Goal: Task Accomplishment & Management: Complete application form

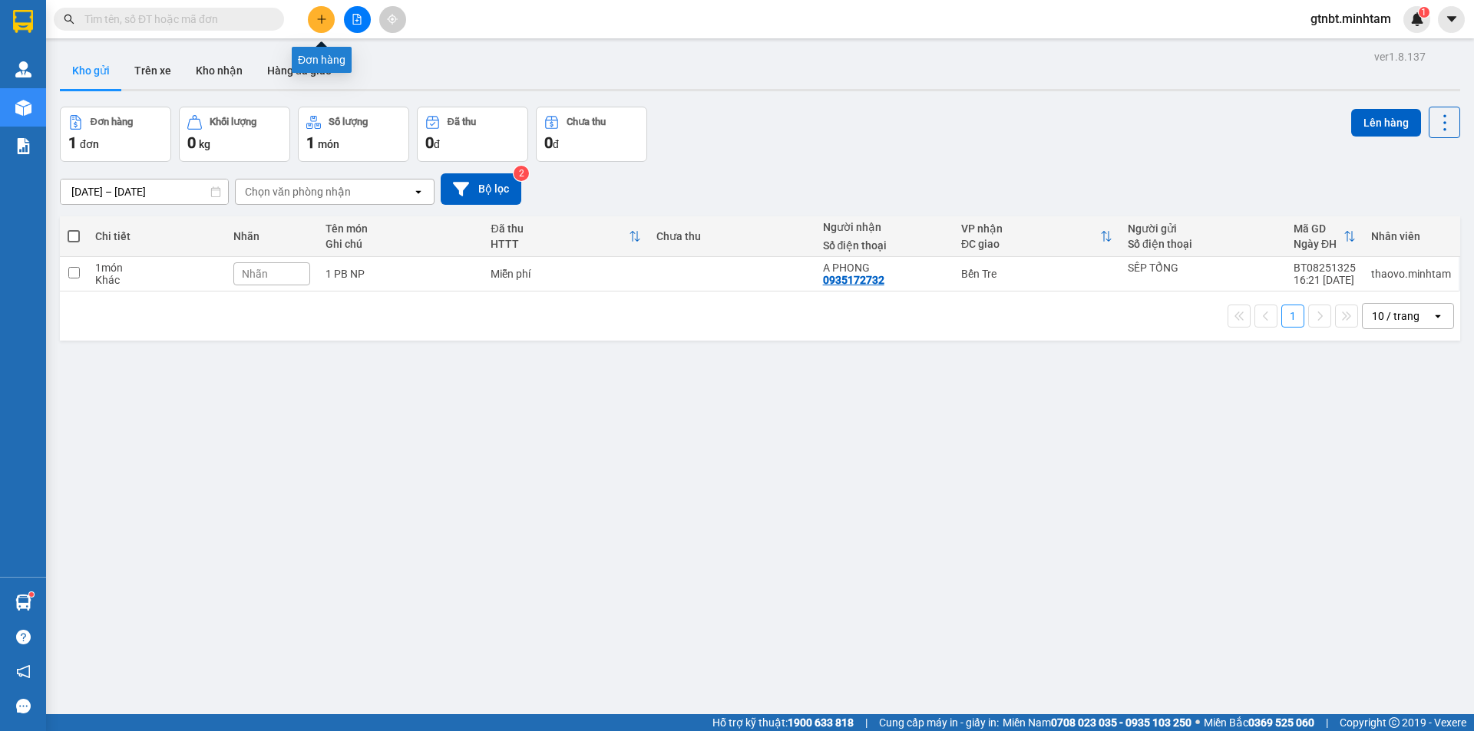
click at [321, 18] on icon "plus" at bounding box center [321, 19] width 11 height 11
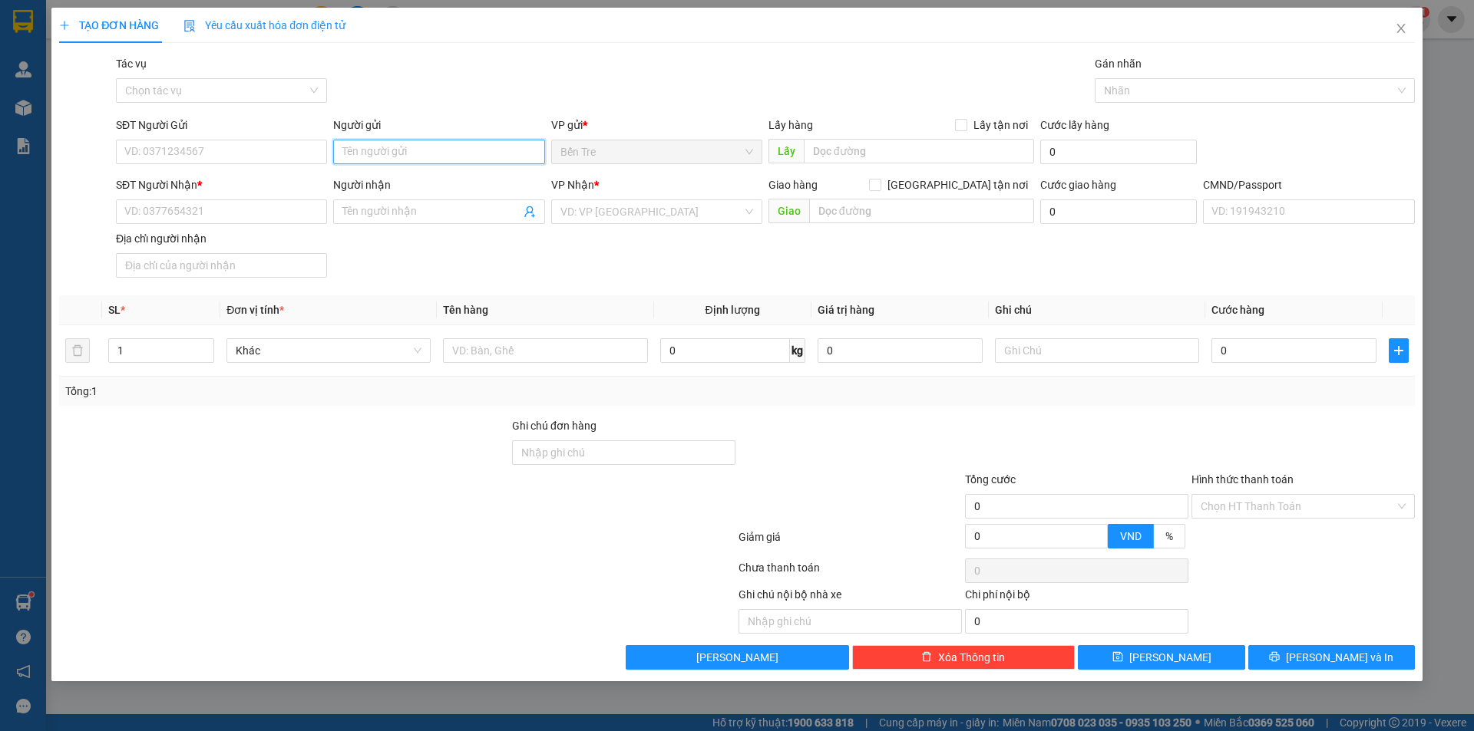
click at [373, 150] on input "Người gửi" at bounding box center [438, 152] width 211 height 25
type input "THẢO 2 NX"
click at [249, 222] on input "SĐT Người Nhận *" at bounding box center [221, 212] width 211 height 25
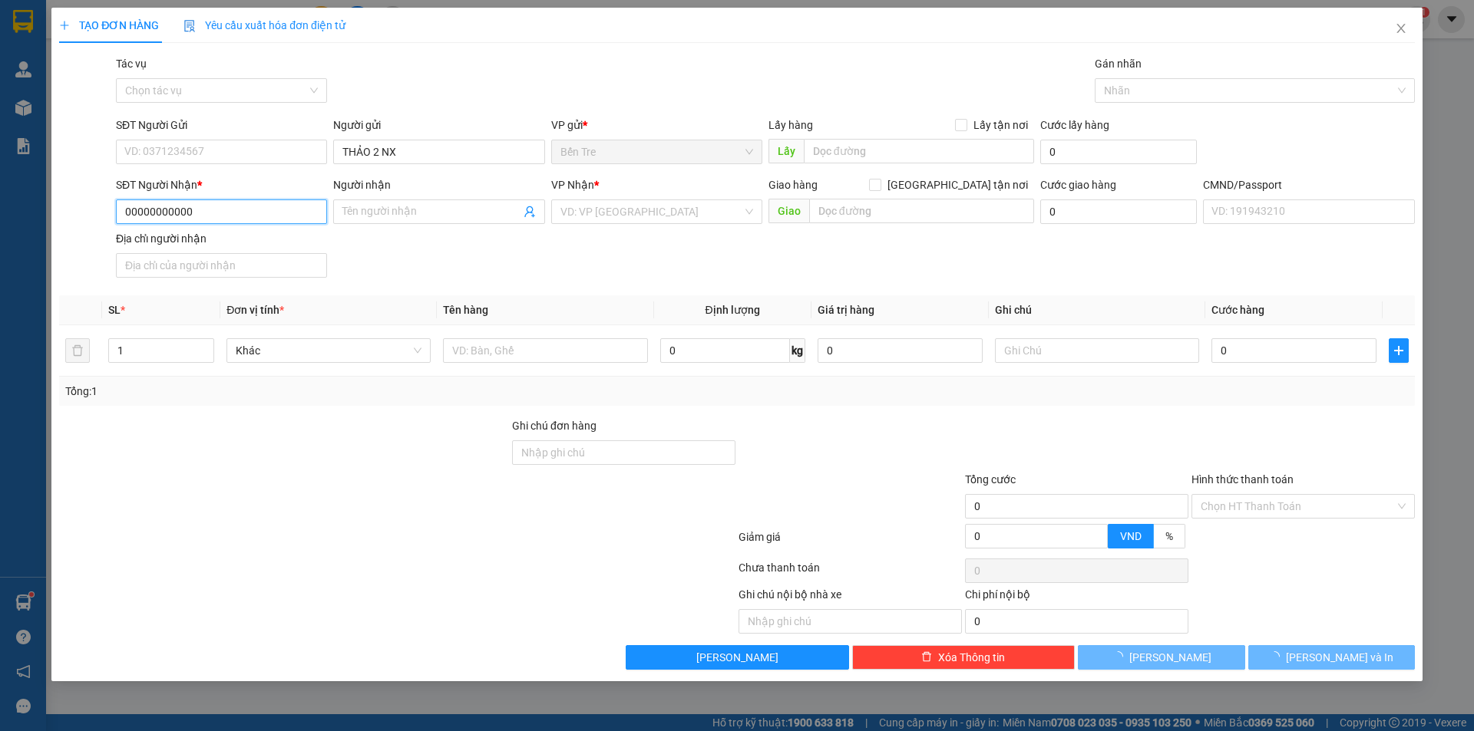
type input "00000000000"
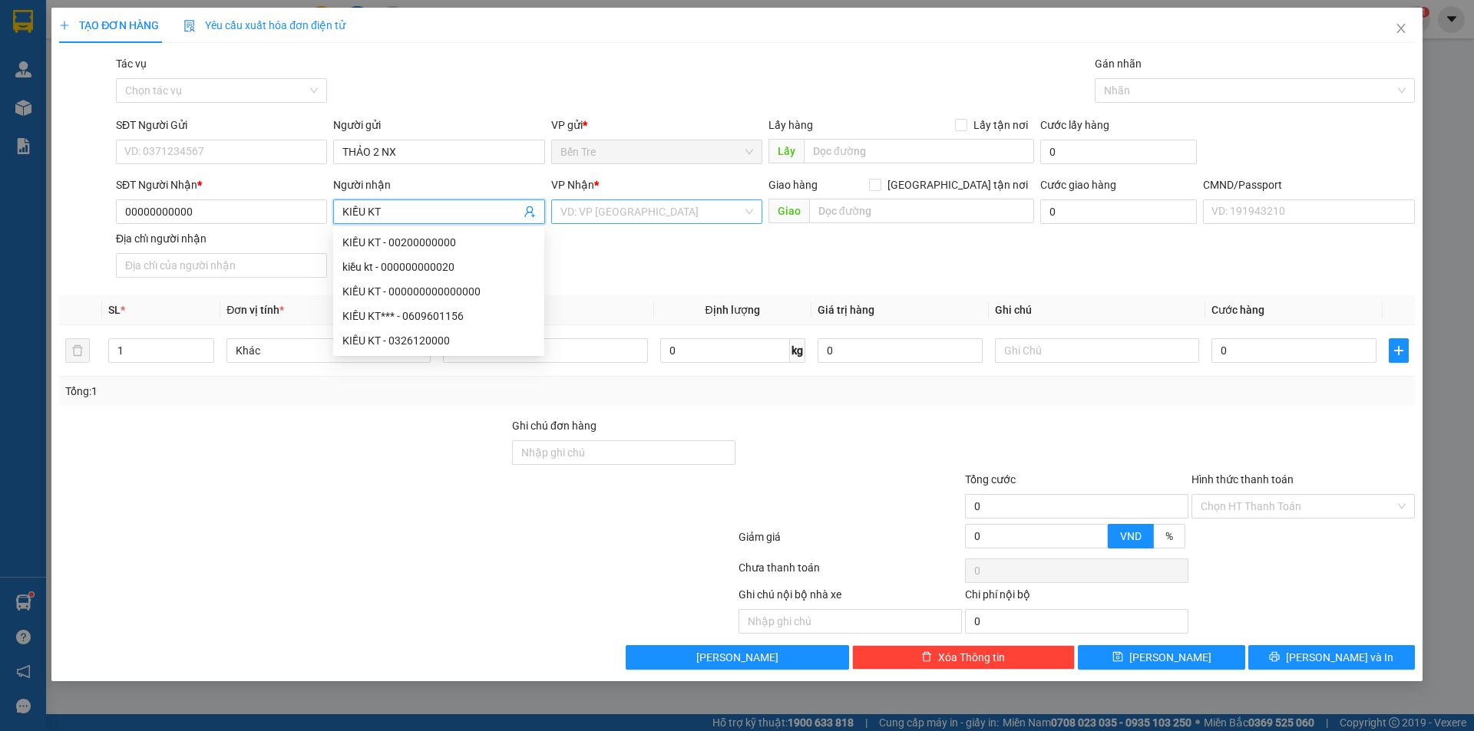
type input "KIỀU KT"
drag, startPoint x: 681, startPoint y: 206, endPoint x: 681, endPoint y: 219, distance: 13.8
click at [681, 210] on input "search" at bounding box center [651, 211] width 182 height 23
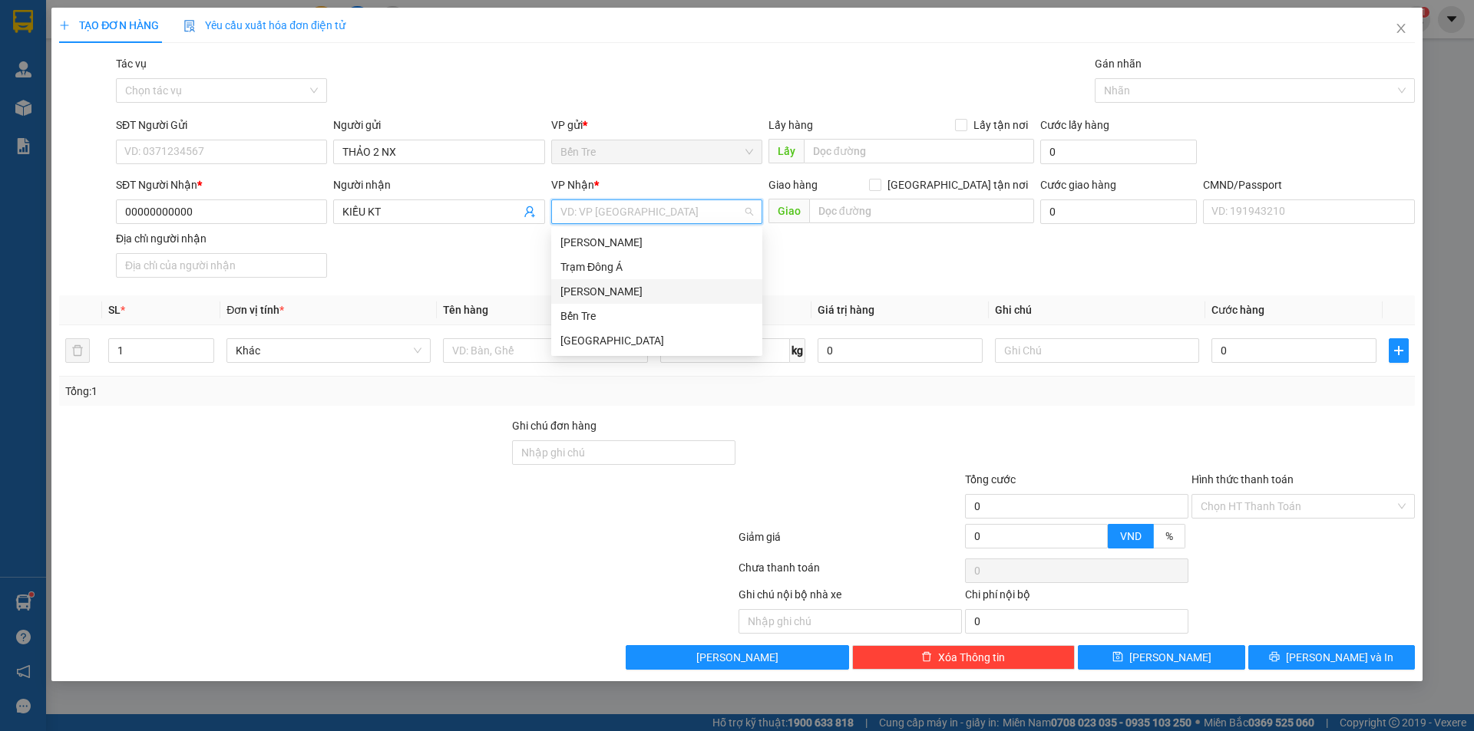
click at [585, 317] on div "Bến Tre" at bounding box center [656, 316] width 193 height 17
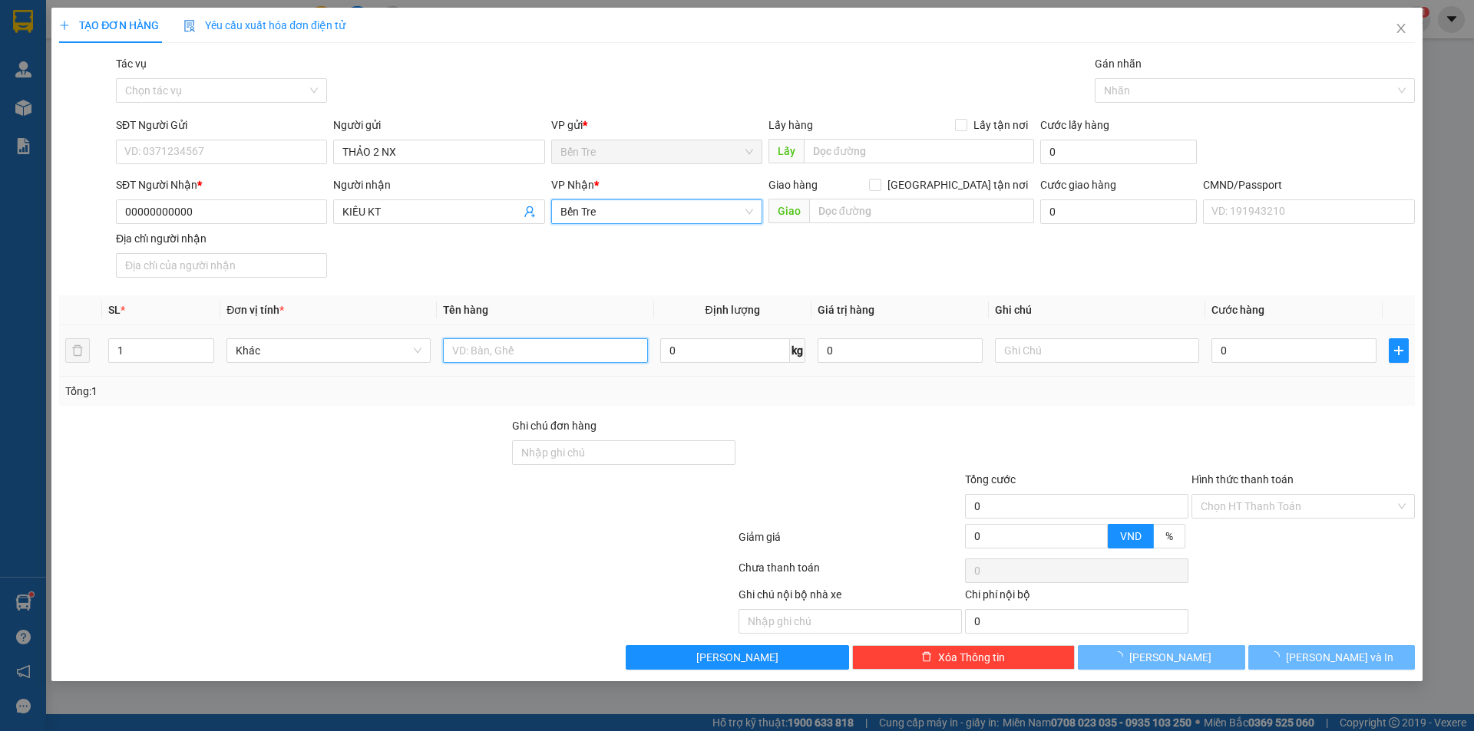
click at [516, 355] on input "text" at bounding box center [545, 350] width 204 height 25
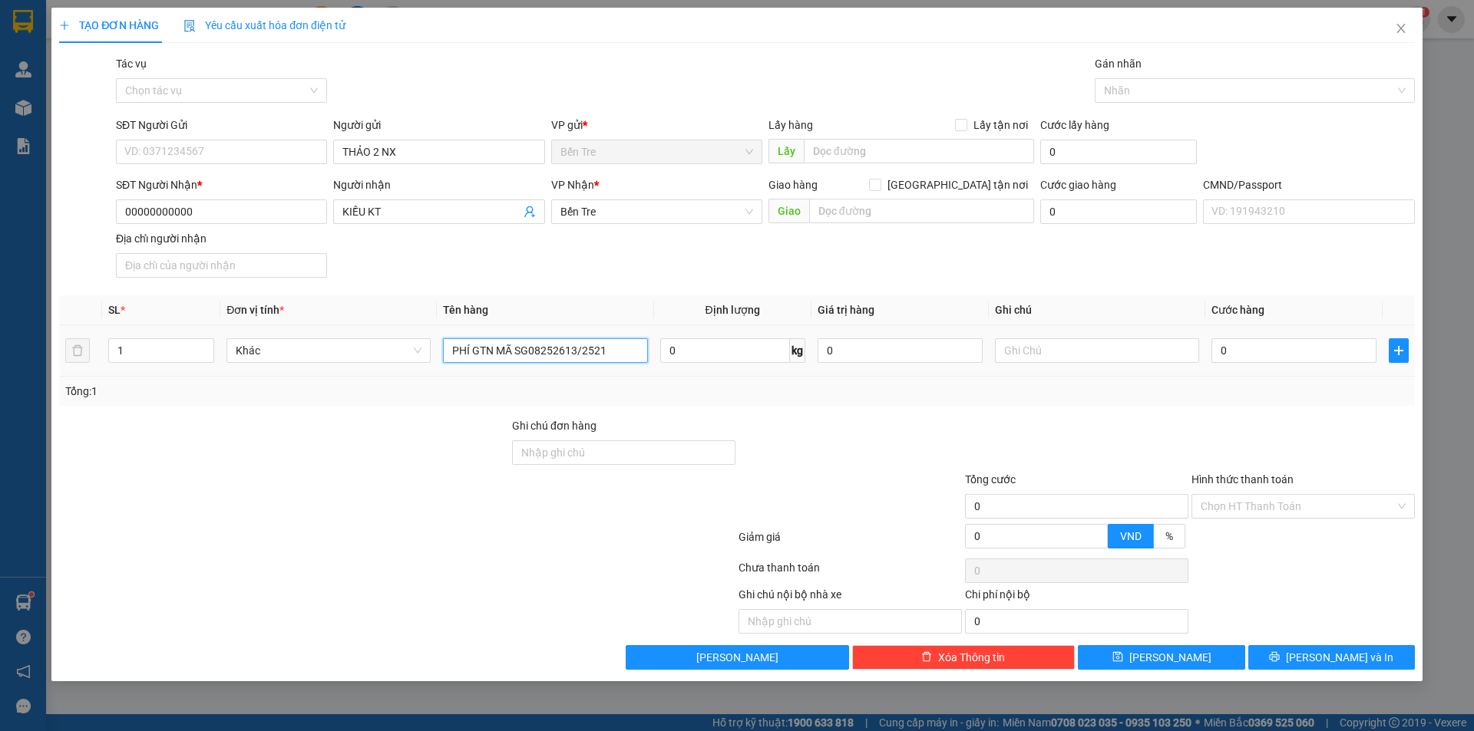
type input "PHÍ GTN MÃ SG08252613/2521"
drag, startPoint x: 1271, startPoint y: 335, endPoint x: 1271, endPoint y: 350, distance: 14.6
click at [1271, 343] on div "0" at bounding box center [1293, 350] width 165 height 31
click at [1271, 350] on input "0" at bounding box center [1293, 350] width 165 height 25
type input "4"
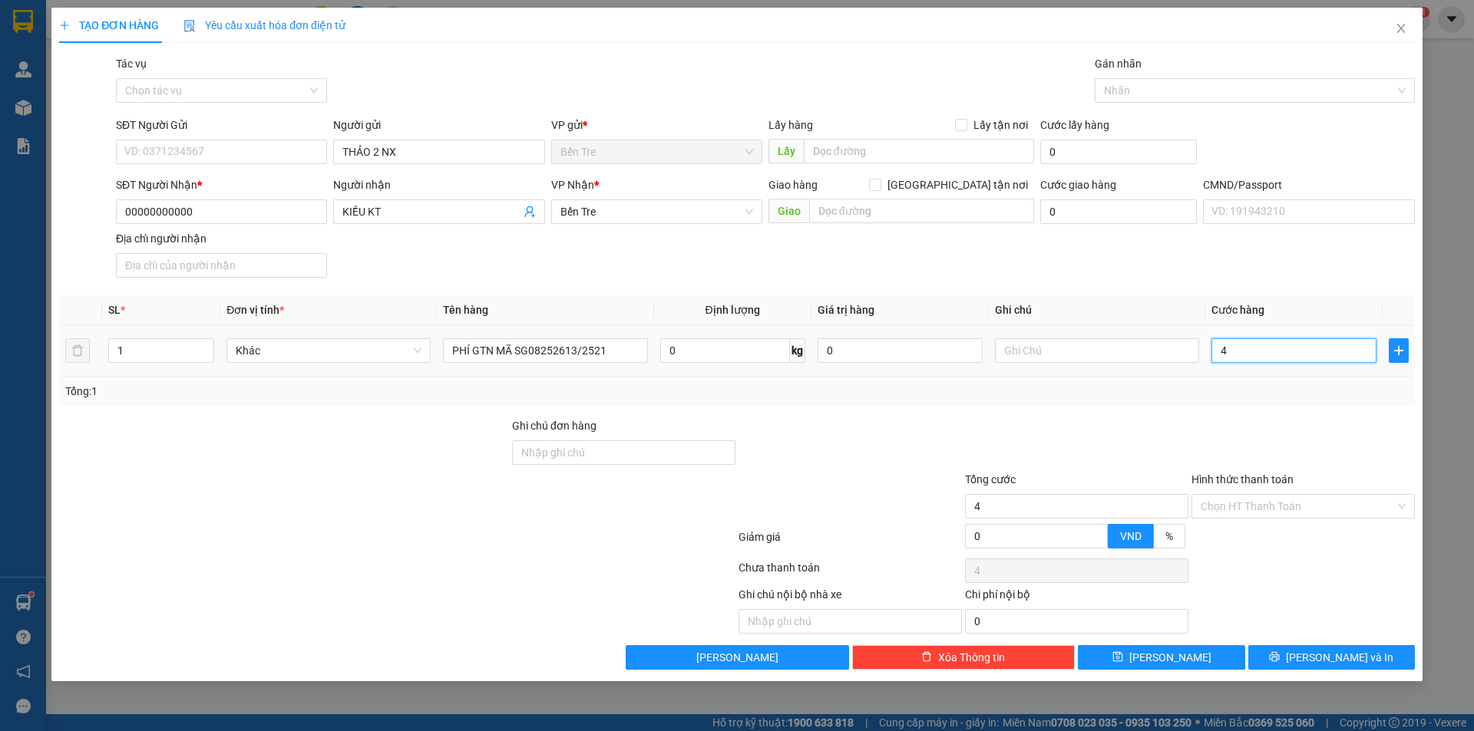
type input "4"
type input "40"
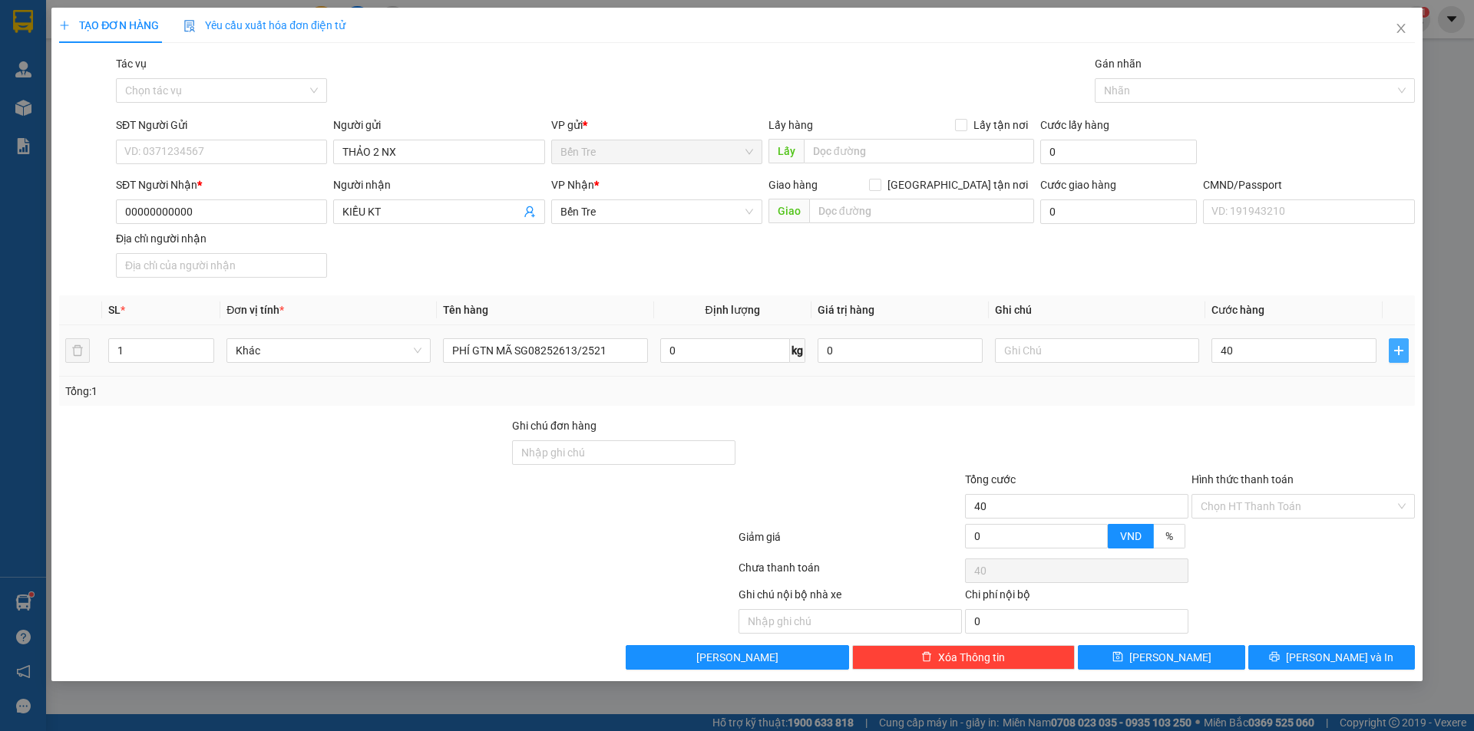
click at [1401, 353] on icon "plus" at bounding box center [1398, 351] width 12 height 12
type input "40.000"
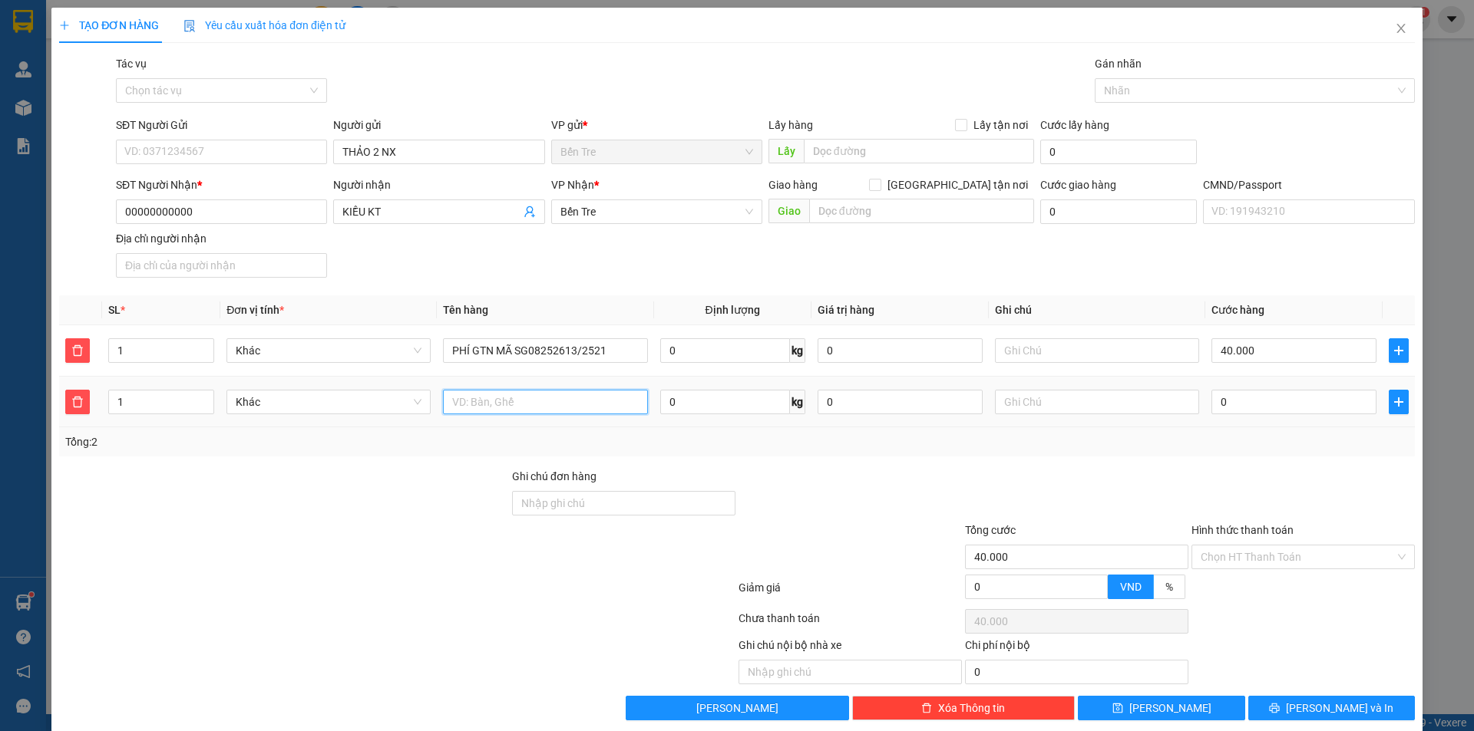
click at [523, 411] on input "text" at bounding box center [545, 402] width 204 height 25
drag, startPoint x: 550, startPoint y: 351, endPoint x: 397, endPoint y: 348, distance: 152.8
click at [401, 352] on tr "1 Khác PHÍ GTN MÃ SG08252613/2521 0 kg 0 40.000" at bounding box center [736, 350] width 1355 height 51
click at [505, 398] on input "text" at bounding box center [545, 402] width 204 height 25
paste input "PHÍ GTN MÃ SG0825"
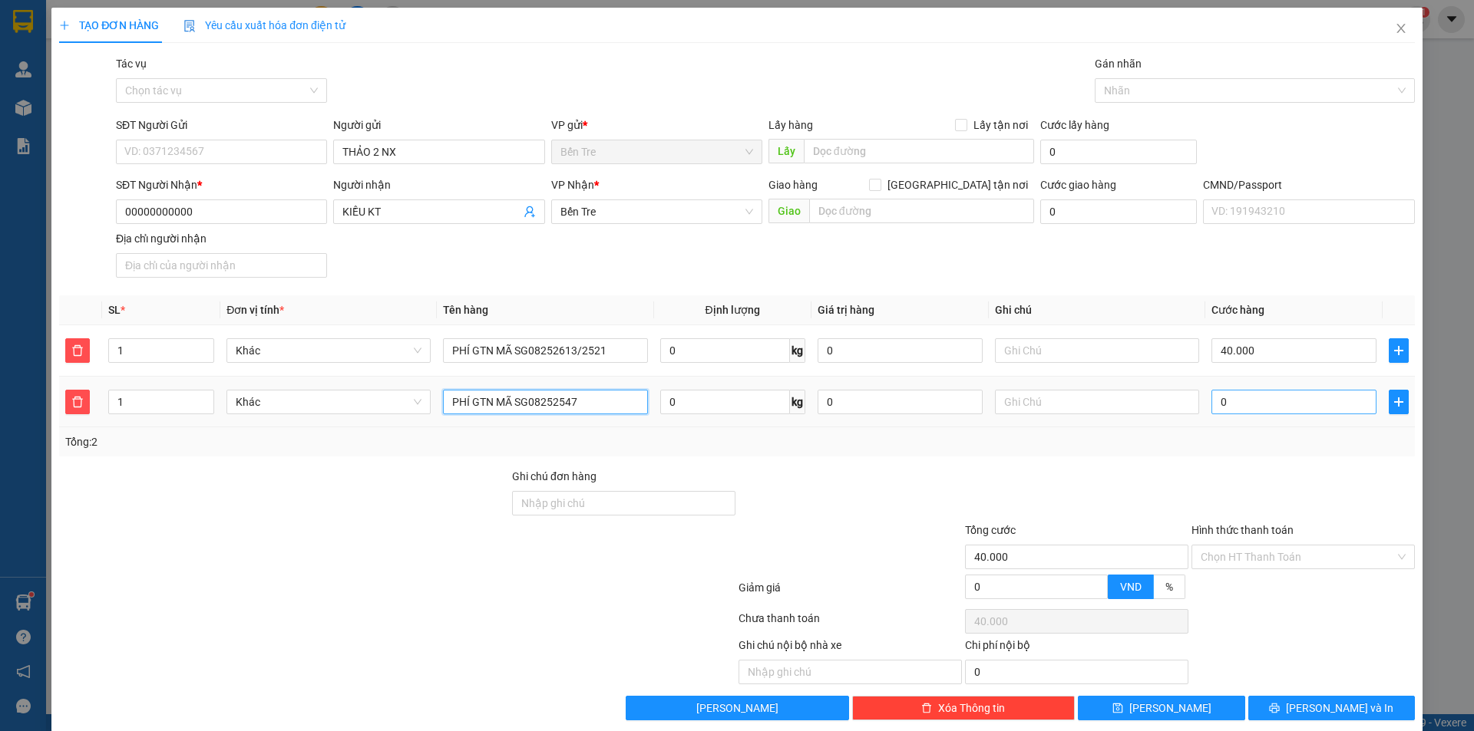
type input "PHÍ GTN MÃ SG08252547"
click at [1264, 406] on input "0" at bounding box center [1293, 402] width 165 height 25
type input "40.002"
type input "2"
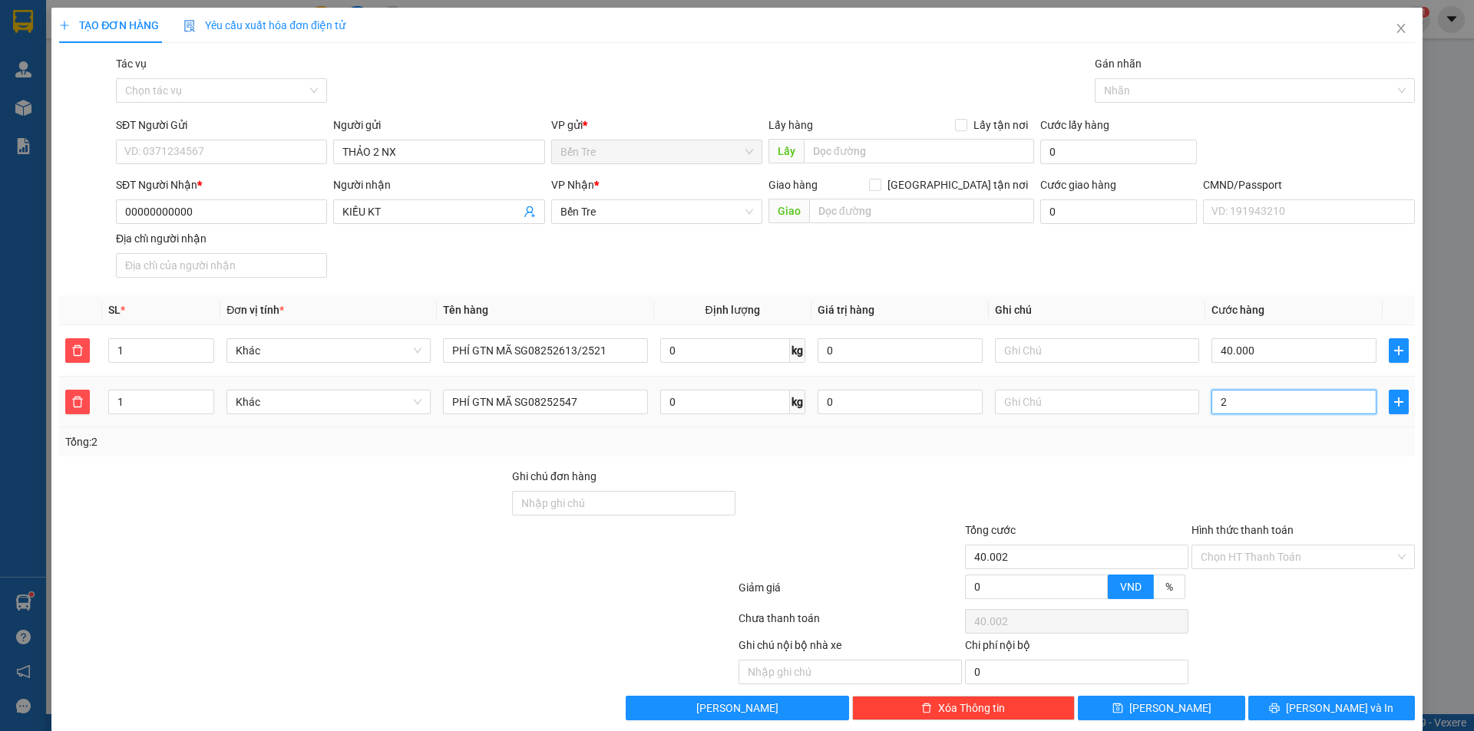
type input "40.020"
type input "20"
type input "60.000"
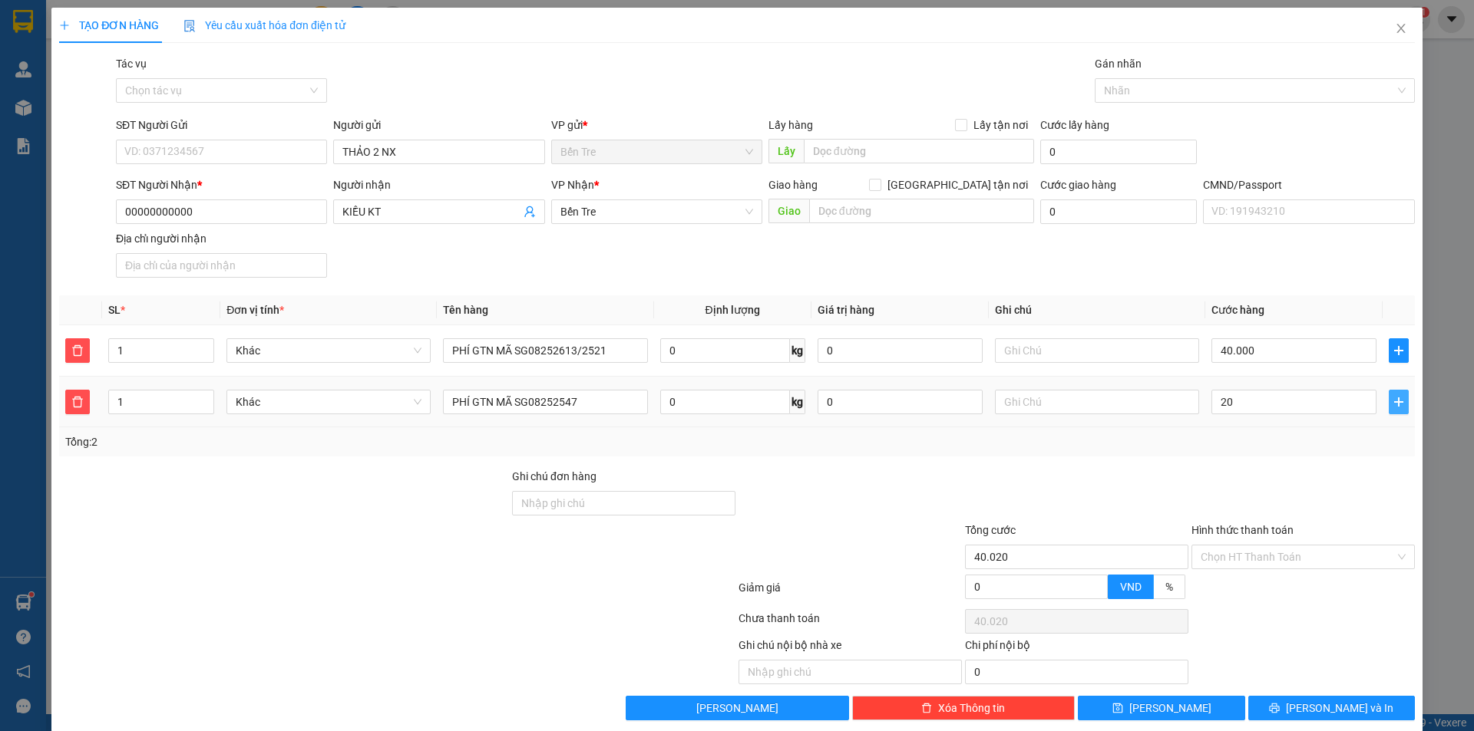
type input "20.000"
click at [1389, 402] on span "plus" at bounding box center [1398, 402] width 18 height 12
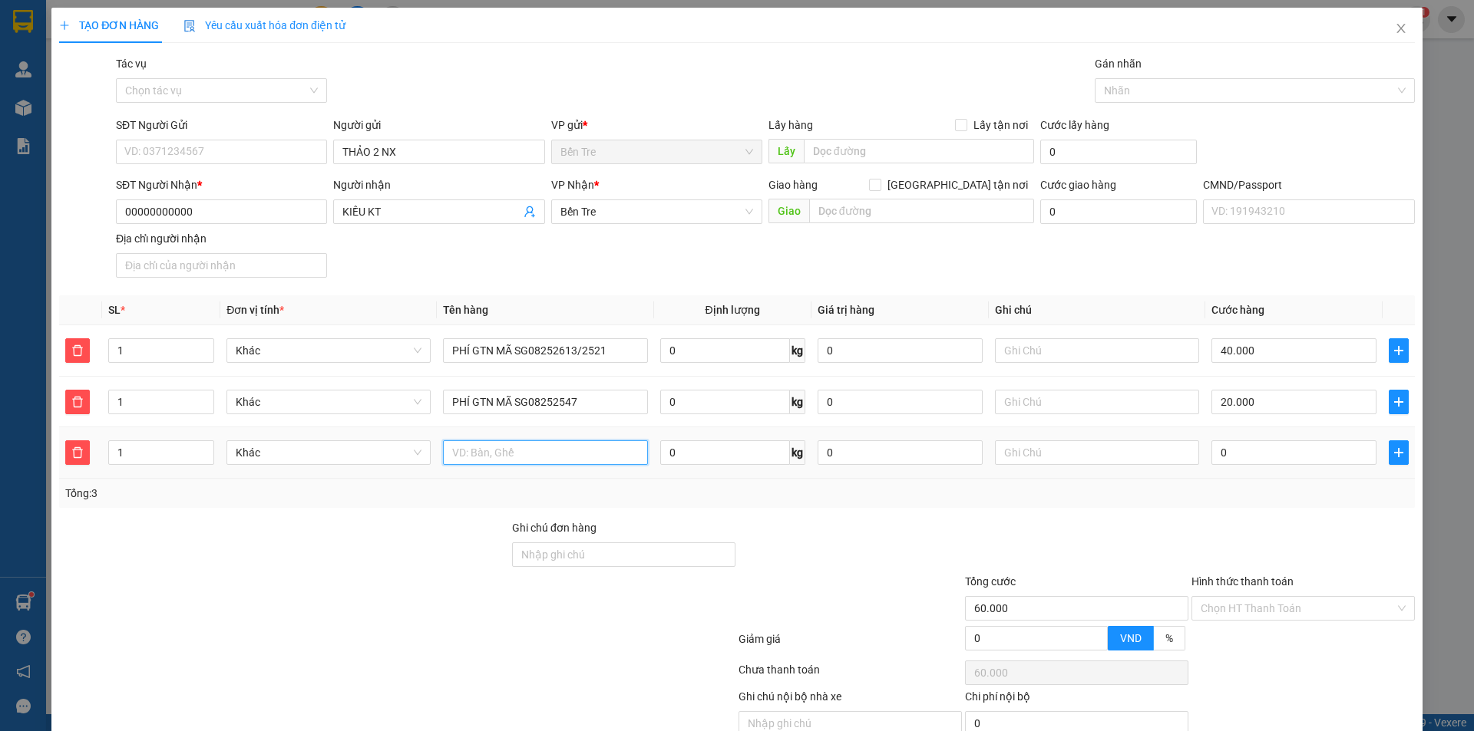
click at [558, 451] on input "text" at bounding box center [545, 453] width 204 height 25
paste input "PHÍ GTN MÃ SG0825"
click at [602, 444] on input "PHÍ GTN MÃ SG0825" at bounding box center [545, 453] width 204 height 25
type input "PHÍ GTN MÃ SG08252492"
click at [1300, 455] on input "0" at bounding box center [1293, 453] width 165 height 25
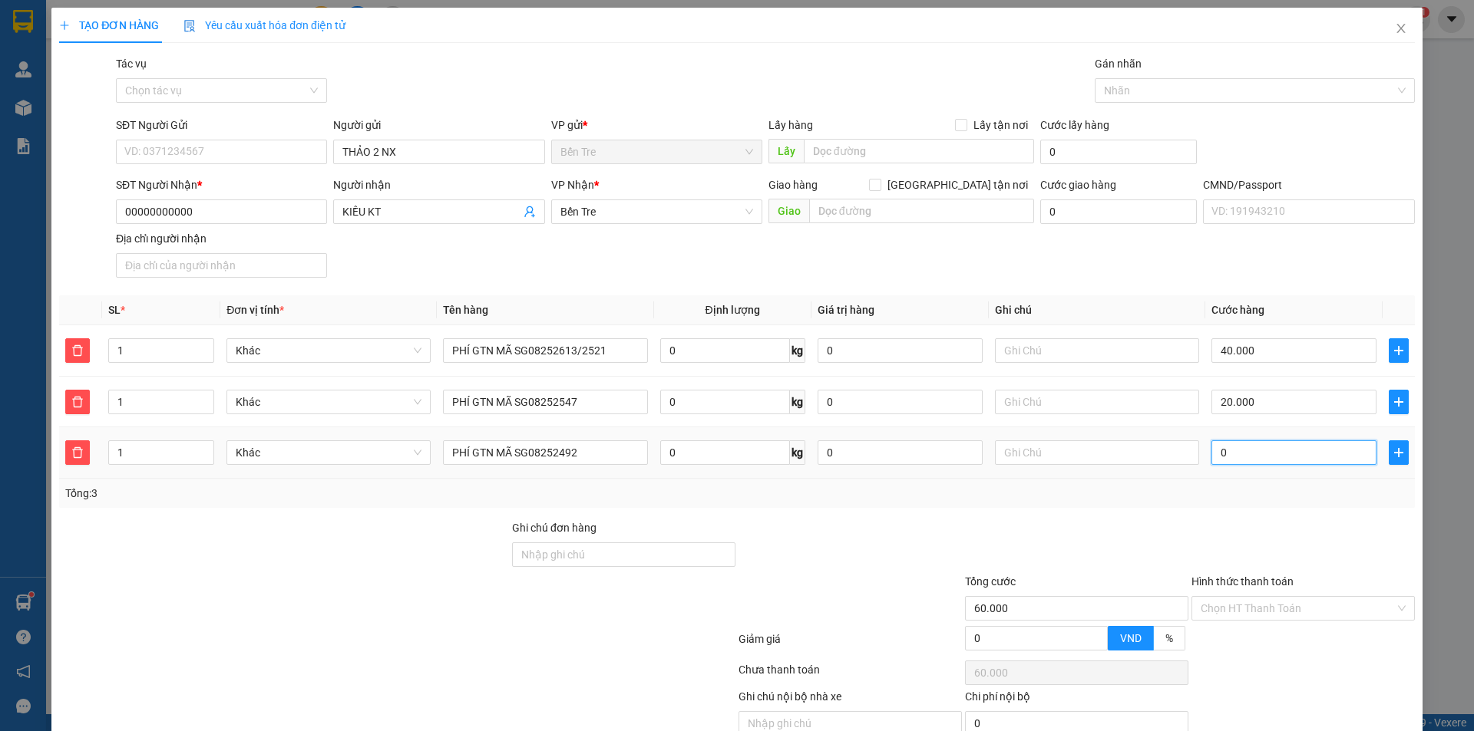
type input "60.003"
type input "35"
type input "60.035"
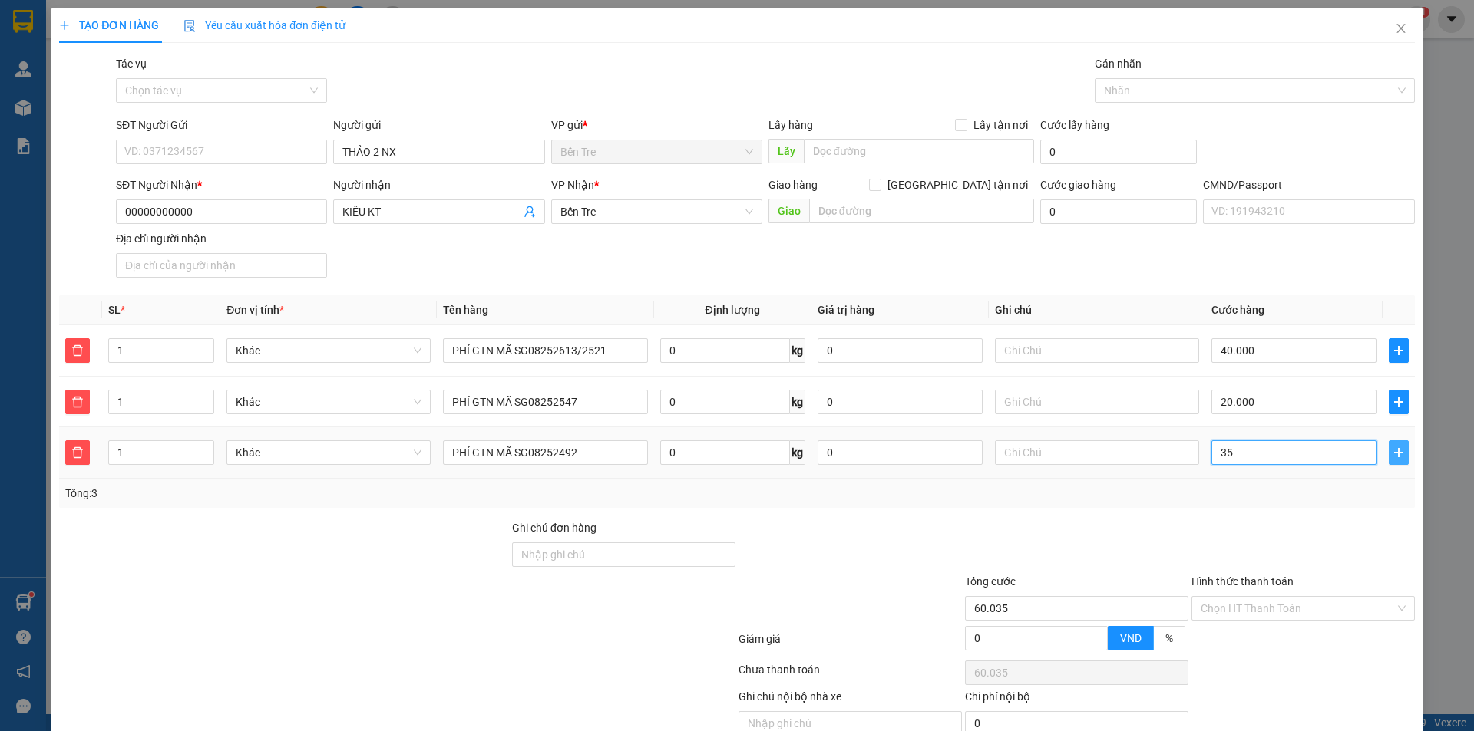
type input "35"
type input "95.000"
type input "35.000"
click at [1388, 462] on button "button" at bounding box center [1398, 453] width 20 height 25
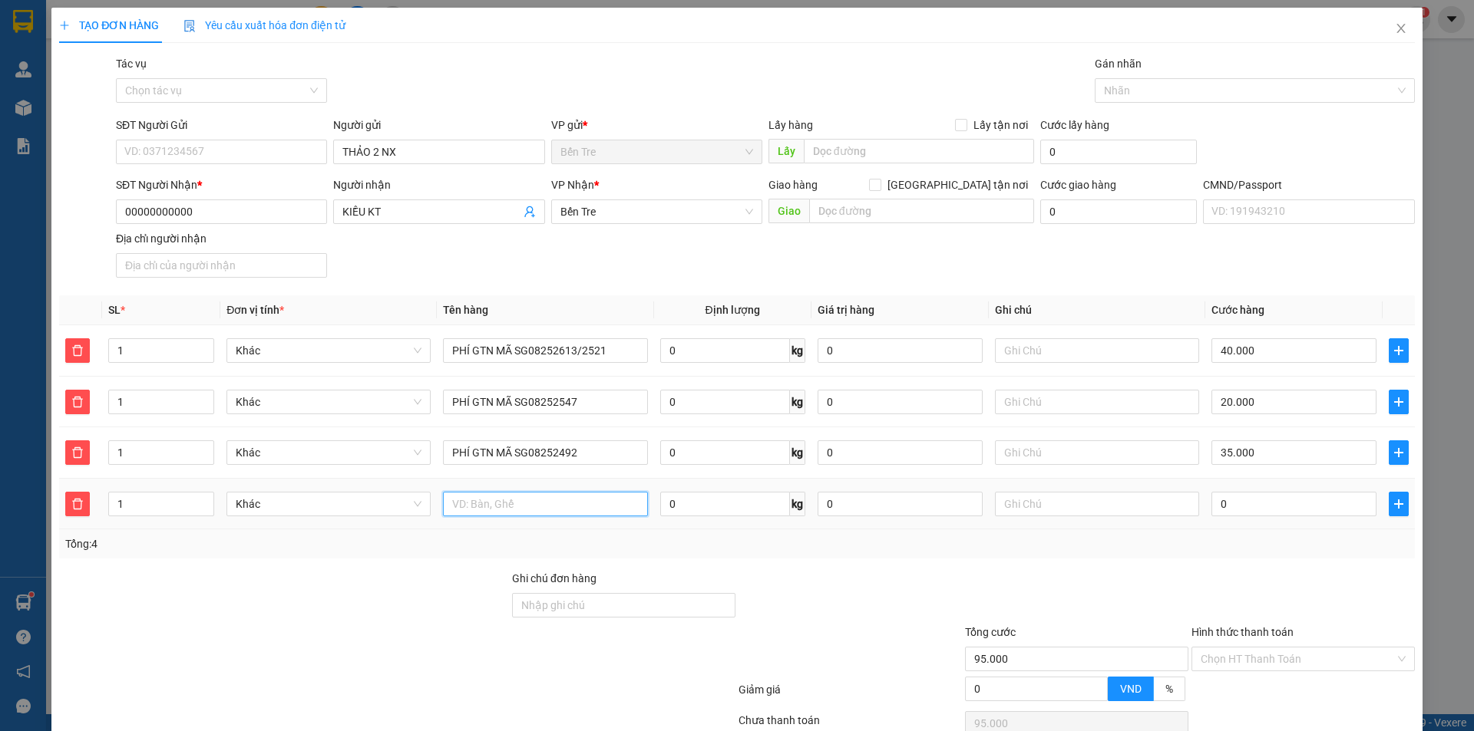
click at [548, 506] on input "text" at bounding box center [545, 504] width 204 height 25
paste input "PHÍ GTN MÃ SG0825"
type input "PHÍ GTN MÃ SG08252678"
click at [1247, 507] on input "0" at bounding box center [1293, 504] width 165 height 25
type input "95.005"
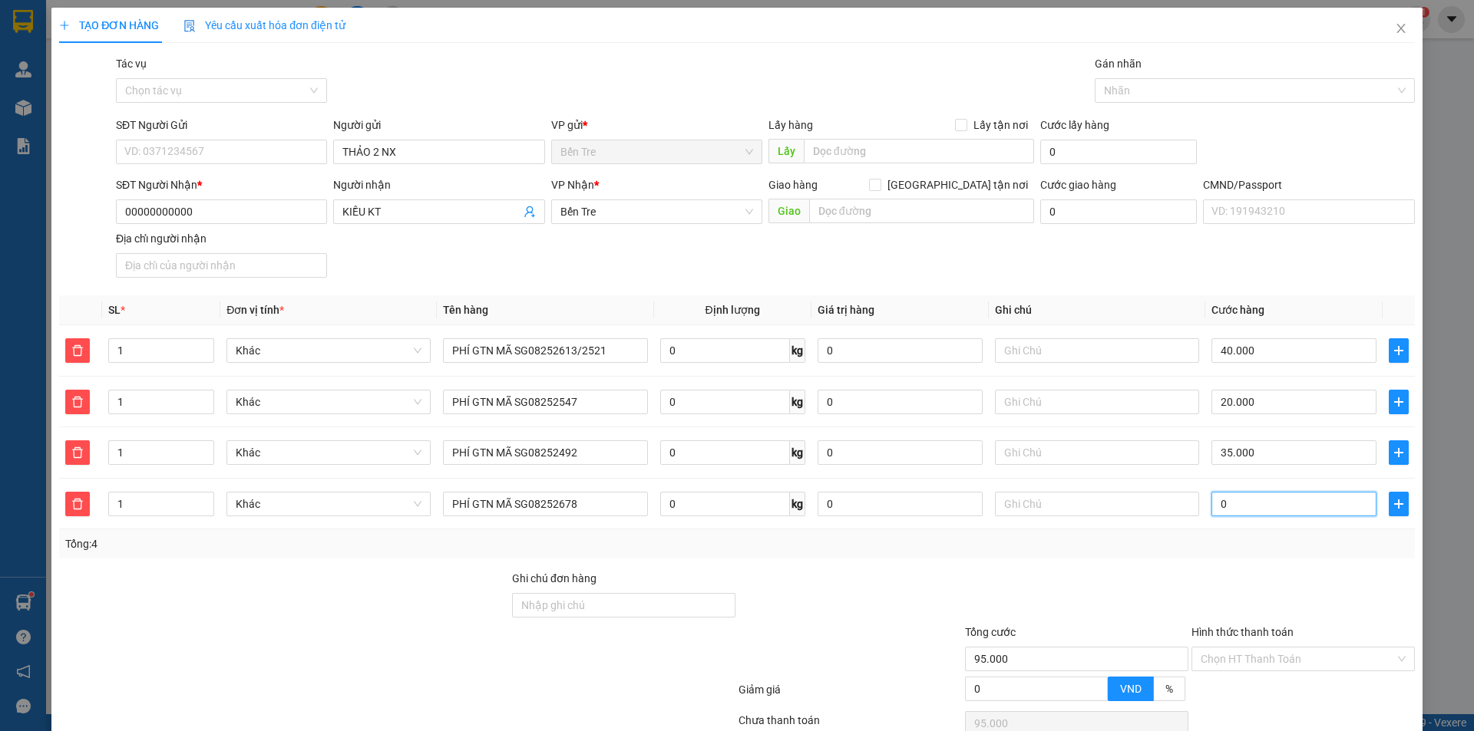
type input "95.005"
type input "5"
type input "100.000"
type input "5.000"
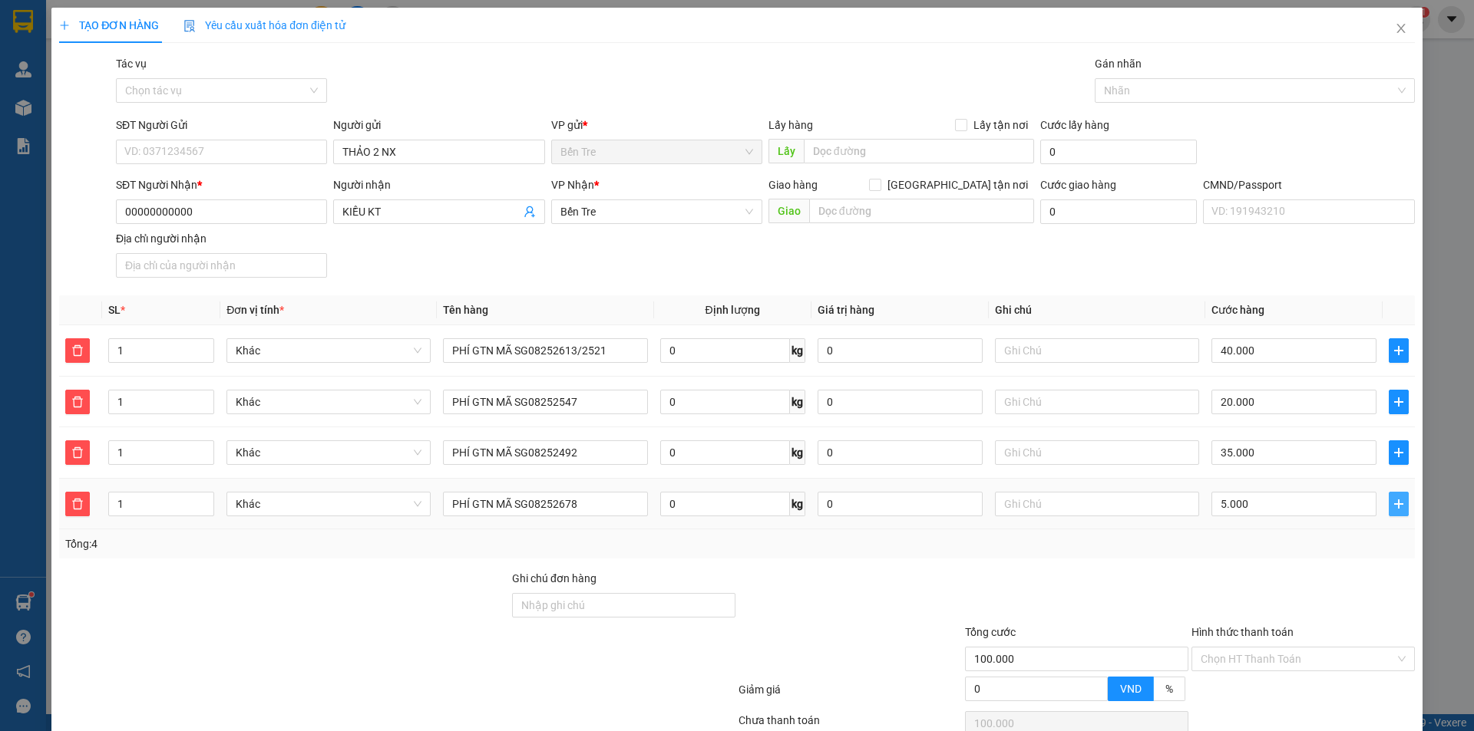
drag, startPoint x: 1384, startPoint y: 499, endPoint x: 1051, endPoint y: 526, distance: 333.5
click at [1392, 505] on icon "plus" at bounding box center [1398, 504] width 12 height 12
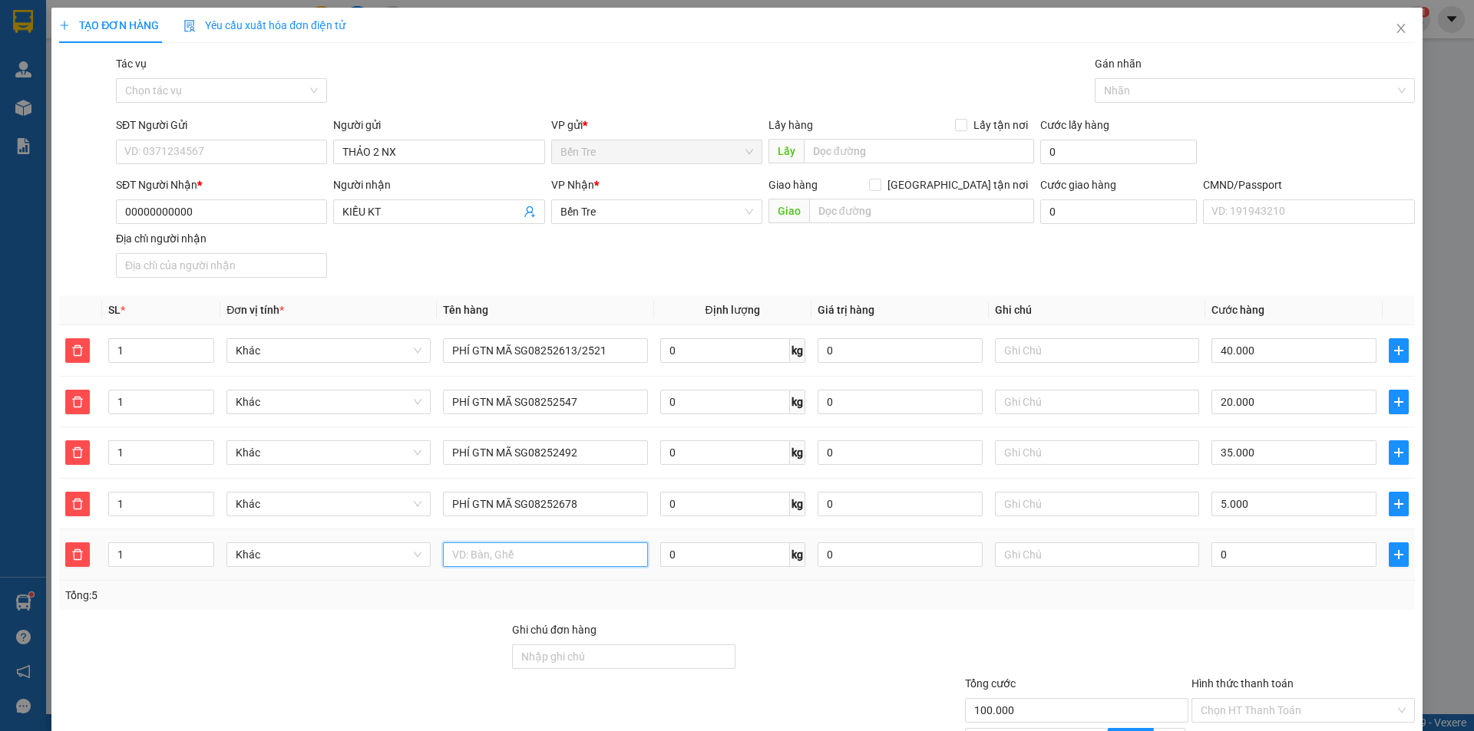
click at [588, 564] on input "text" at bounding box center [545, 555] width 204 height 25
click at [591, 566] on input "text" at bounding box center [545, 555] width 204 height 25
click at [522, 552] on input "text" at bounding box center [545, 555] width 204 height 25
paste input "PHÍ GTN MÃ SG0825"
type input "PHÍ GTN MÃ SG08252645"
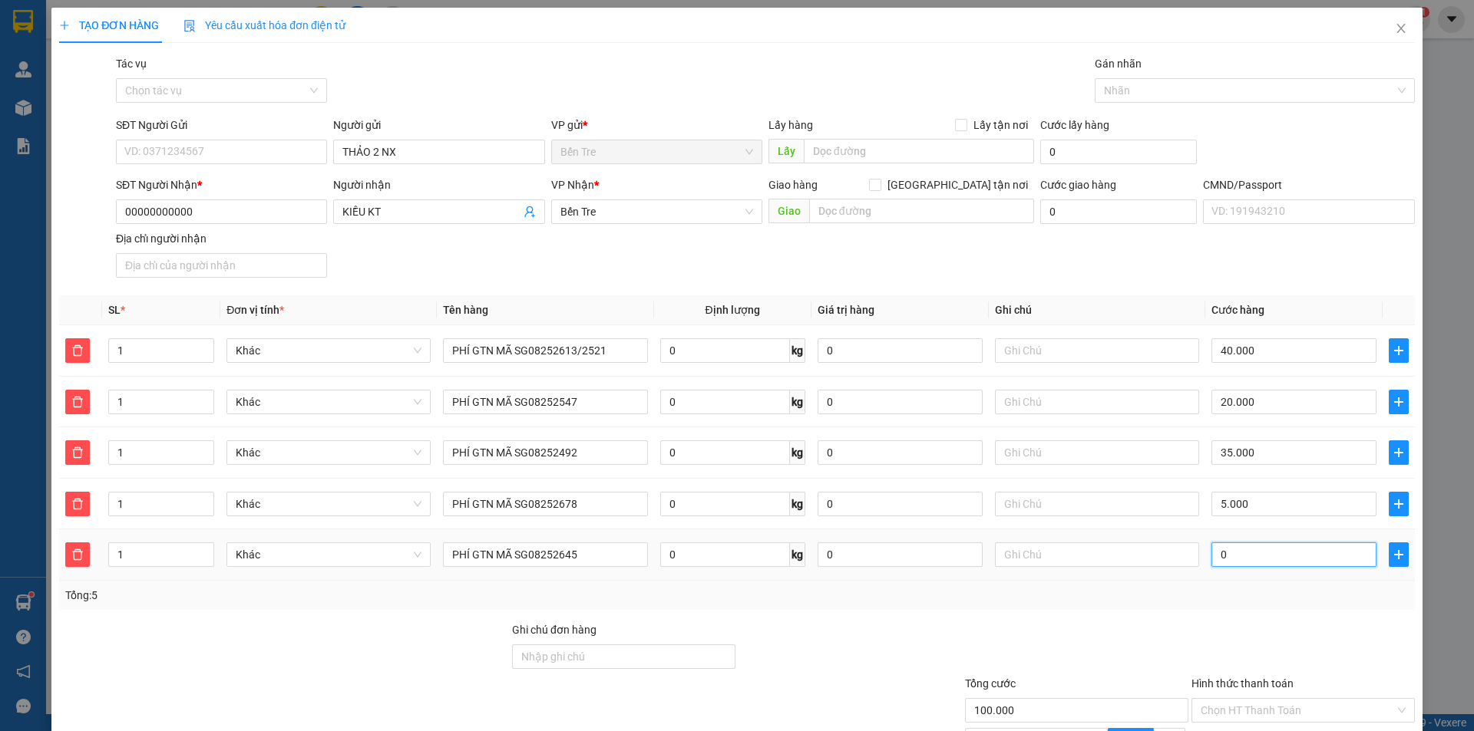
click at [1233, 566] on input "0" at bounding box center [1293, 555] width 165 height 25
type input "1"
type input "100.001"
type input "10"
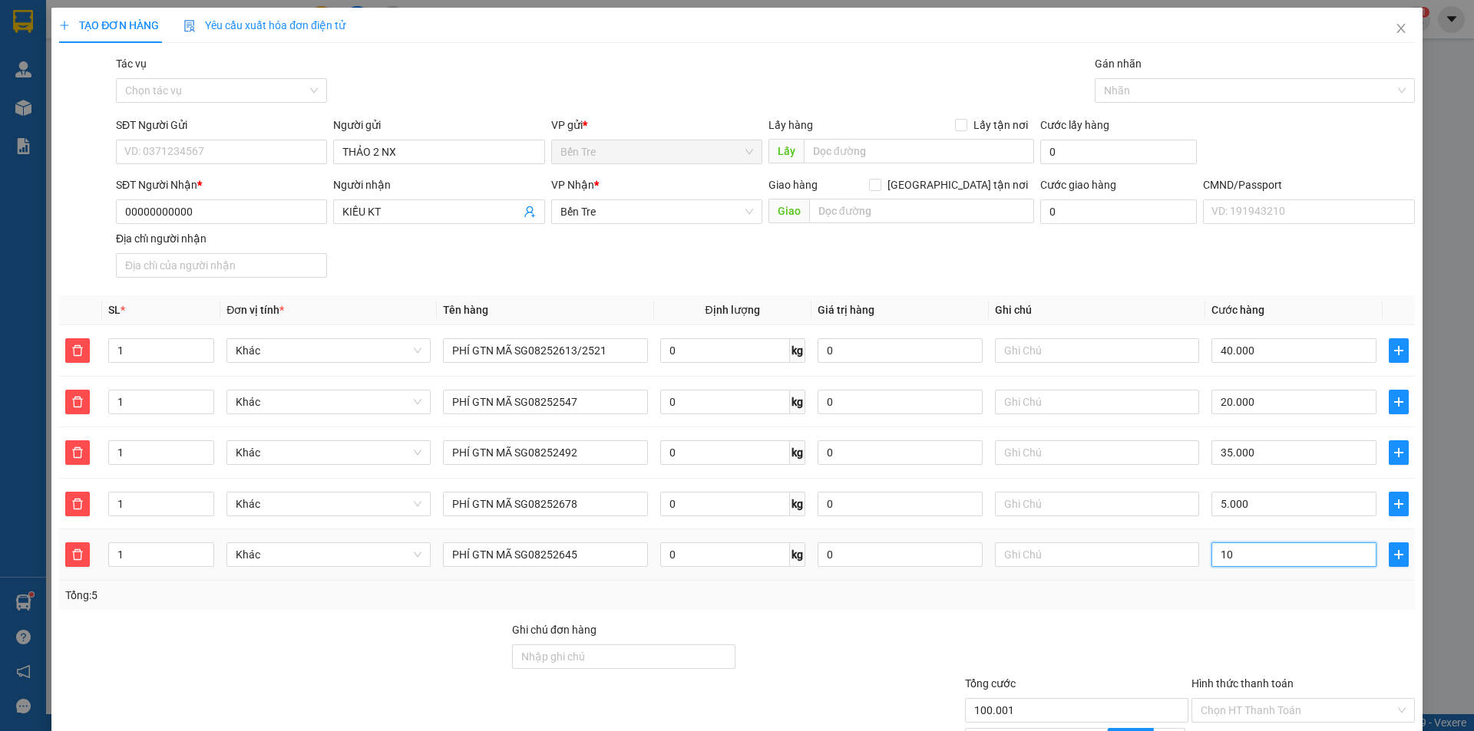
type input "100.100"
type input "100"
type input "200.000"
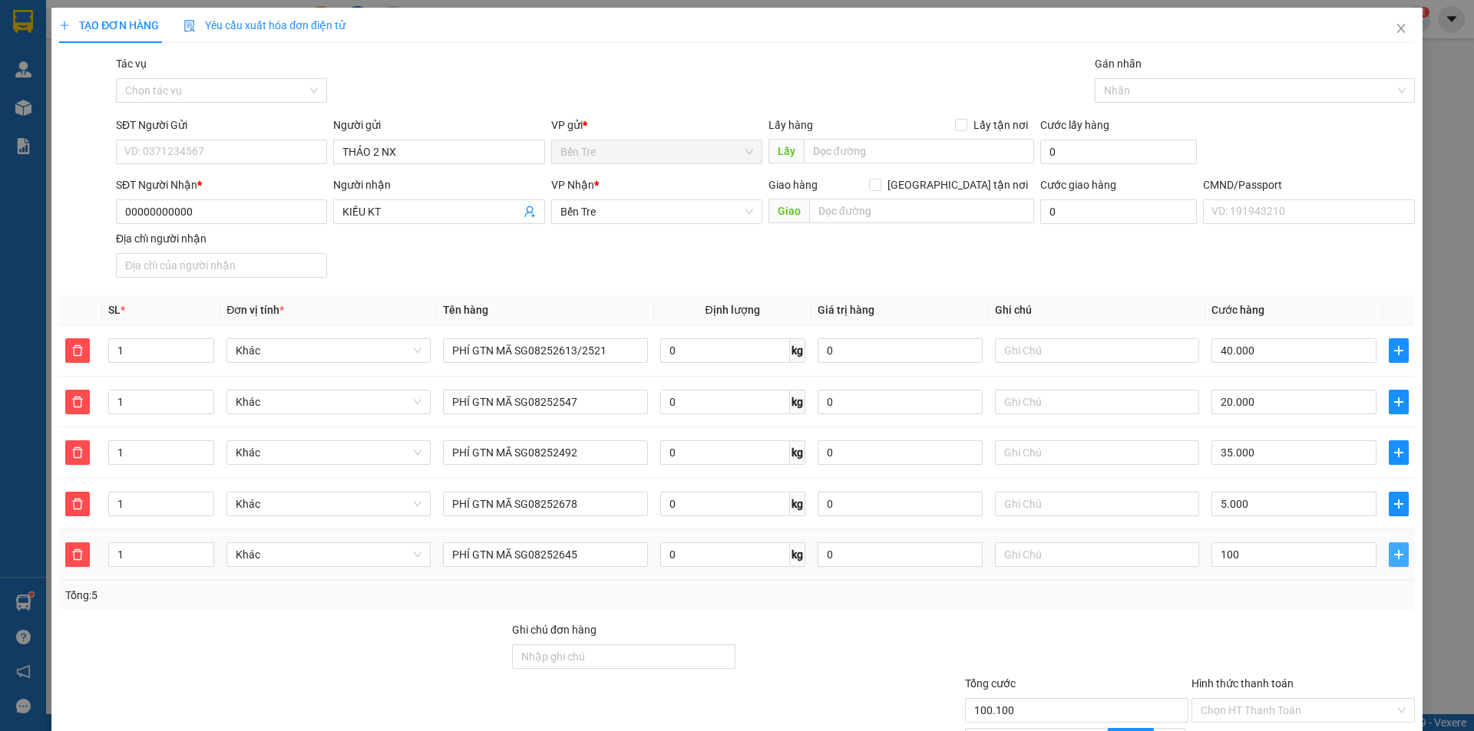
type input "100.000"
click at [1394, 553] on span "plus" at bounding box center [1398, 555] width 18 height 12
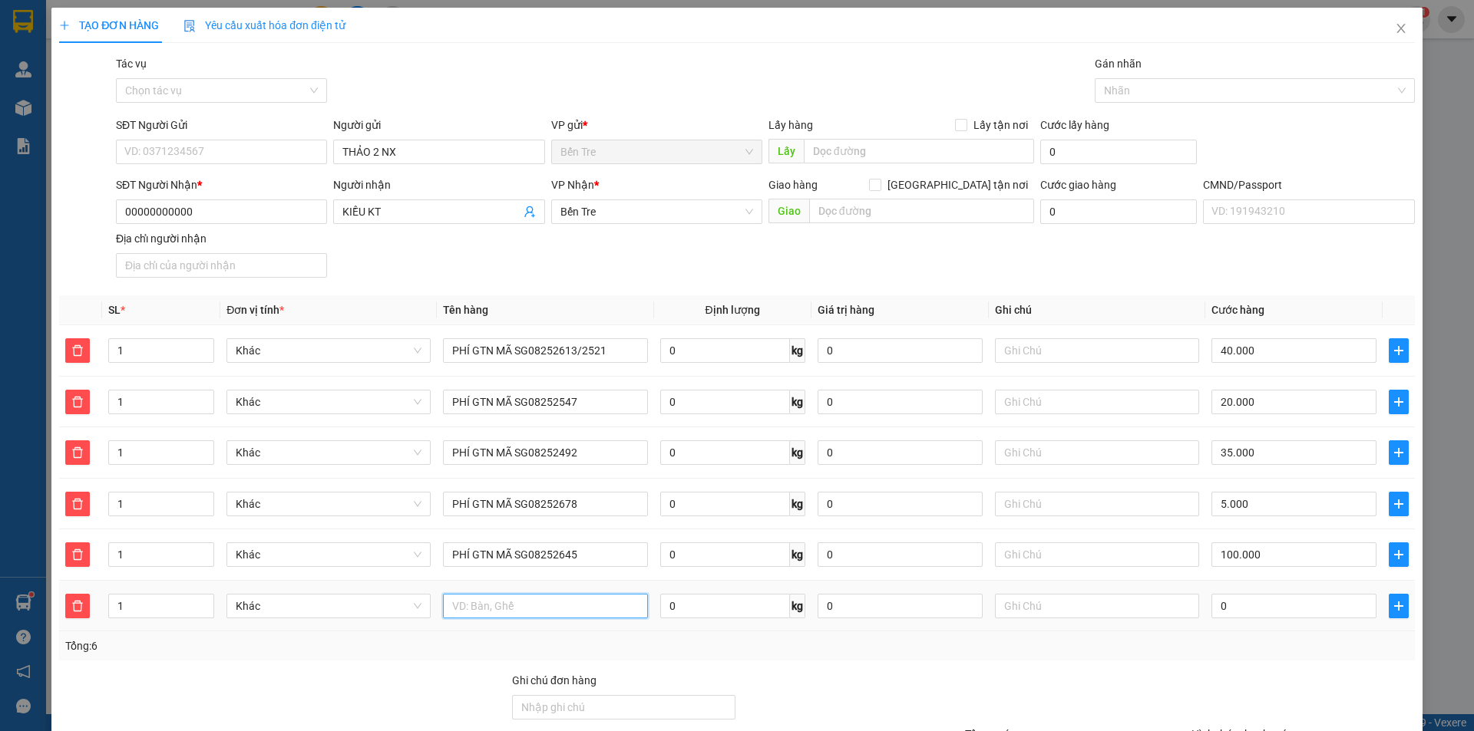
click at [550, 607] on input "text" at bounding box center [545, 606] width 204 height 25
paste input "PHÍ GTN MÃ SG0825"
click at [566, 612] on input "PHÍ GTN MÃ SG0825" at bounding box center [545, 606] width 204 height 25
type input "PHÍ GTN MÃ SG08252564"
click at [1248, 614] on input "0" at bounding box center [1293, 606] width 165 height 25
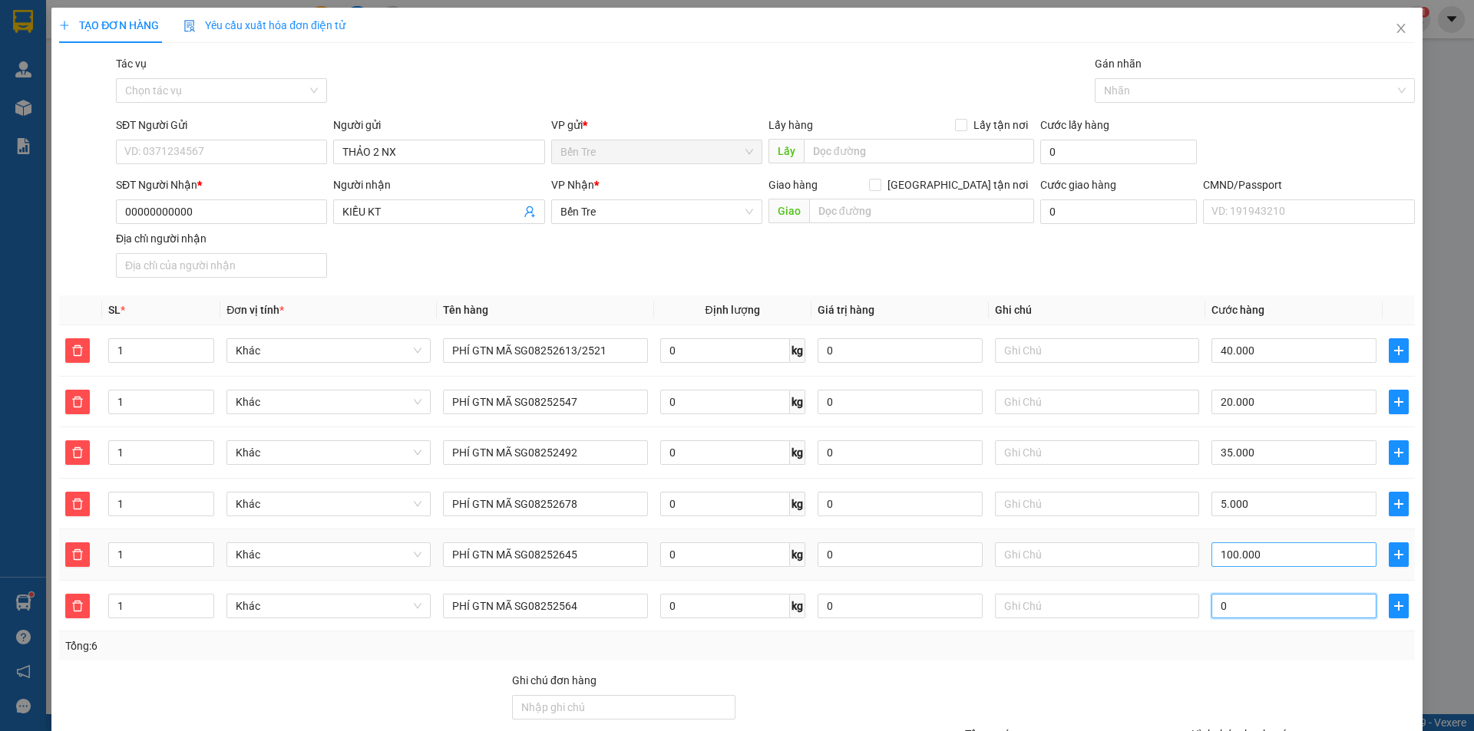
type input "200.005"
type input "50"
type input "200.050"
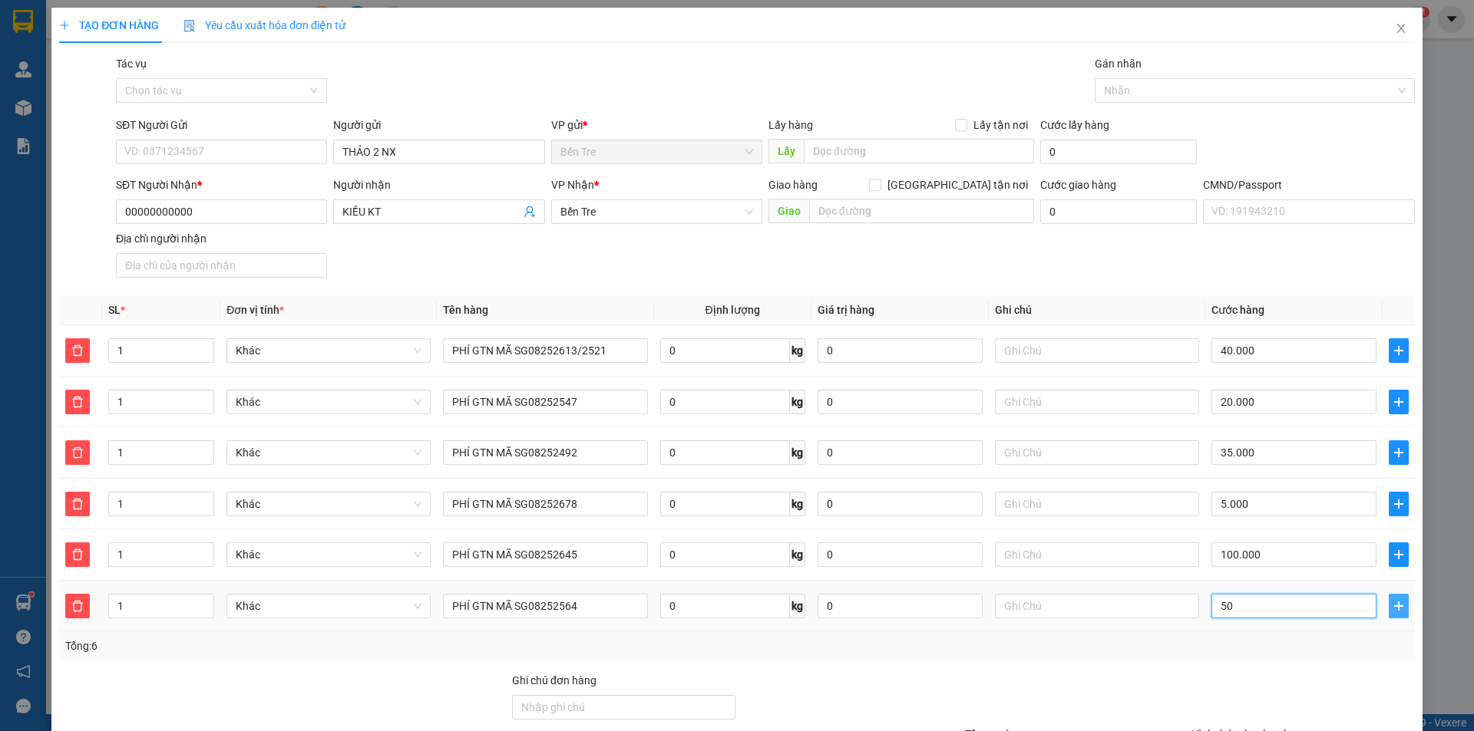
type input "50"
type input "250.000"
type input "50.000"
click at [1396, 602] on span "plus" at bounding box center [1398, 606] width 18 height 12
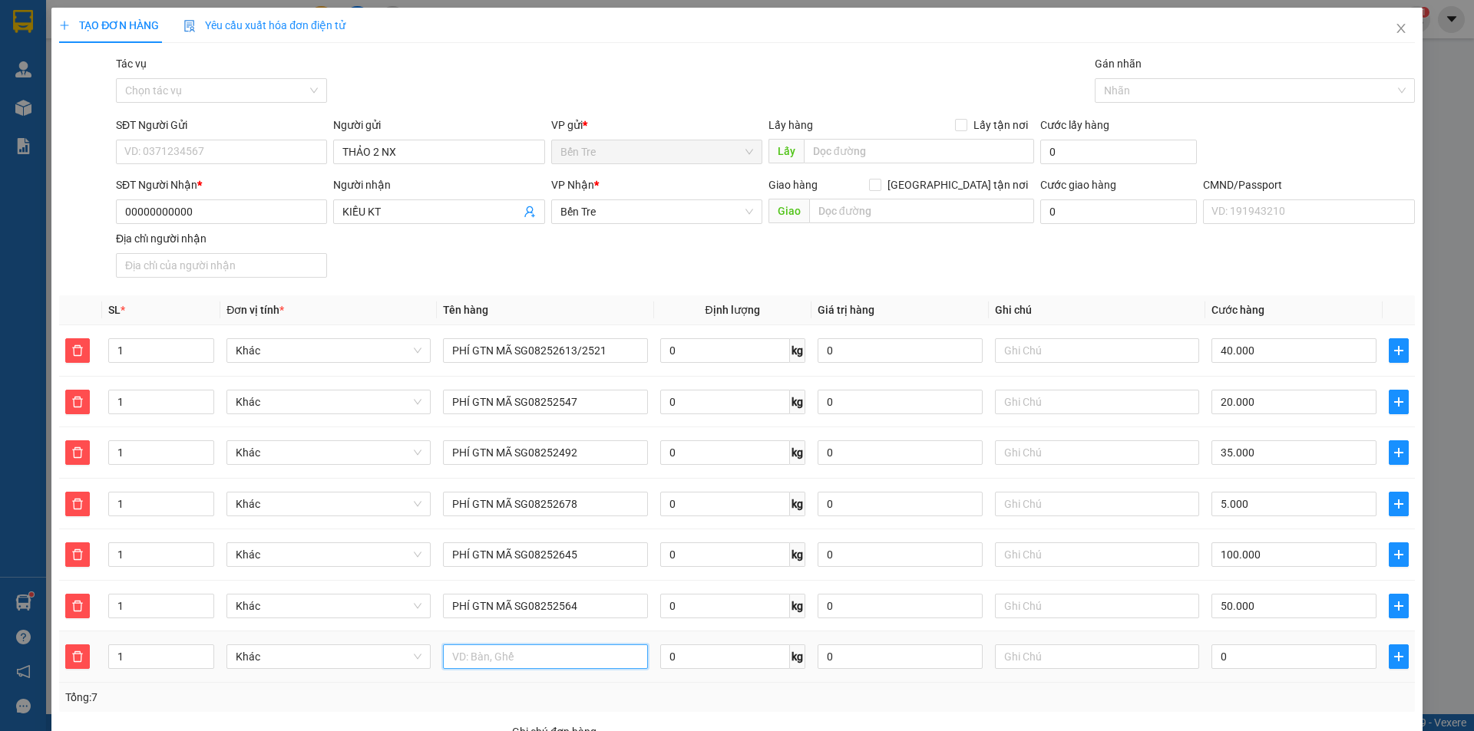
click at [540, 661] on input "text" at bounding box center [545, 657] width 204 height 25
click at [571, 664] on input "text" at bounding box center [545, 657] width 204 height 25
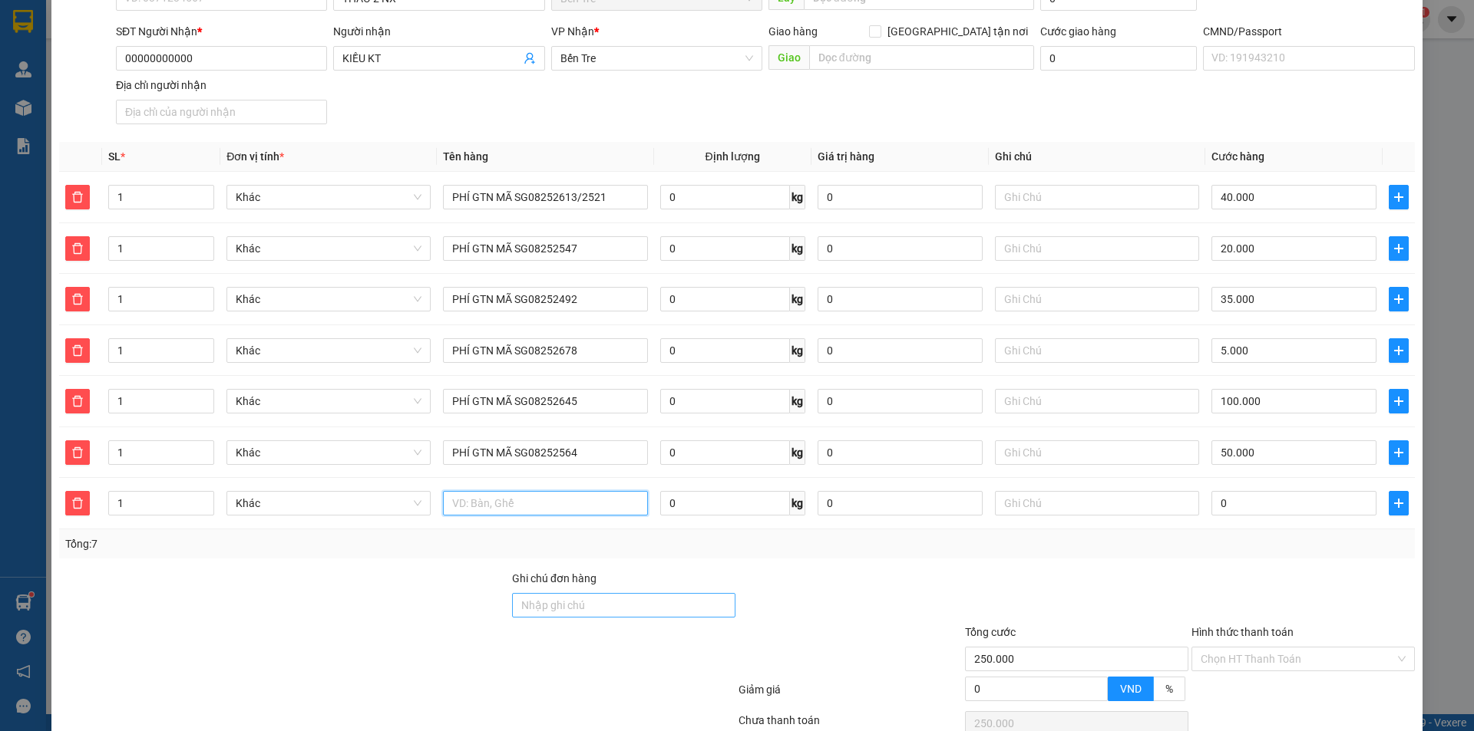
scroll to position [230, 0]
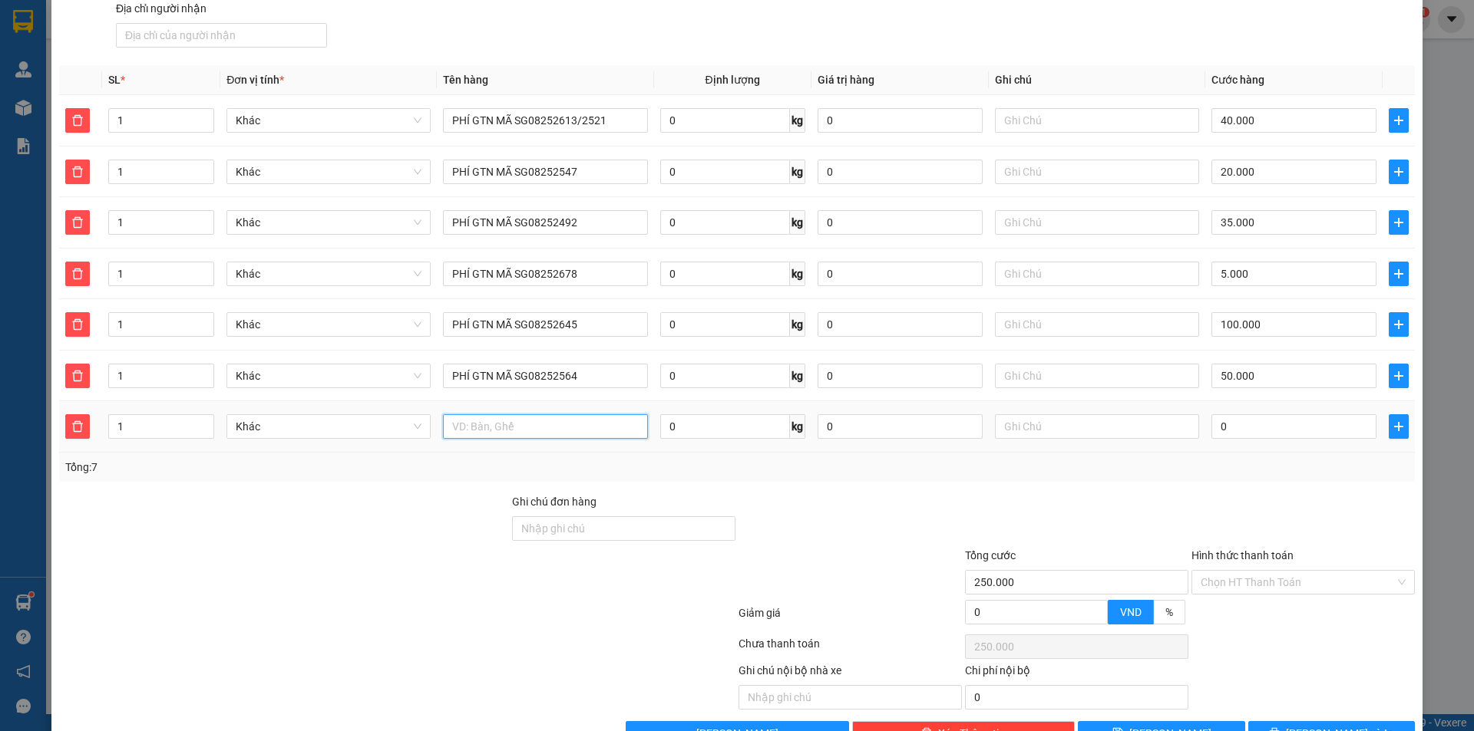
click at [572, 422] on input "text" at bounding box center [545, 426] width 204 height 25
click at [530, 427] on input "text" at bounding box center [545, 426] width 204 height 25
type input "PHÍ LTN MÃ BT08251215"
type input "250.001"
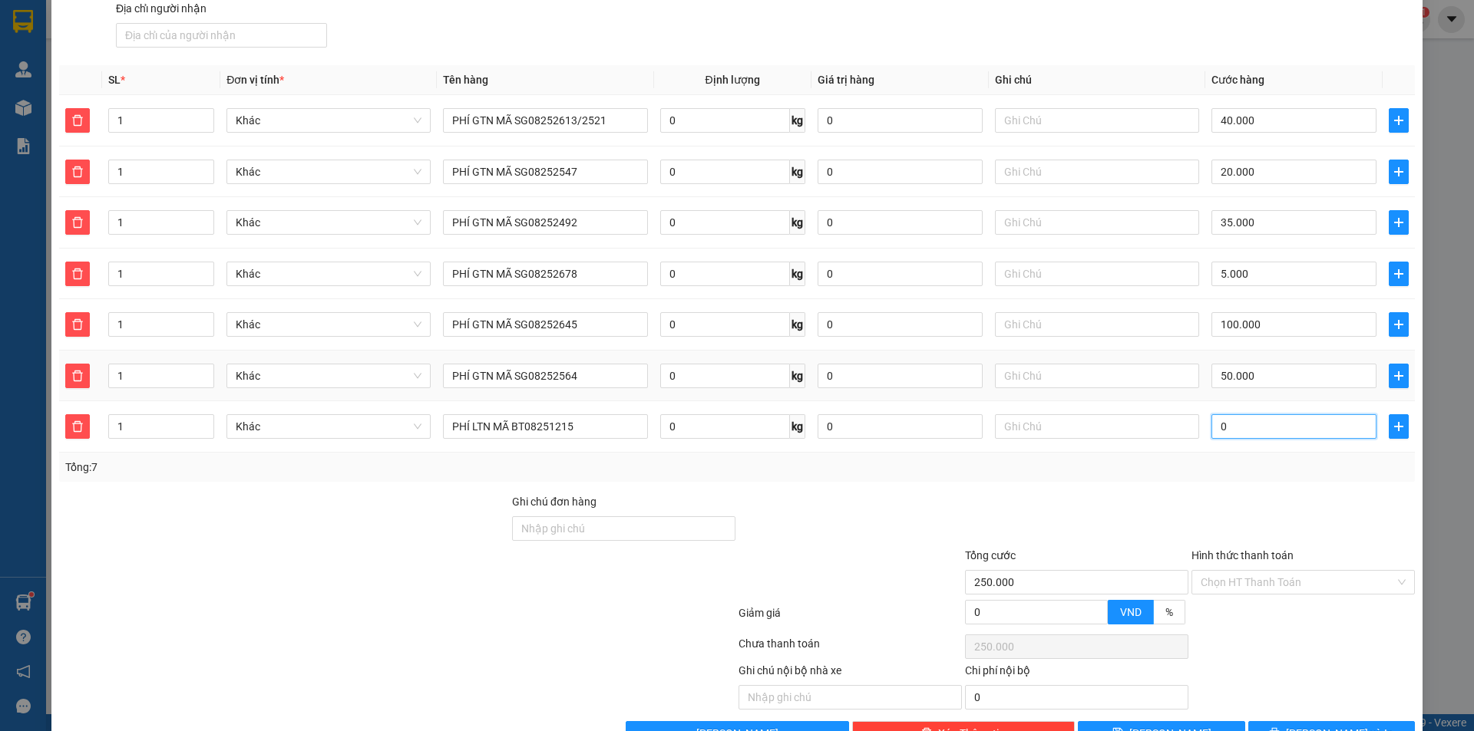
type input "1"
type input "250.015"
type input "15"
type input "265.000"
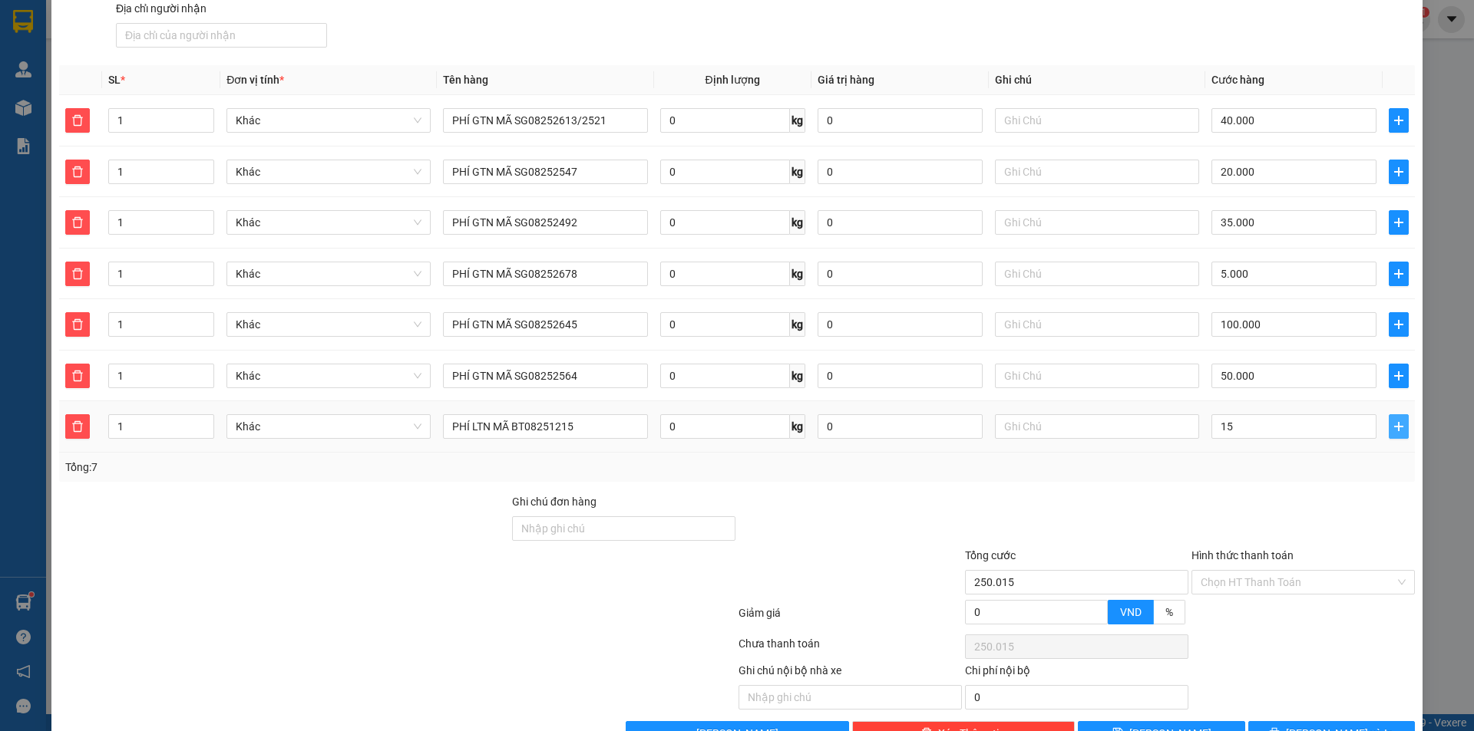
type input "265.000"
type input "15.000"
click at [1392, 424] on icon "plus" at bounding box center [1398, 427] width 12 height 12
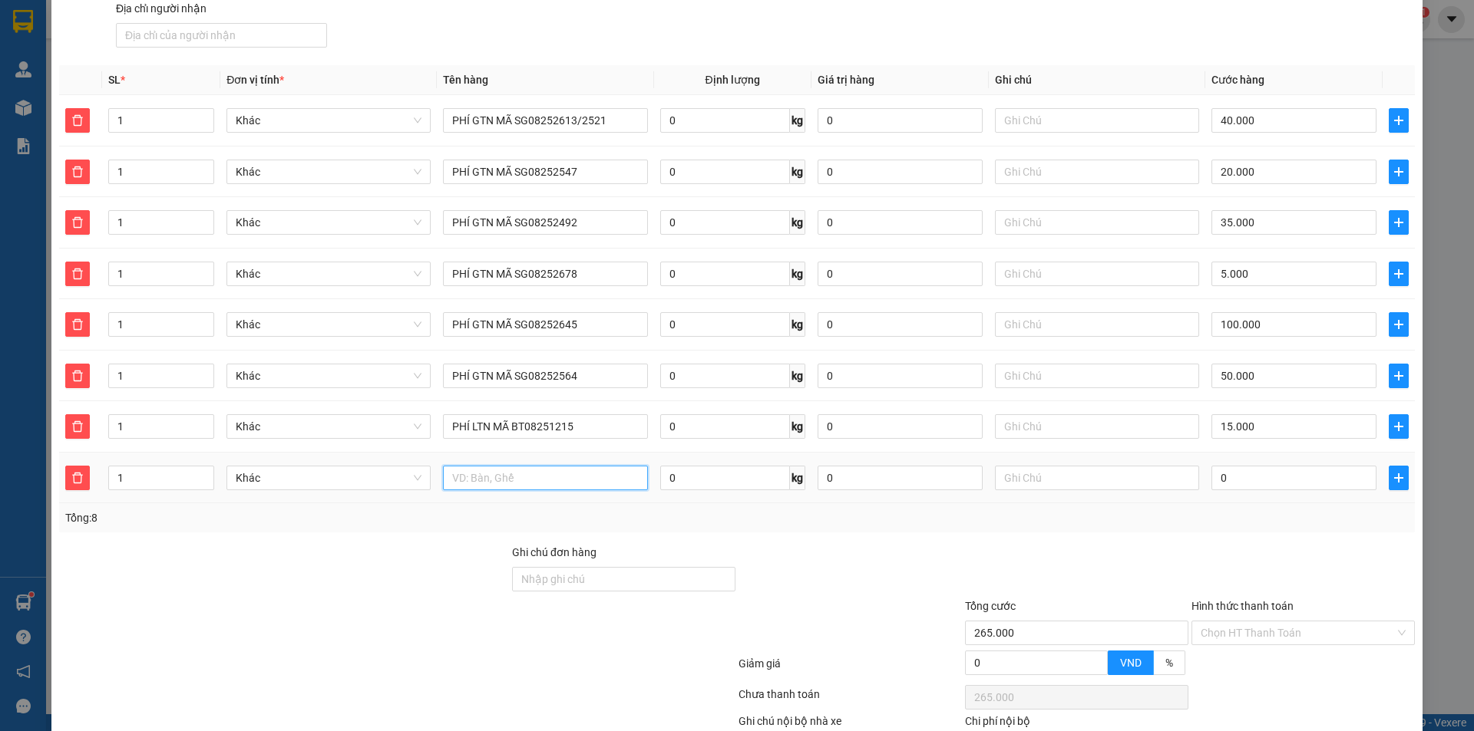
click at [558, 487] on input "text" at bounding box center [545, 478] width 204 height 25
click at [522, 477] on input "text" at bounding box center [545, 478] width 204 height 25
click at [533, 467] on input "text" at bounding box center [545, 478] width 204 height 25
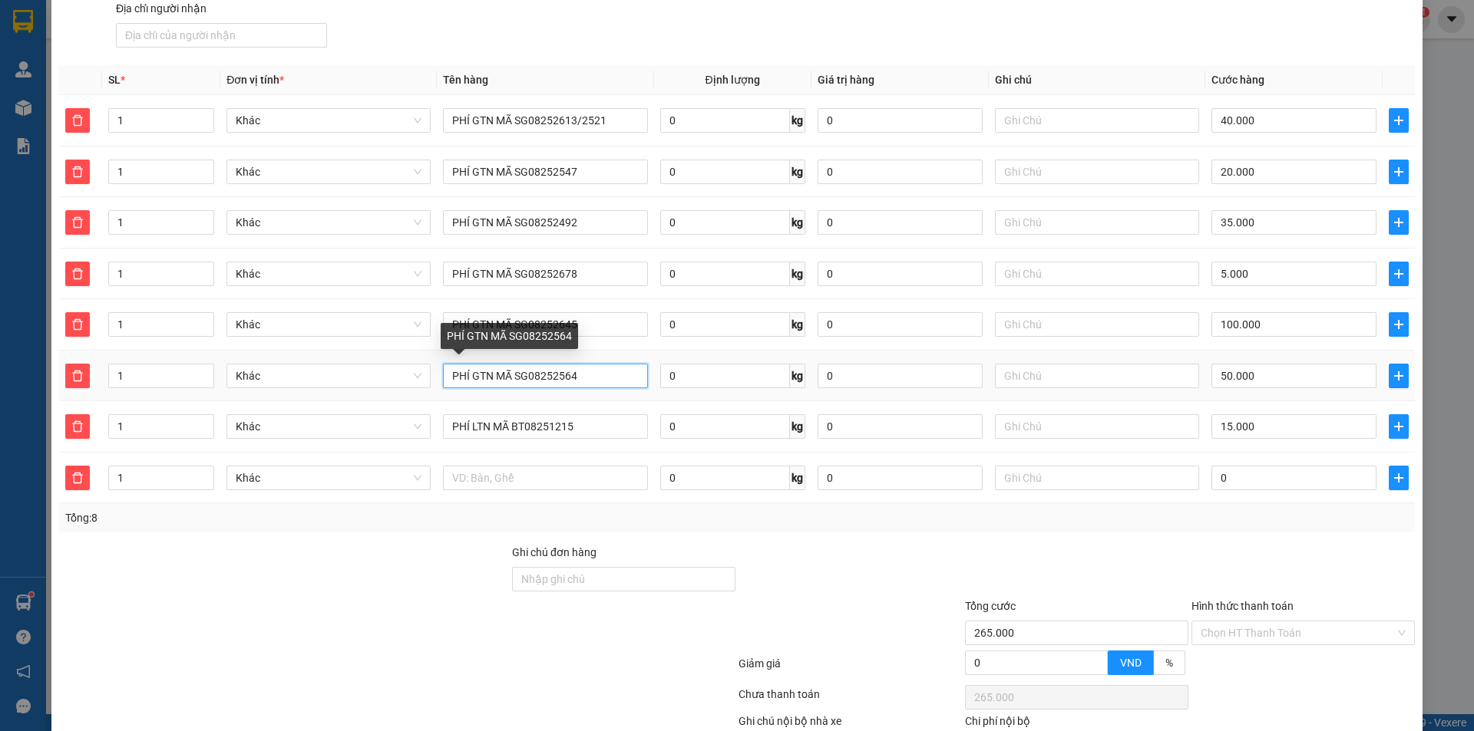
drag, startPoint x: 547, startPoint y: 375, endPoint x: 417, endPoint y: 389, distance: 131.3
click at [417, 389] on tr "1 Khác PHÍ GTN MÃ SG08252564 0 kg 0 50.000" at bounding box center [736, 376] width 1355 height 51
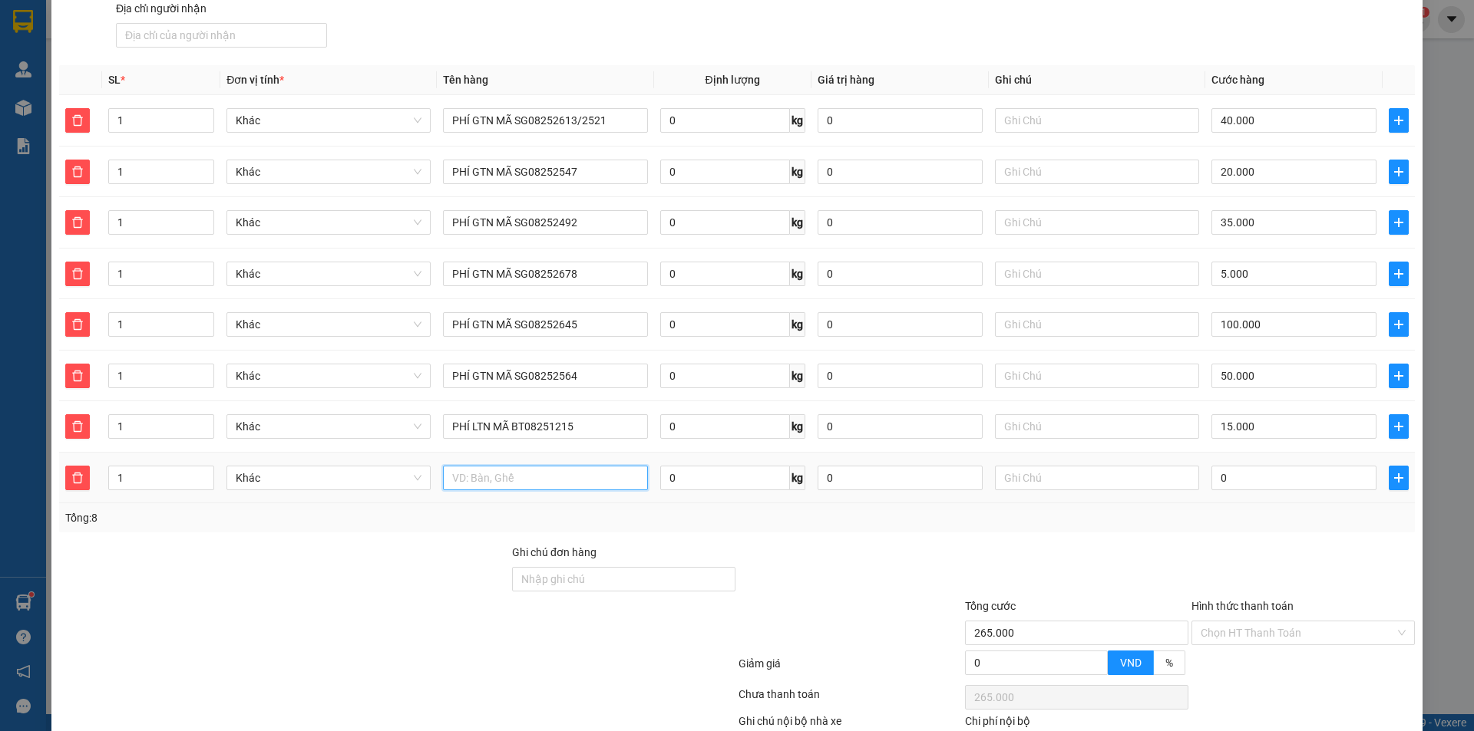
click at [470, 485] on input "text" at bounding box center [545, 478] width 204 height 25
paste input "PHÍ GTN MÃ SG0825"
type input "PHÍ GTN MÃ SG08252190"
click at [1263, 477] on input "0" at bounding box center [1293, 478] width 165 height 25
type input "3"
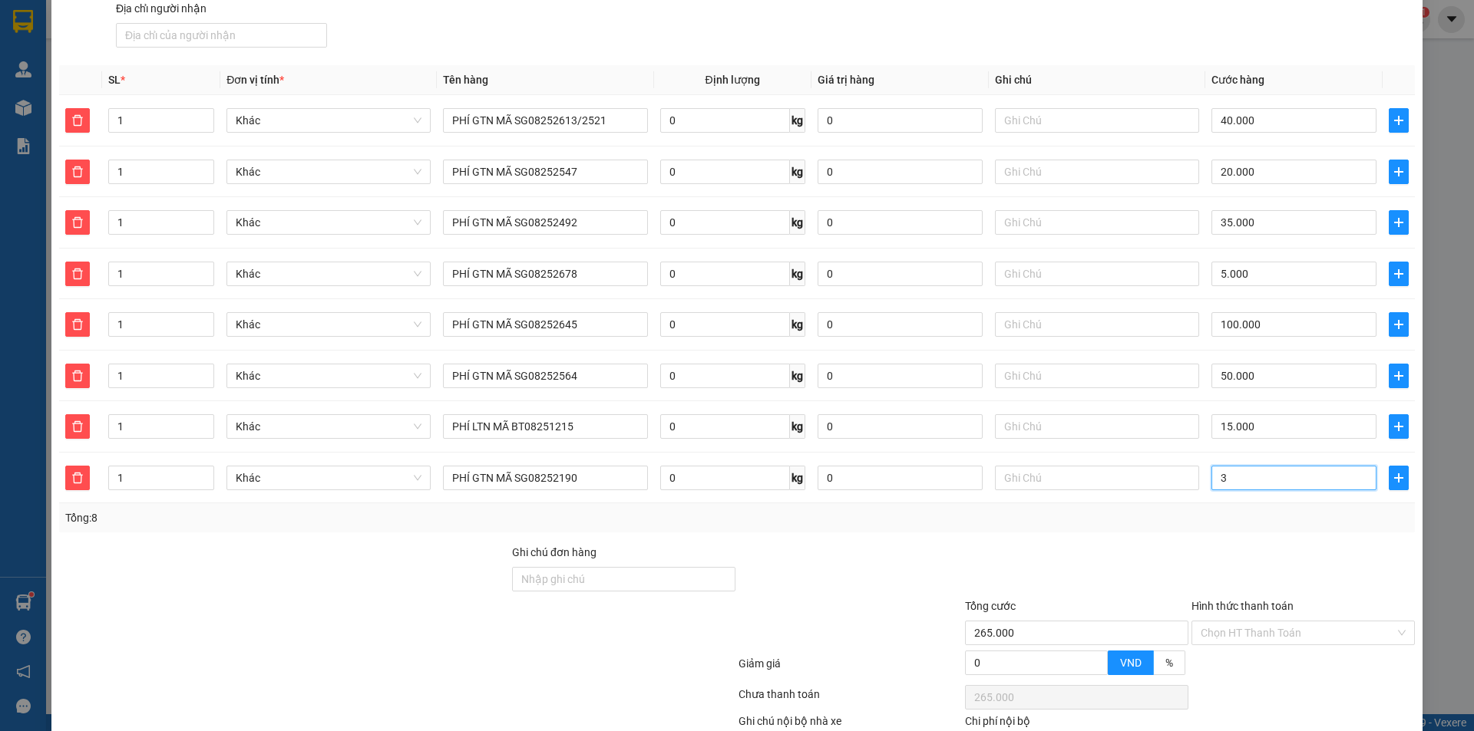
type input "265.030"
type input "30"
click at [1398, 478] on td at bounding box center [1398, 478] width 32 height 51
type input "295.000"
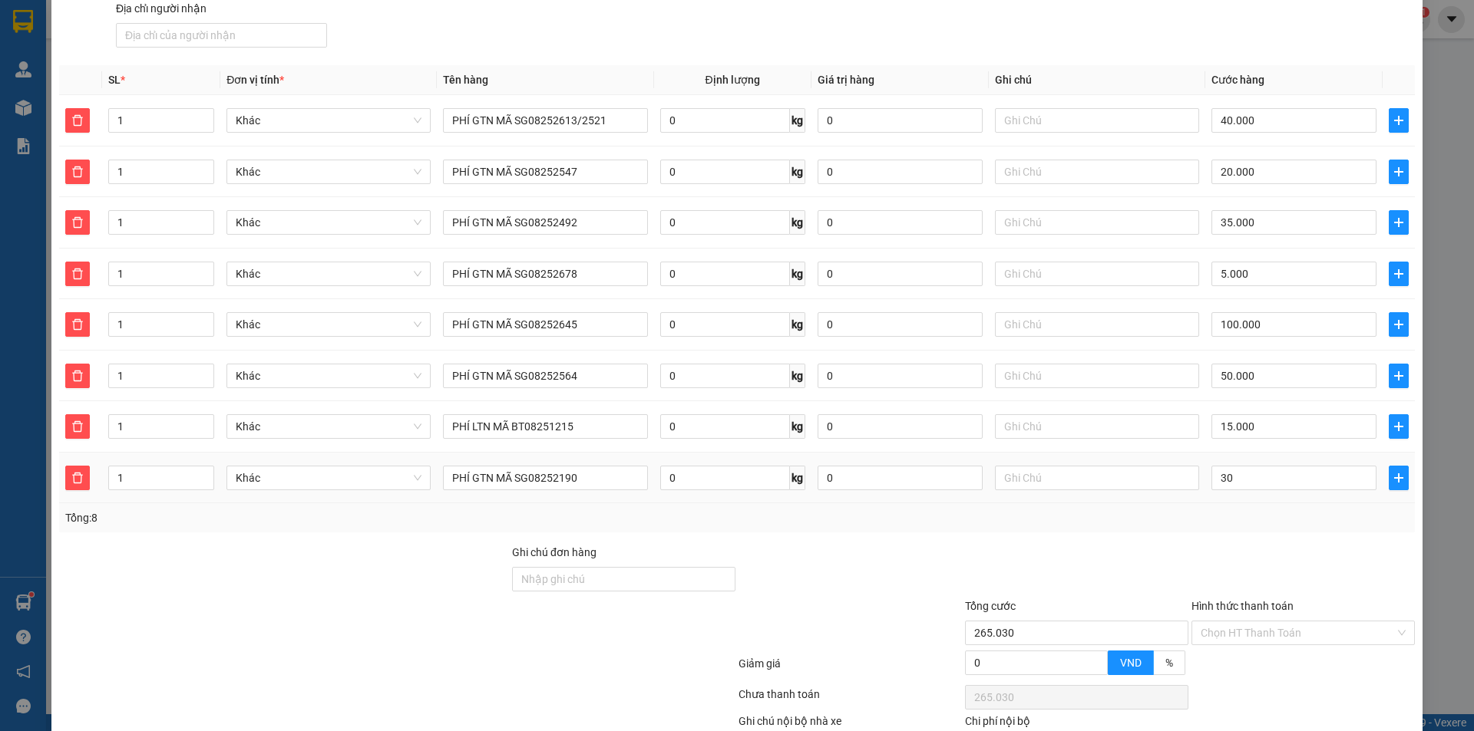
type input "295.000"
type input "30.000"
click at [1392, 474] on icon "plus" at bounding box center [1398, 478] width 12 height 12
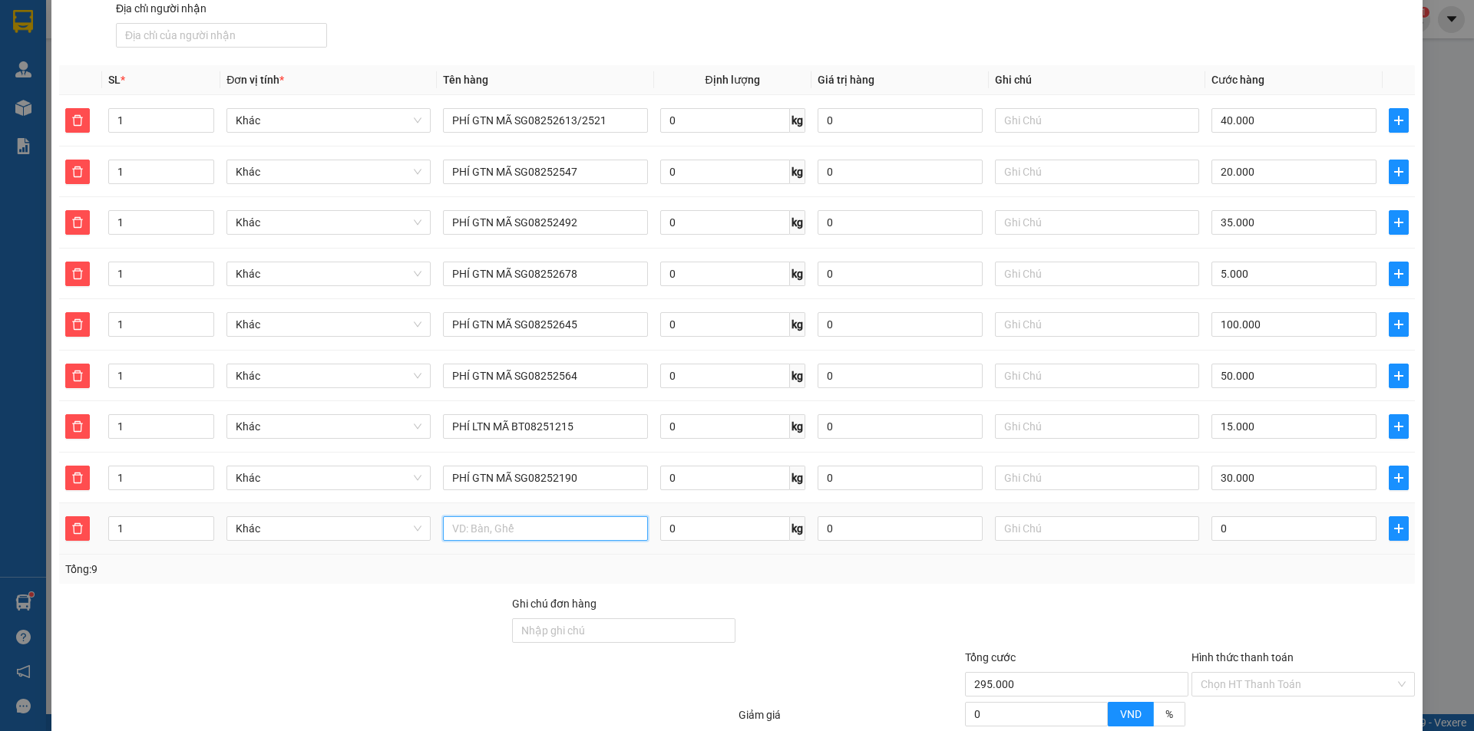
click at [583, 530] on input "text" at bounding box center [545, 529] width 204 height 25
click at [578, 533] on input "text" at bounding box center [545, 529] width 204 height 25
paste input "PHÍ GTN MÃ SG0825"
type input "PHÍ GTN MÃ SG08252726"
click at [1279, 535] on input "0" at bounding box center [1293, 529] width 165 height 25
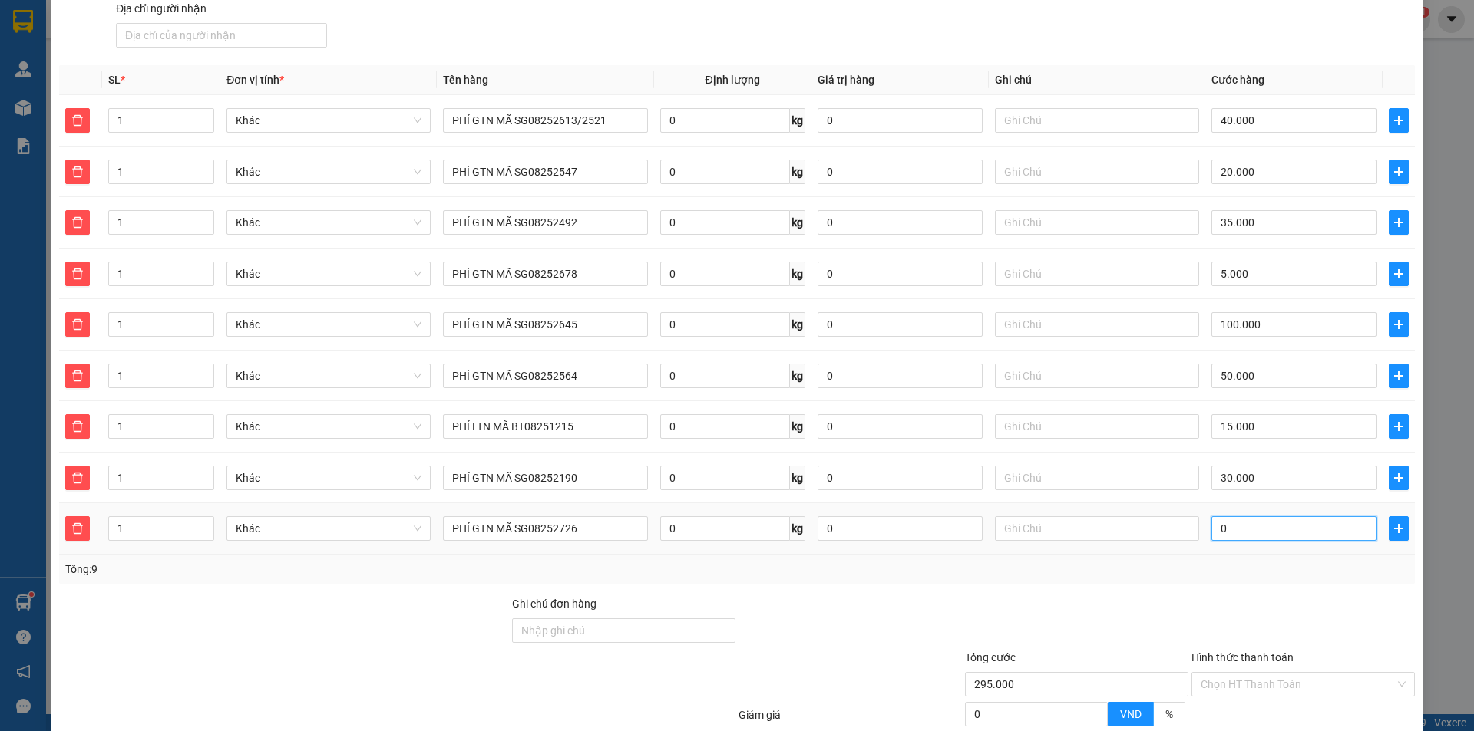
type input "2"
type input "295.002"
type input "20"
type input "295.020"
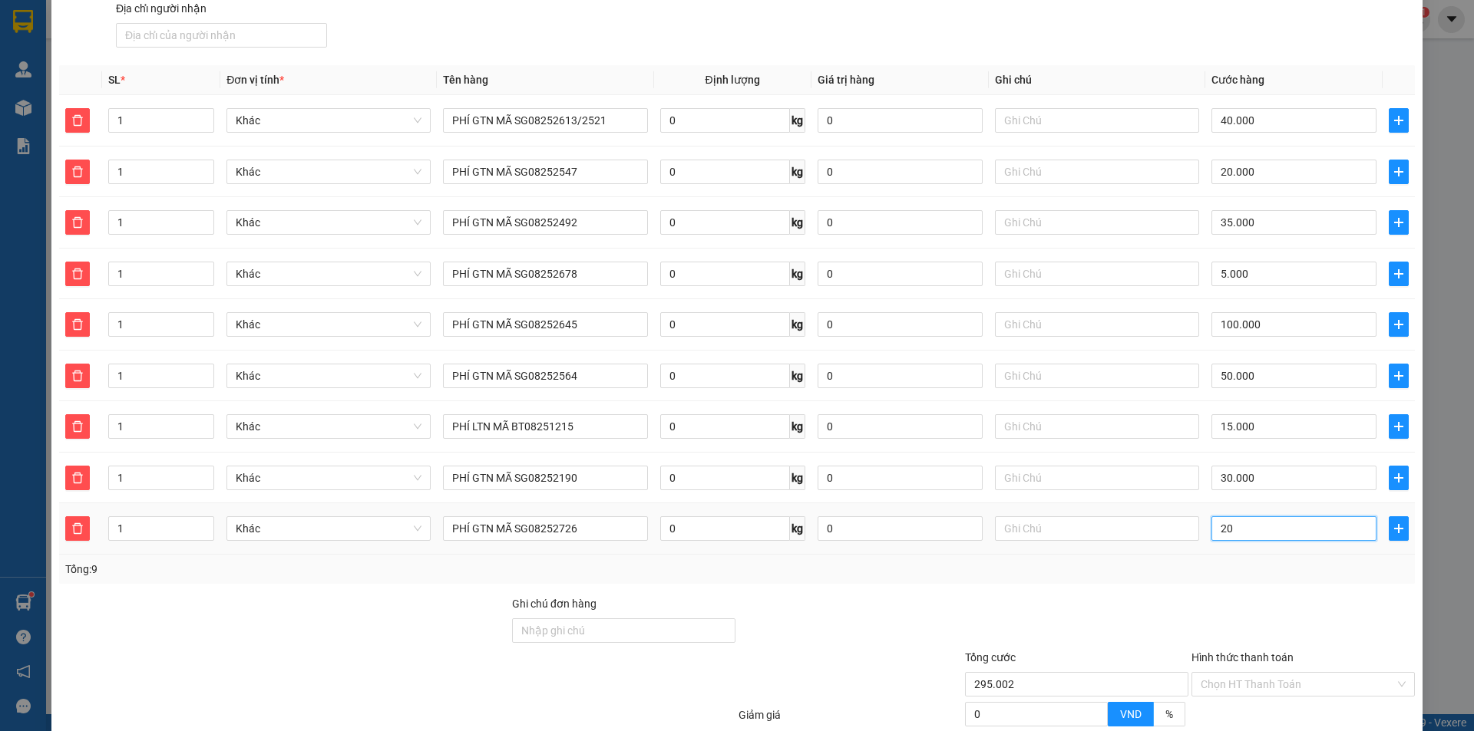
type input "295.020"
type input "20"
click at [1394, 529] on icon "plus" at bounding box center [1398, 528] width 9 height 1
type input "315.000"
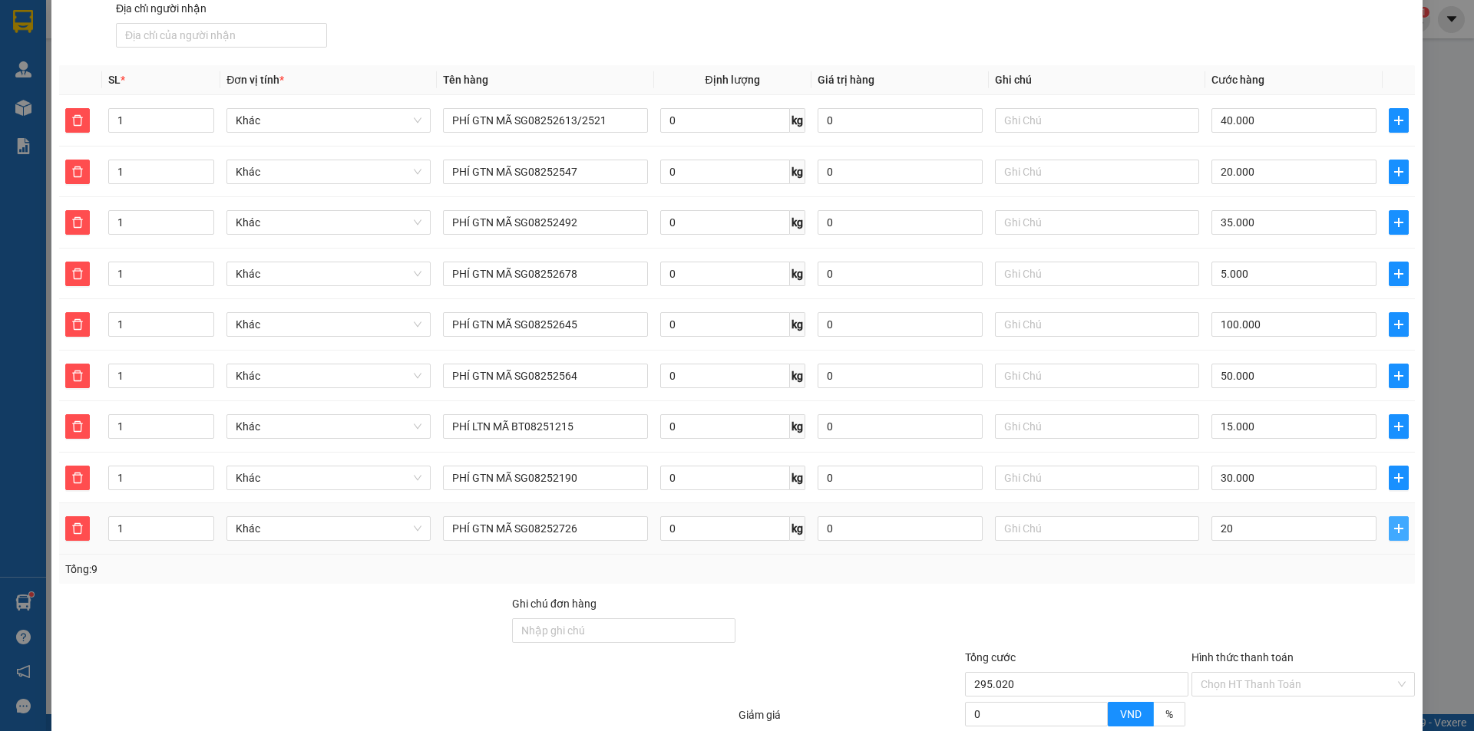
type input "20.000"
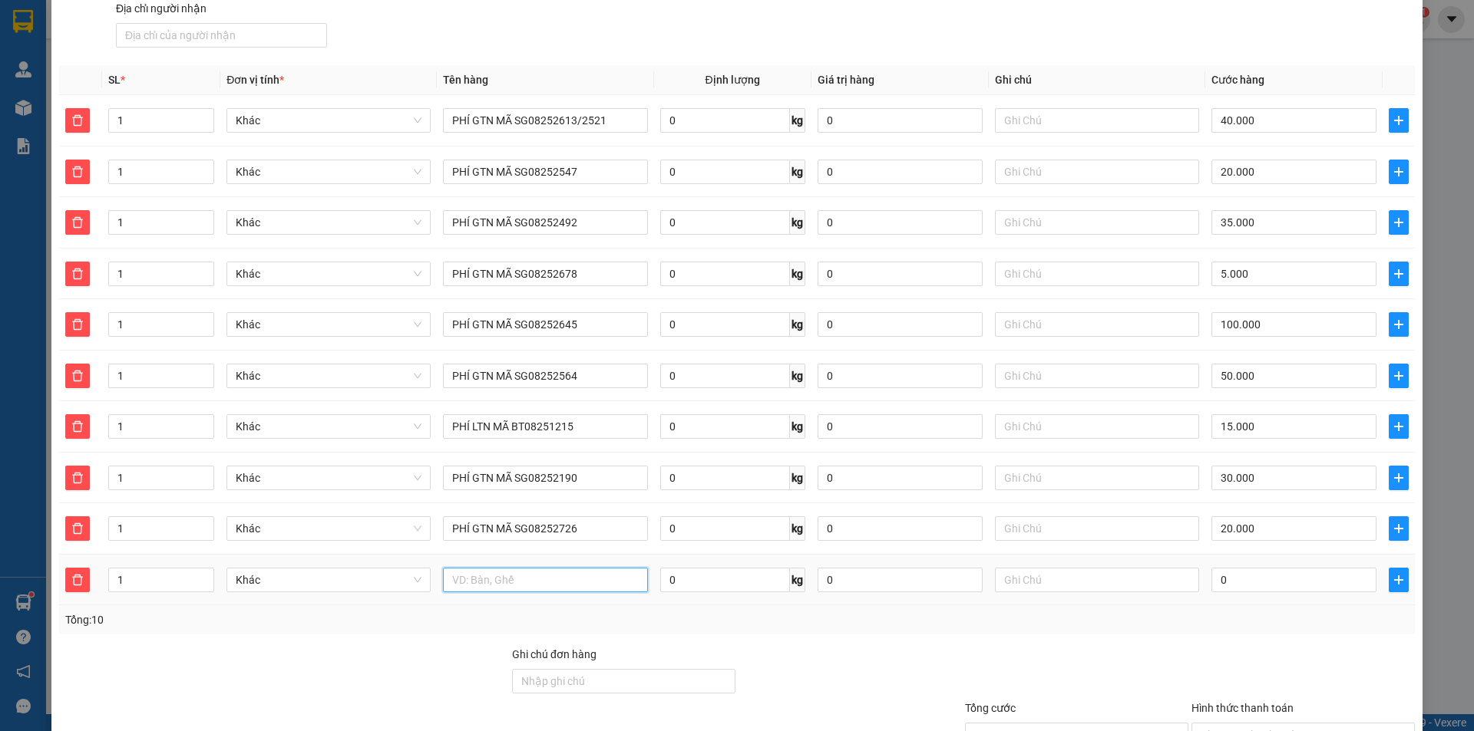
click at [575, 588] on input "text" at bounding box center [545, 580] width 204 height 25
click at [553, 578] on input "text" at bounding box center [545, 580] width 204 height 25
paste input "PHÍ GTN MÃ SG0825"
type input "PHÍ GTN MÃ SG08252733"
click at [1257, 581] on input "0" at bounding box center [1293, 580] width 165 height 25
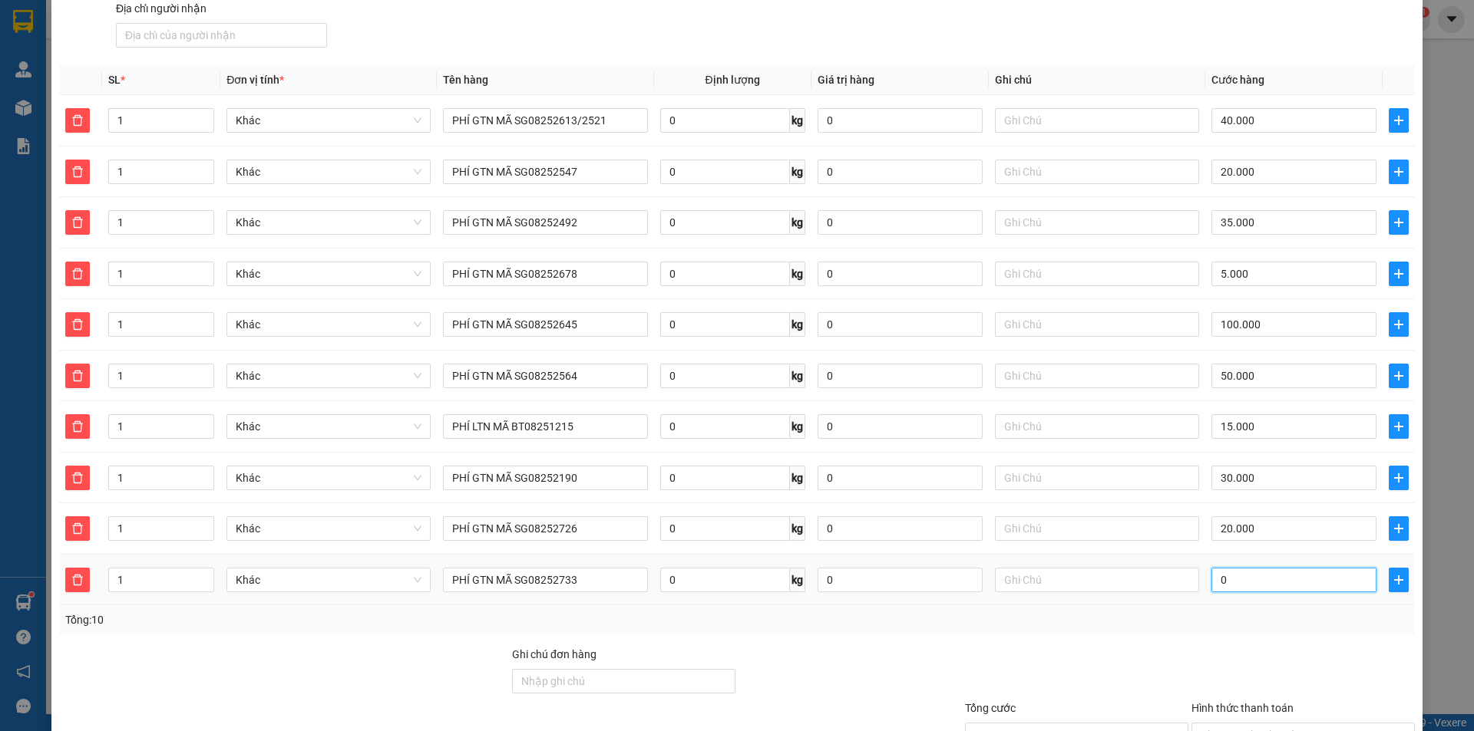
type input "315.005"
type input "5"
type input "315.050"
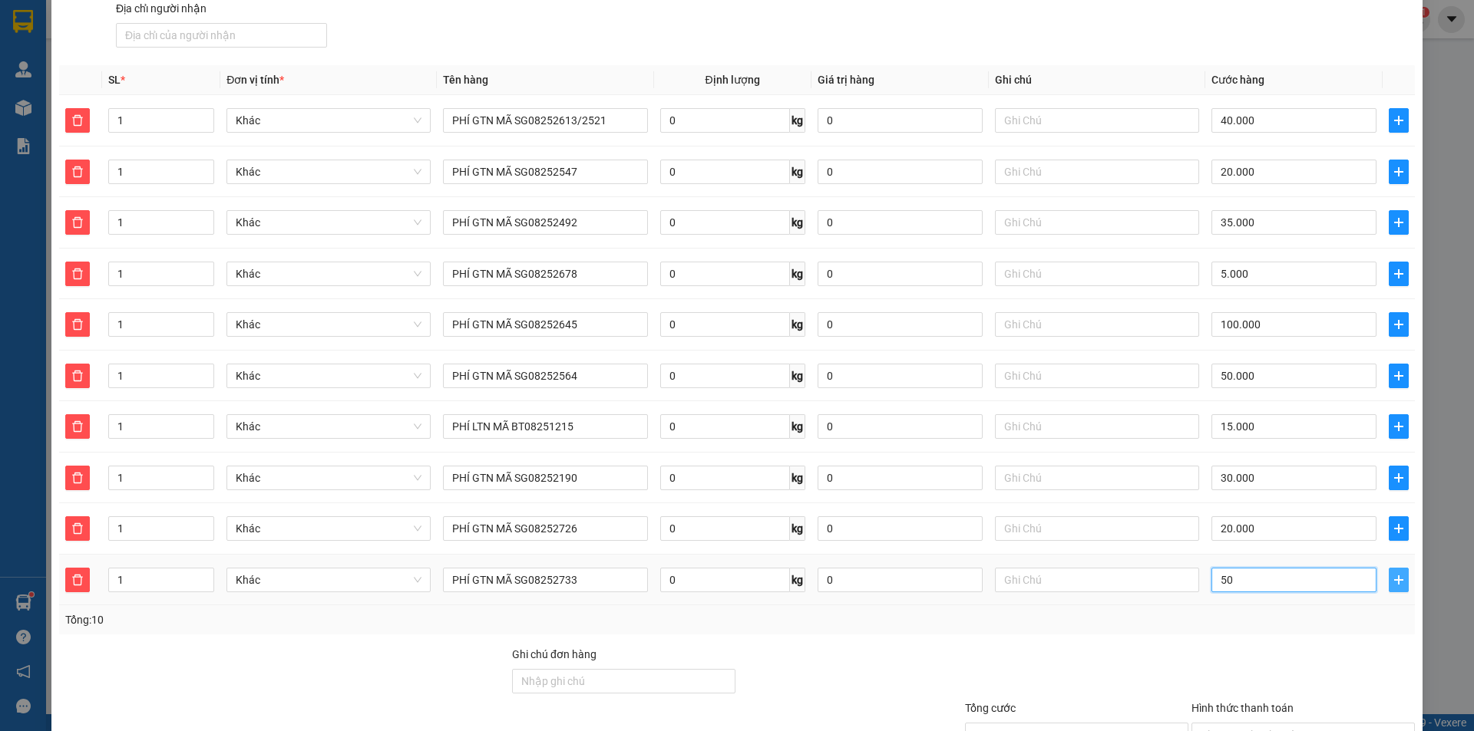
type input "50"
click at [1392, 579] on icon "plus" at bounding box center [1398, 580] width 12 height 12
type input "365.000"
type input "50.000"
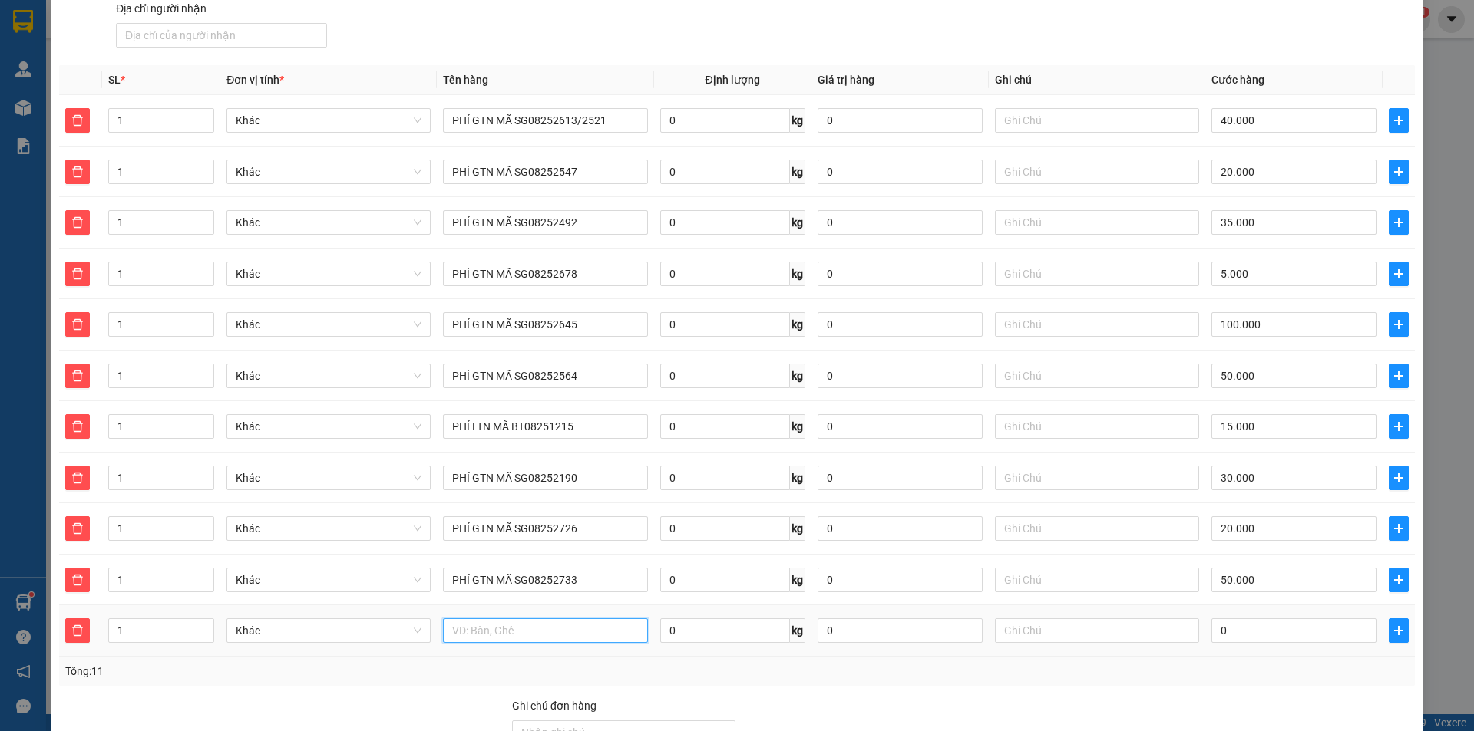
click at [567, 639] on input "text" at bounding box center [545, 631] width 204 height 25
click at [563, 635] on input "text" at bounding box center [545, 631] width 204 height 25
click at [547, 634] on input "text" at bounding box center [545, 631] width 204 height 25
paste input "PHÍ GTN MÃ SG0825"
type input "PHÍ GTN MÃ SG08252235"
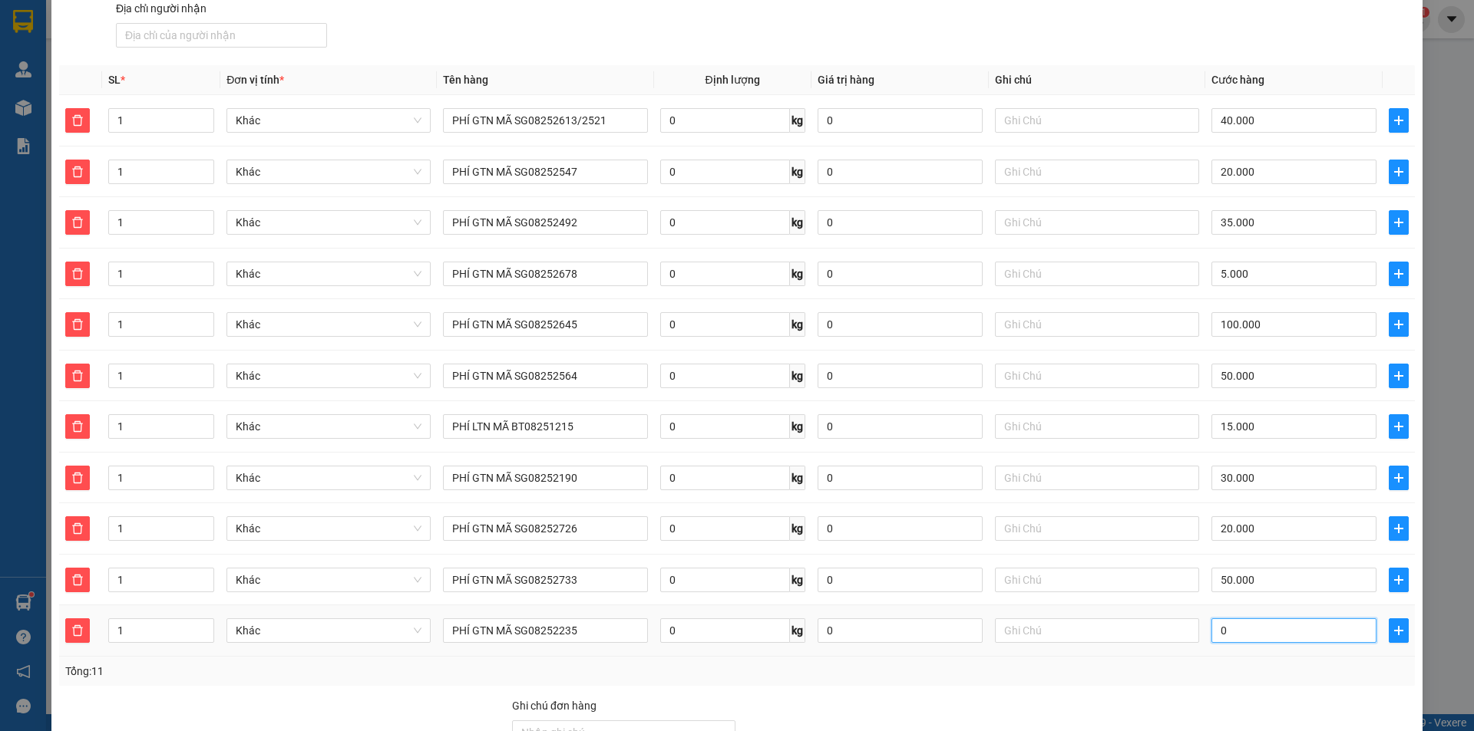
click at [1231, 635] on input "0" at bounding box center [1293, 631] width 165 height 25
type input "365.004"
type input "4"
type input "365.040"
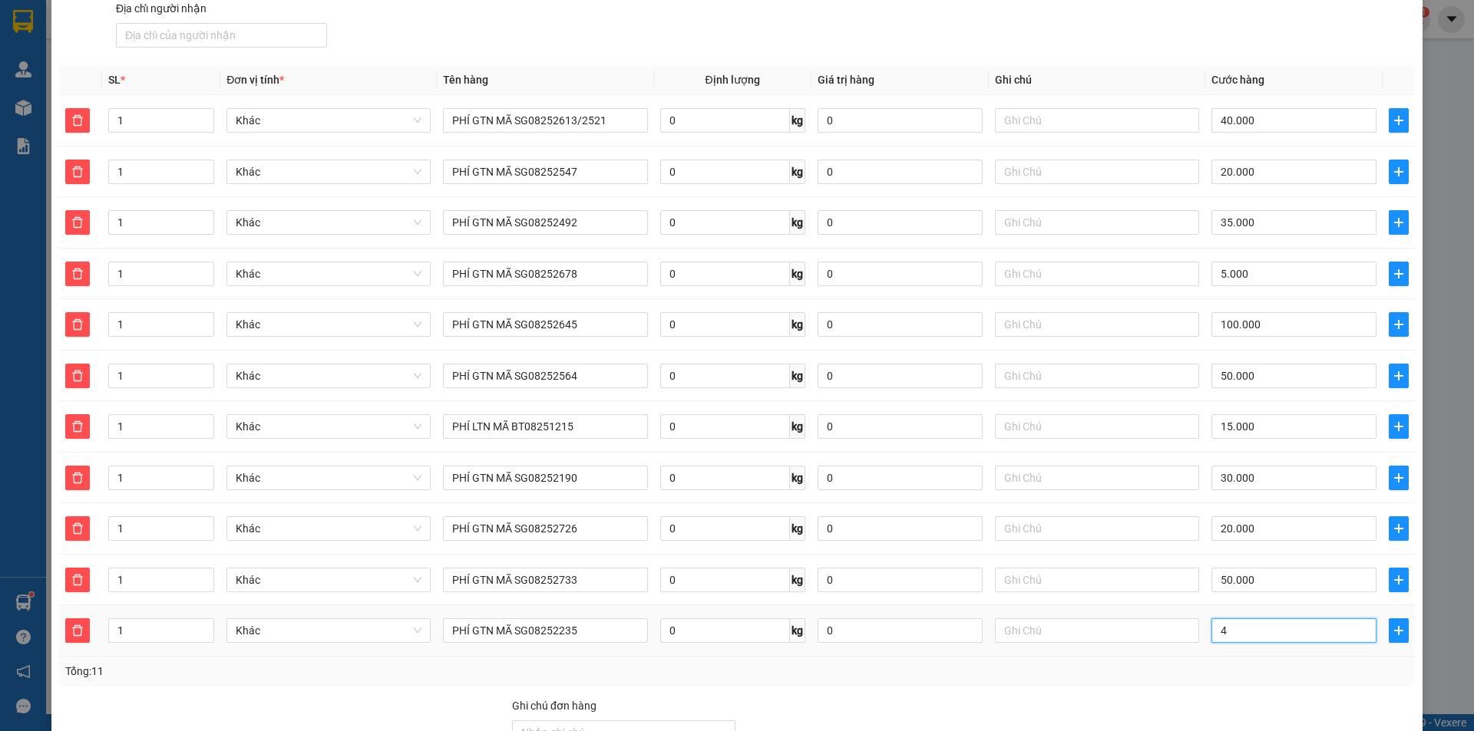
type input "365.040"
type input "40"
click at [1392, 627] on icon "plus" at bounding box center [1398, 631] width 12 height 12
type input "405.000"
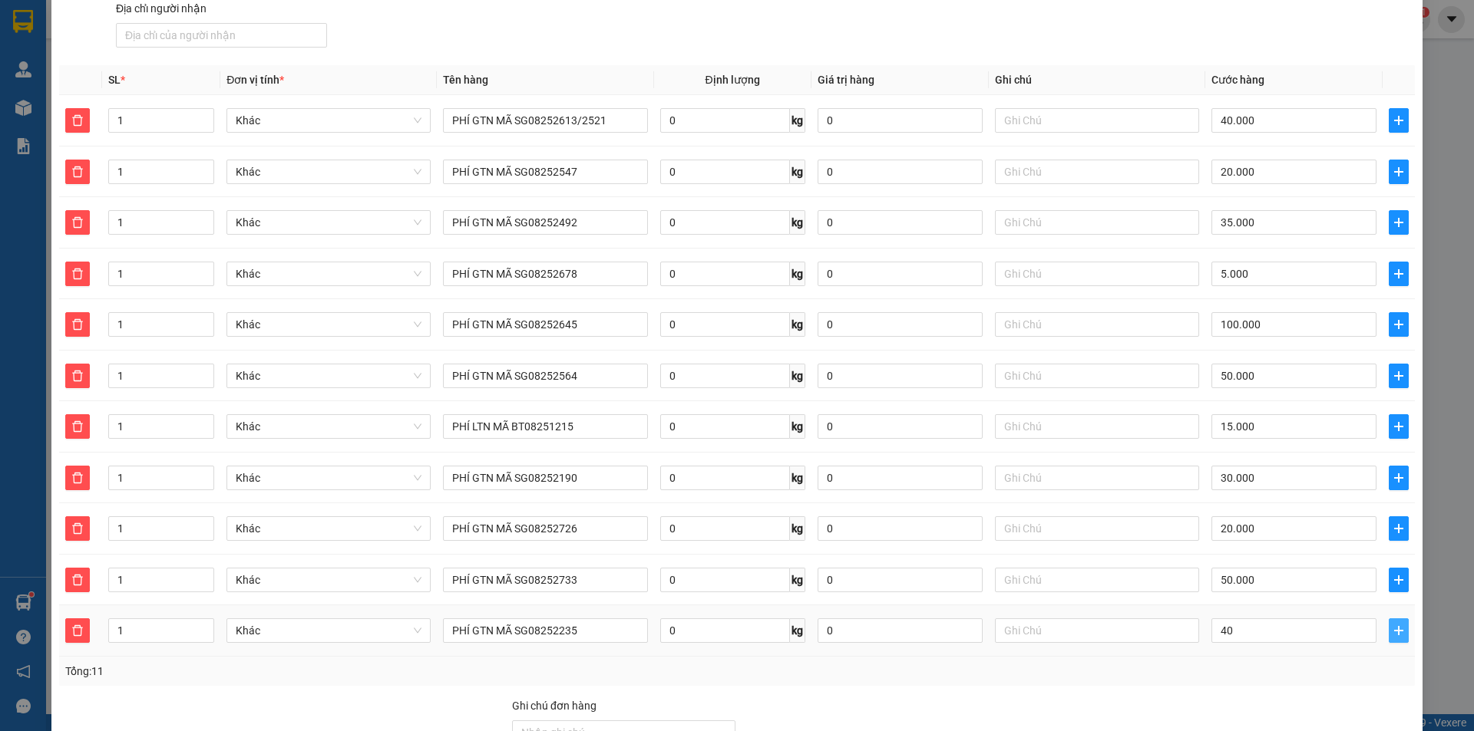
type input "40.000"
click at [564, 685] on input "text" at bounding box center [545, 682] width 204 height 25
click at [550, 685] on input "text" at bounding box center [545, 682] width 204 height 25
paste input "PHÍ GTN MÃ SG0825"
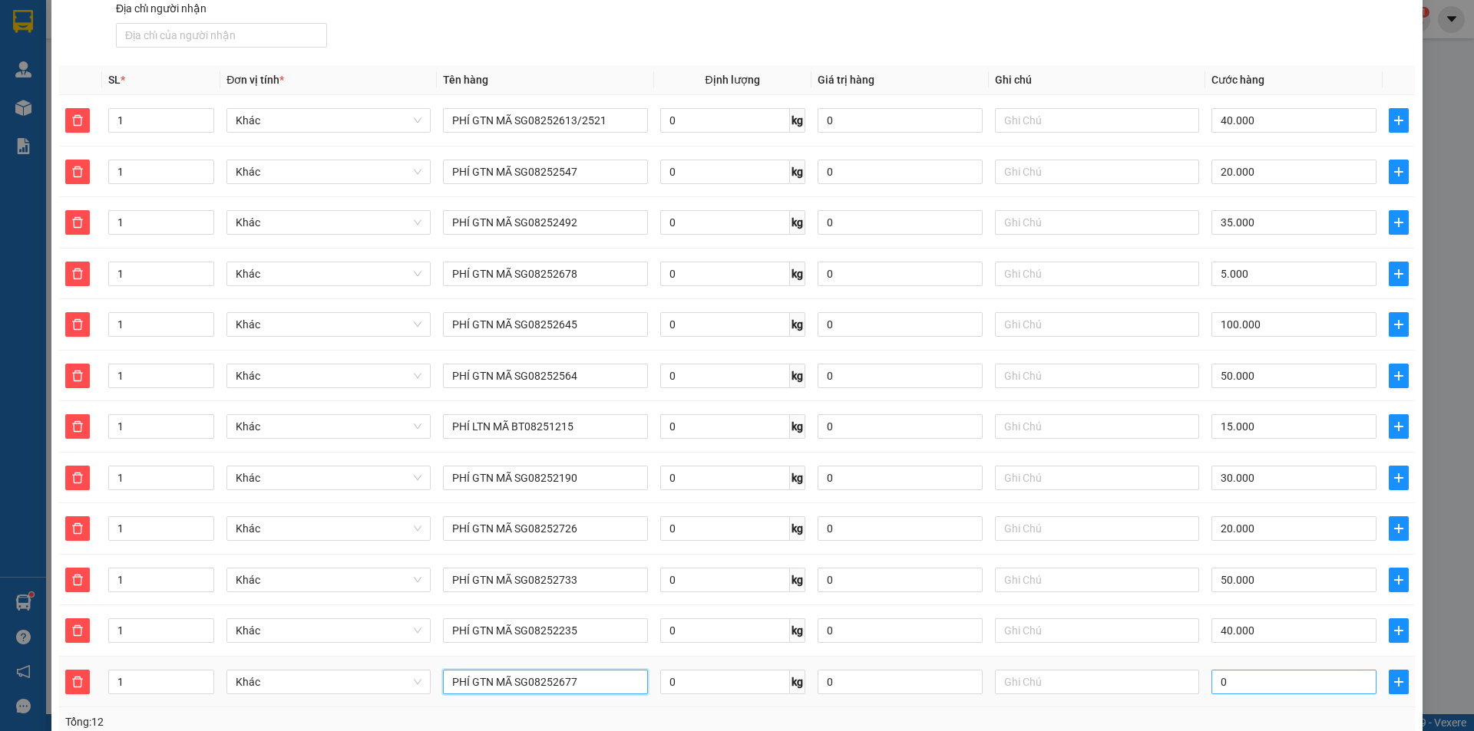
type input "PHÍ GTN MÃ SG08252677"
click at [1244, 678] on input "0" at bounding box center [1293, 682] width 165 height 25
type input "2"
type input "405.002"
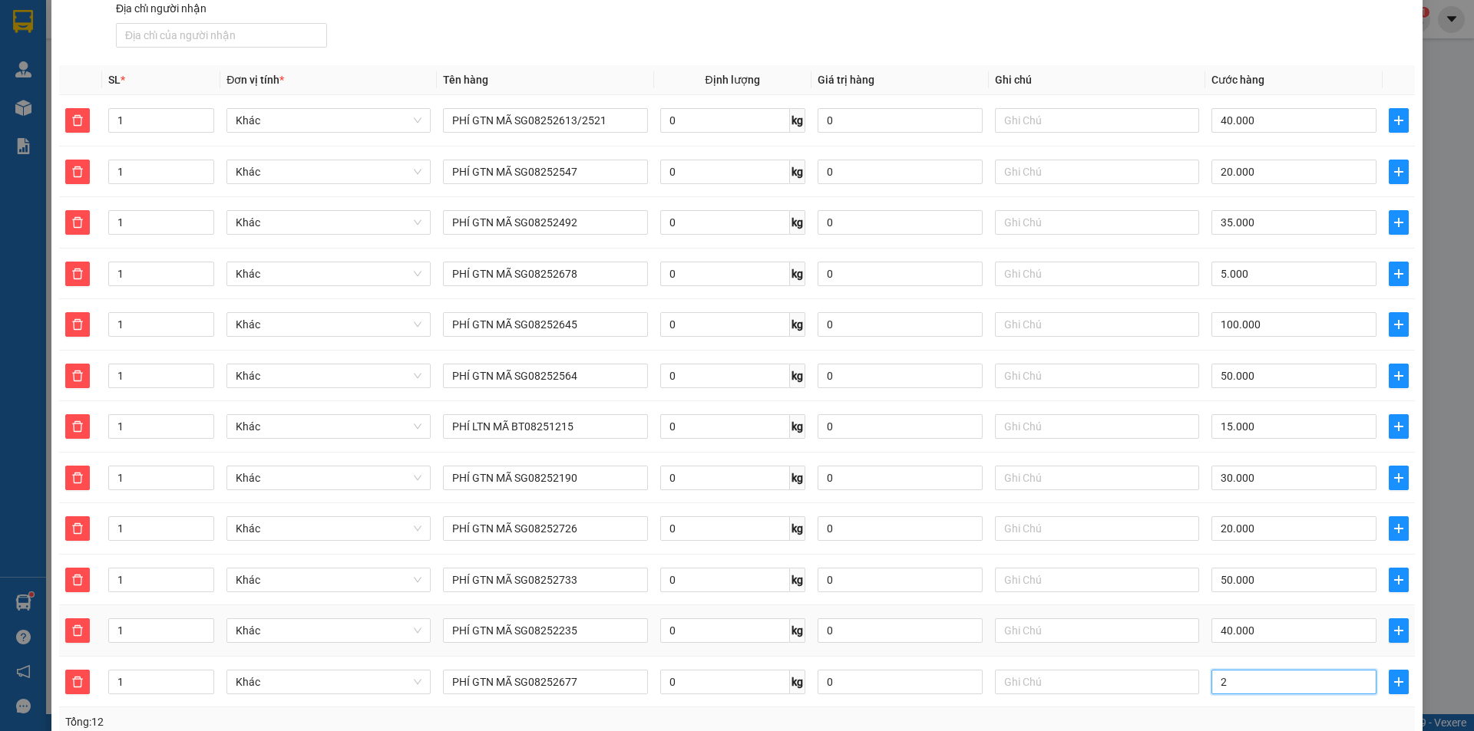
type input "20"
type input "405.020"
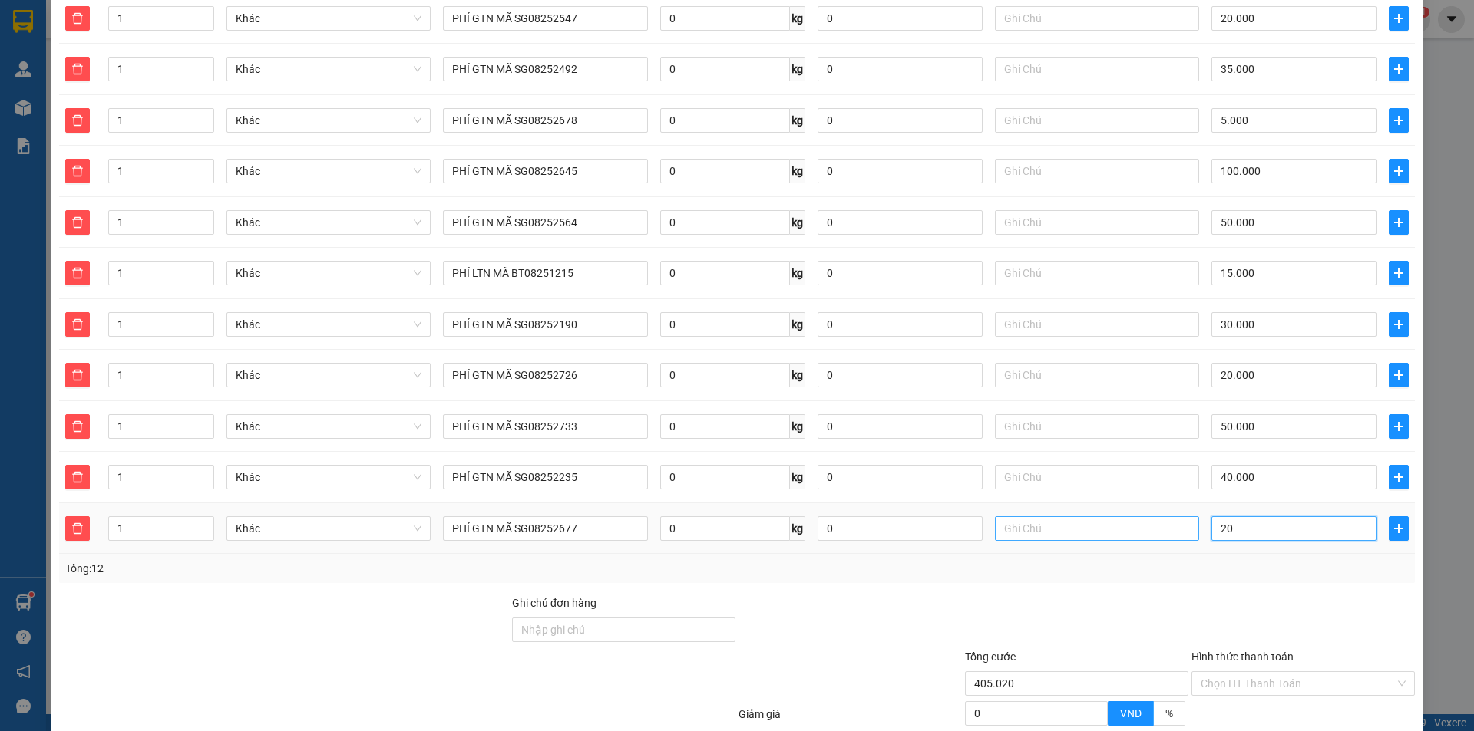
type input "20"
click at [1395, 526] on span "plus" at bounding box center [1398, 529] width 18 height 12
type input "425.000"
type input "20.000"
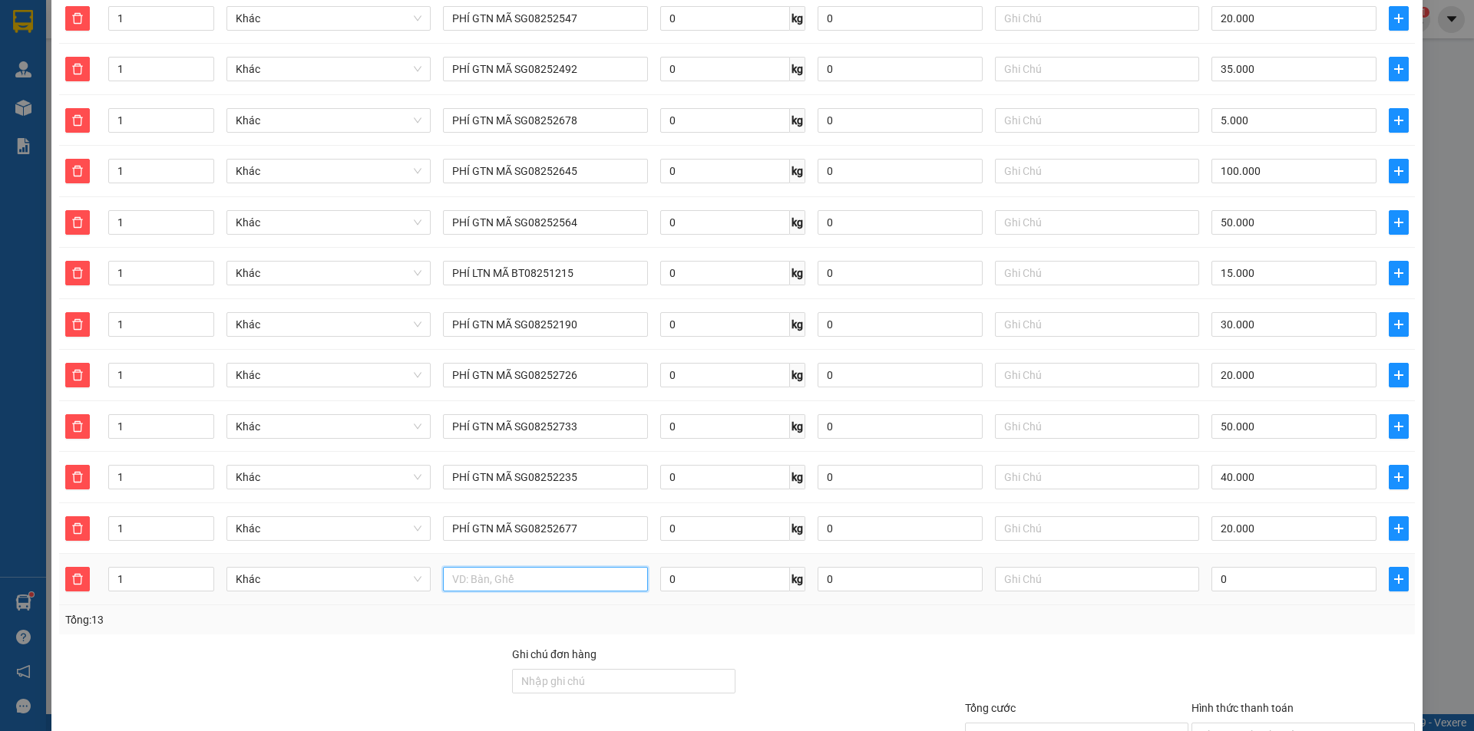
click at [523, 583] on input "text" at bounding box center [545, 579] width 204 height 25
paste input "PHÍ GTN MÃ SG0825"
type input "PHÍ GTN MÃ SG08252688"
click at [1244, 578] on input "0" at bounding box center [1293, 579] width 165 height 25
type input "3"
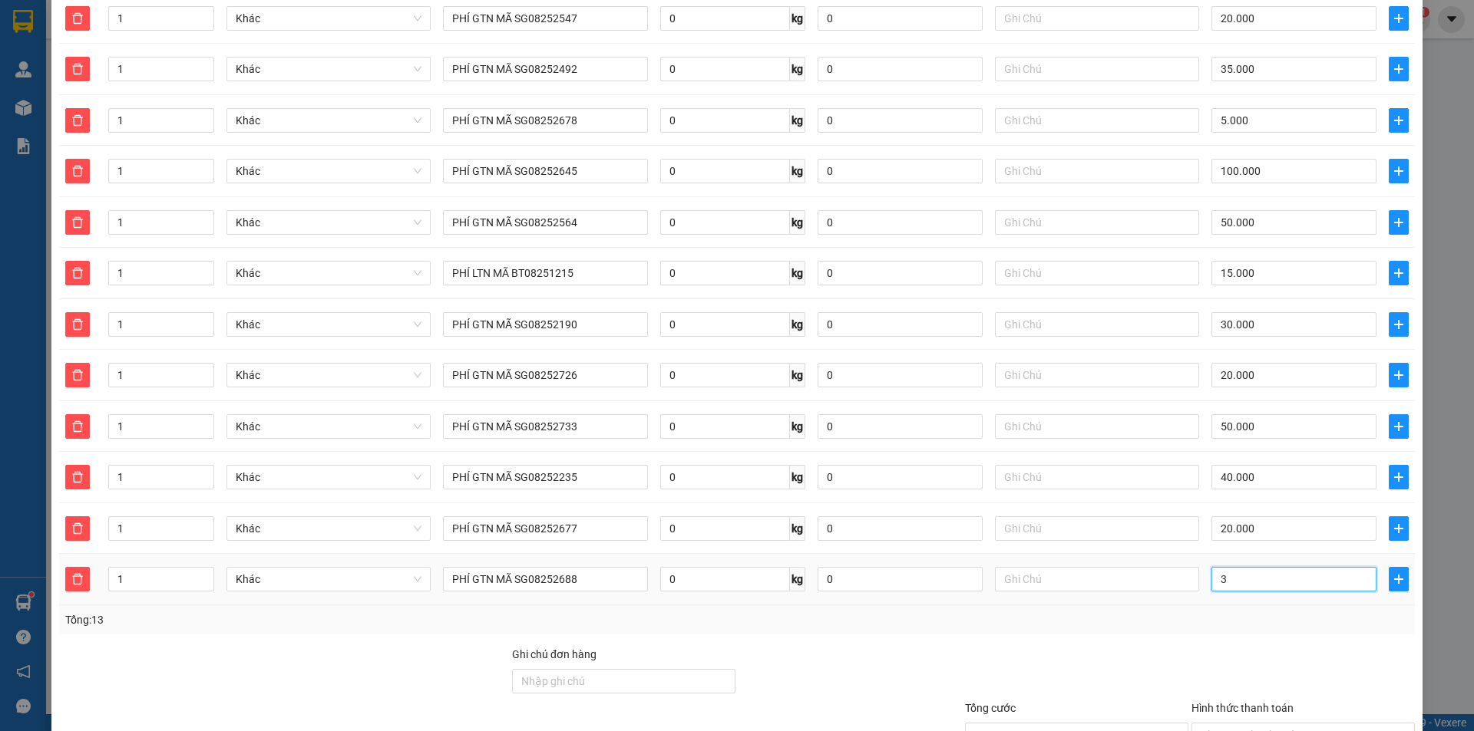
type input "425.003"
type input "30"
type input "425.030"
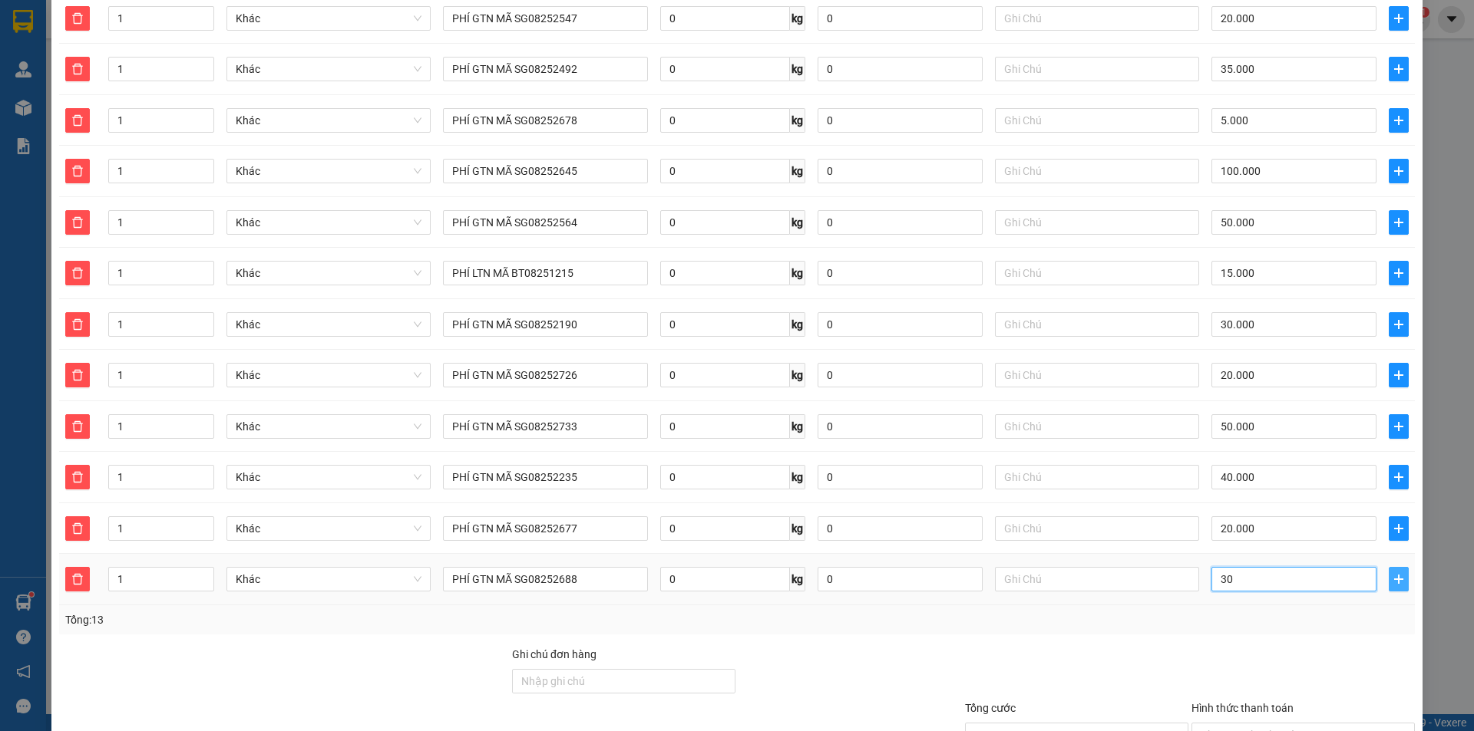
type input "30"
click at [1396, 576] on button "button" at bounding box center [1398, 579] width 20 height 25
type input "455.000"
type input "30.000"
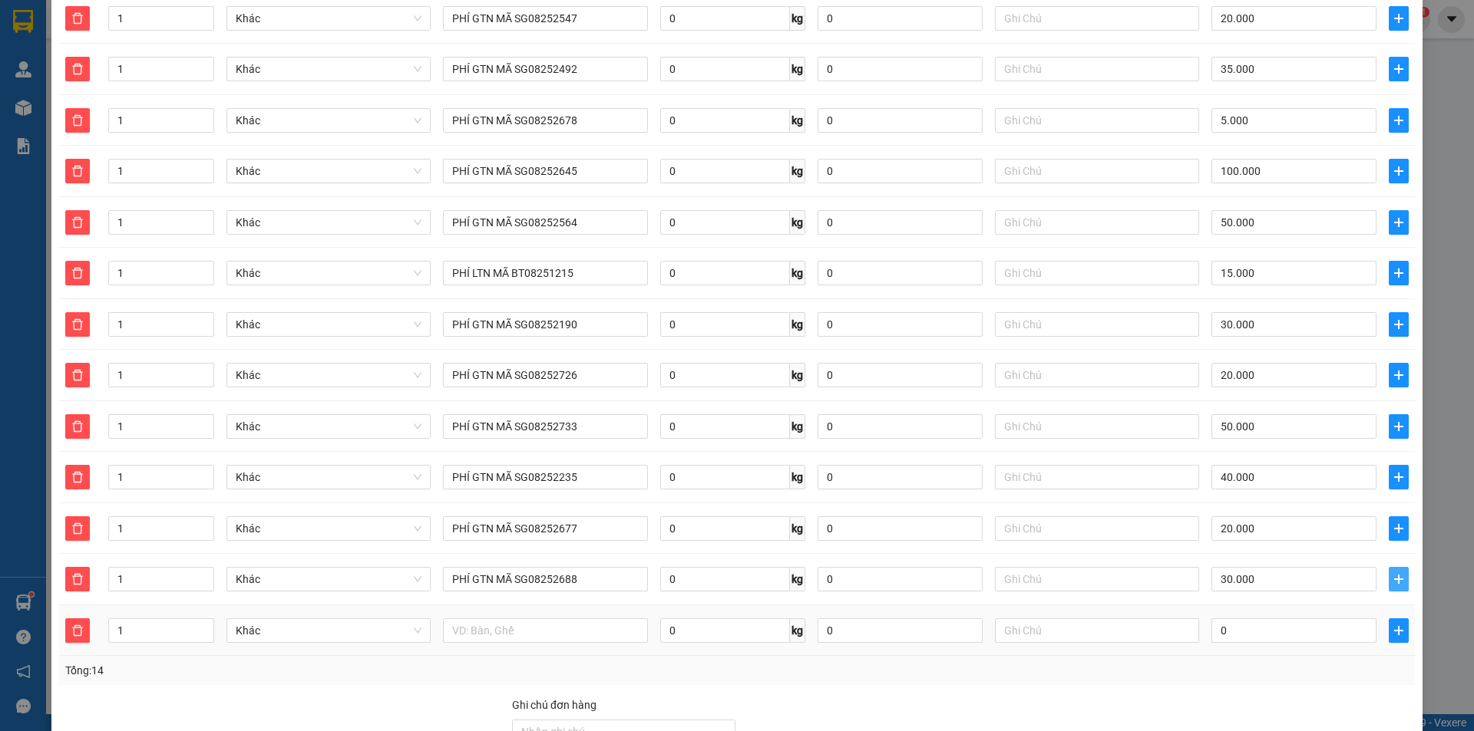
scroll to position [614, 0]
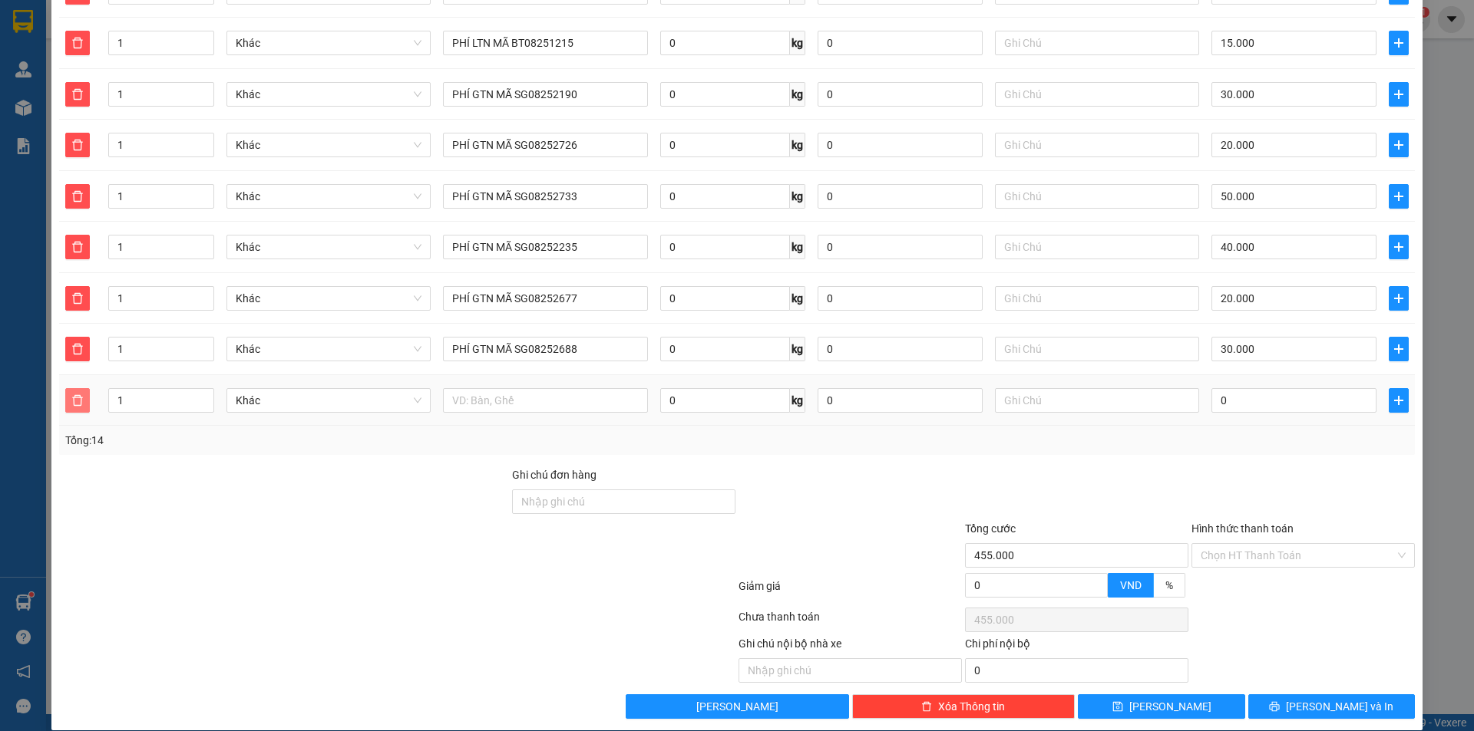
click at [71, 399] on icon "delete" at bounding box center [77, 400] width 12 height 12
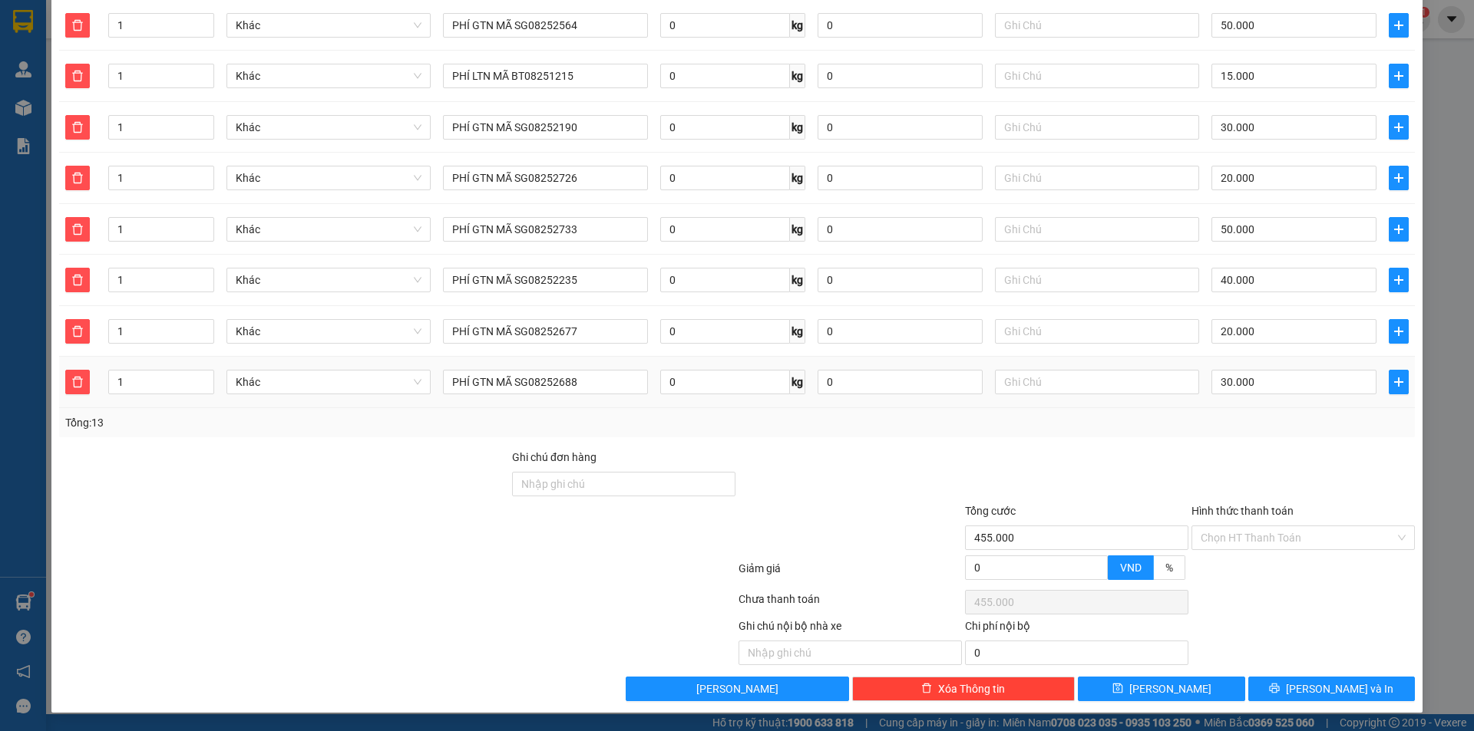
scroll to position [581, 0]
click at [1288, 540] on input "Hình thức thanh toán" at bounding box center [1297, 537] width 194 height 23
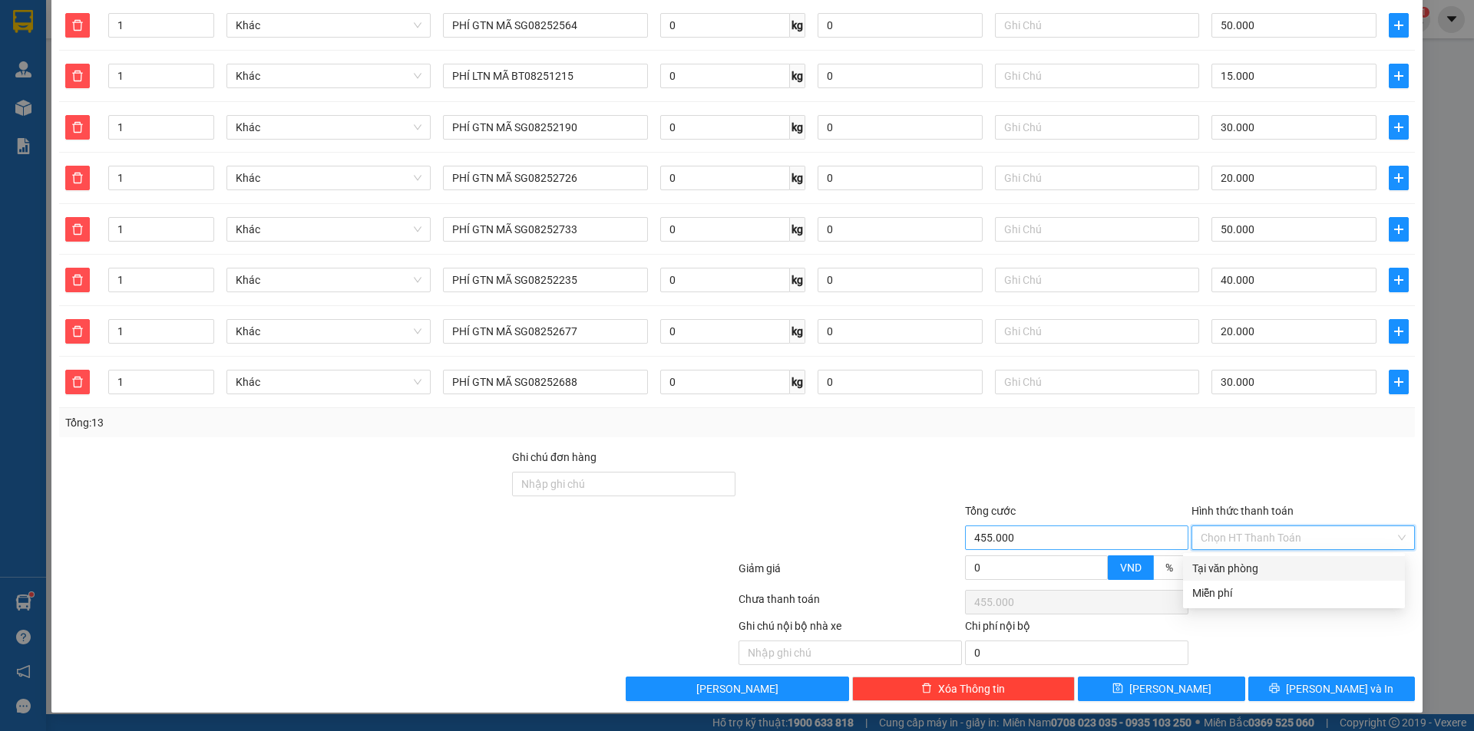
drag, startPoint x: 1208, startPoint y: 563, endPoint x: 1105, endPoint y: 530, distance: 108.2
click at [1210, 563] on div "Tại văn phòng" at bounding box center [1293, 568] width 203 height 17
type input "0"
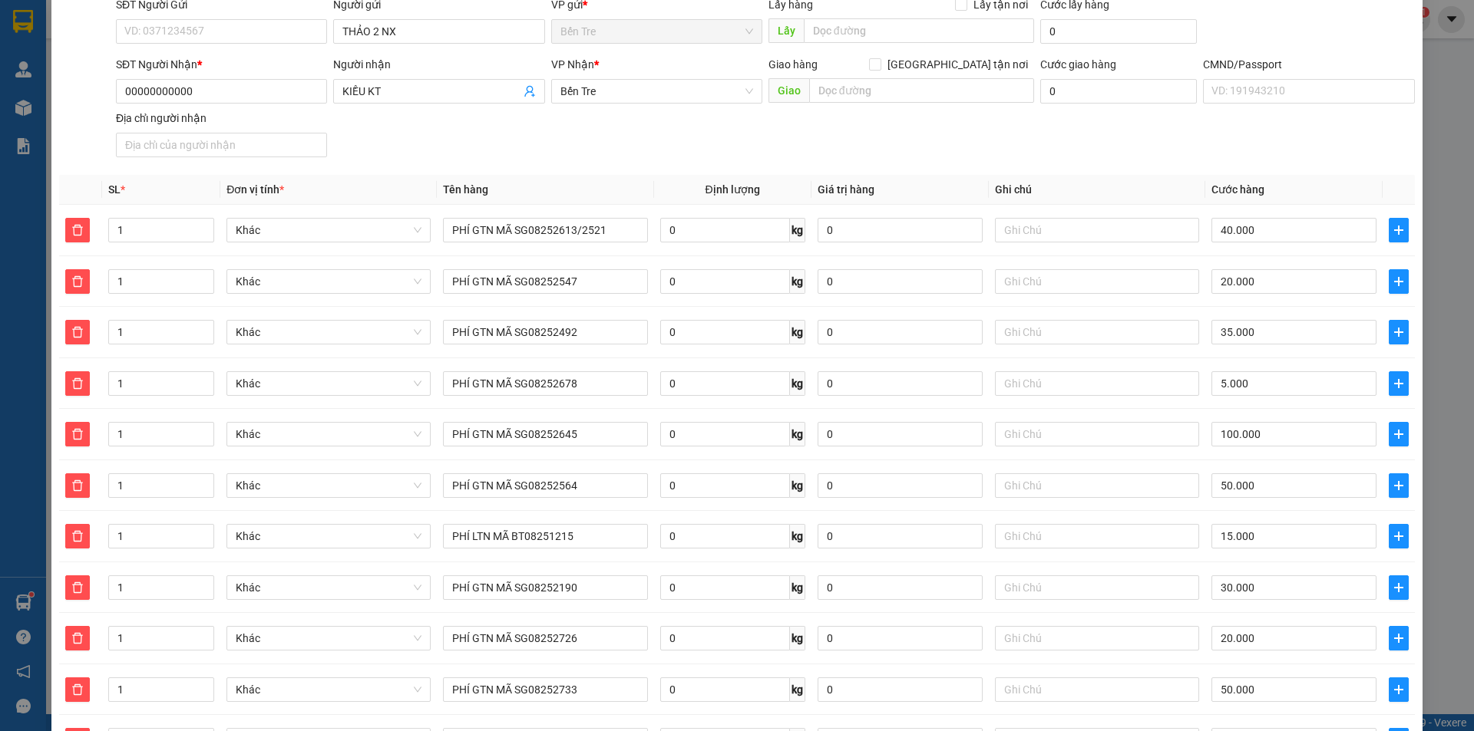
scroll to position [0, 0]
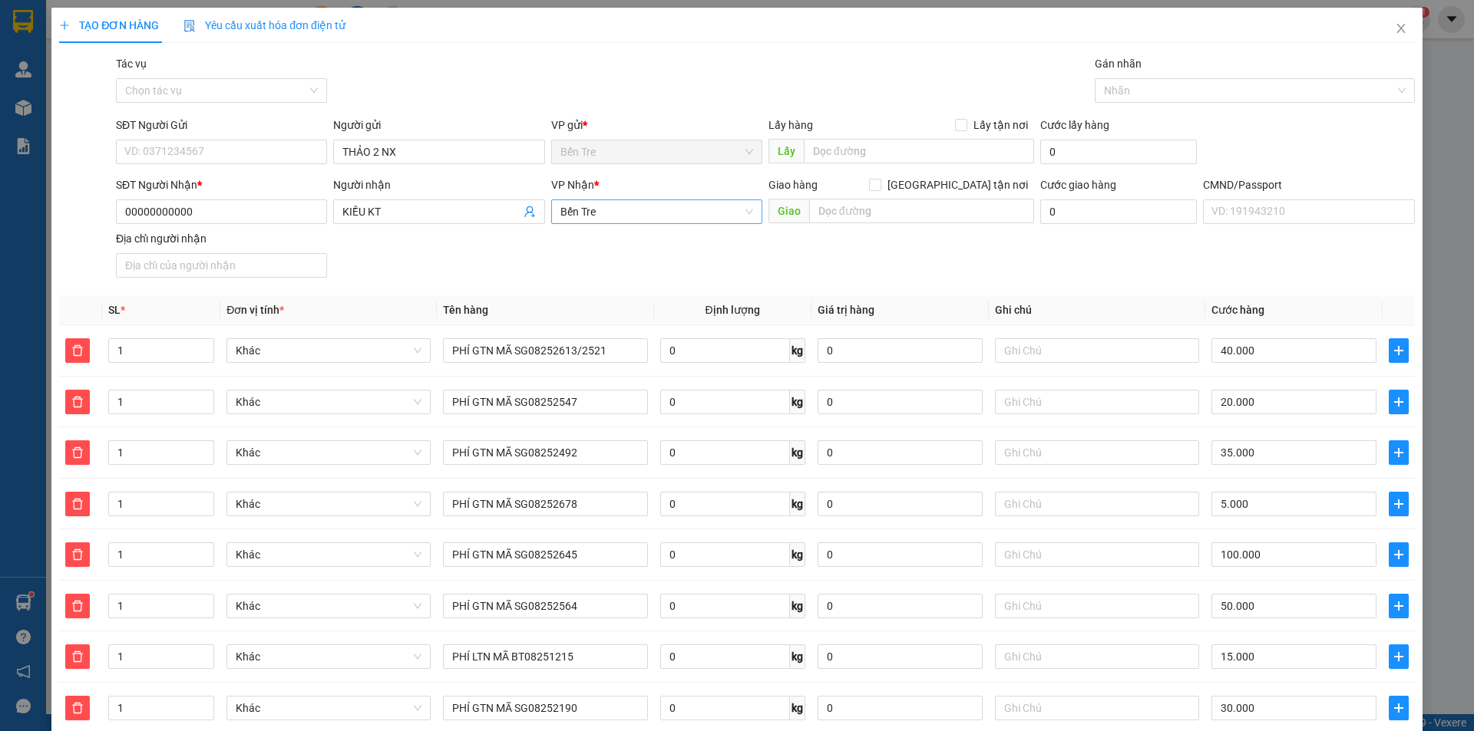
click at [612, 218] on span "Bến Tre" at bounding box center [656, 211] width 193 height 23
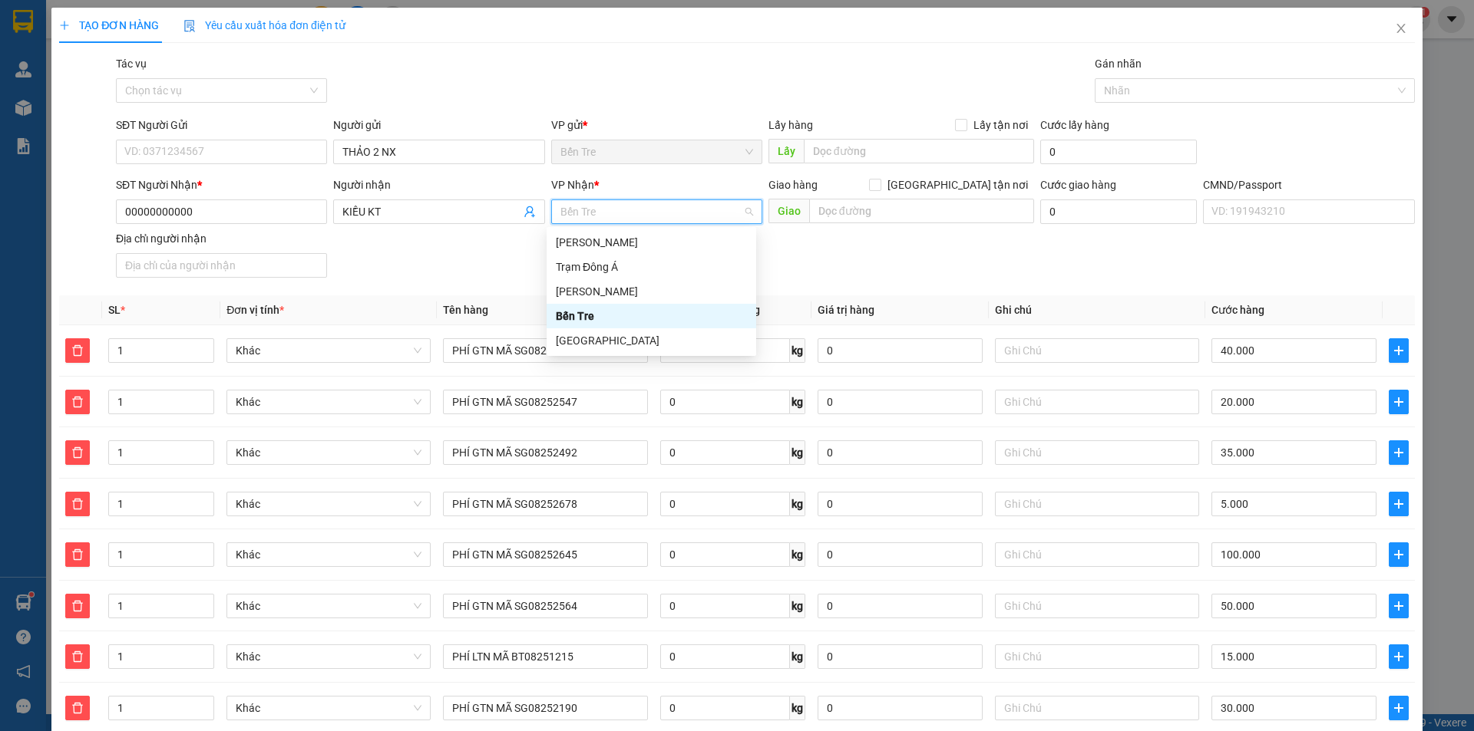
click at [602, 318] on div "Bến Tre" at bounding box center [651, 316] width 191 height 17
click at [615, 218] on span "Bến Tre" at bounding box center [656, 211] width 193 height 23
drag, startPoint x: 598, startPoint y: 311, endPoint x: 420, endPoint y: 348, distance: 182.0
click at [599, 310] on div "Bến Tre" at bounding box center [651, 316] width 191 height 17
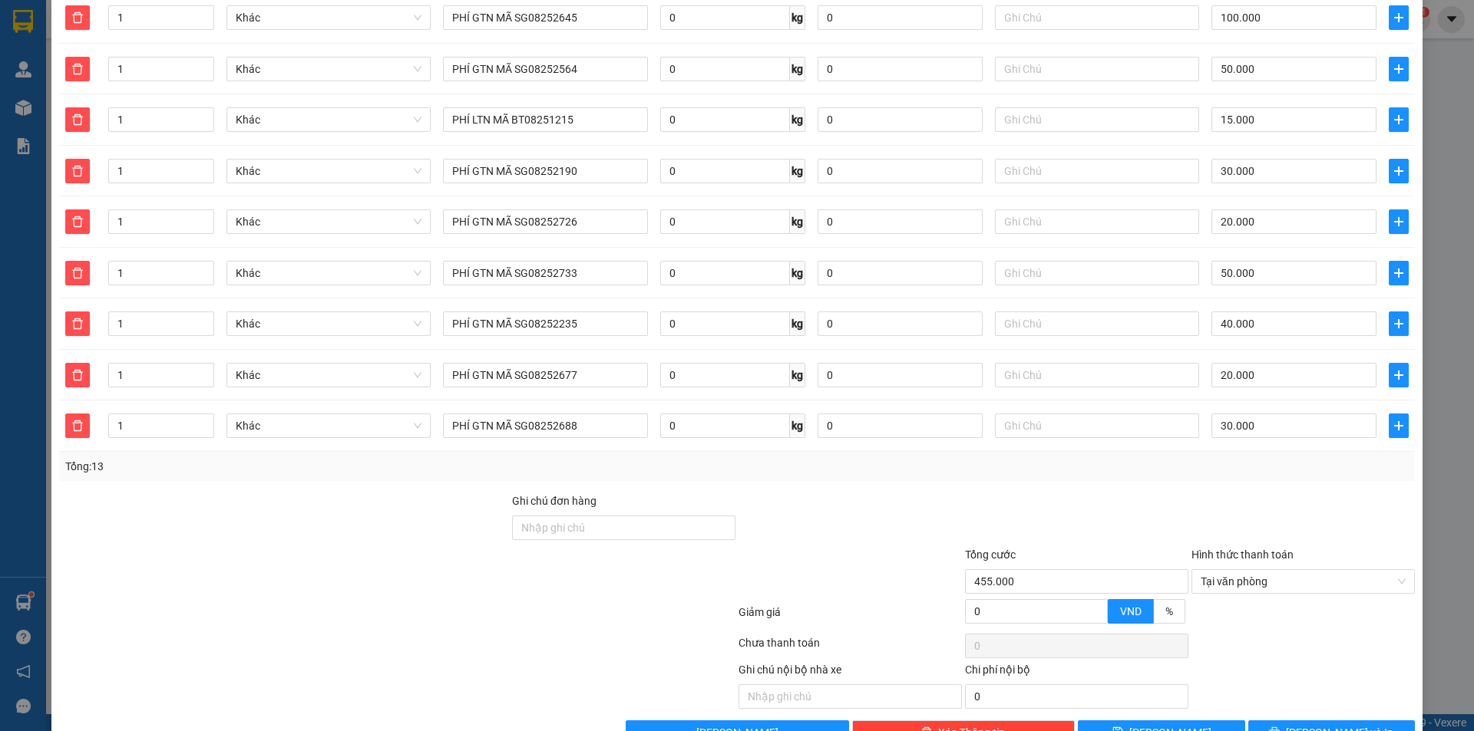
scroll to position [581, 0]
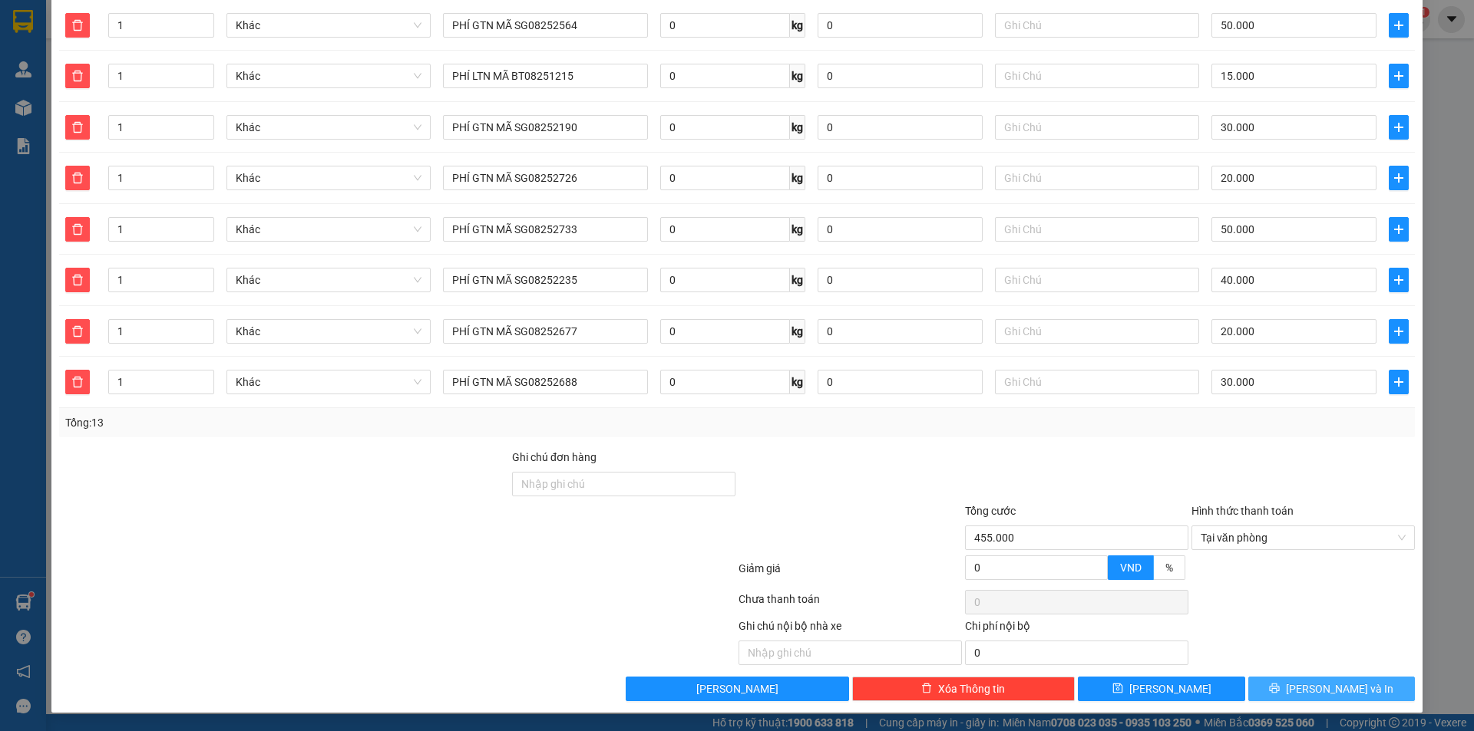
drag, startPoint x: 1302, startPoint y: 688, endPoint x: 1282, endPoint y: 676, distance: 23.4
click at [1298, 685] on button "[PERSON_NAME] và In" at bounding box center [1331, 689] width 167 height 25
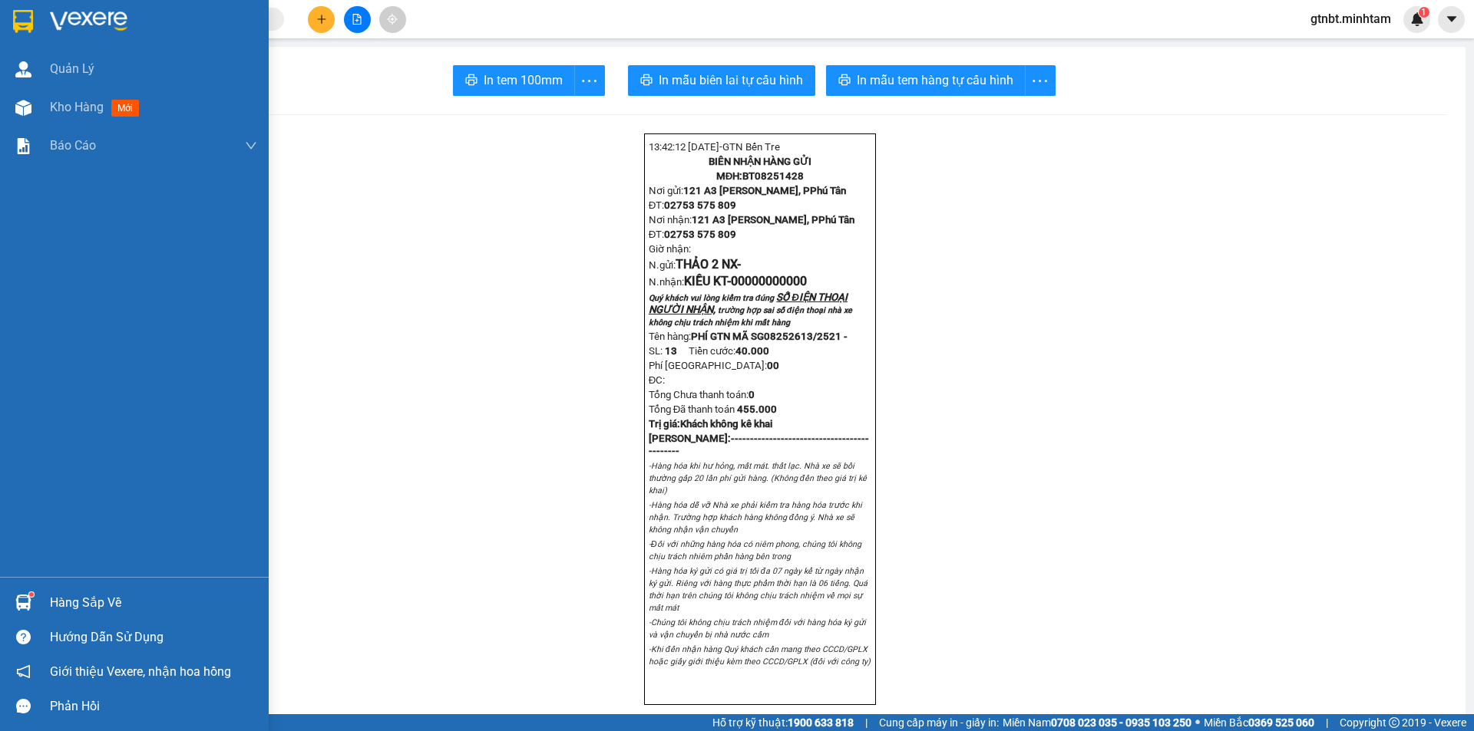
click at [42, 23] on div at bounding box center [134, 25] width 269 height 50
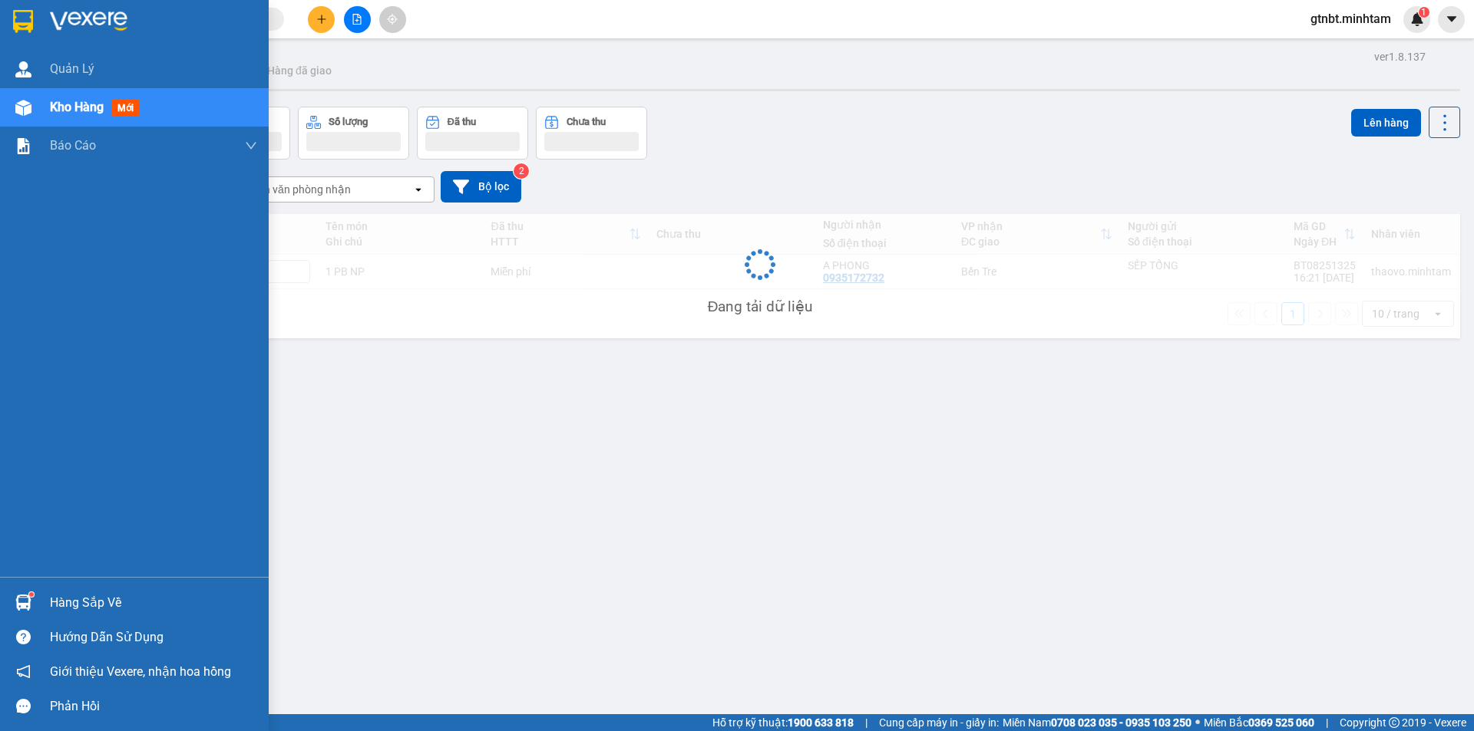
click at [44, 19] on div at bounding box center [134, 25] width 269 height 50
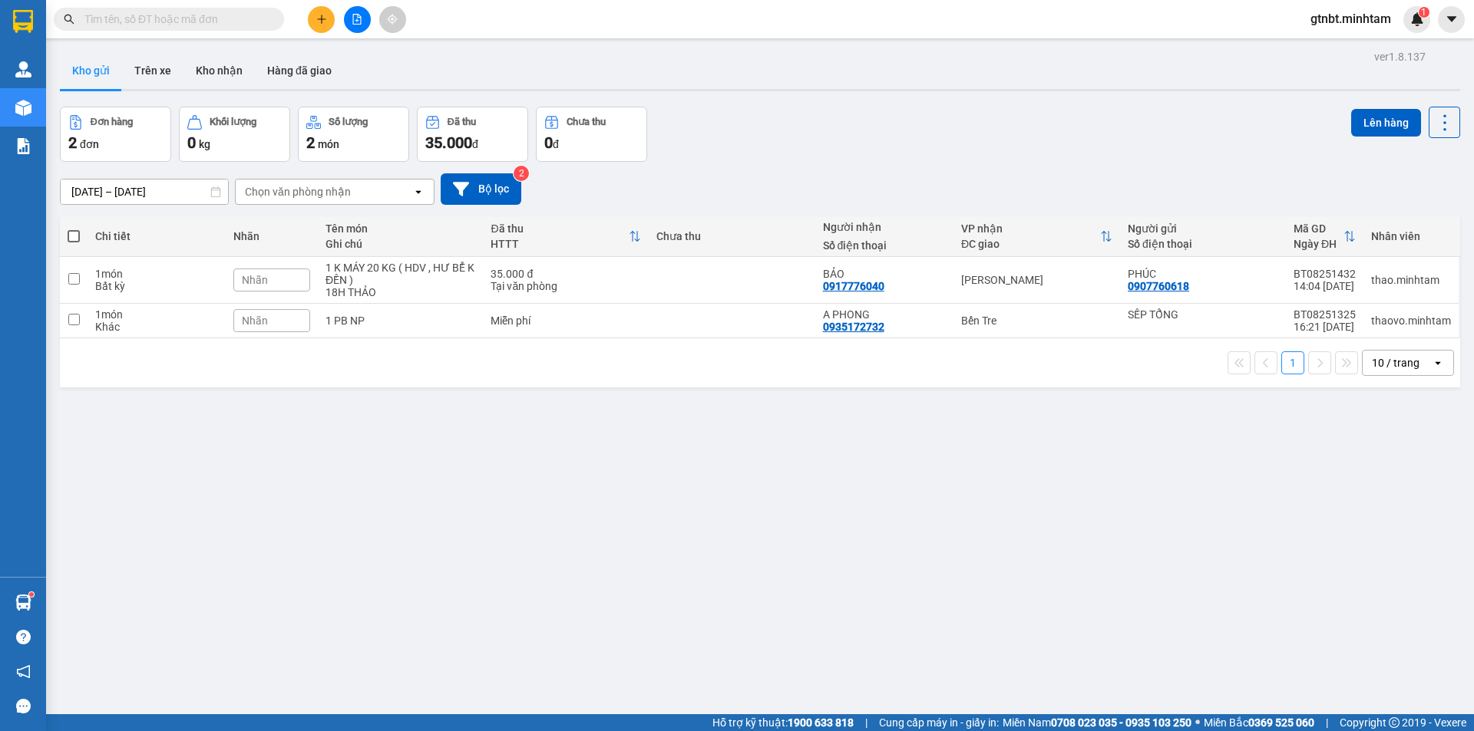
click at [242, 16] on input "text" at bounding box center [174, 19] width 181 height 17
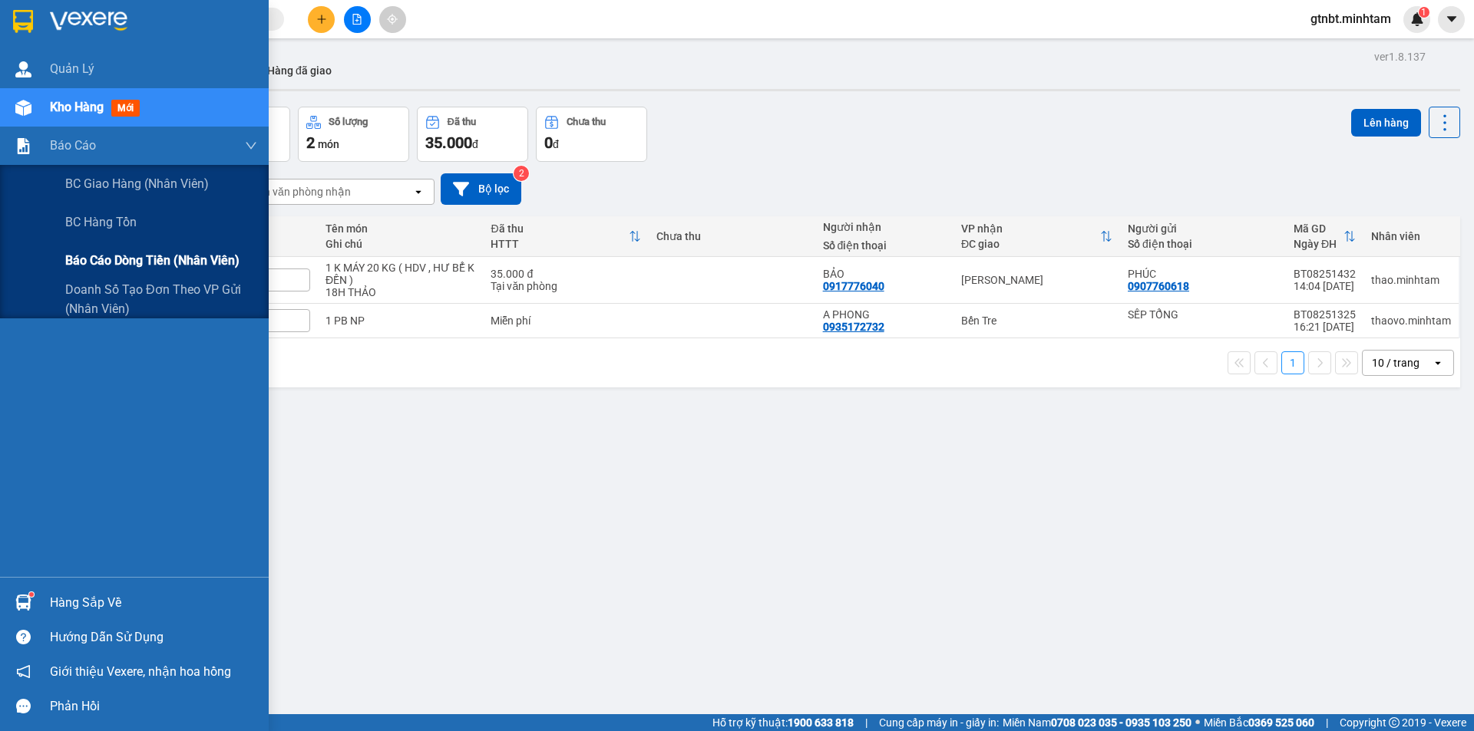
click at [83, 255] on span "Báo cáo dòng tiền (nhân viên)" at bounding box center [152, 260] width 174 height 19
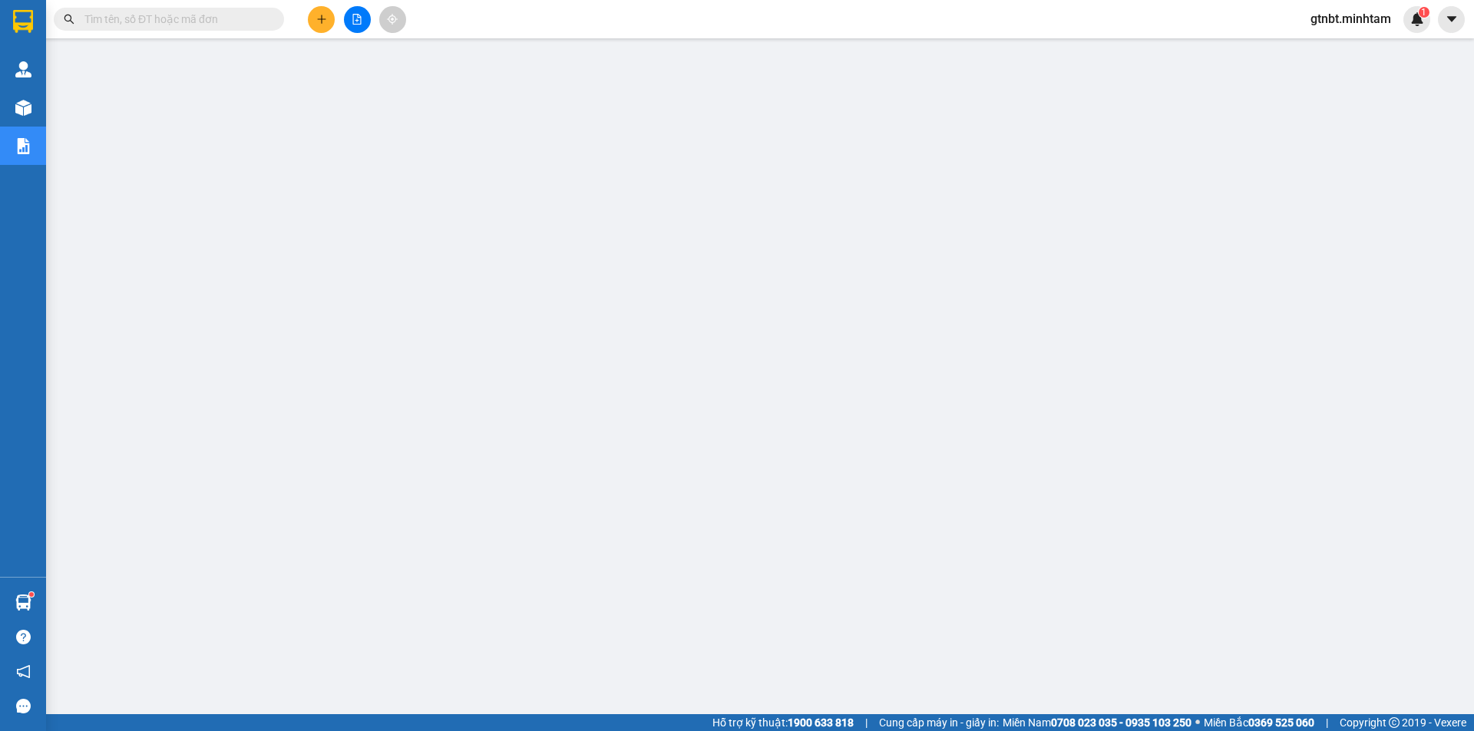
click at [322, 19] on icon "plus" at bounding box center [321, 18] width 8 height 1
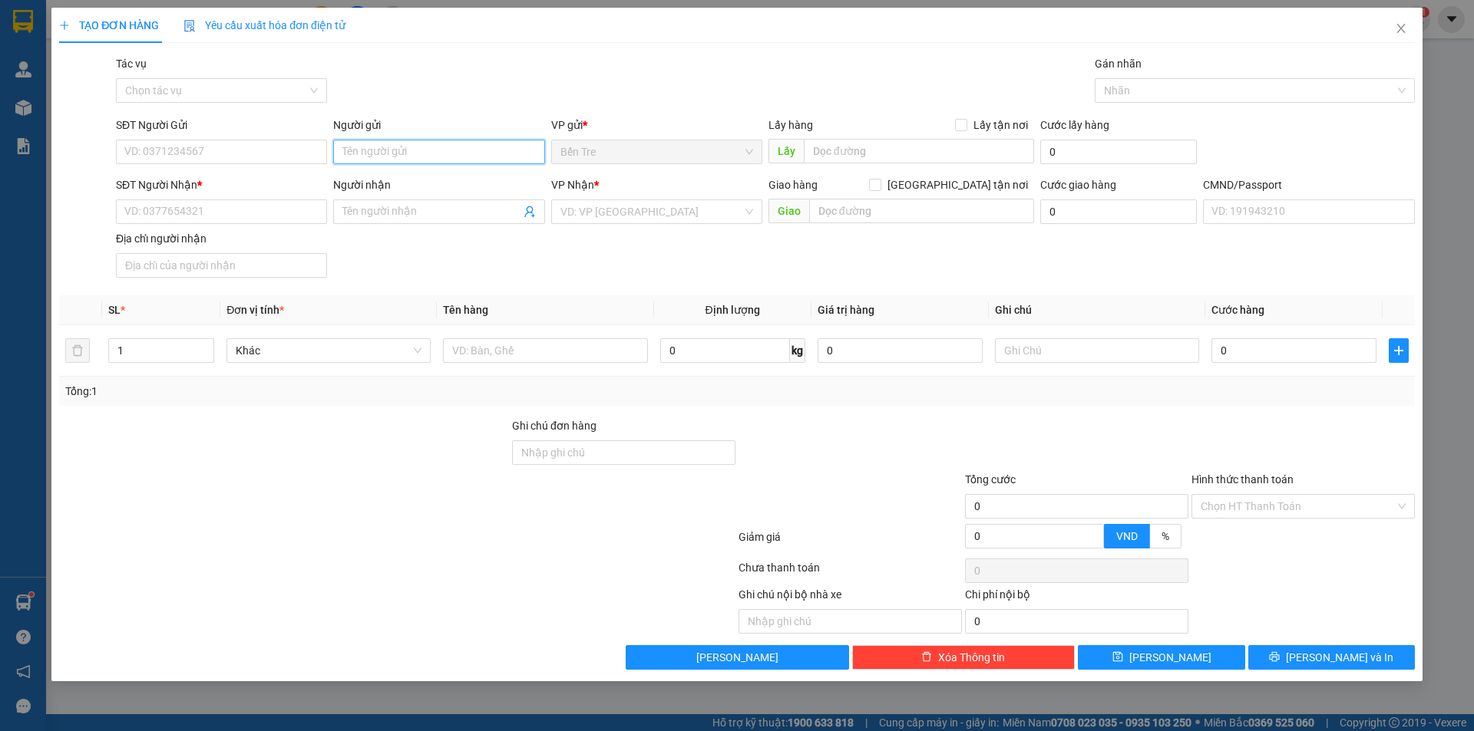
click at [352, 160] on input "Người gửi" at bounding box center [438, 152] width 211 height 25
type input "THẢO 2 NX"
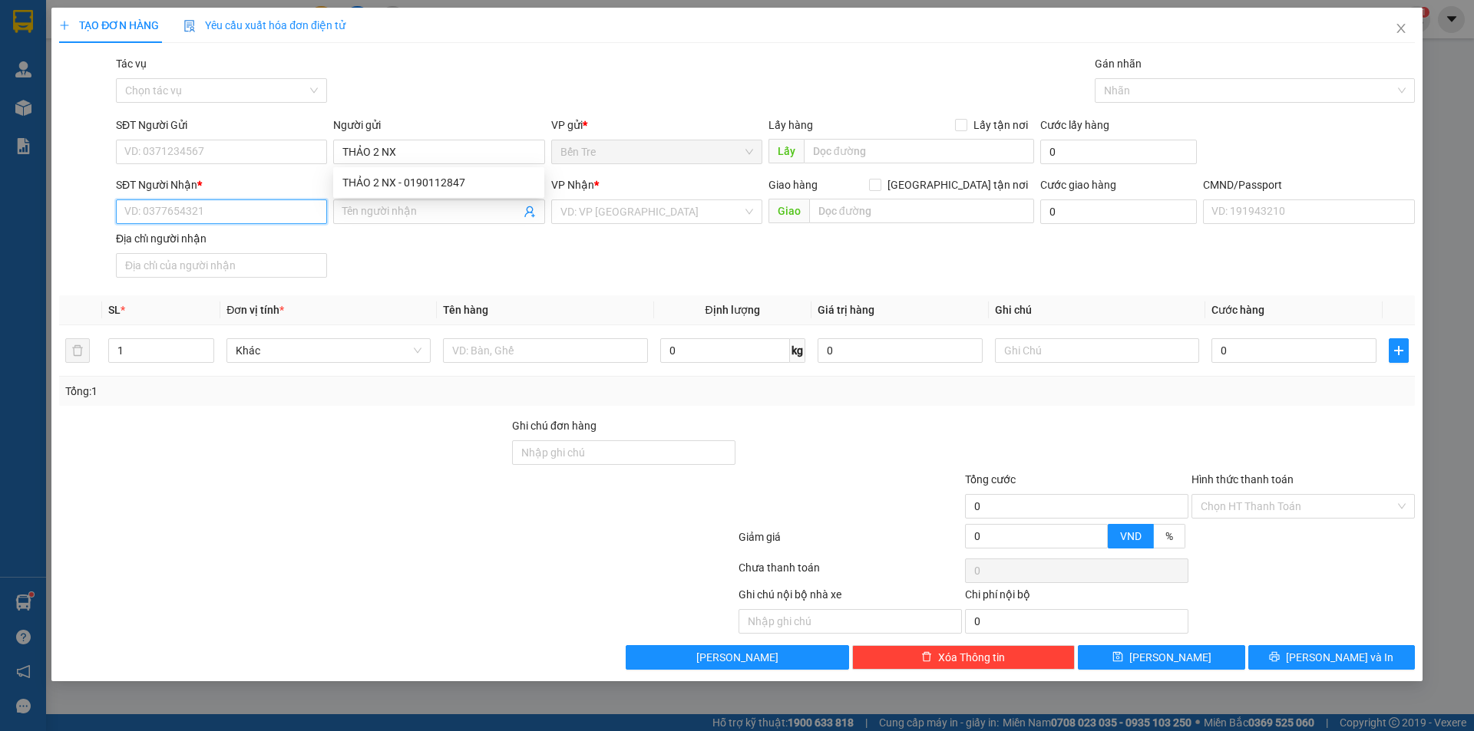
click at [221, 216] on input "SĐT Người Nhận *" at bounding box center [221, 212] width 211 height 25
type input "000000000000"
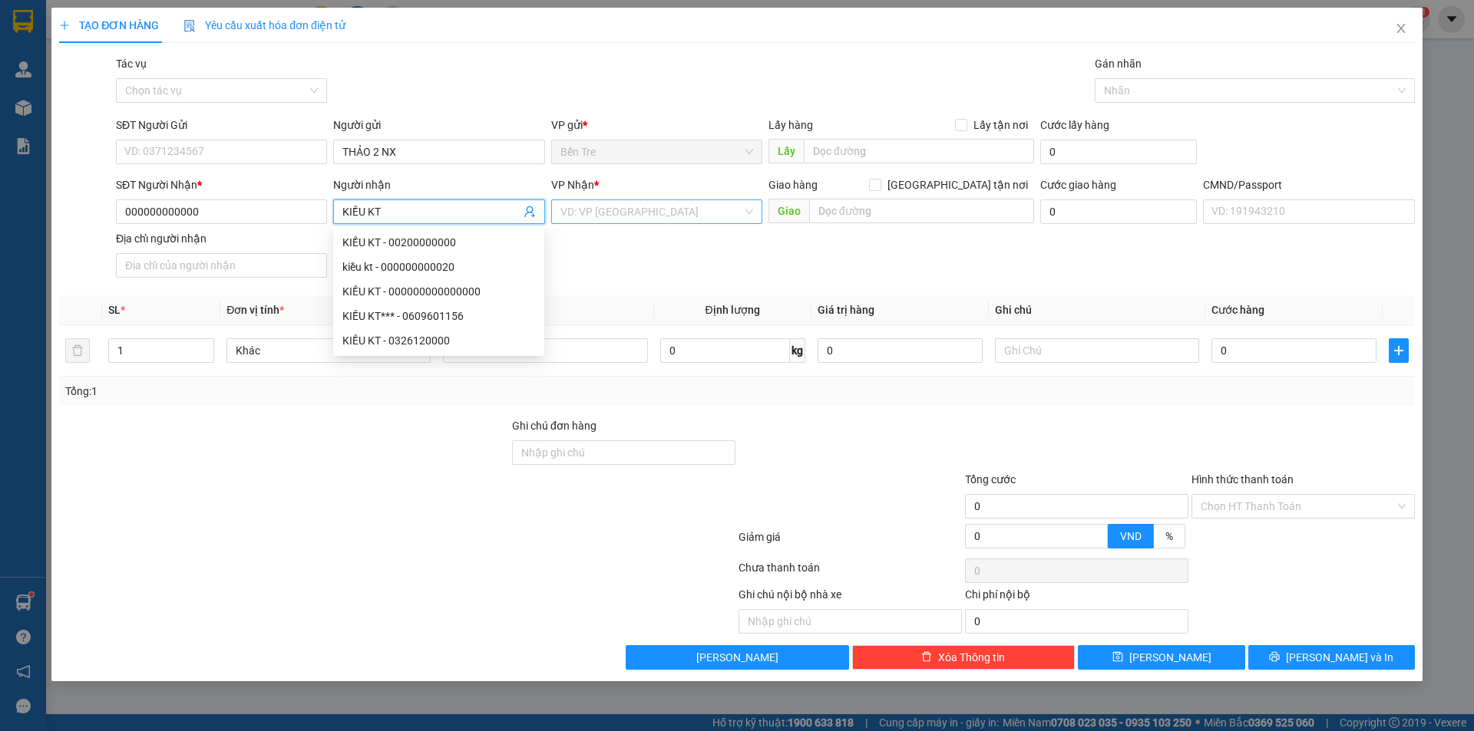
type input "KIỀU KT"
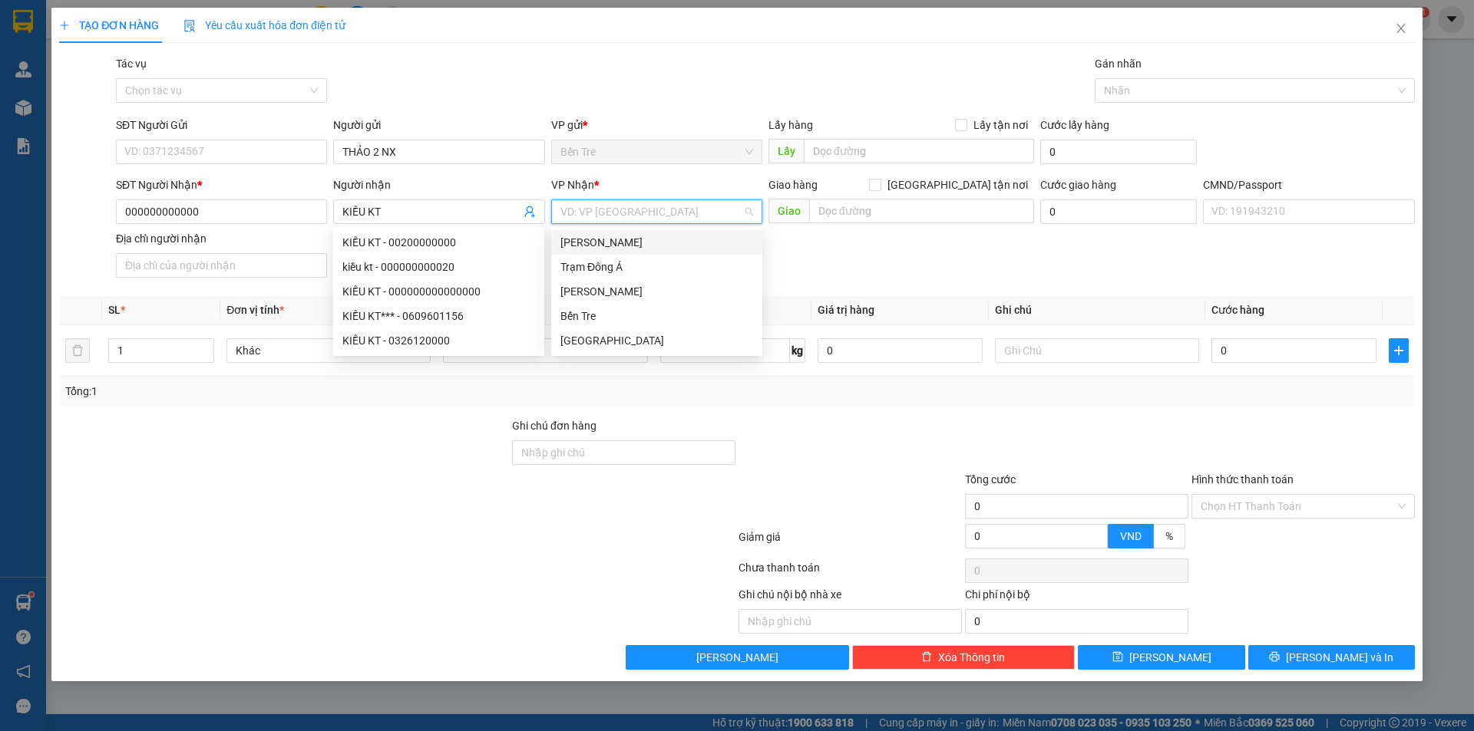
drag, startPoint x: 589, startPoint y: 209, endPoint x: 642, endPoint y: 275, distance: 84.1
click at [590, 209] on input "search" at bounding box center [651, 211] width 182 height 23
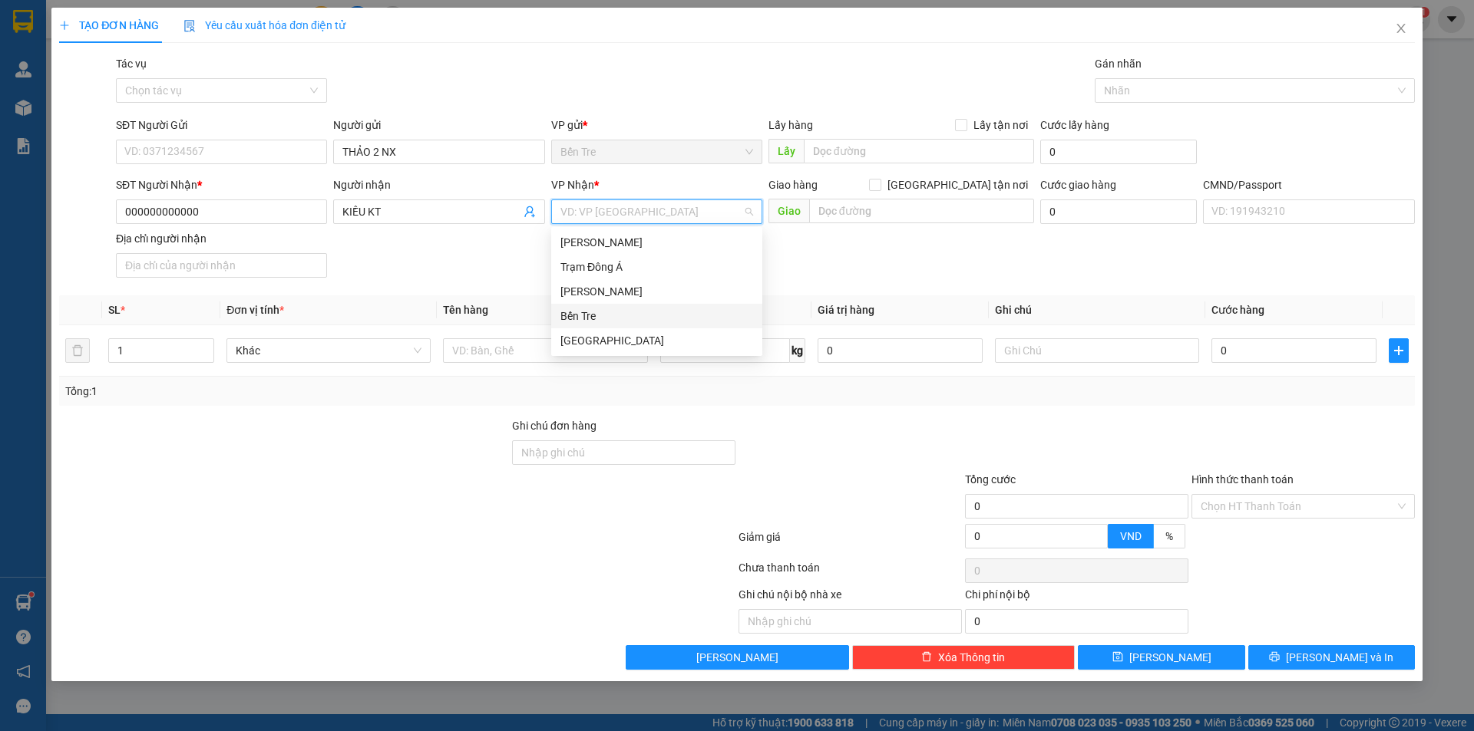
click at [597, 319] on div "Bến Tre" at bounding box center [656, 316] width 193 height 17
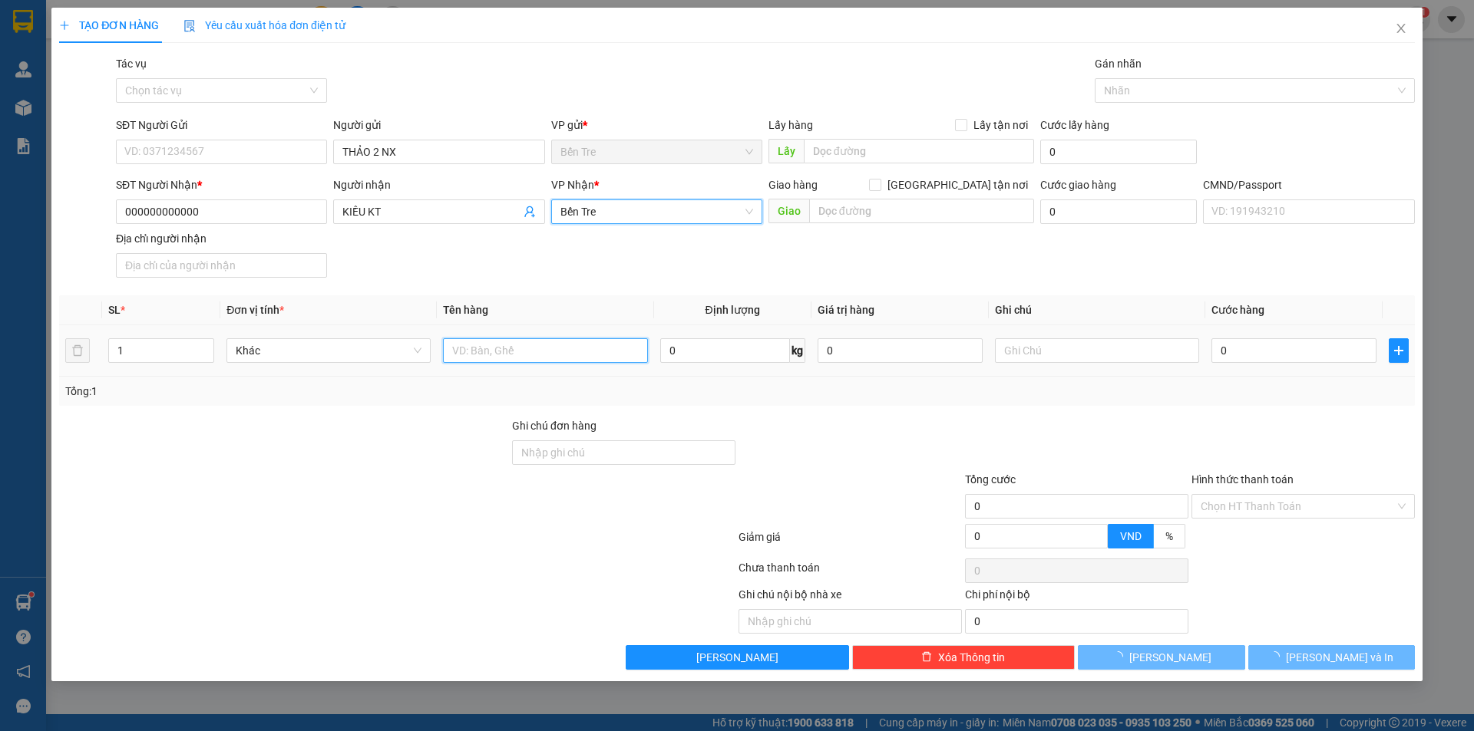
click at [550, 345] on input "text" at bounding box center [545, 350] width 204 height 25
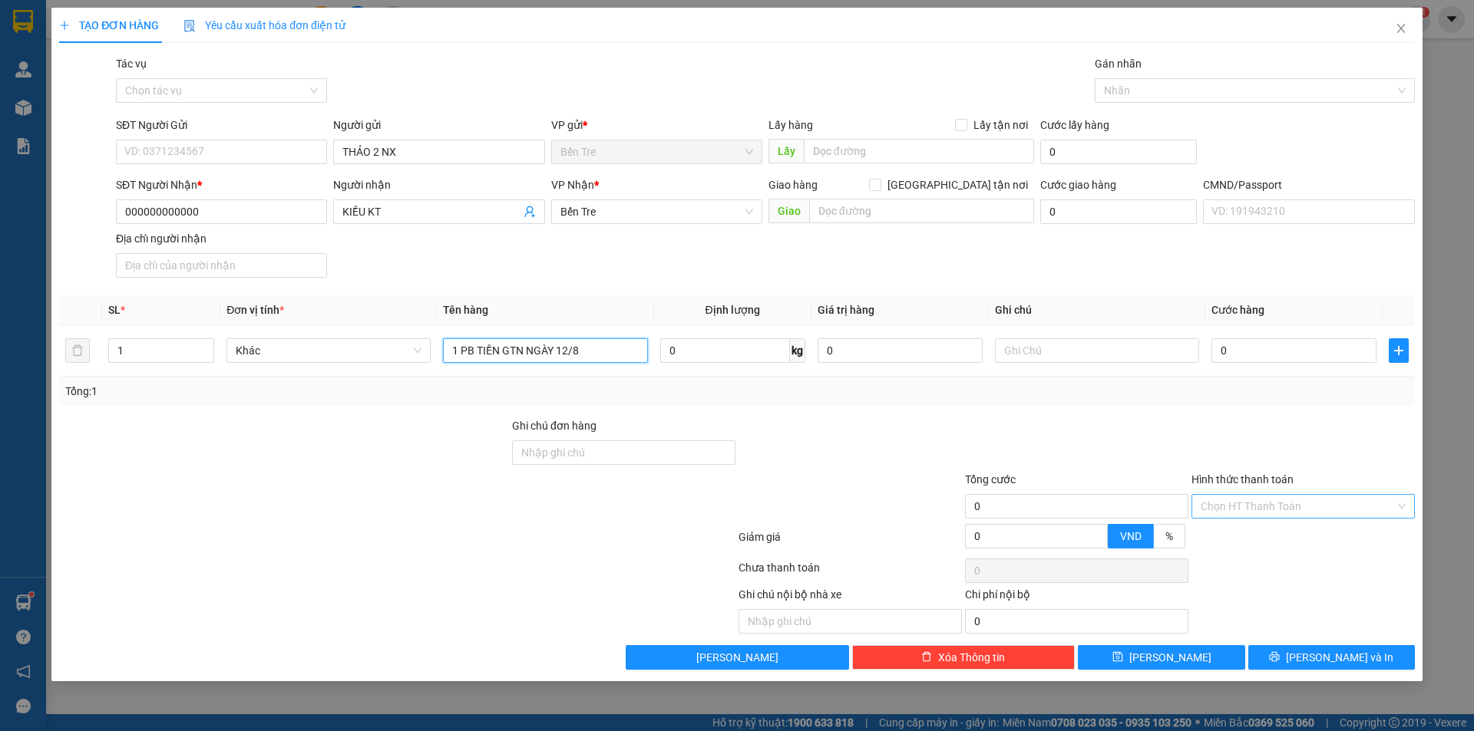
type input "1 [PERSON_NAME] GTN NGÀY 12/8"
drag, startPoint x: 1311, startPoint y: 506, endPoint x: 1303, endPoint y: 521, distance: 17.2
click at [1310, 506] on input "Hình thức thanh toán" at bounding box center [1297, 506] width 194 height 23
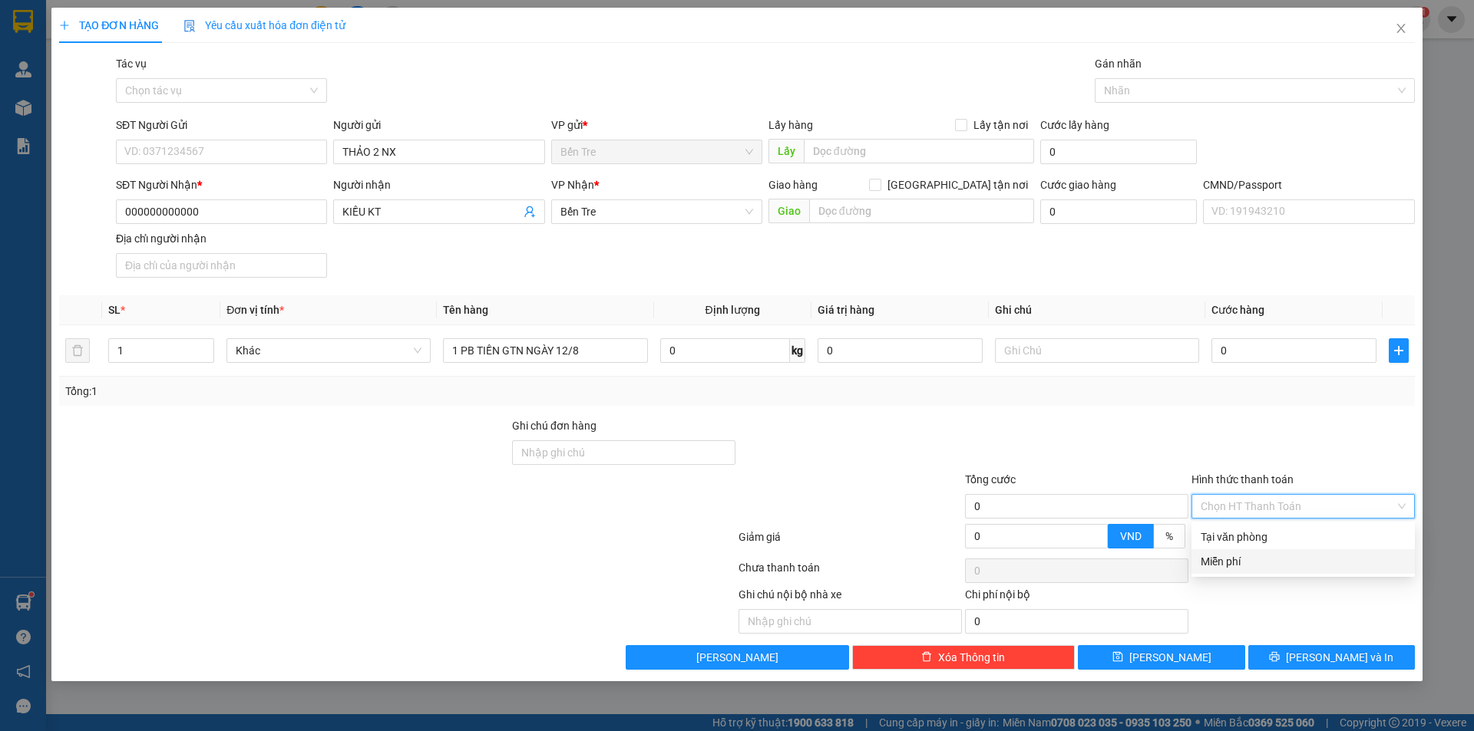
drag, startPoint x: 1270, startPoint y: 552, endPoint x: 1309, endPoint y: 602, distance: 63.5
click at [1270, 553] on div "Miễn phí" at bounding box center [1302, 562] width 223 height 25
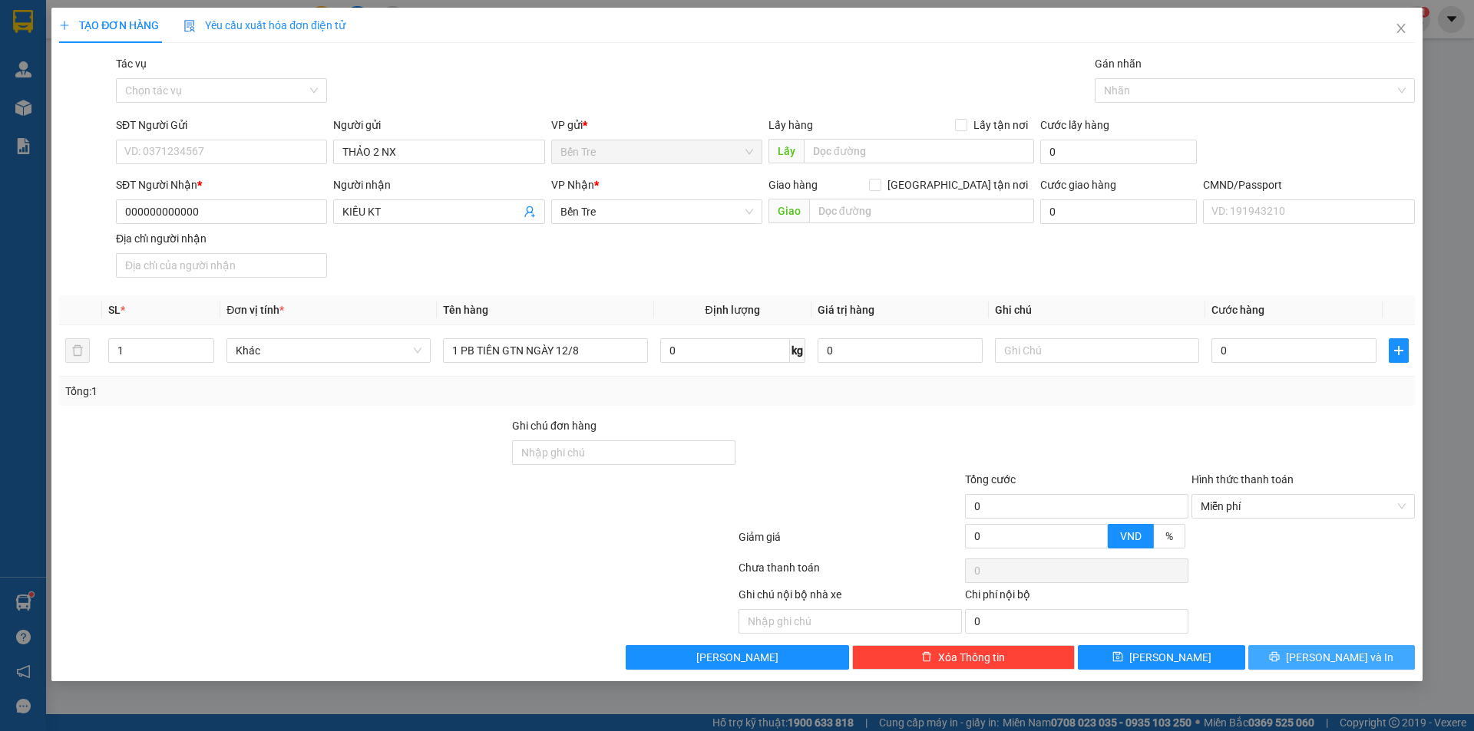
drag, startPoint x: 1322, startPoint y: 657, endPoint x: 1348, endPoint y: 649, distance: 26.7
click at [1325, 659] on span "[PERSON_NAME] và In" at bounding box center [1339, 657] width 107 height 17
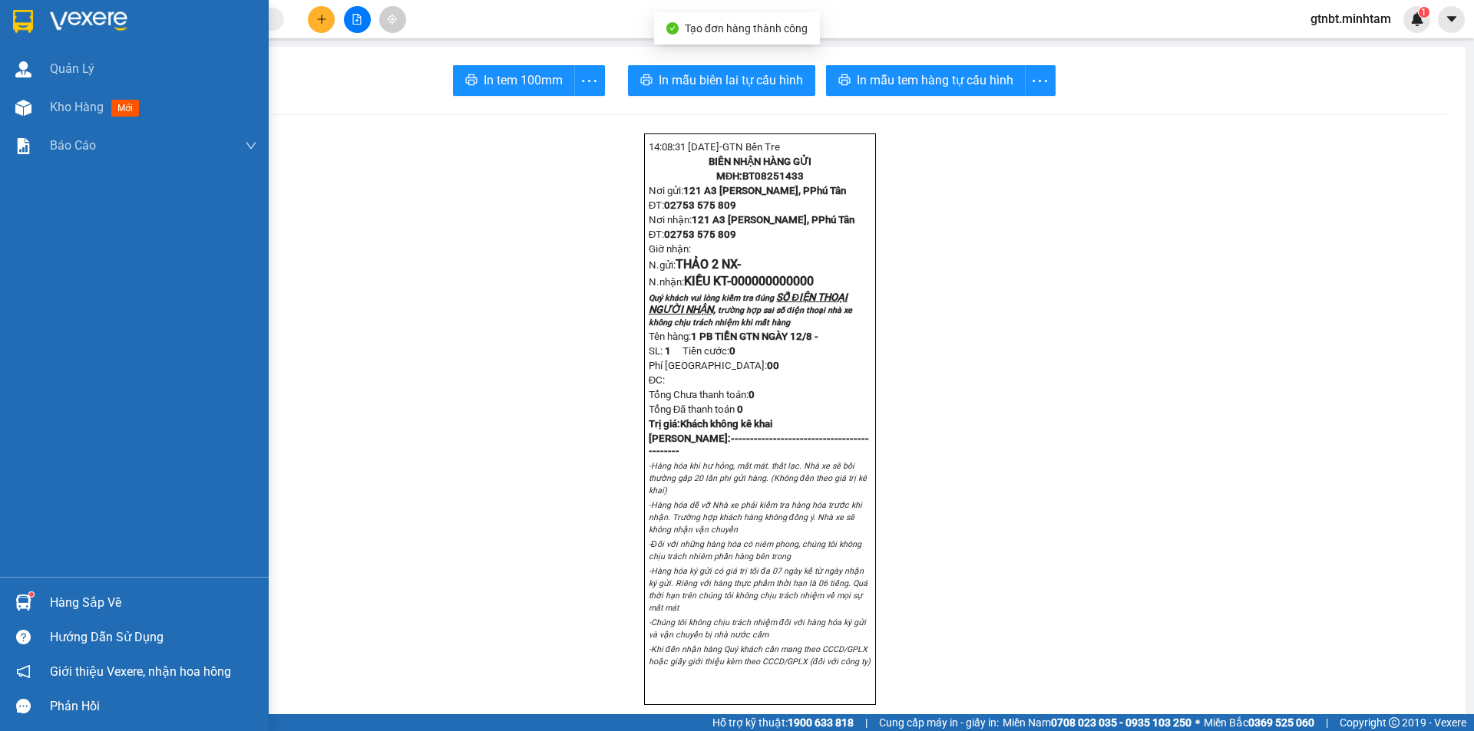
click at [30, 15] on img at bounding box center [23, 21] width 20 height 23
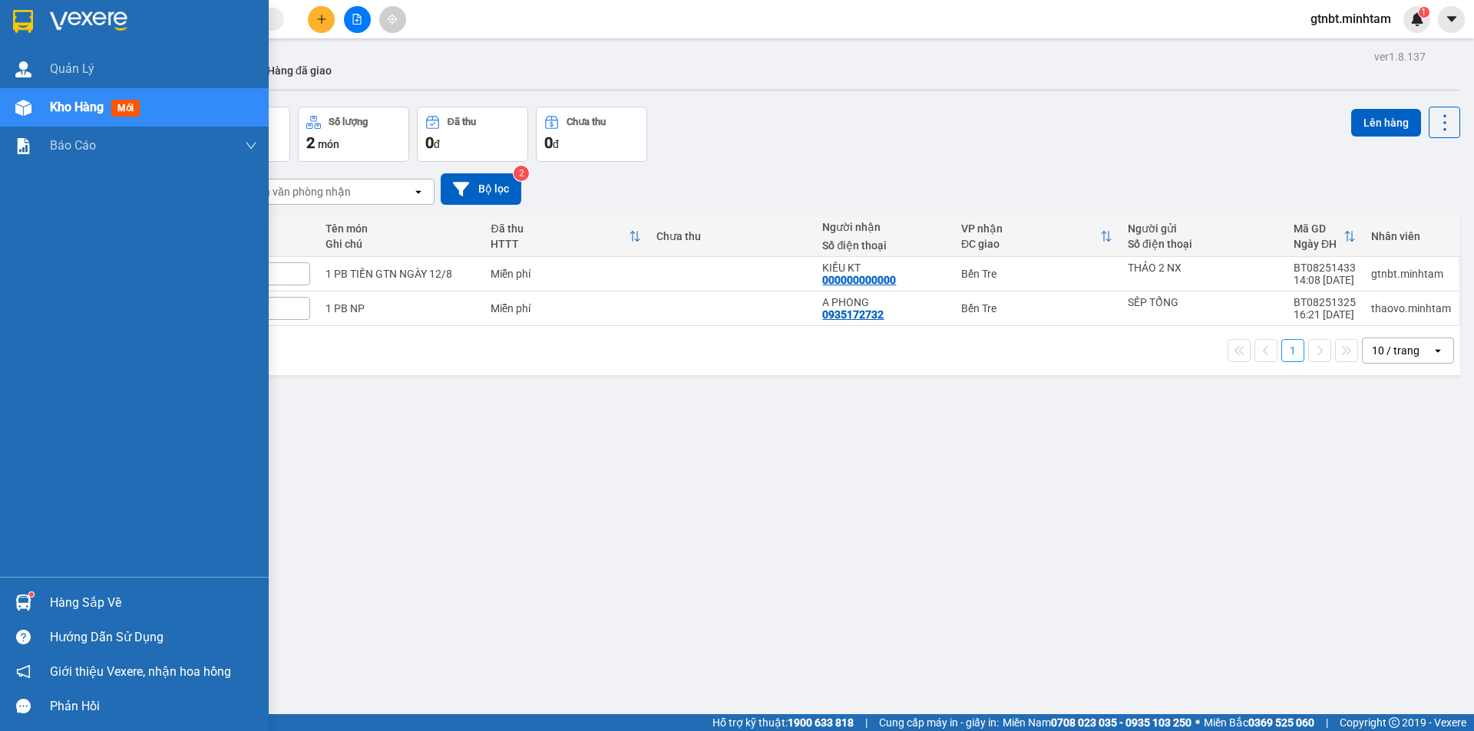
click at [49, 30] on div at bounding box center [134, 25] width 269 height 50
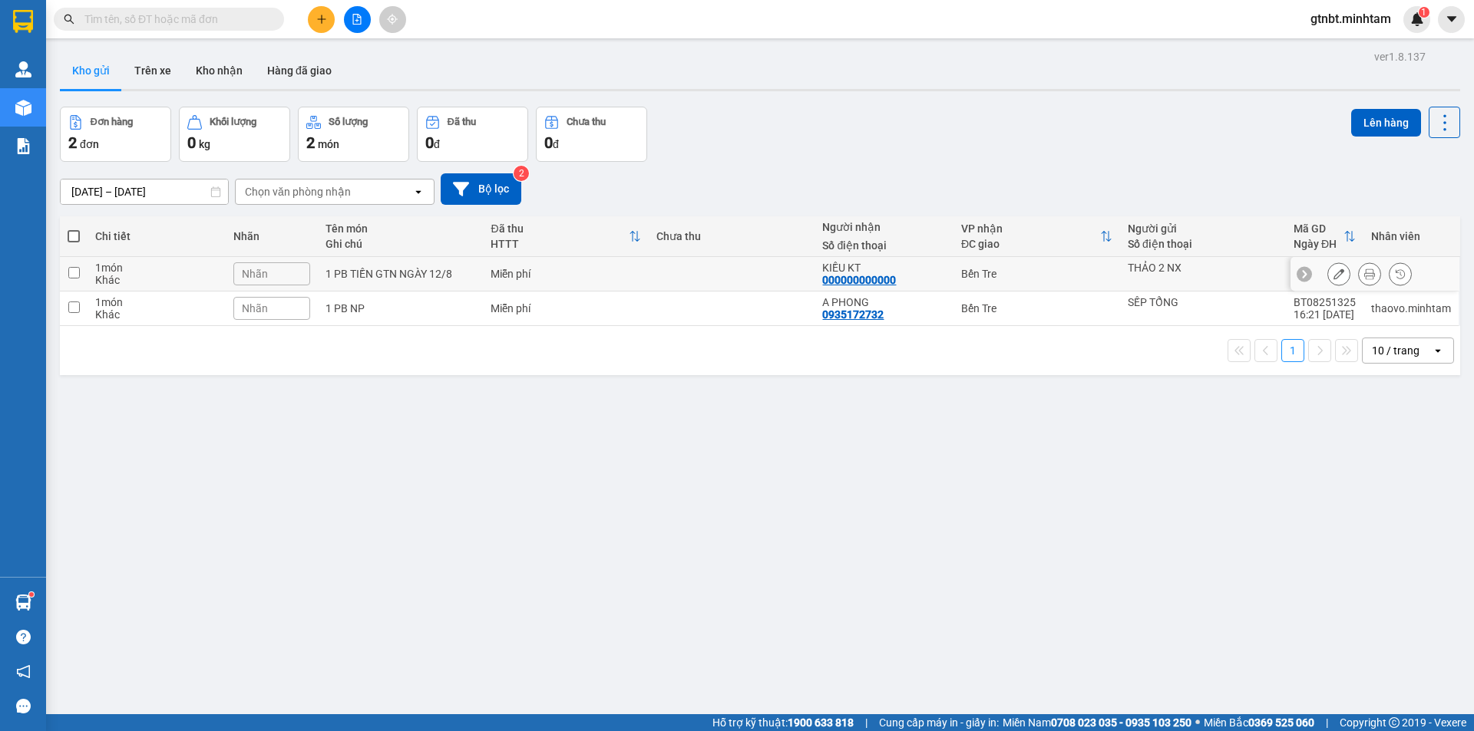
click at [973, 279] on div "Bến Tre" at bounding box center [1036, 274] width 151 height 12
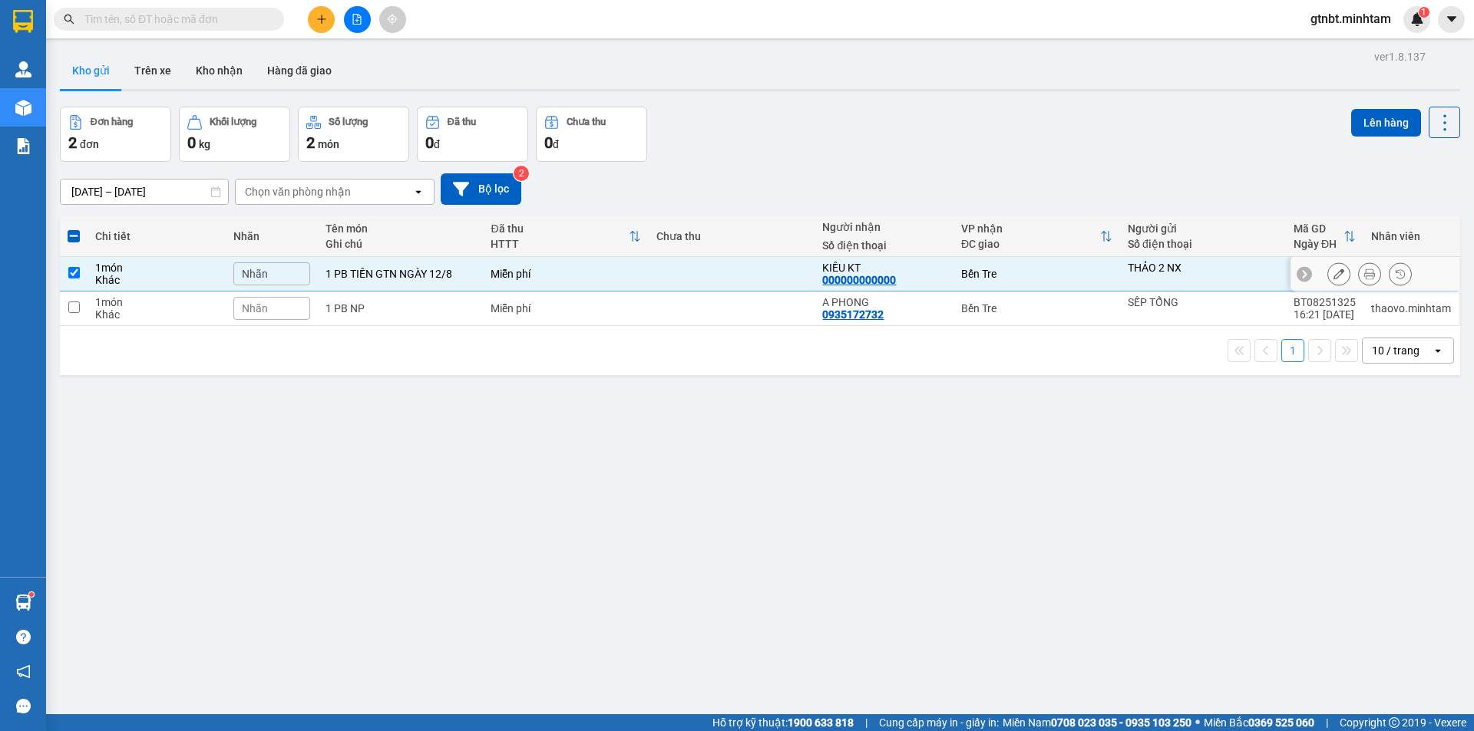
click at [999, 277] on div "Bến Tre" at bounding box center [1036, 274] width 151 height 12
checkbox input "false"
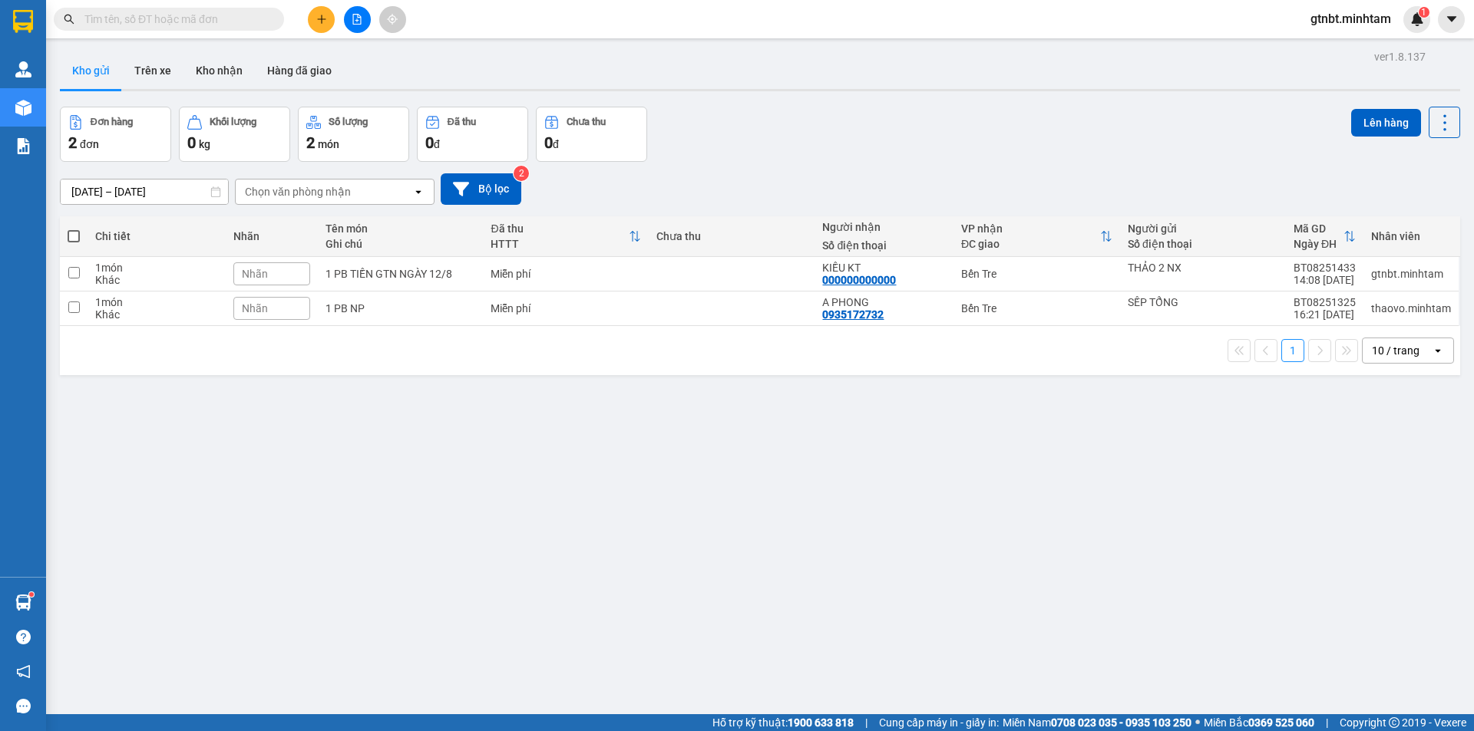
click at [1004, 165] on div "10/08/2025 – 12/08/2025 Press the down arrow key to interact with the calendar …" at bounding box center [760, 189] width 1400 height 54
click at [1233, 309] on div "SẾP TỔNG" at bounding box center [1202, 308] width 150 height 25
checkbox input "true"
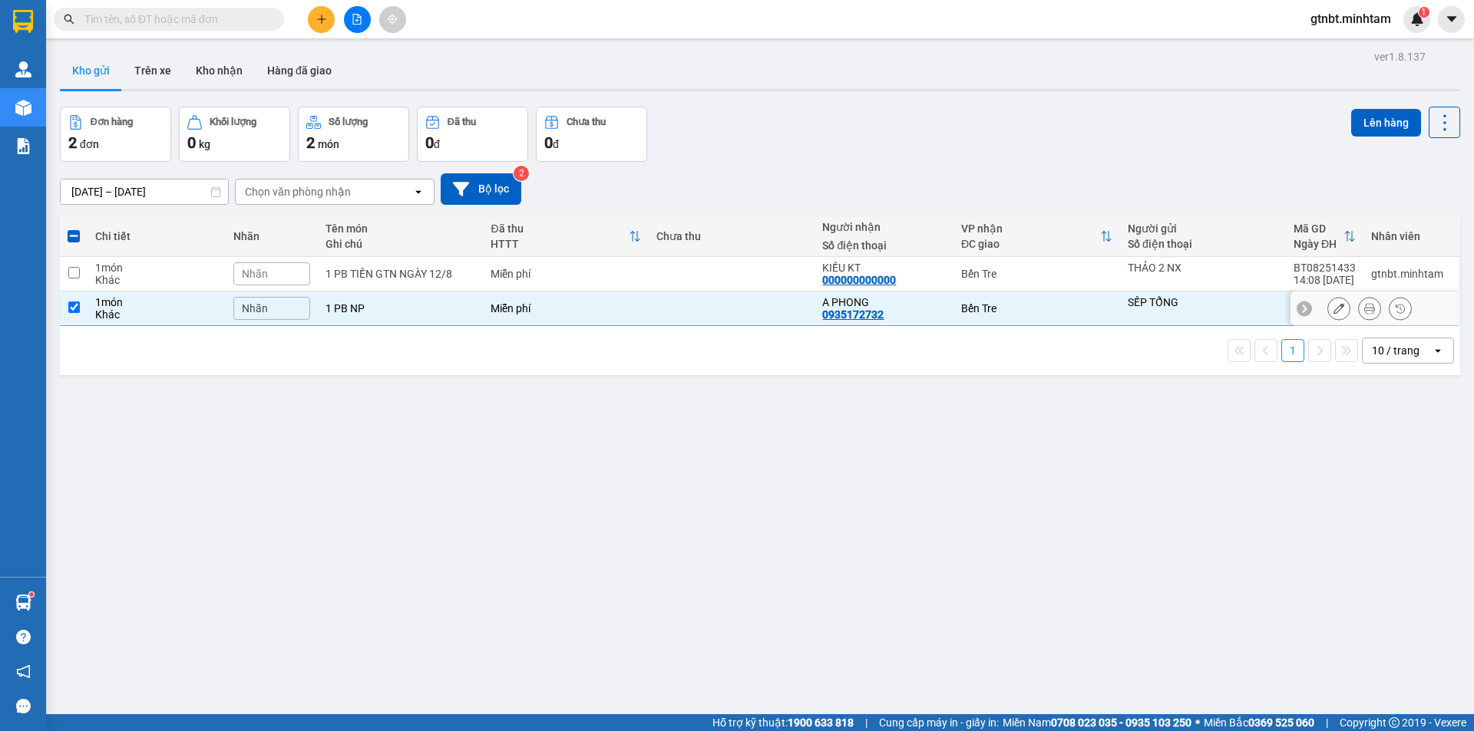
click at [1333, 312] on icon at bounding box center [1338, 308] width 11 height 11
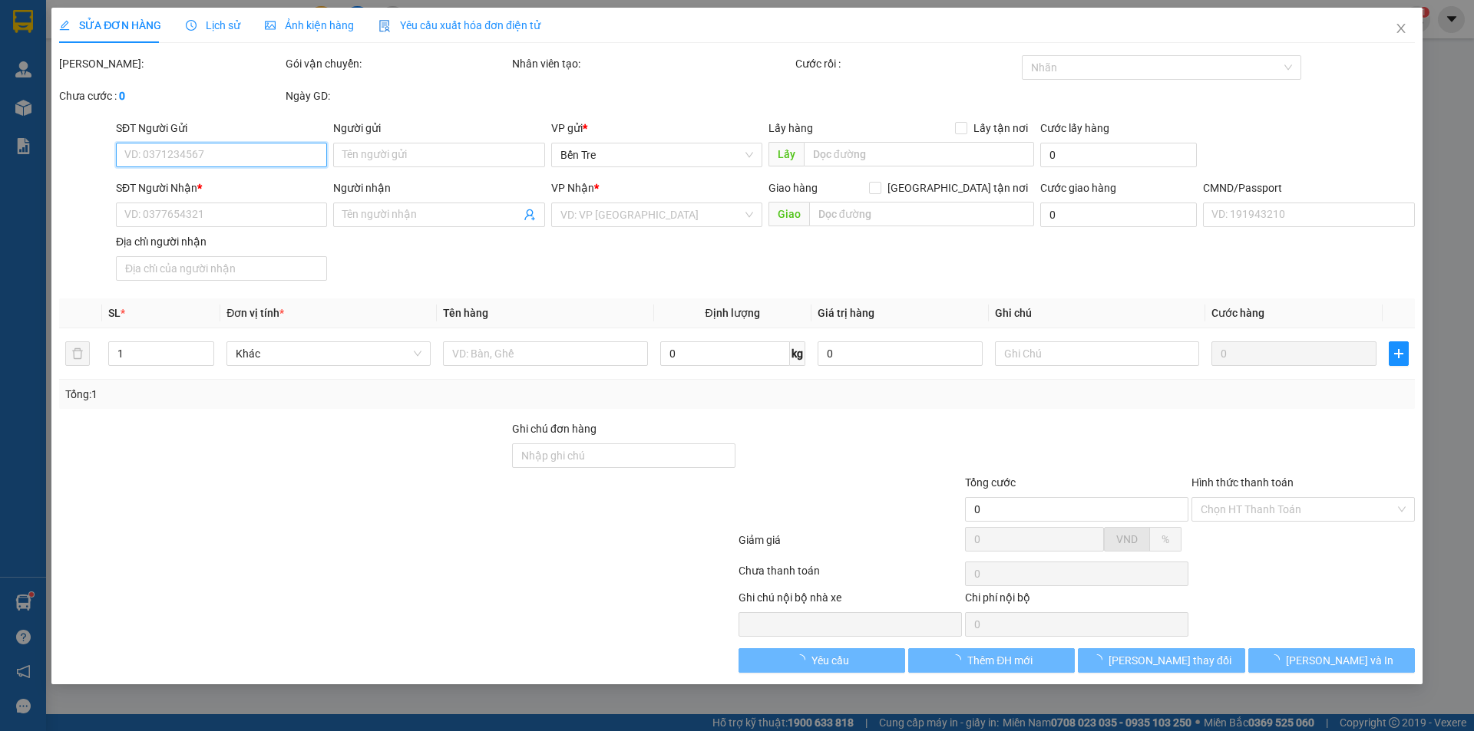
type input "SẾP TỔNG"
type input "0935172732"
type input "A PHONG"
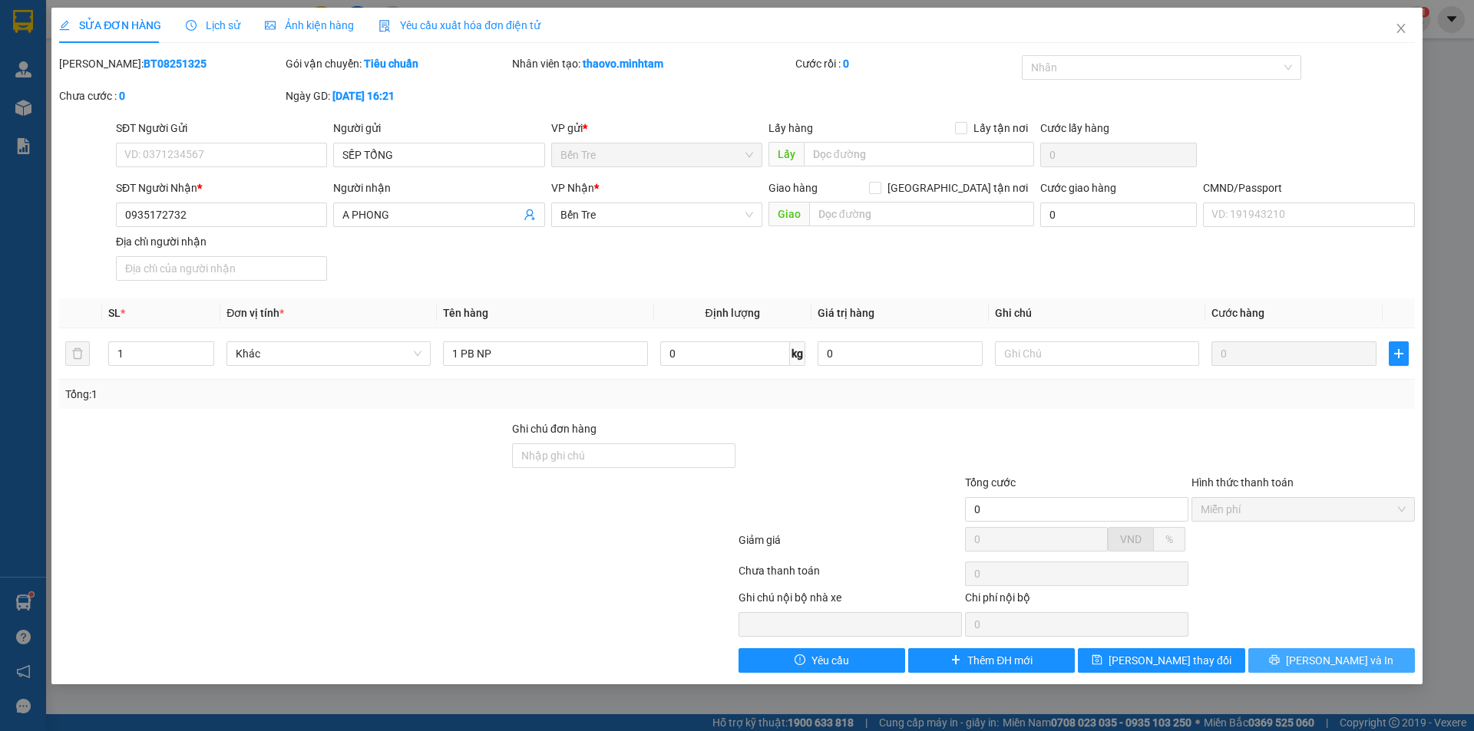
click at [1325, 661] on span "[PERSON_NAME] và In" at bounding box center [1339, 660] width 107 height 17
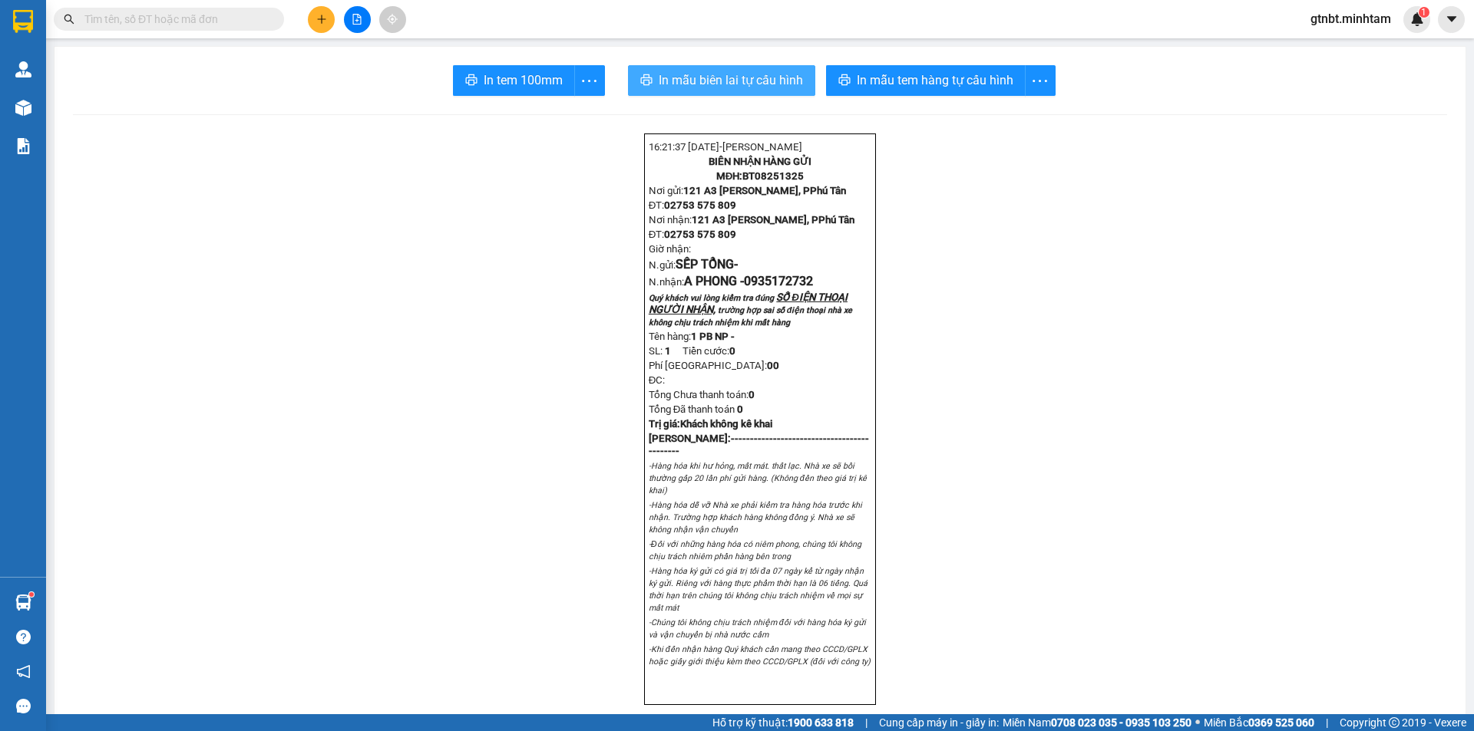
click at [694, 83] on span "In mẫu biên lai tự cấu hình" at bounding box center [730, 80] width 144 height 19
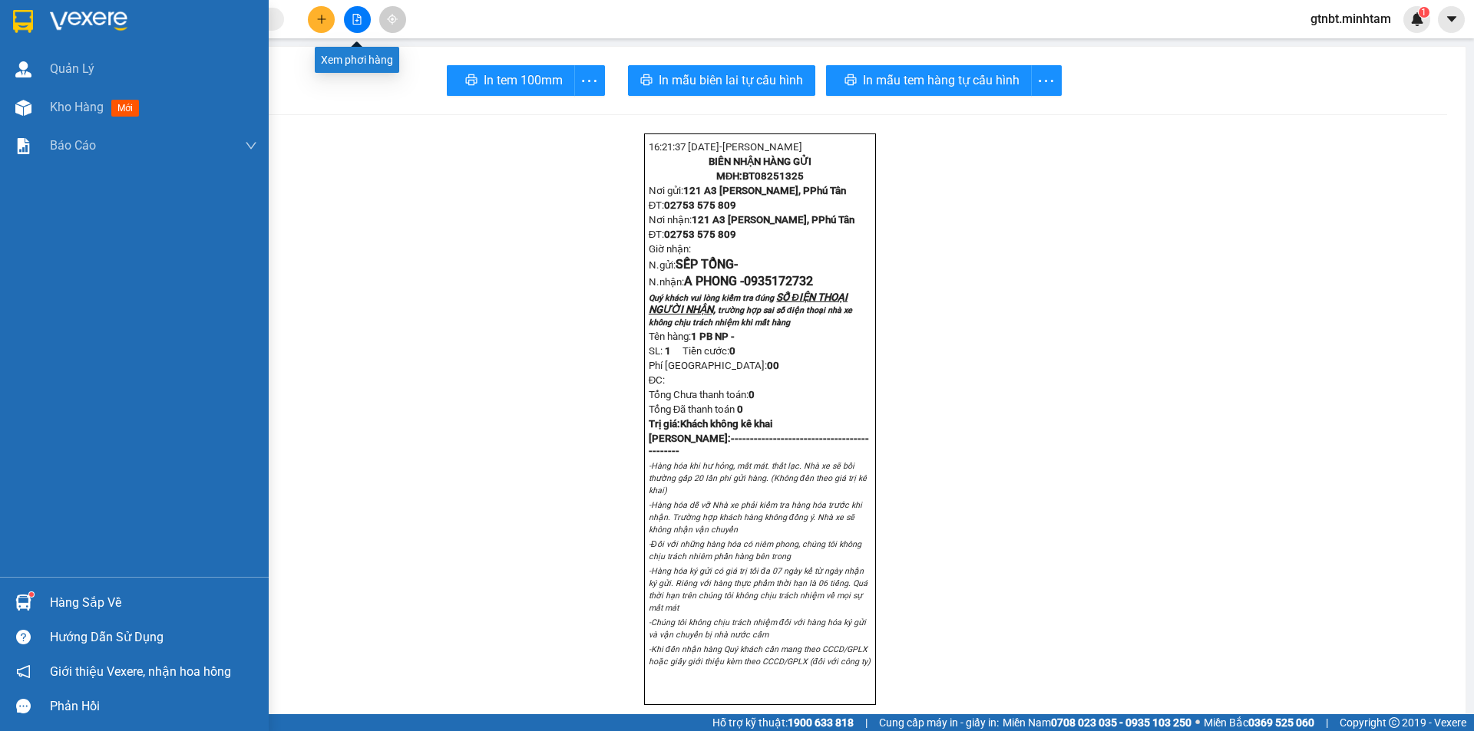
click at [25, 25] on img at bounding box center [23, 21] width 20 height 23
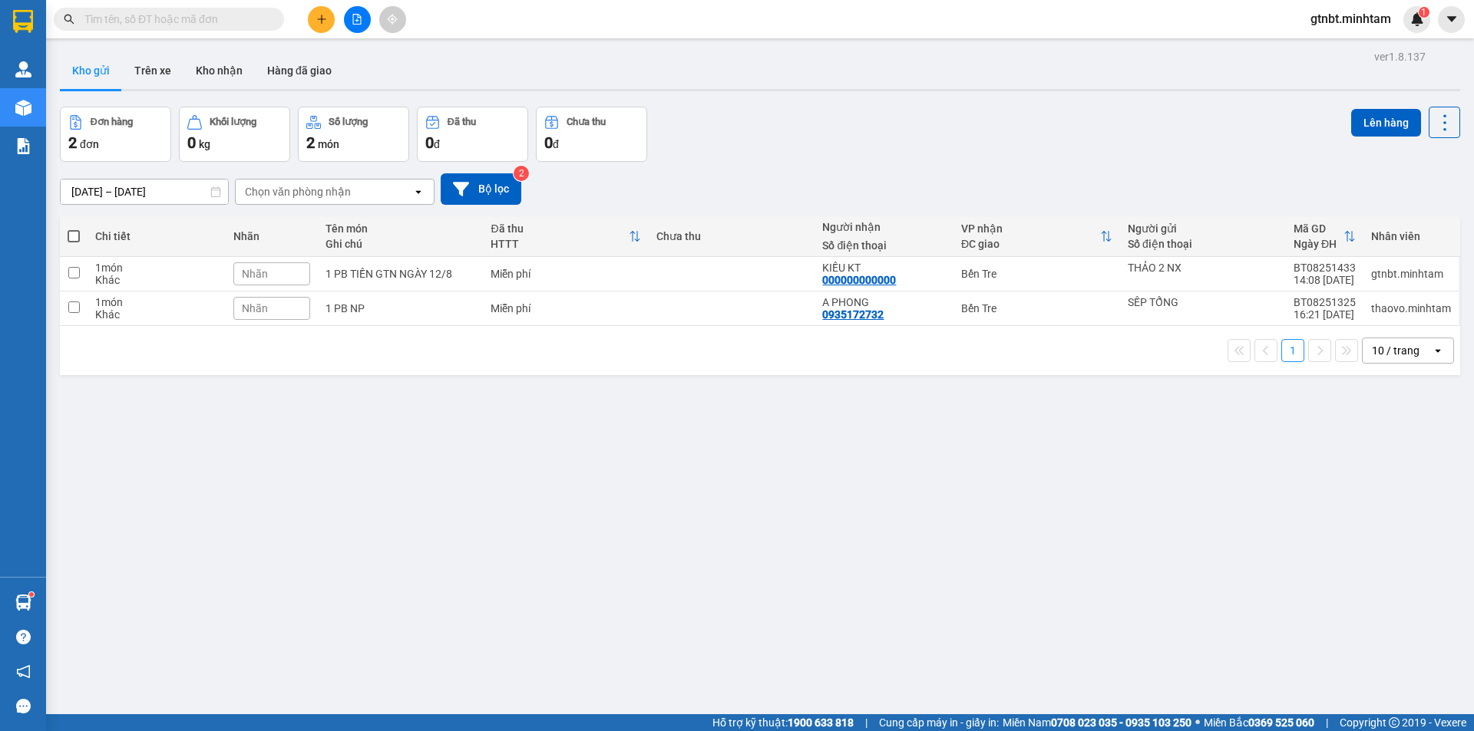
drag, startPoint x: 302, startPoint y: 480, endPoint x: 177, endPoint y: 264, distance: 248.9
click at [302, 479] on div "ver 1.8.137 Kho gửi Trên xe Kho nhận Hàng đã giao Đơn hàng 2 đơn Khối lượng 0 k…" at bounding box center [760, 411] width 1412 height 731
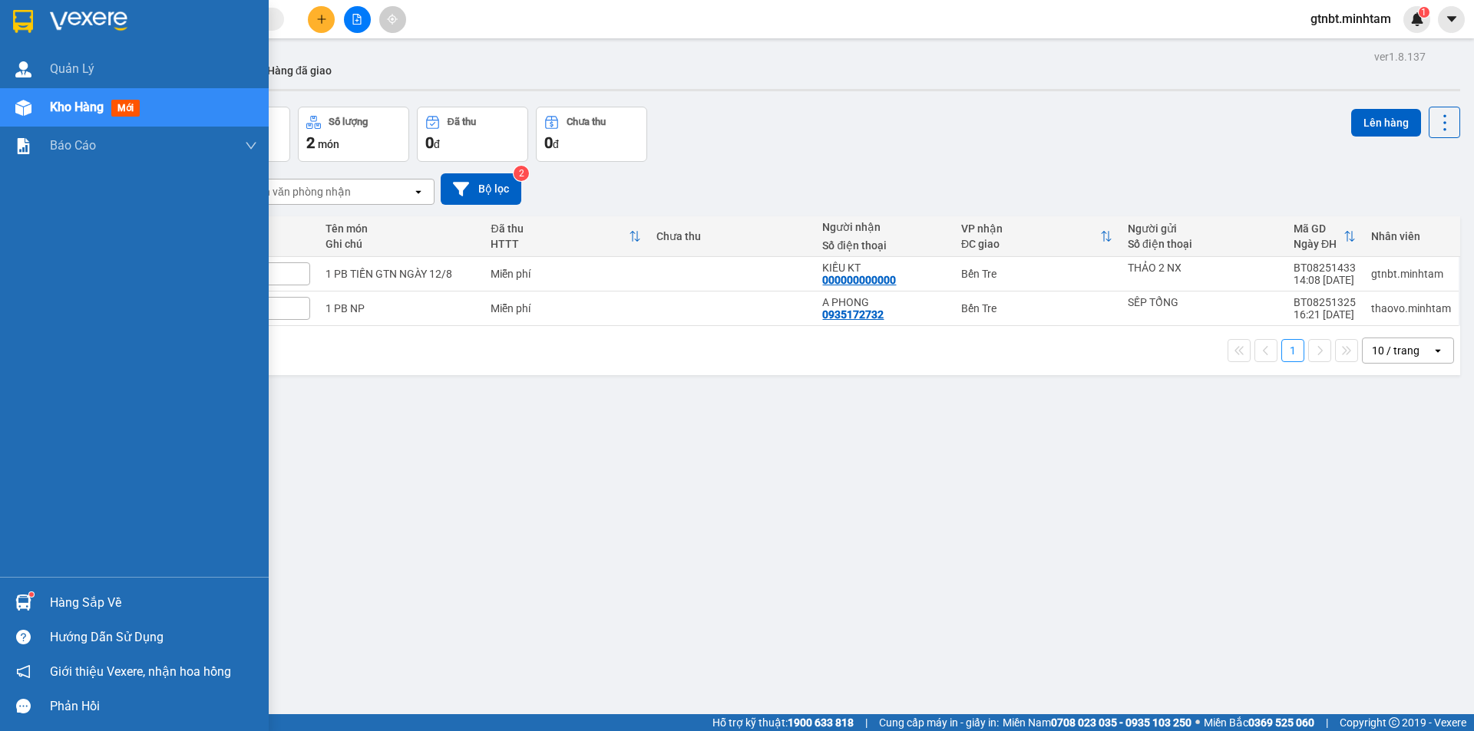
click at [41, 25] on div at bounding box center [134, 25] width 269 height 50
click at [39, 24] on div at bounding box center [134, 25] width 269 height 50
click at [41, 20] on div at bounding box center [134, 25] width 269 height 50
click at [2, 11] on div at bounding box center [134, 25] width 269 height 50
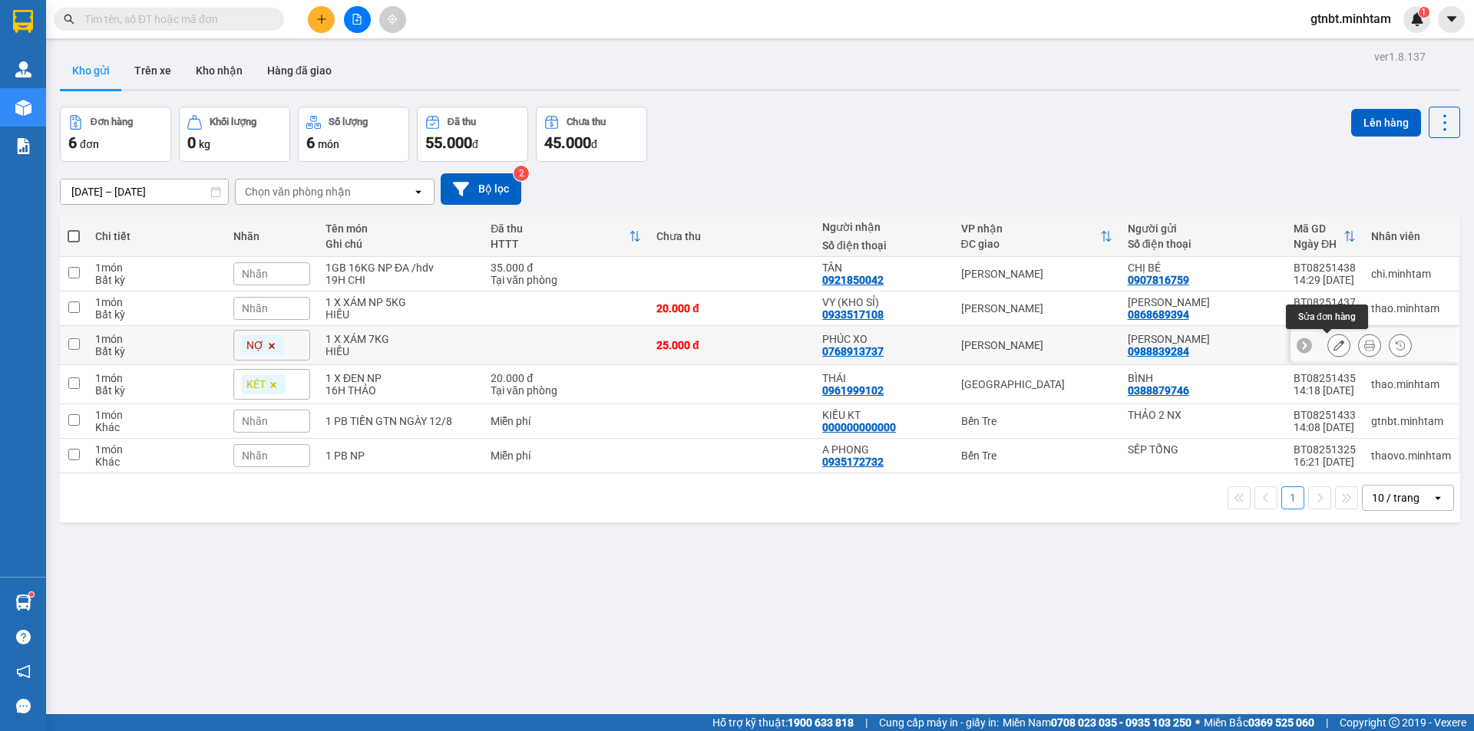
click at [1334, 347] on button at bounding box center [1338, 345] width 21 height 27
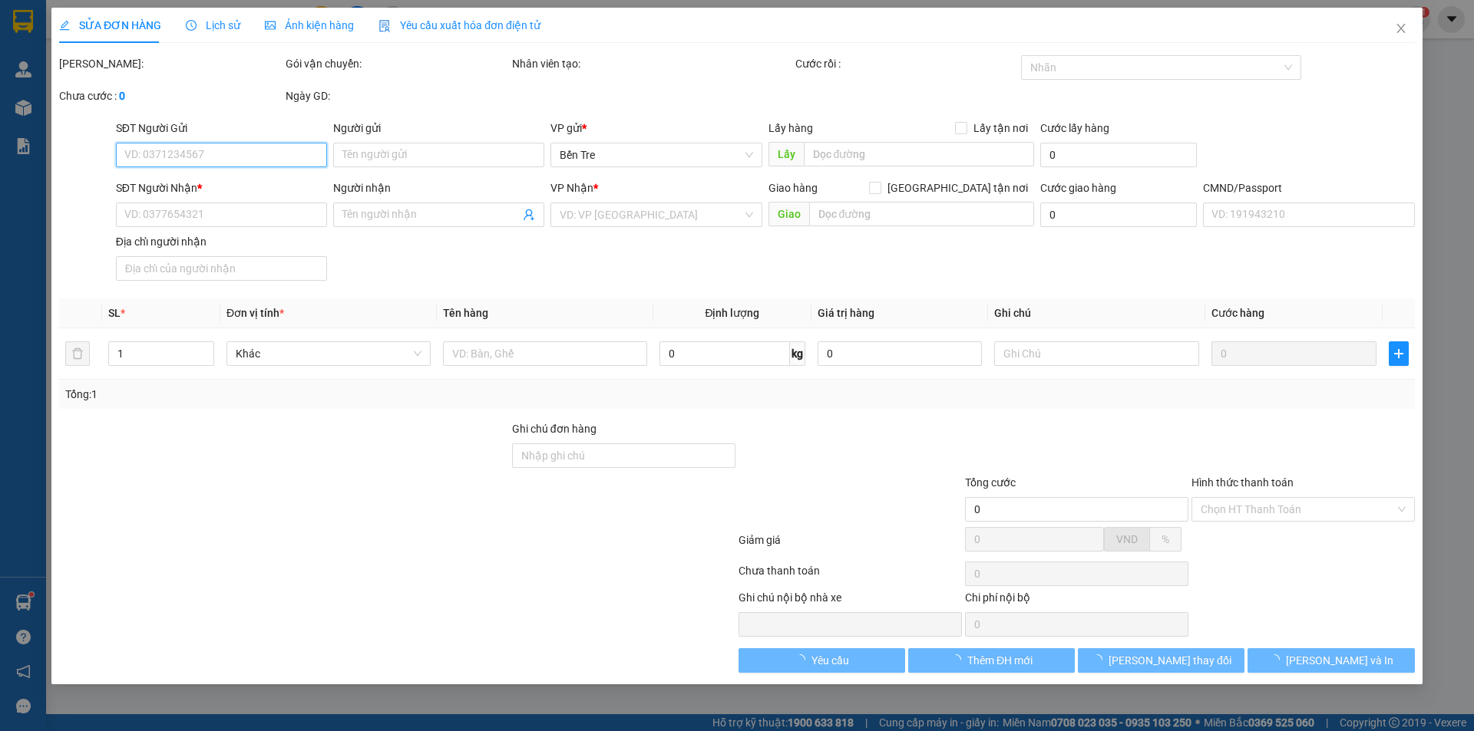
type input "0988839284"
type input "MỸ LINH"
type input "0768913737"
type input "PHÚC XO"
type input "25.000"
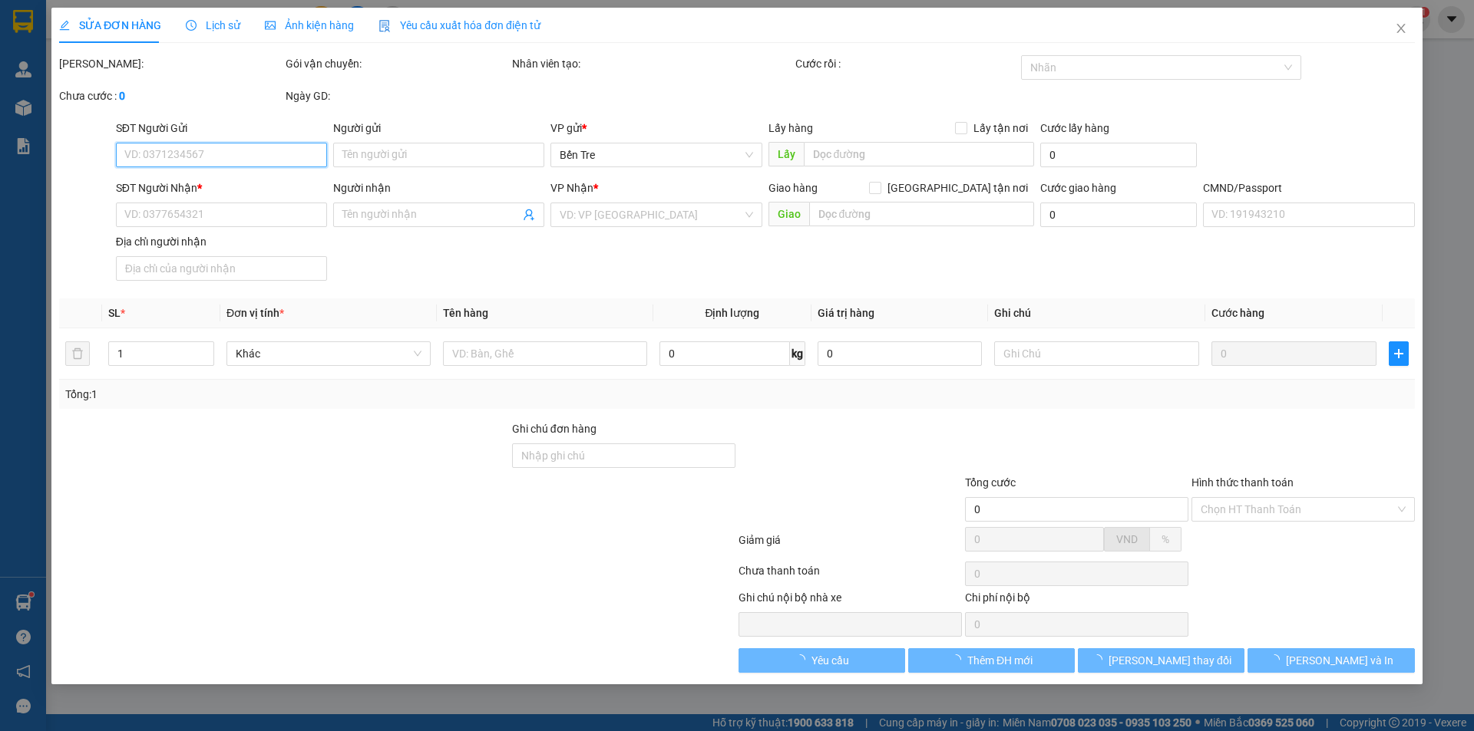
type input "25.000"
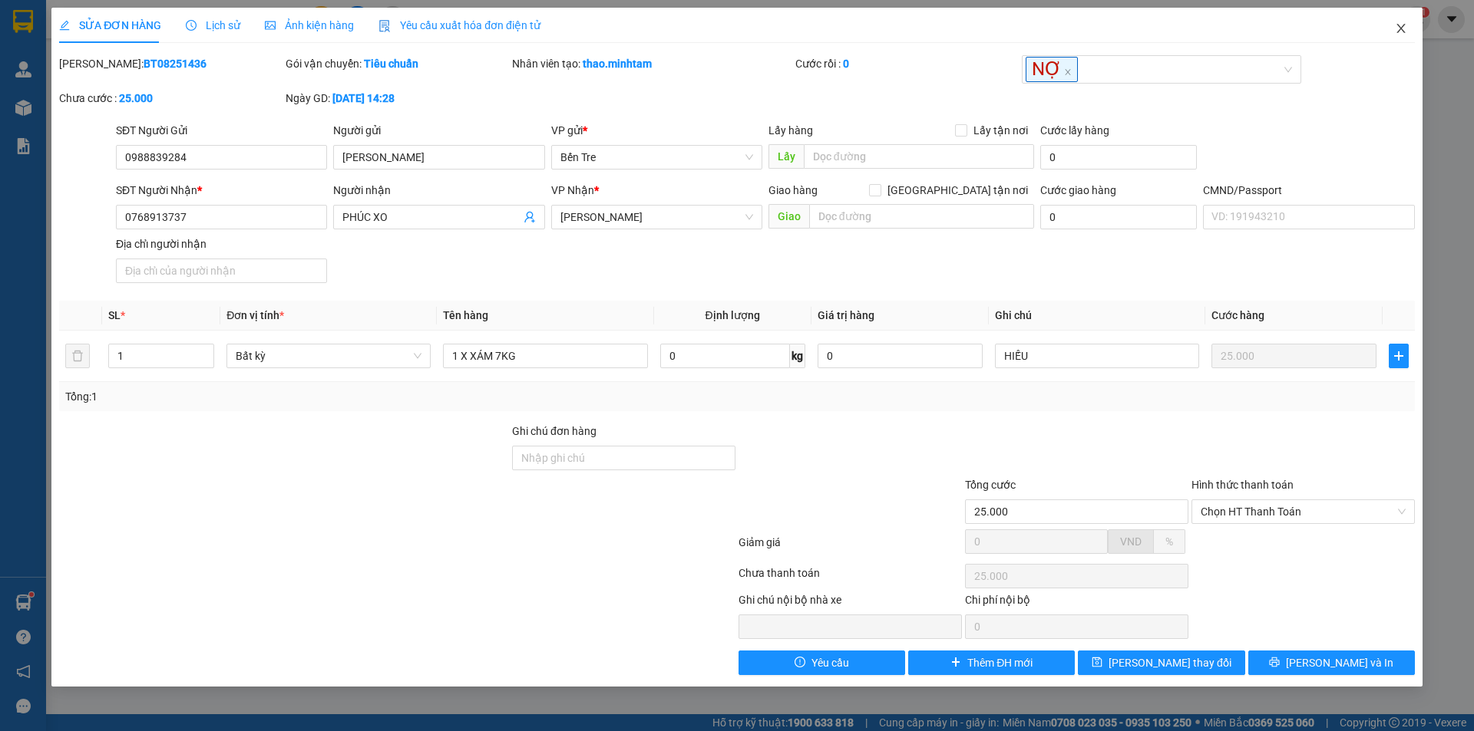
drag, startPoint x: 1393, startPoint y: 28, endPoint x: 29, endPoint y: 16, distance: 1363.9
click at [1394, 28] on span "Close" at bounding box center [1400, 29] width 43 height 43
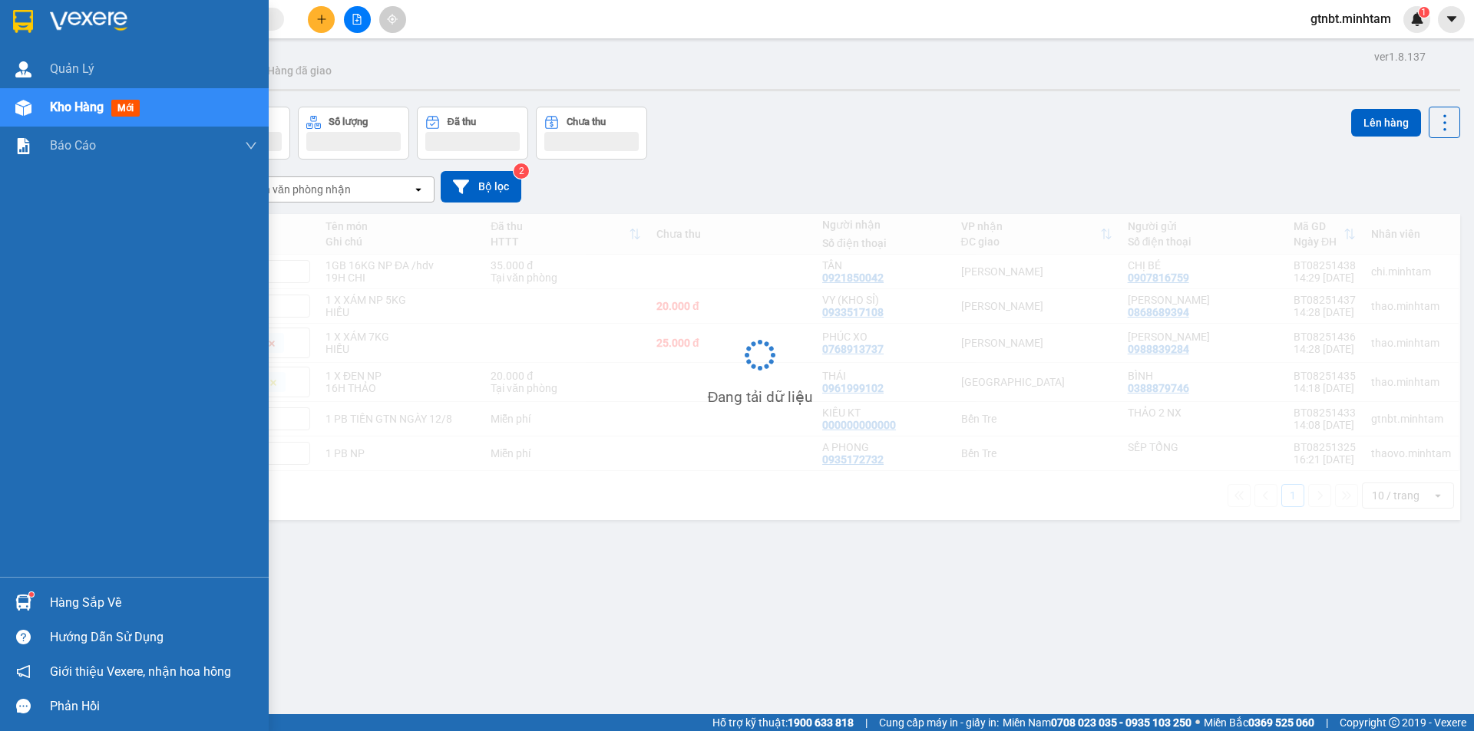
click at [38, 16] on div at bounding box center [134, 25] width 269 height 50
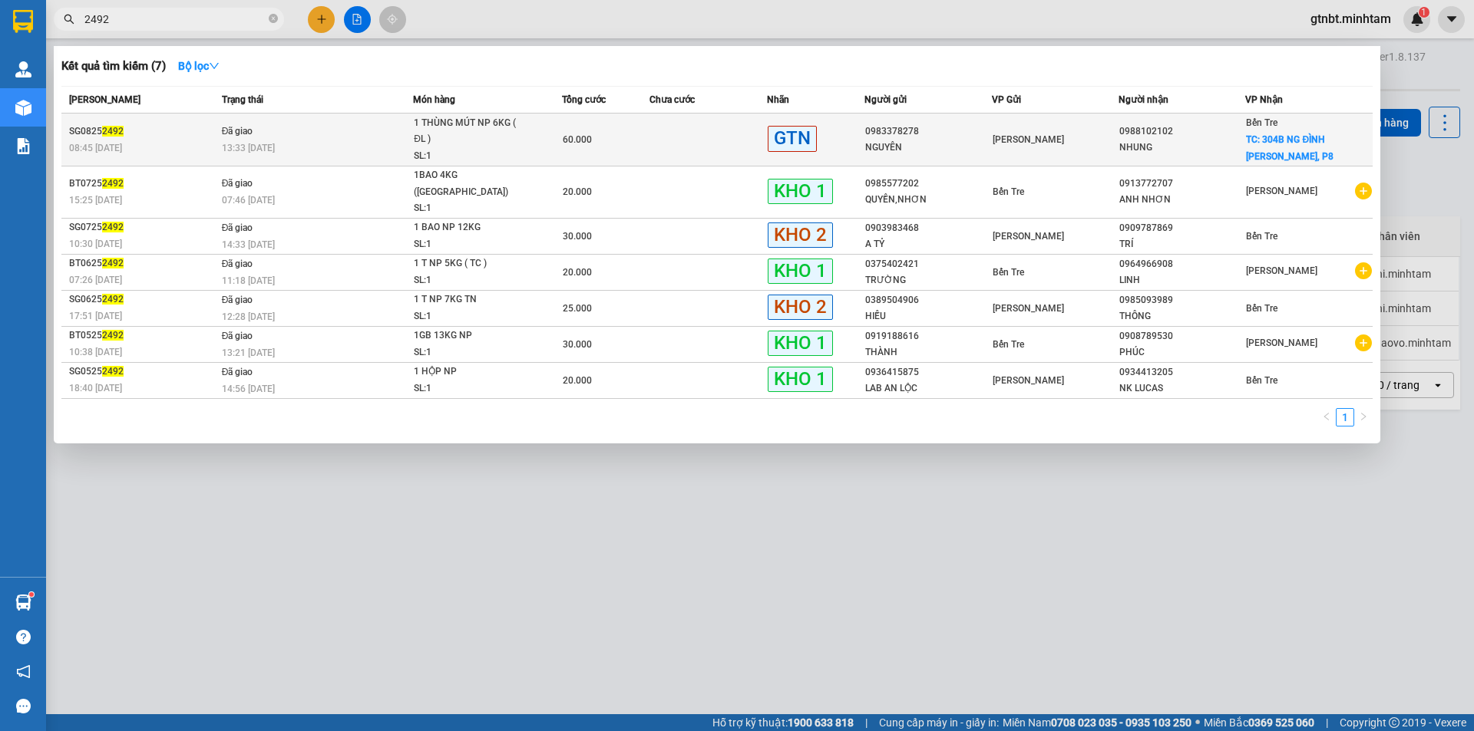
type input "2492"
click at [438, 145] on div "1 THÙNG MÚT NP 6KG ( ĐL )" at bounding box center [471, 131] width 115 height 33
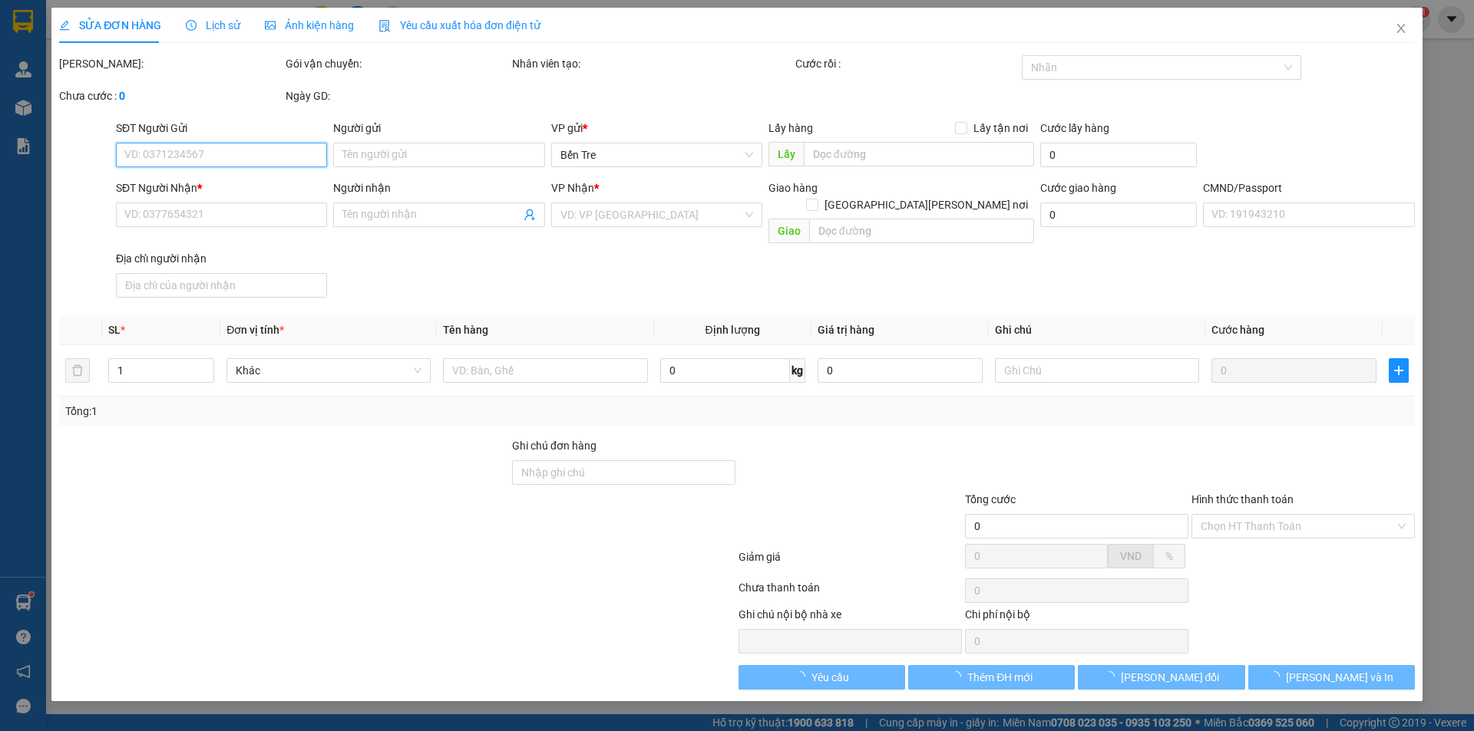
type input "0983378278"
type input "NGUYÊN"
type input "0988102102"
type input "NHUNG"
checkbox input "true"
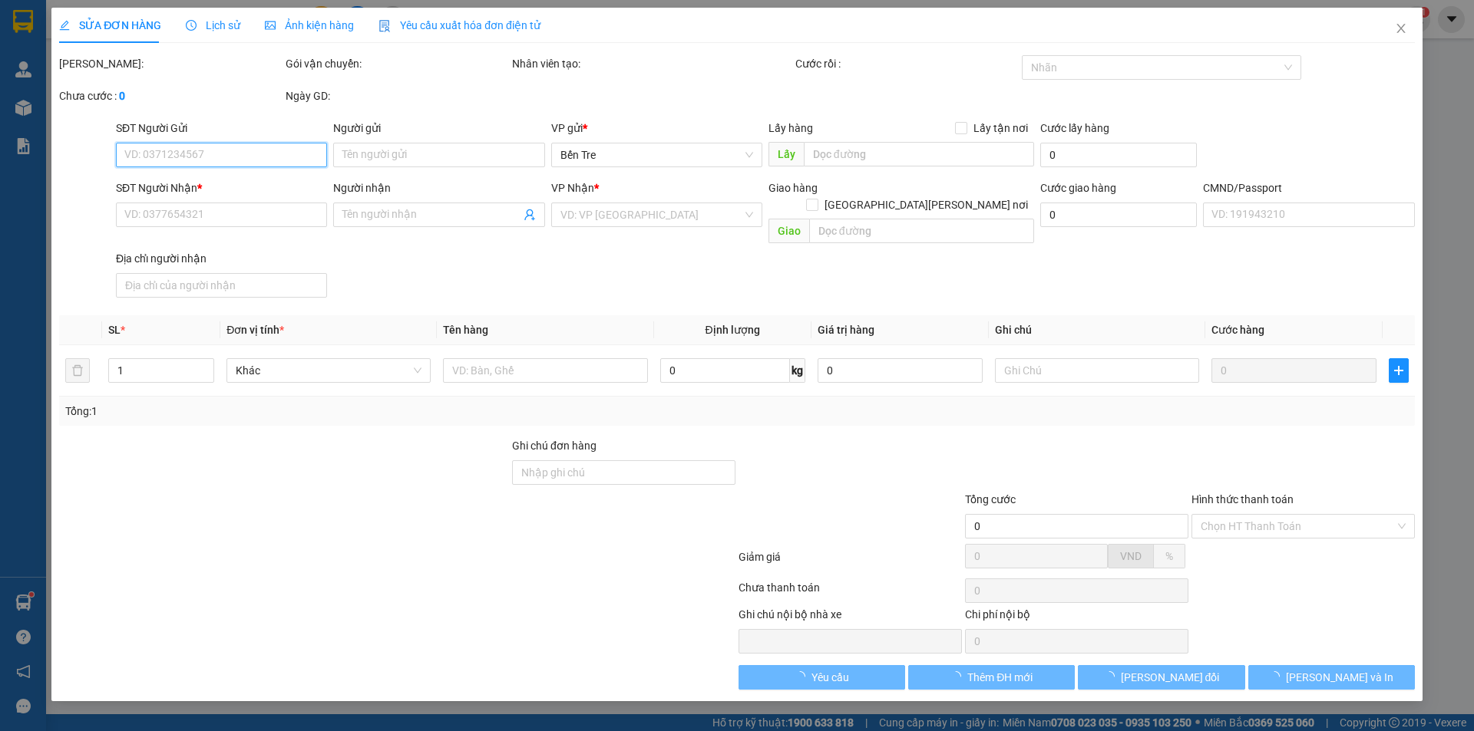
type input "304B NG ĐÌNH [PERSON_NAME], P8"
type input "35.000"
type input "60.000"
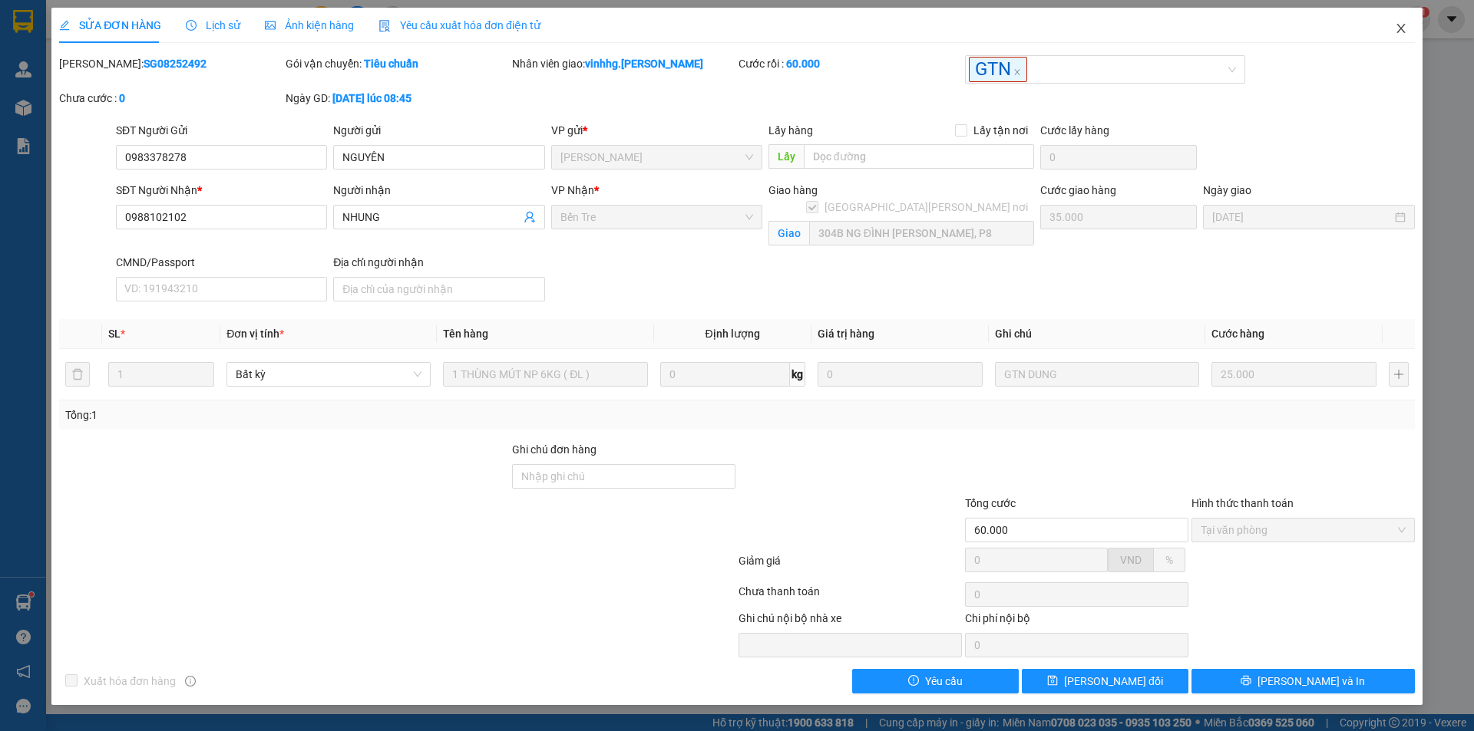
click at [1397, 31] on icon "close" at bounding box center [1401, 28] width 12 height 12
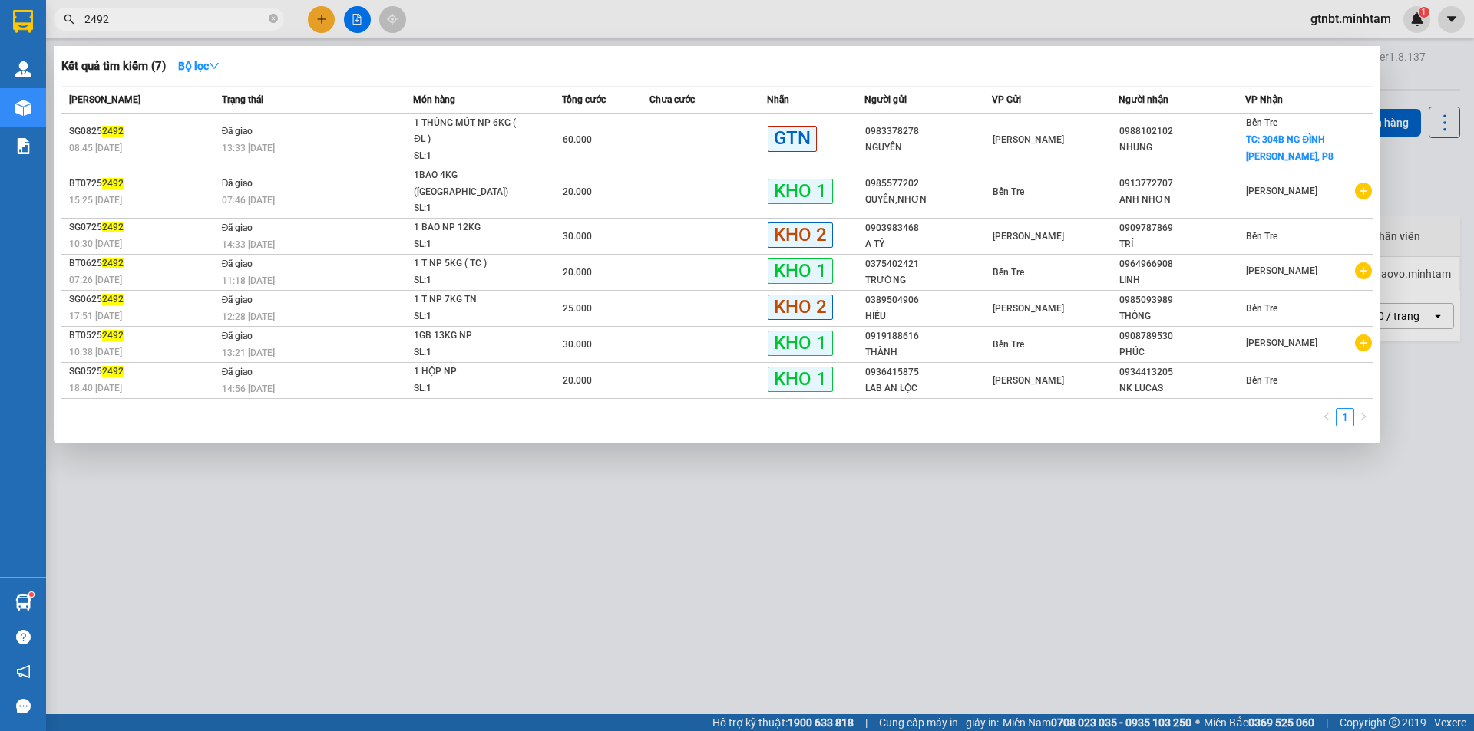
click at [129, 22] on input "2492" at bounding box center [174, 19] width 181 height 17
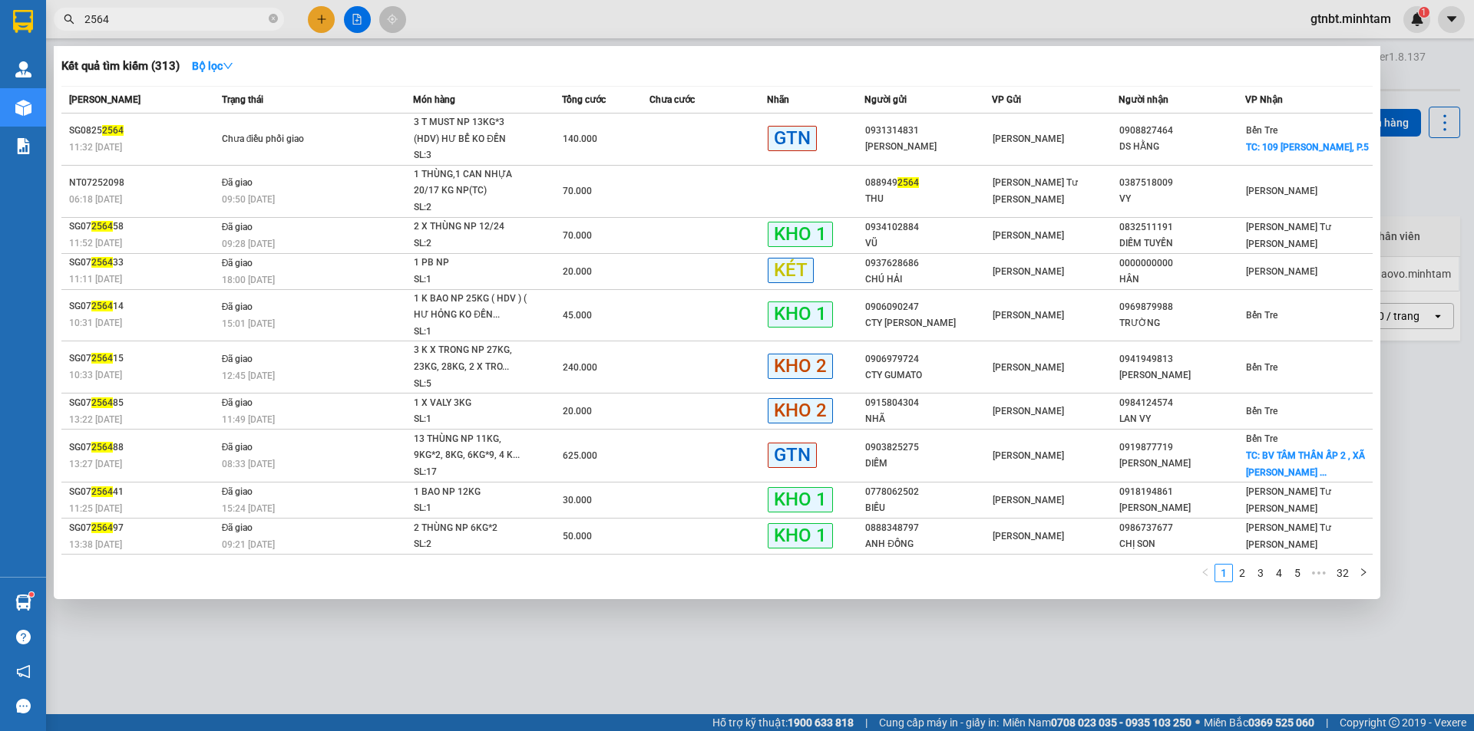
click at [132, 19] on input "2564" at bounding box center [174, 19] width 181 height 17
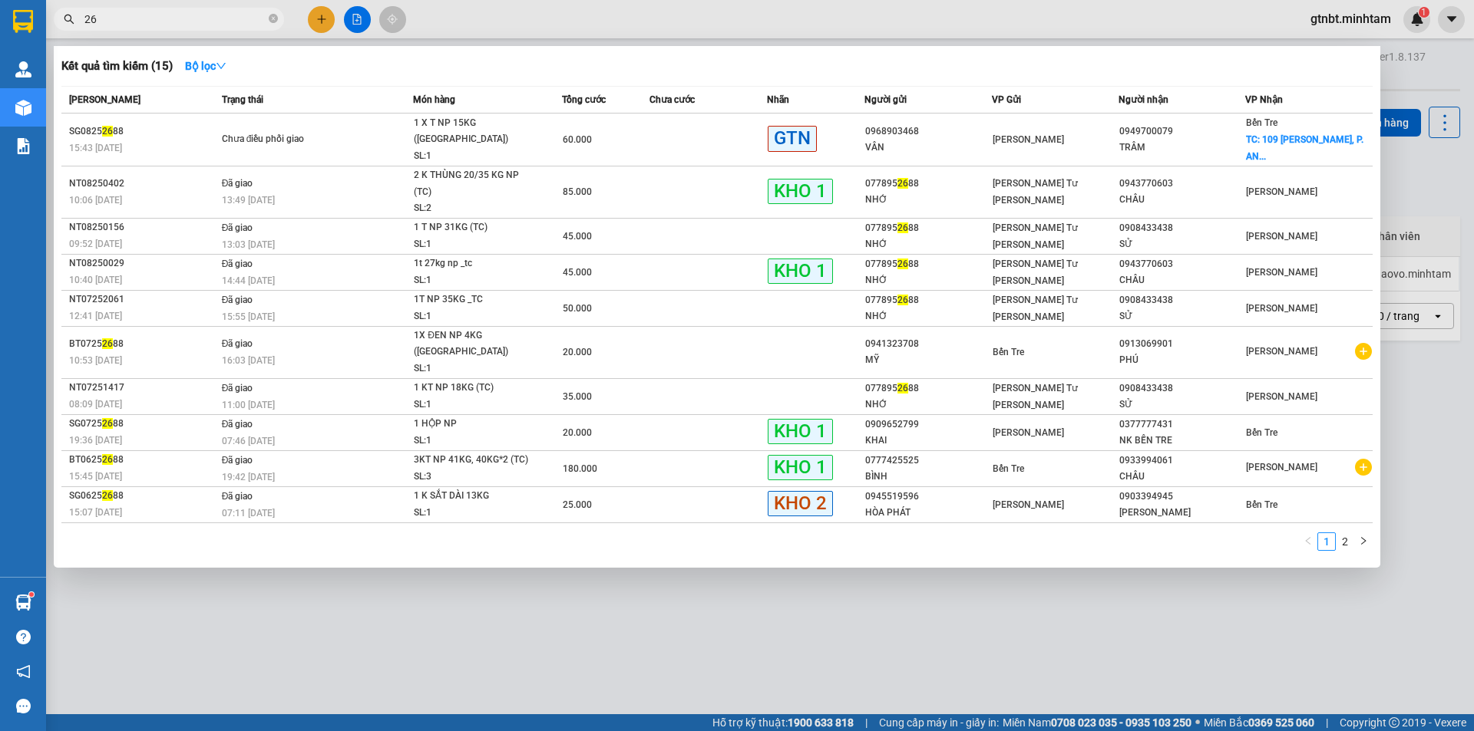
type input "2"
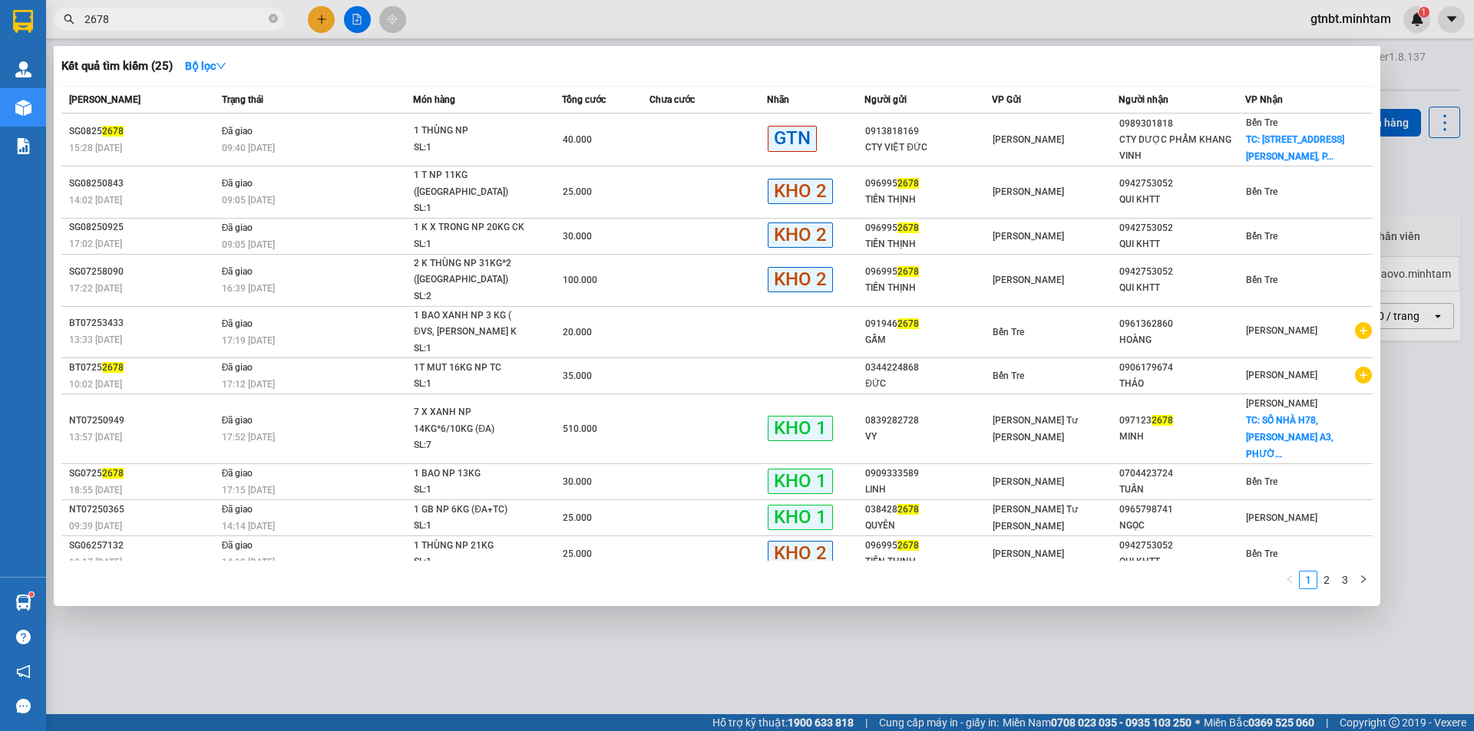
click at [170, 23] on input "2678" at bounding box center [174, 19] width 181 height 17
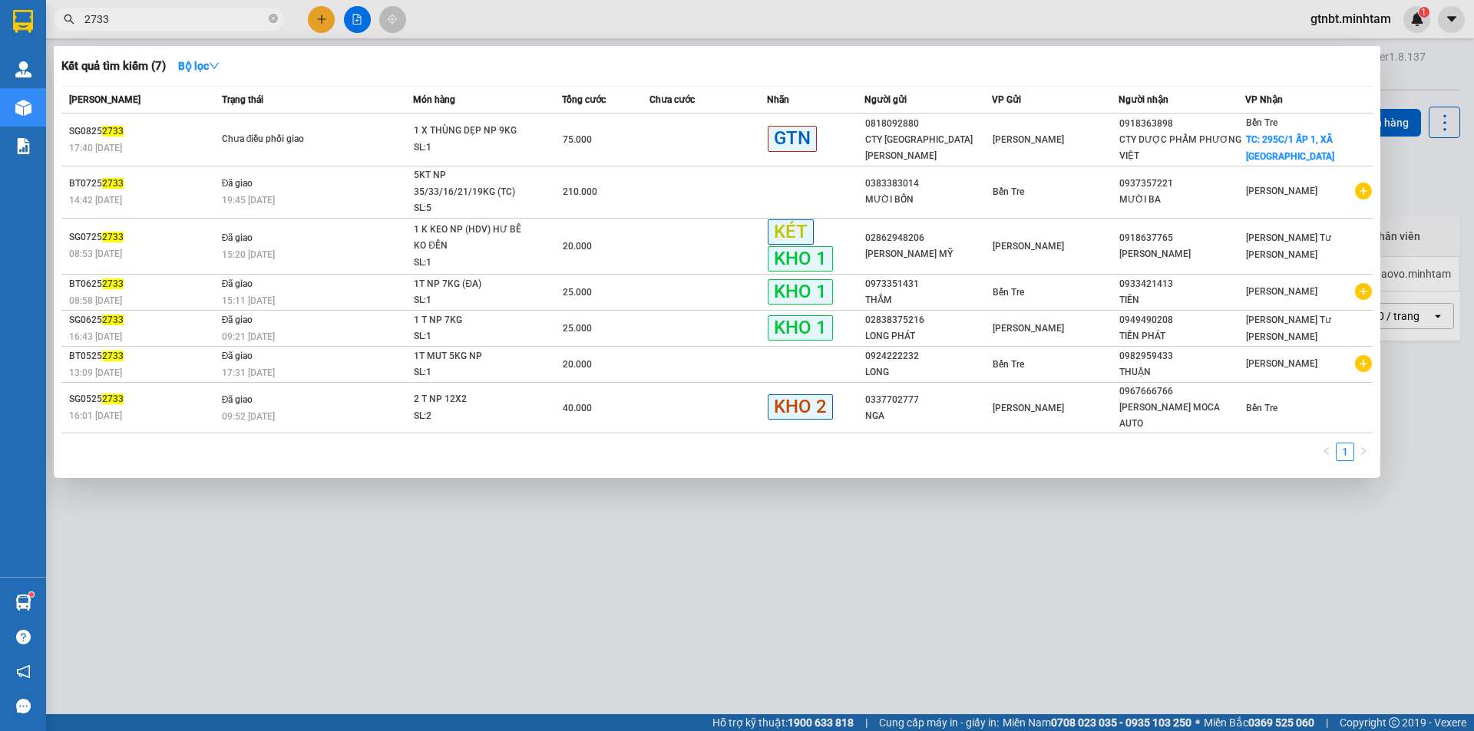
click at [151, 19] on input "2733" at bounding box center [174, 19] width 181 height 17
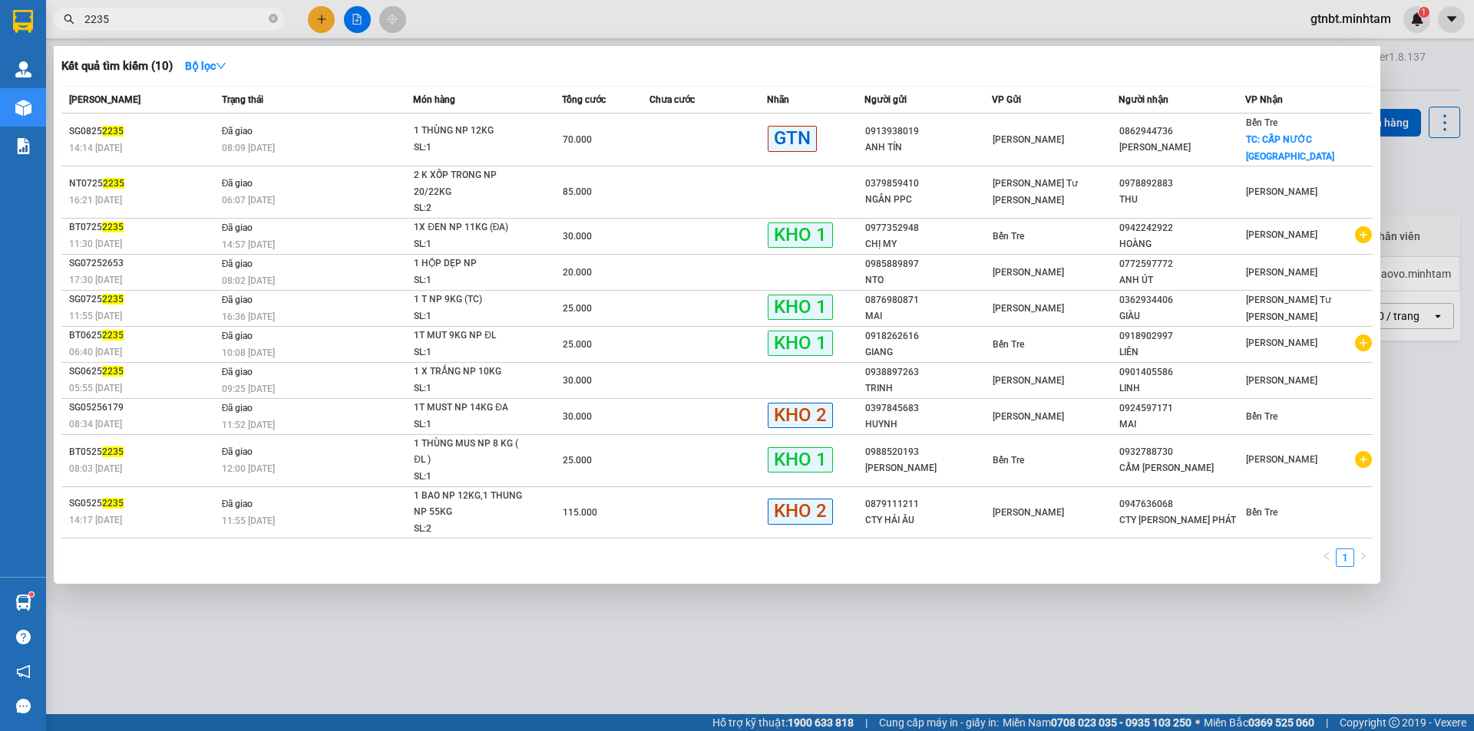
click at [164, 18] on input "2235" at bounding box center [174, 19] width 181 height 17
click at [167, 15] on input "2235" at bounding box center [174, 19] width 181 height 17
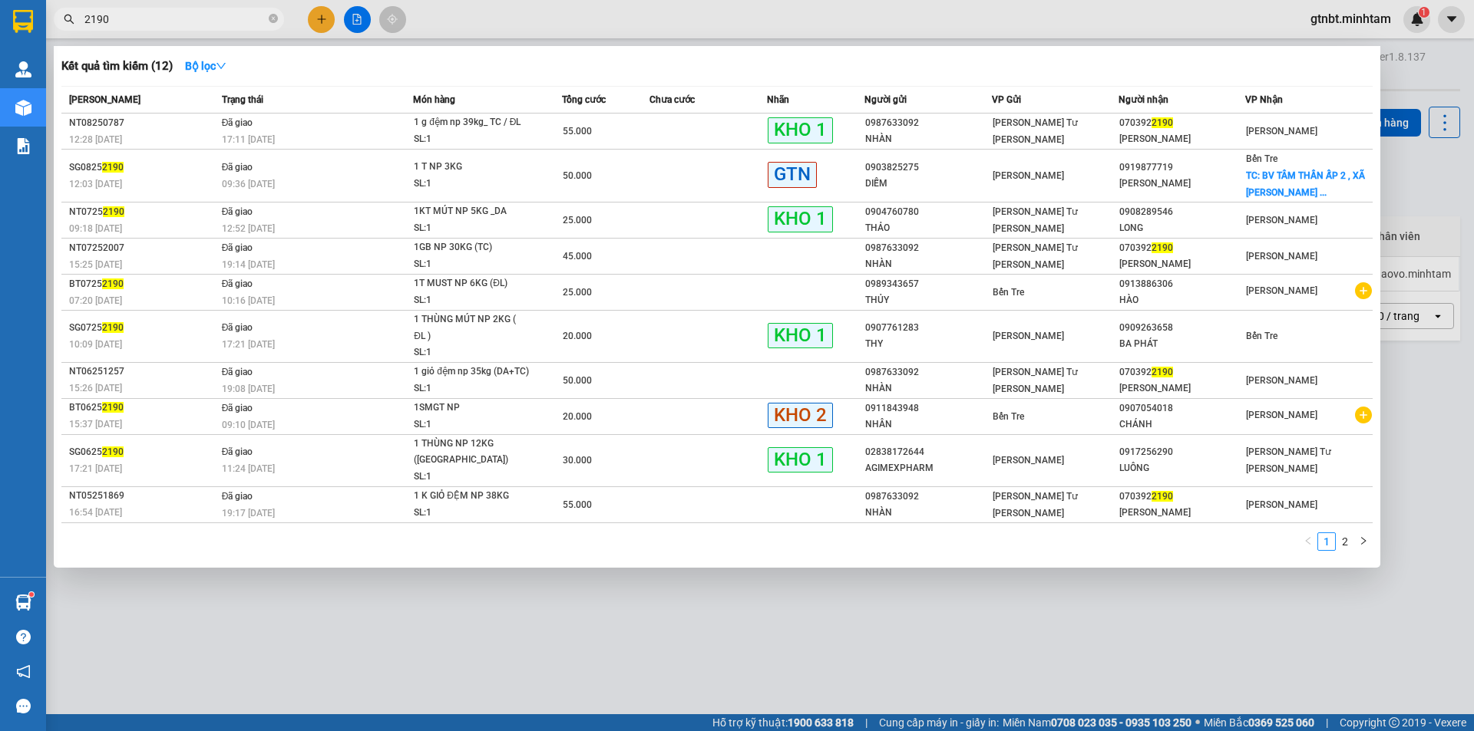
click at [200, 24] on input "2190" at bounding box center [174, 19] width 181 height 17
click at [160, 9] on span "2190" at bounding box center [169, 19] width 230 height 23
drag, startPoint x: 160, startPoint y: 9, endPoint x: 163, endPoint y: 20, distance: 11.0
click at [162, 13] on span "2190" at bounding box center [169, 19] width 230 height 23
click at [164, 22] on input "2190" at bounding box center [174, 19] width 181 height 17
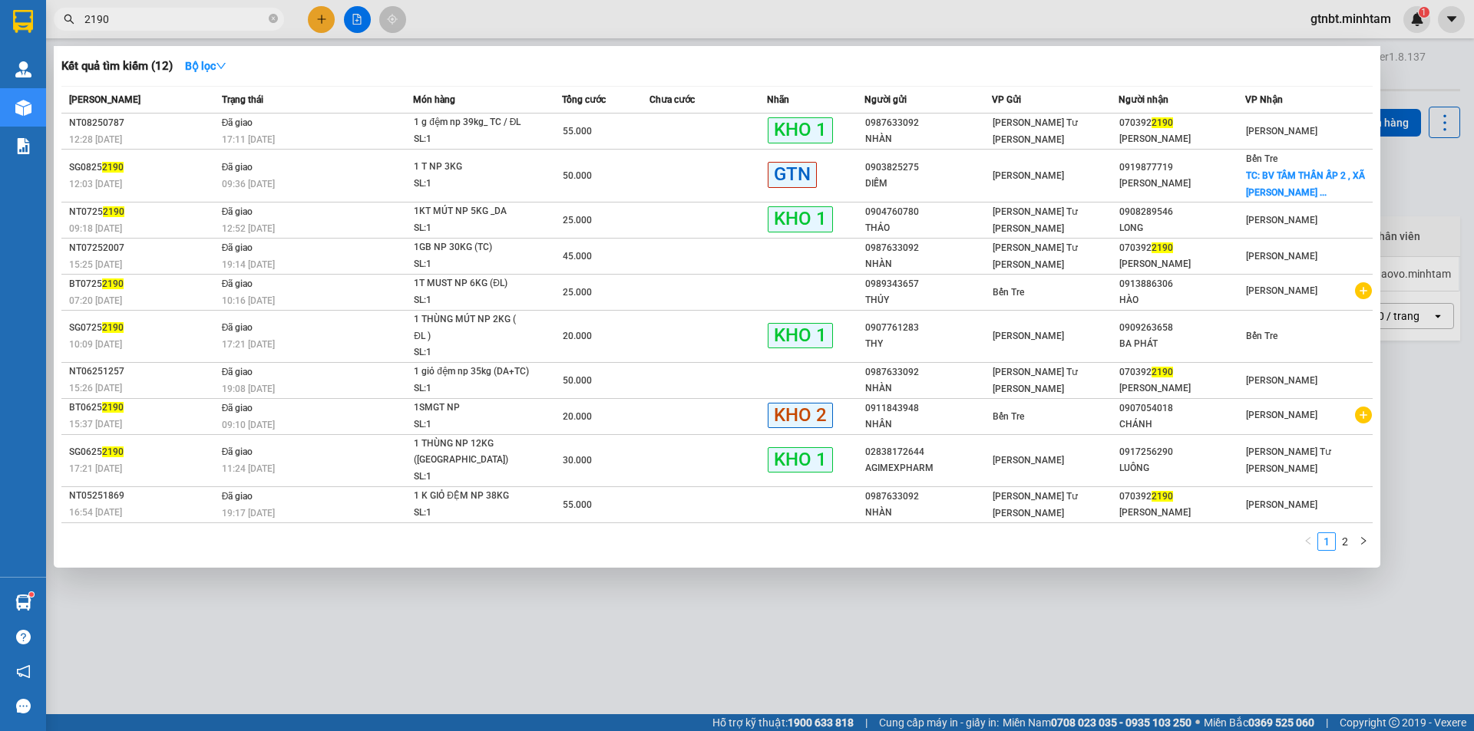
click at [164, 22] on input "2190" at bounding box center [174, 19] width 181 height 17
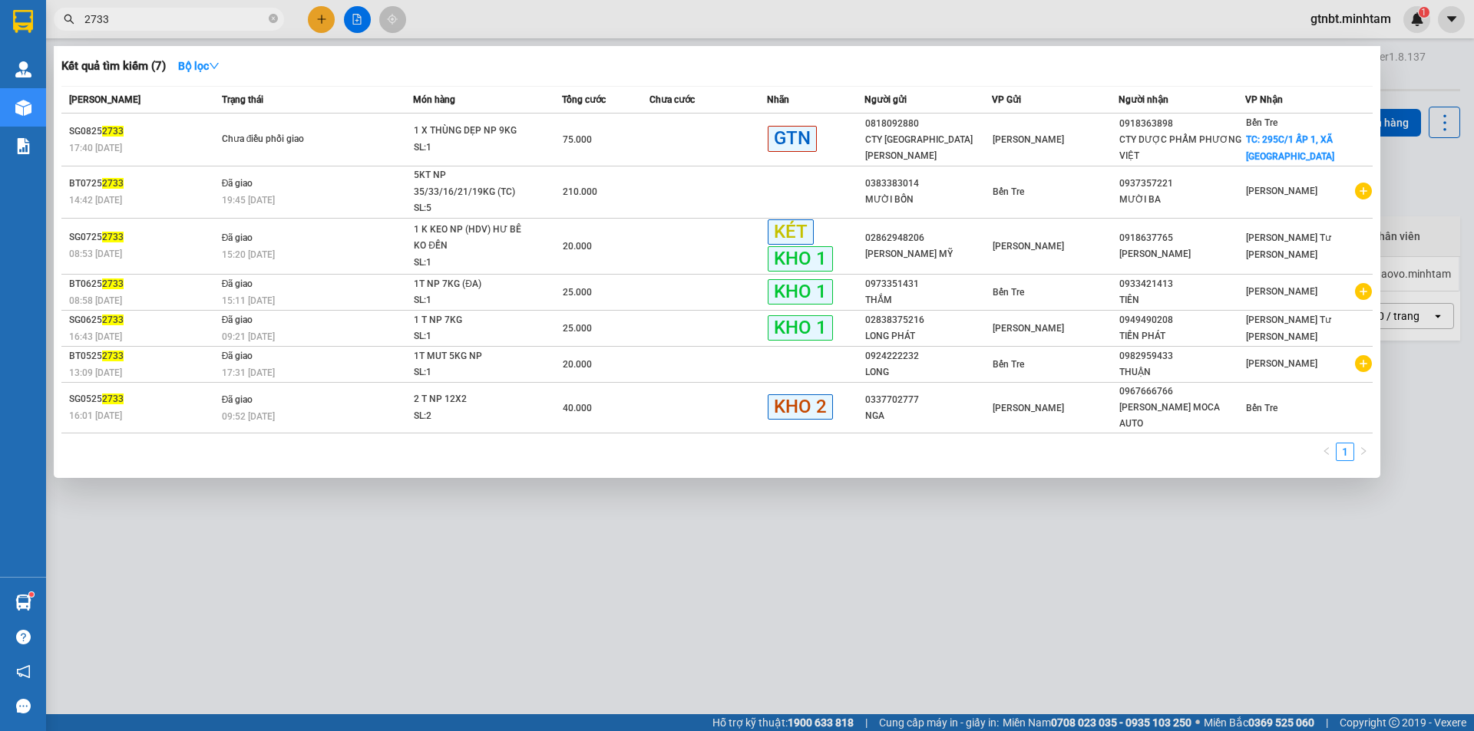
click at [151, 26] on input "2733" at bounding box center [174, 19] width 181 height 17
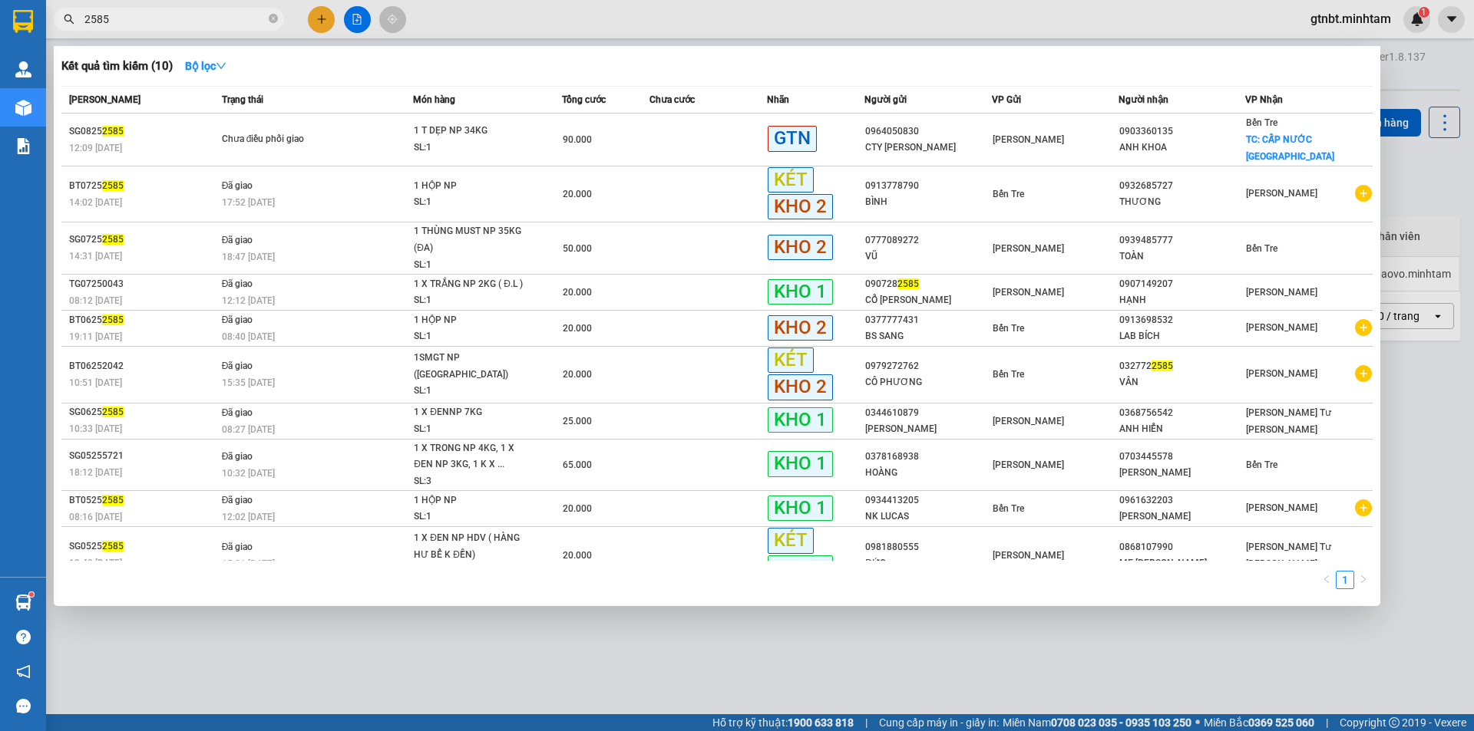
click at [189, 28] on span "2585" at bounding box center [169, 19] width 230 height 23
click at [191, 21] on input "2585" at bounding box center [174, 19] width 181 height 17
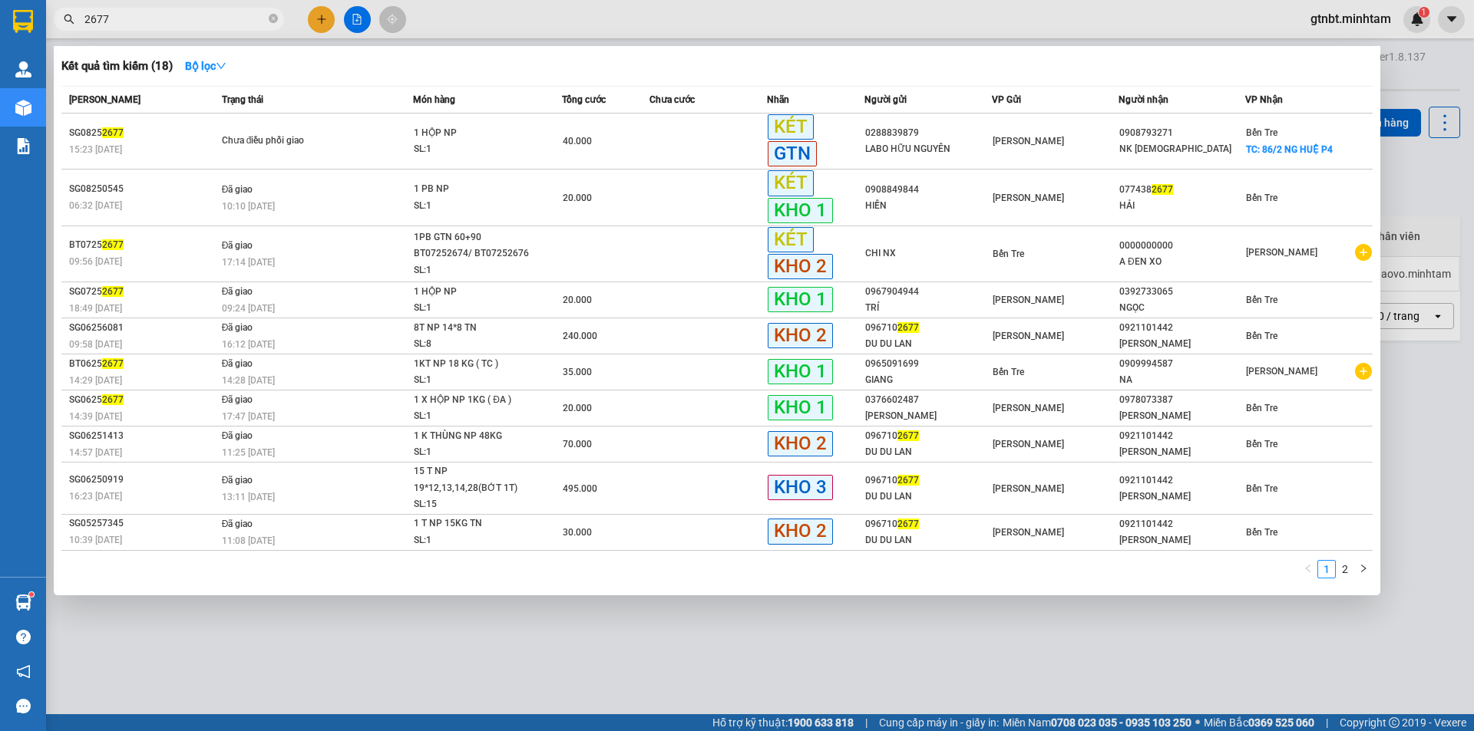
click at [124, 12] on input "2677" at bounding box center [174, 19] width 181 height 17
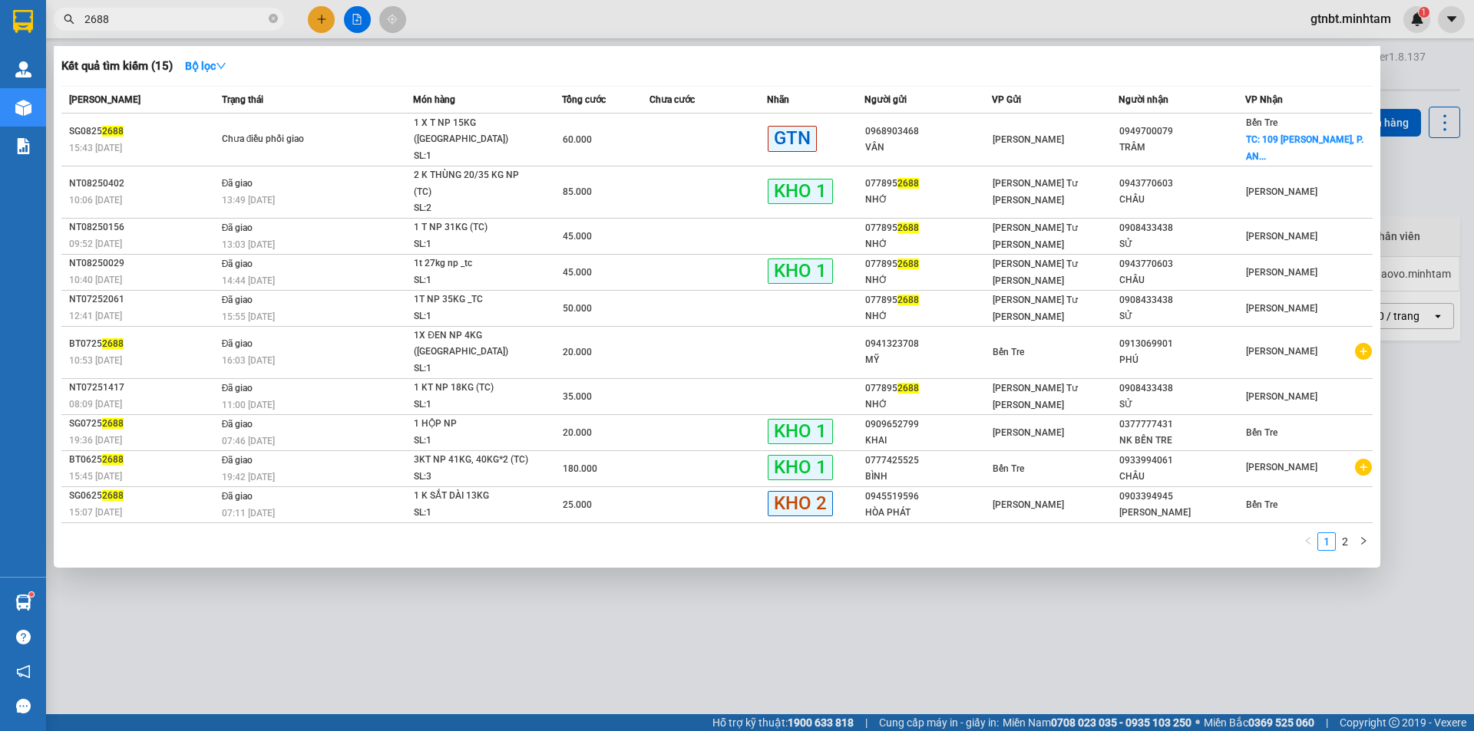
click at [144, 17] on input "2688" at bounding box center [174, 19] width 181 height 17
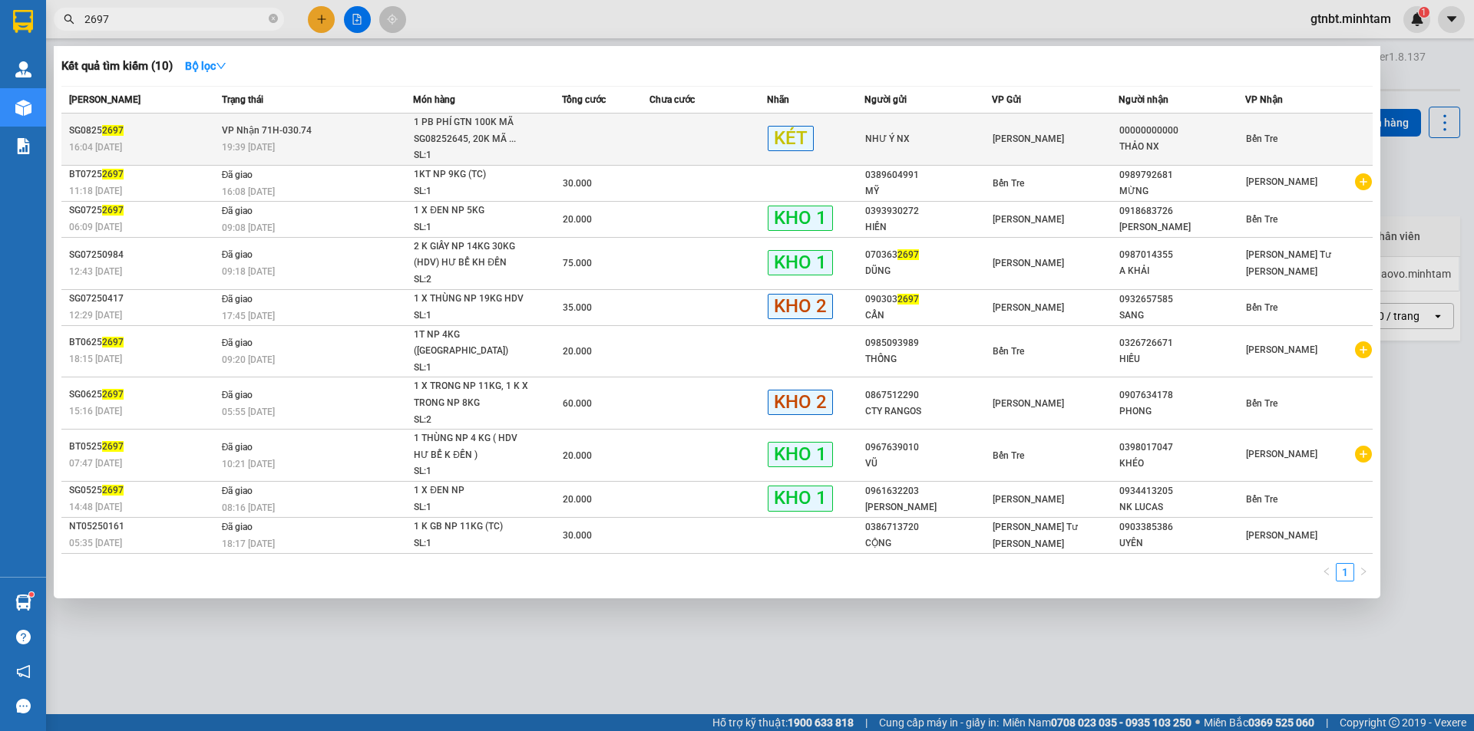
type input "2697"
click at [434, 132] on div "1 PB PHÍ GTN 100K MÃ SG08252645, 20K MÃ ..." at bounding box center [471, 130] width 115 height 33
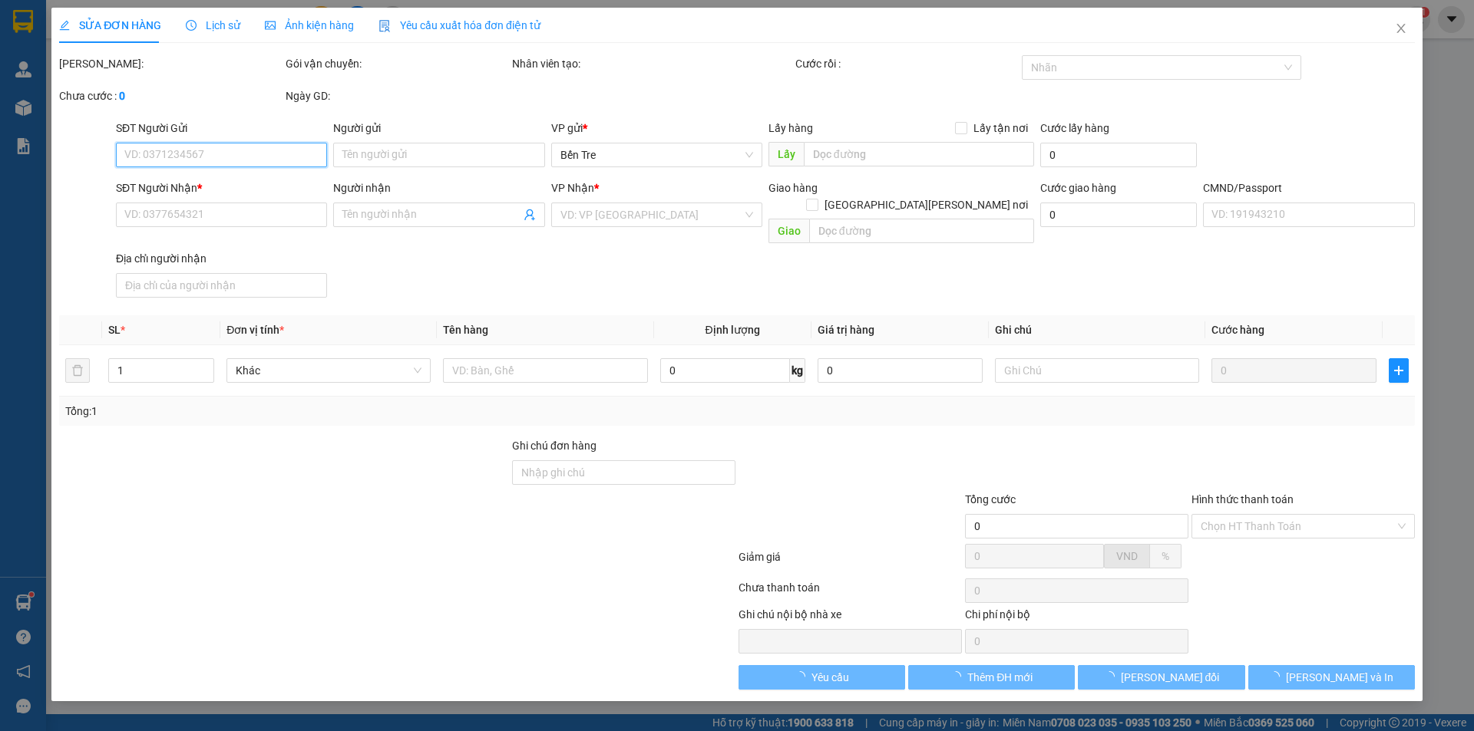
type input "NHƯ Ý NX"
type input "00000000000"
type input "THẢO NX"
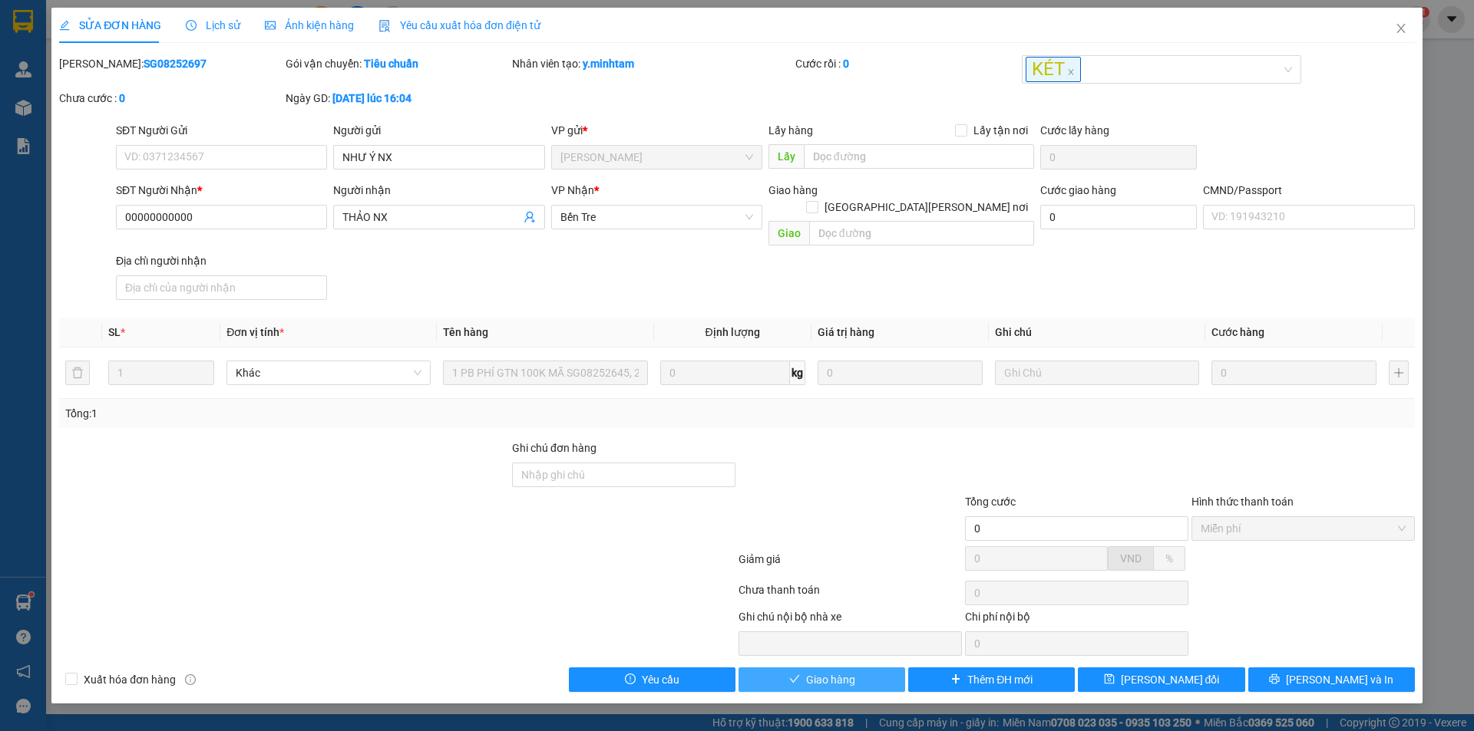
click at [809, 672] on span "Giao hàng" at bounding box center [830, 680] width 49 height 17
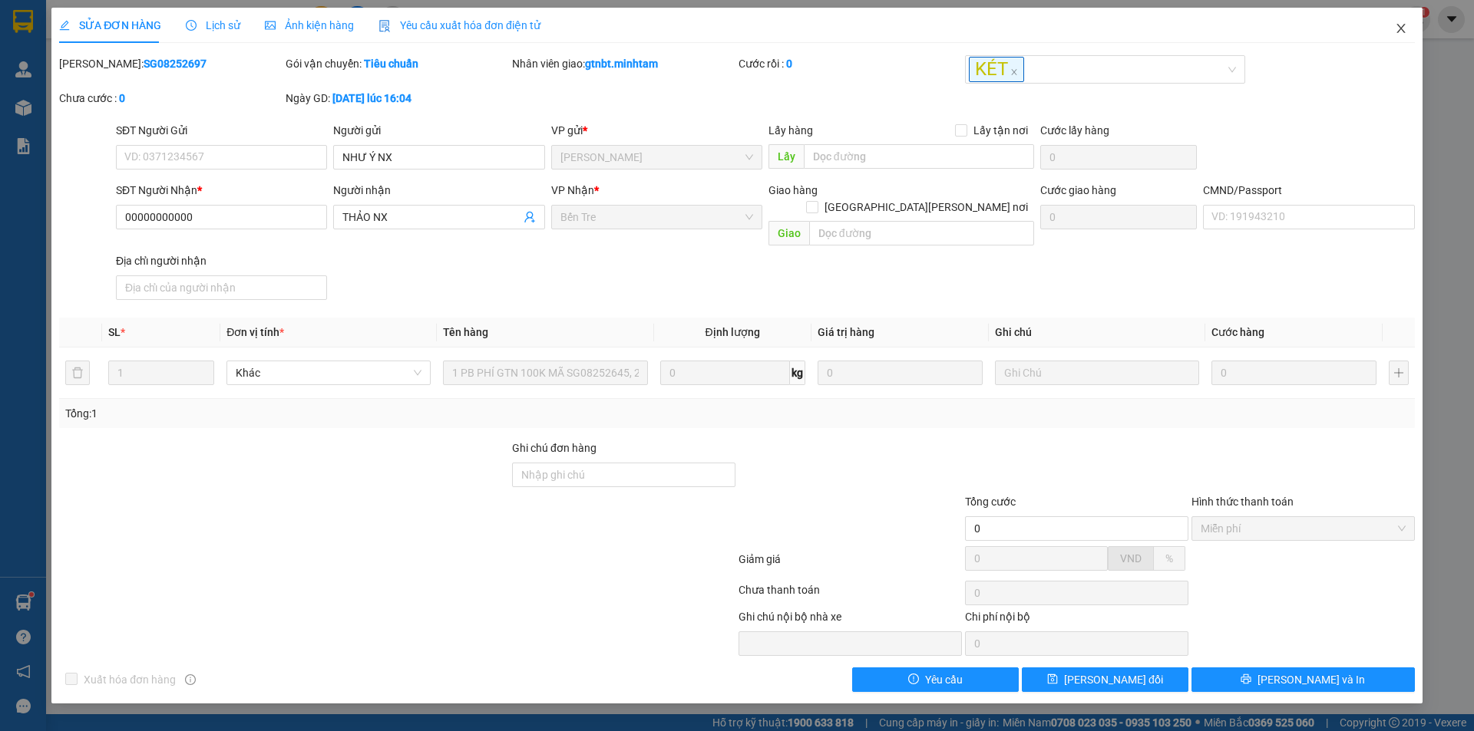
drag, startPoint x: 1383, startPoint y: 24, endPoint x: 182, endPoint y: 16, distance: 1201.1
click at [1393, 26] on span "Close" at bounding box center [1400, 29] width 43 height 43
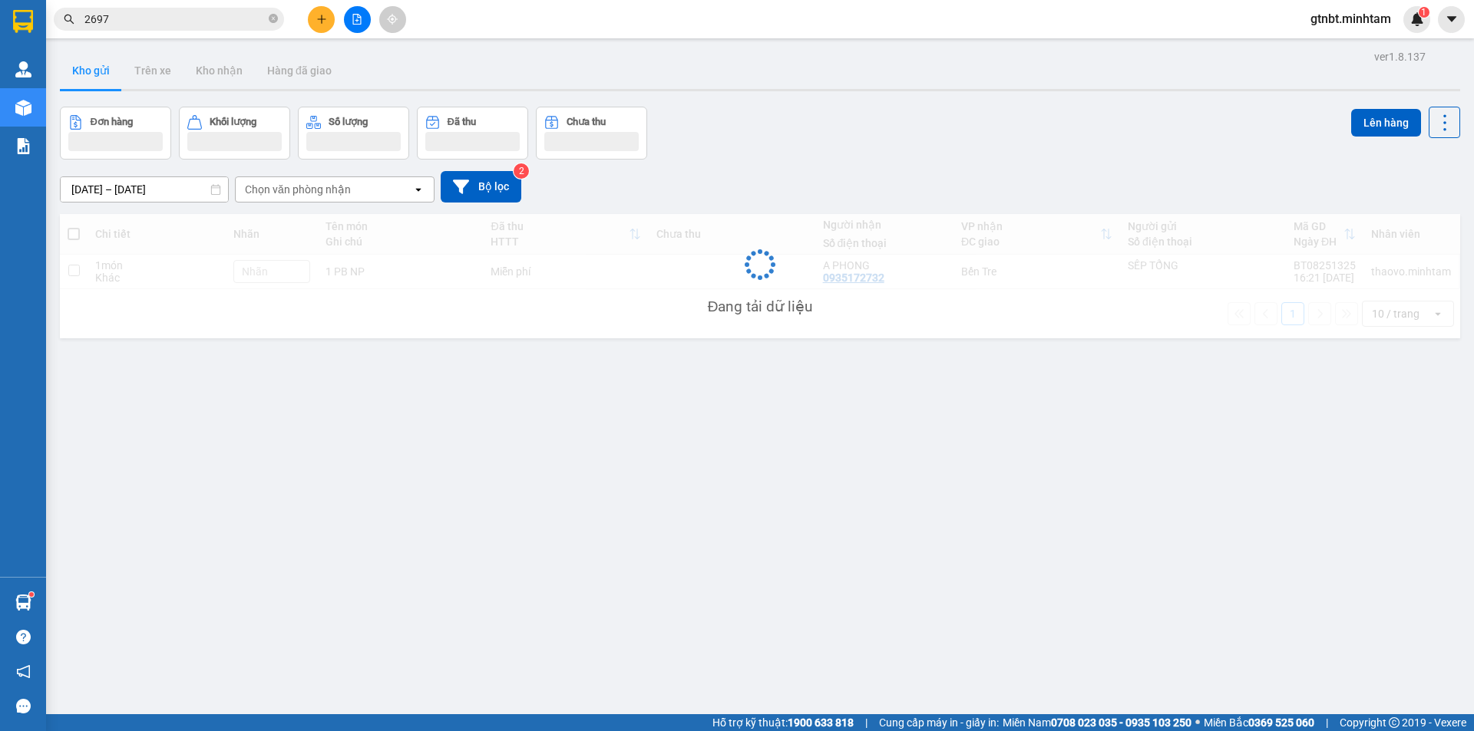
click at [162, 18] on input "2697" at bounding box center [174, 19] width 181 height 17
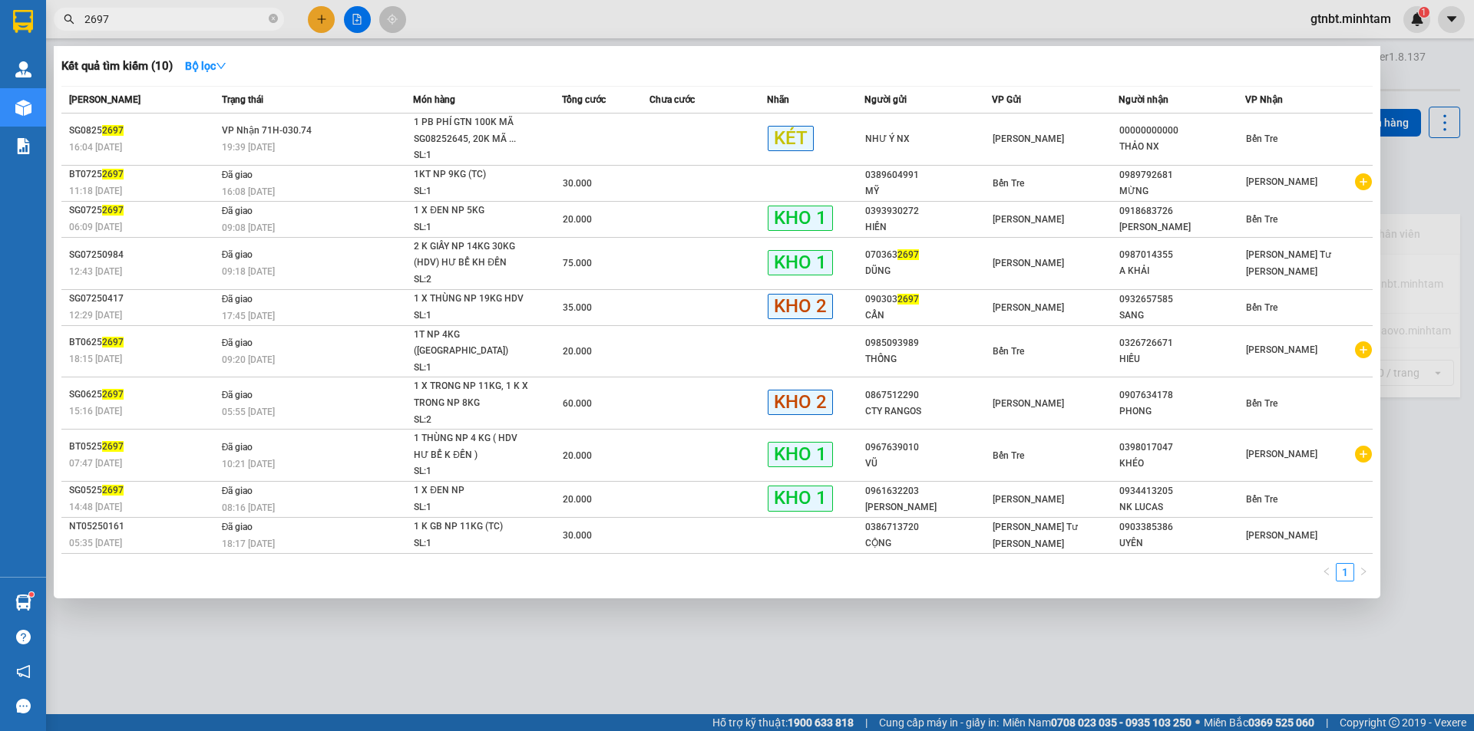
click at [162, 18] on input "2697" at bounding box center [174, 19] width 181 height 17
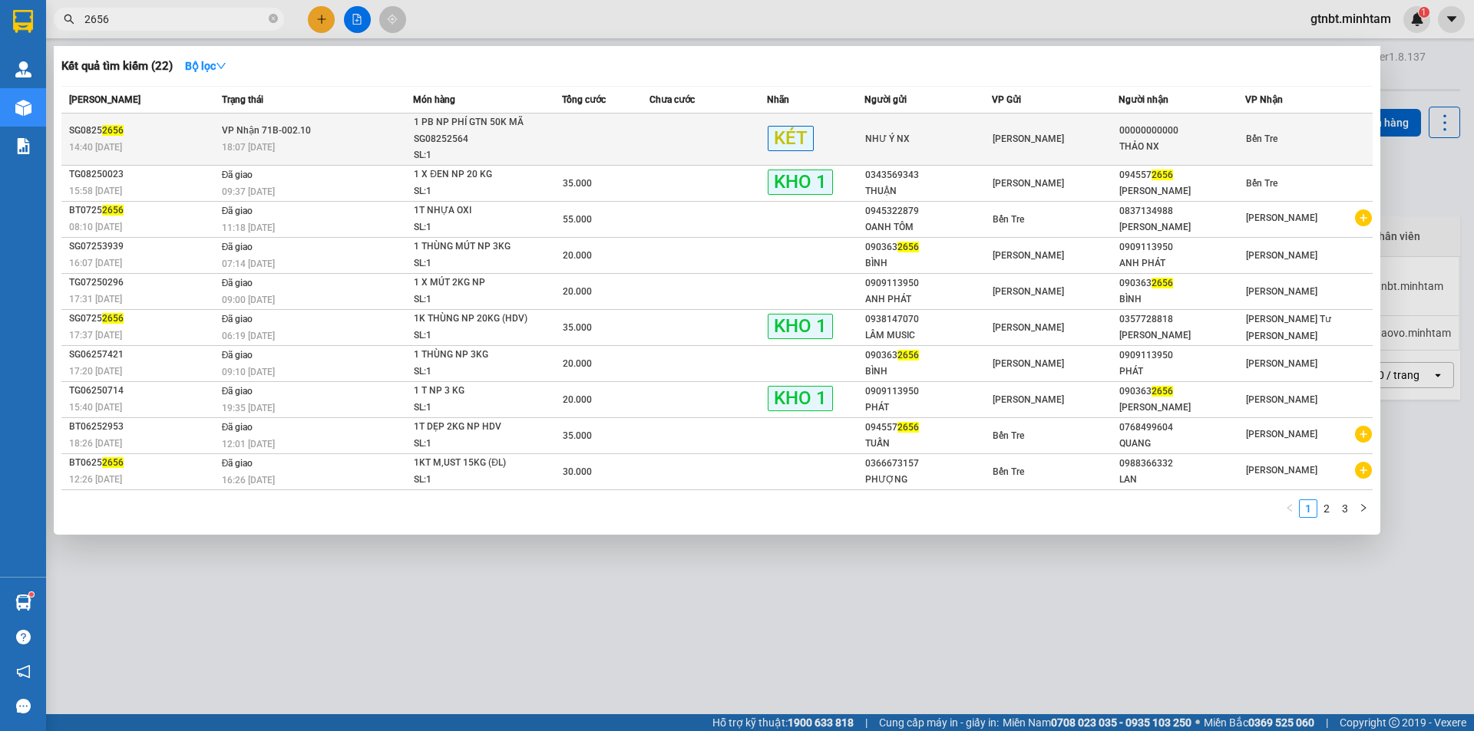
type input "2656"
click at [345, 134] on td "[PERSON_NAME] 71B-002.10 18:07 [DATE]" at bounding box center [316, 140] width 196 height 52
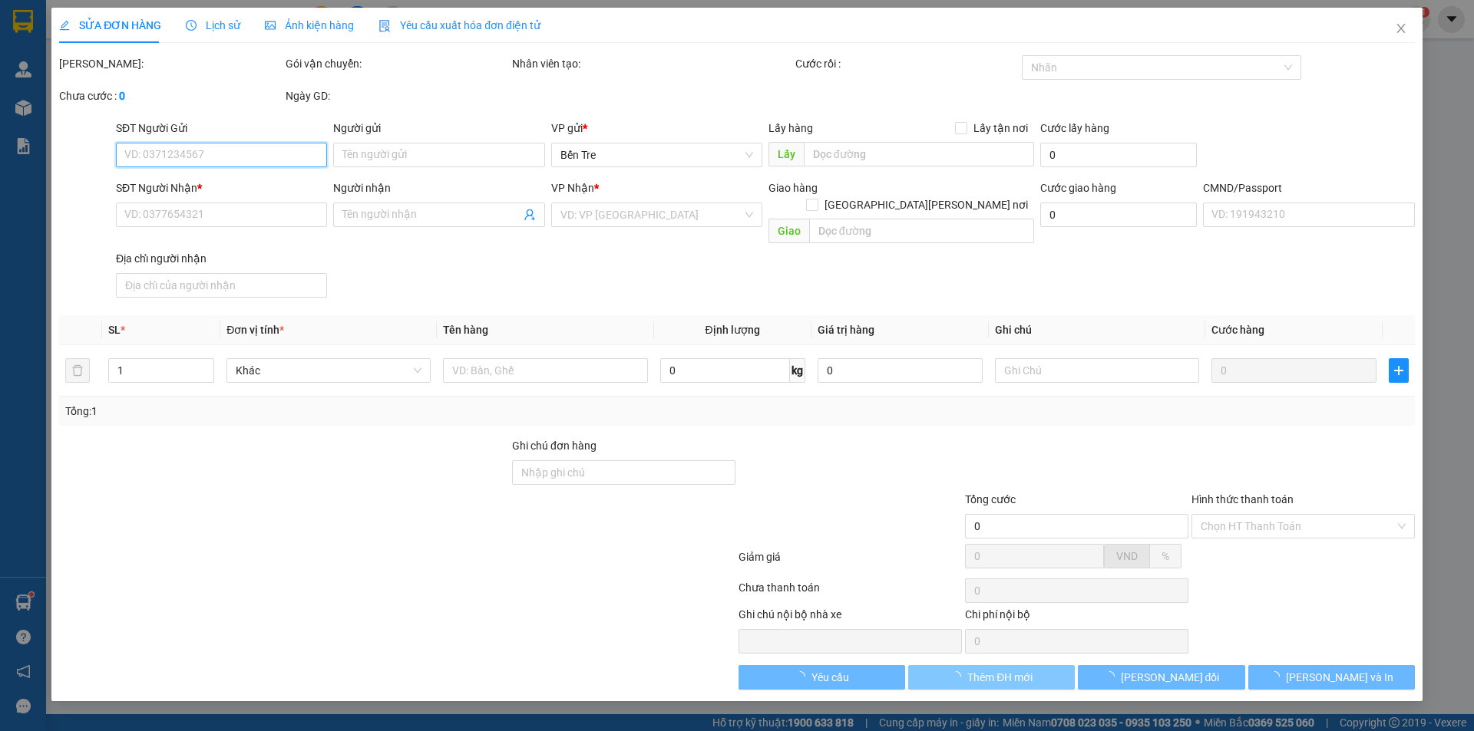
type input "NHƯ Ý NX"
type input "00000000000"
type input "THẢO NX"
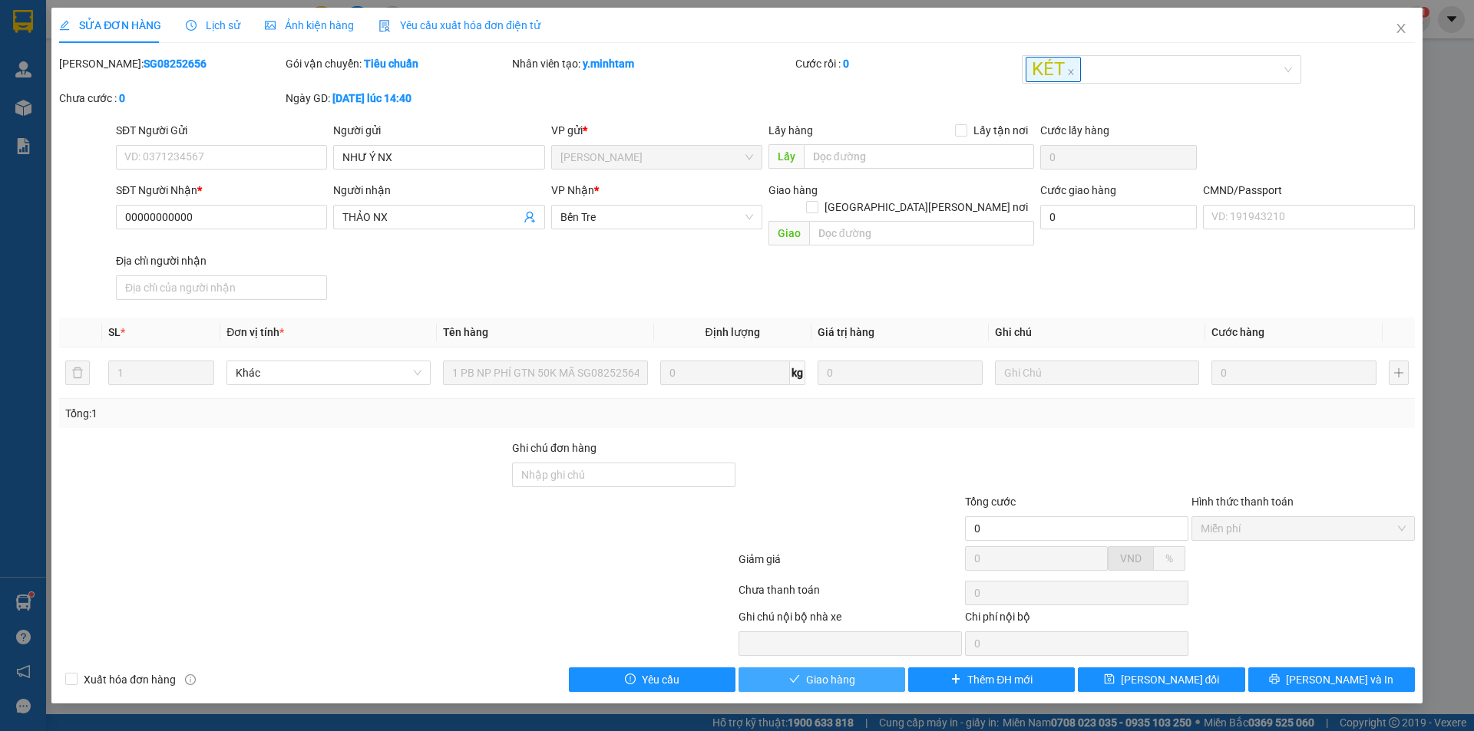
click at [851, 672] on span "Giao hàng" at bounding box center [830, 680] width 49 height 17
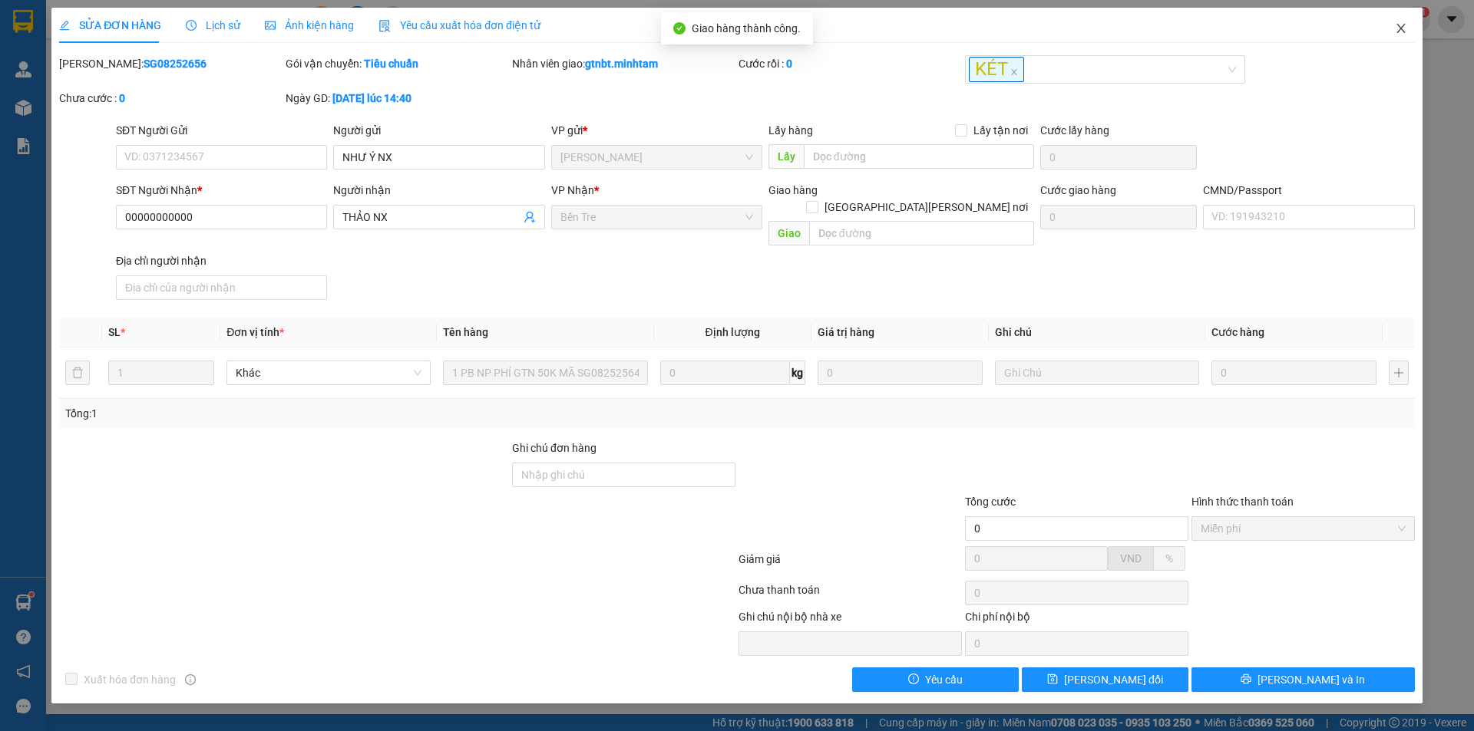
click at [1412, 36] on span "Close" at bounding box center [1400, 29] width 43 height 43
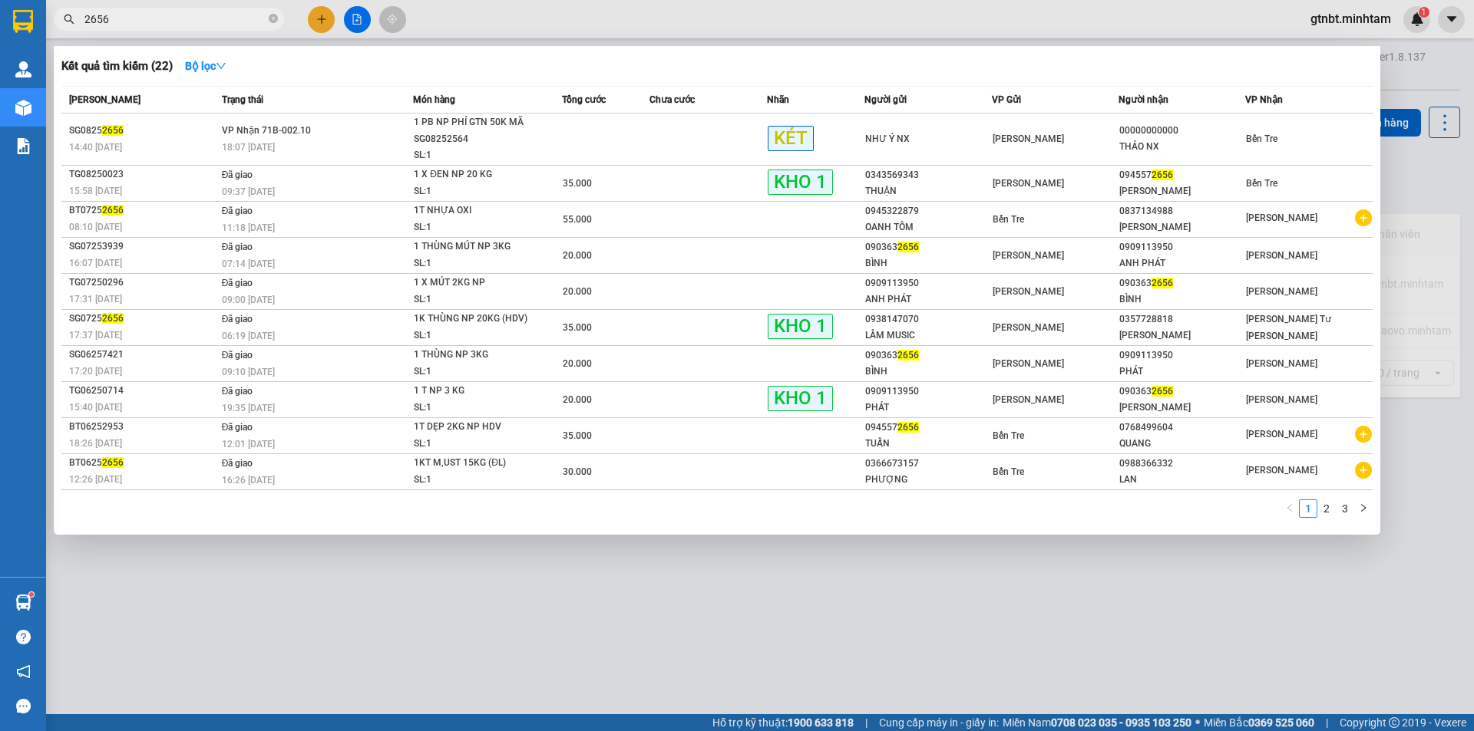
click at [167, 24] on input "2656" at bounding box center [174, 19] width 181 height 17
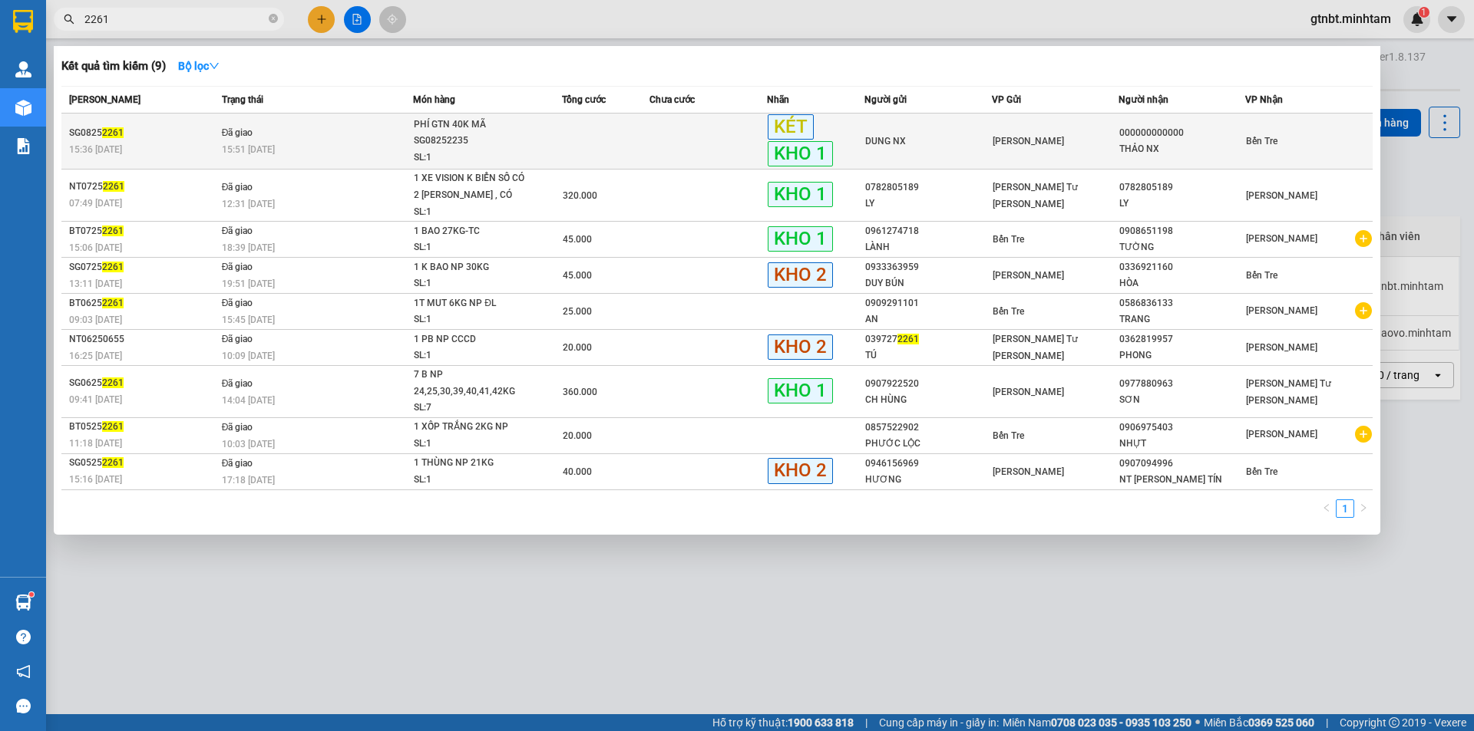
type input "2261"
click at [543, 144] on span "PHÍ GTN 40K MÃ SG08252235 SL: 1" at bounding box center [487, 142] width 147 height 50
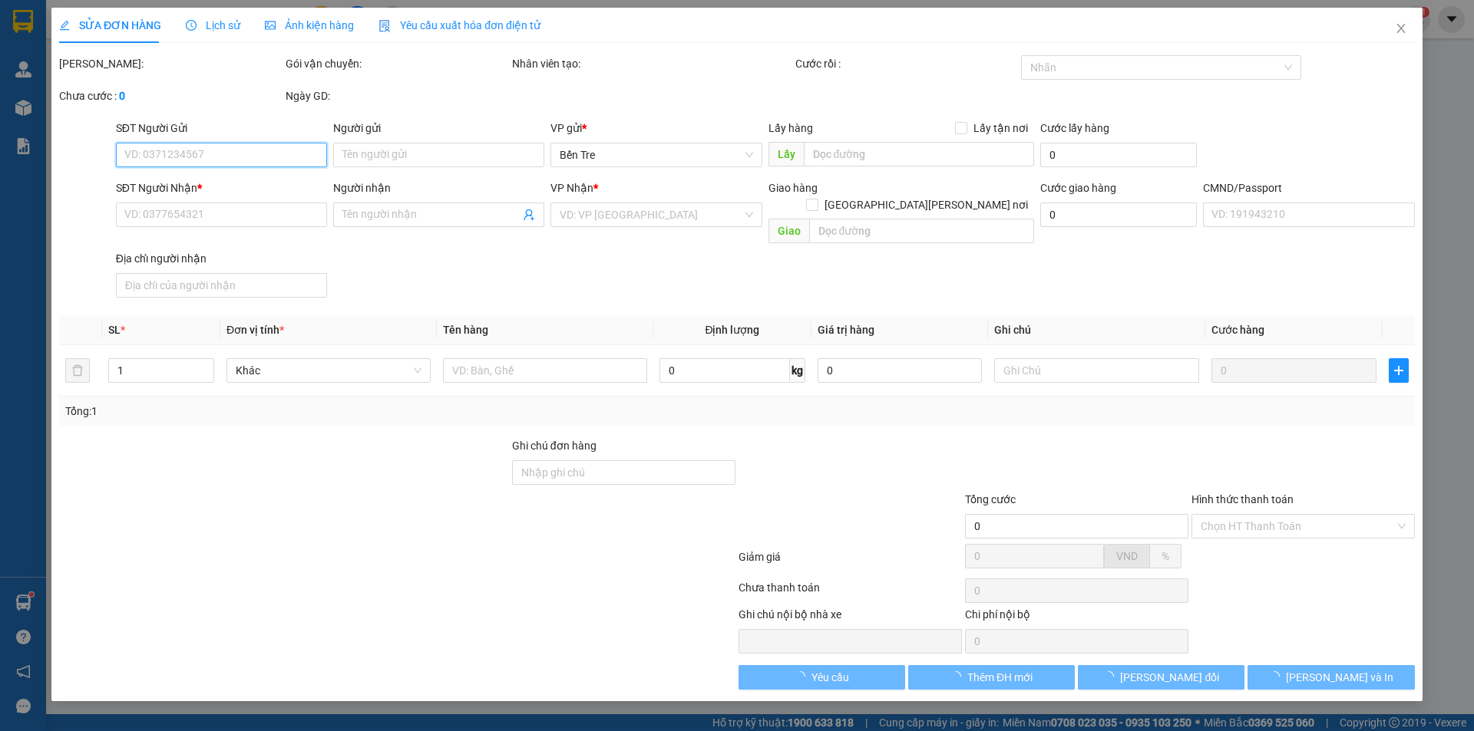
type input "DUNG NX"
type input "000000000000"
type input "THẢO NX"
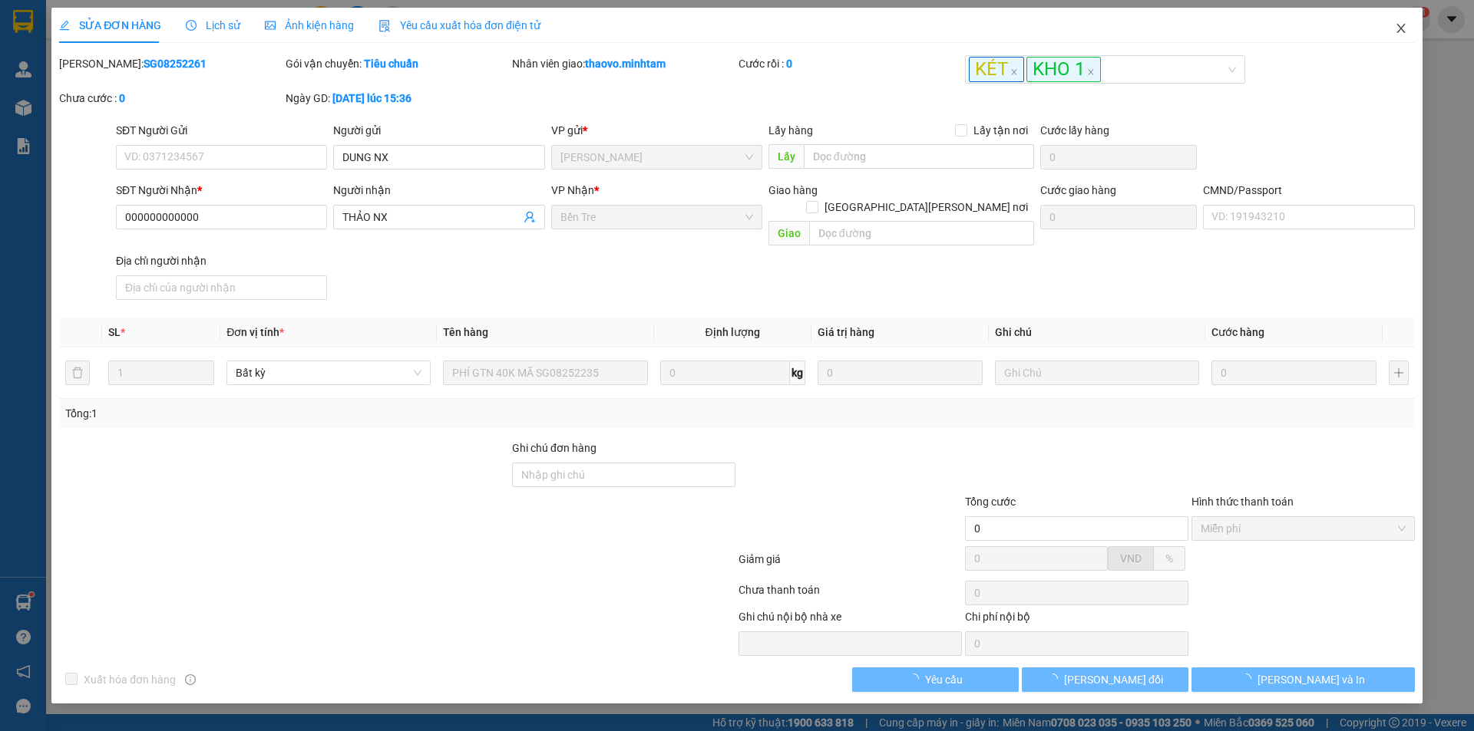
click at [1398, 36] on span "Close" at bounding box center [1400, 29] width 43 height 43
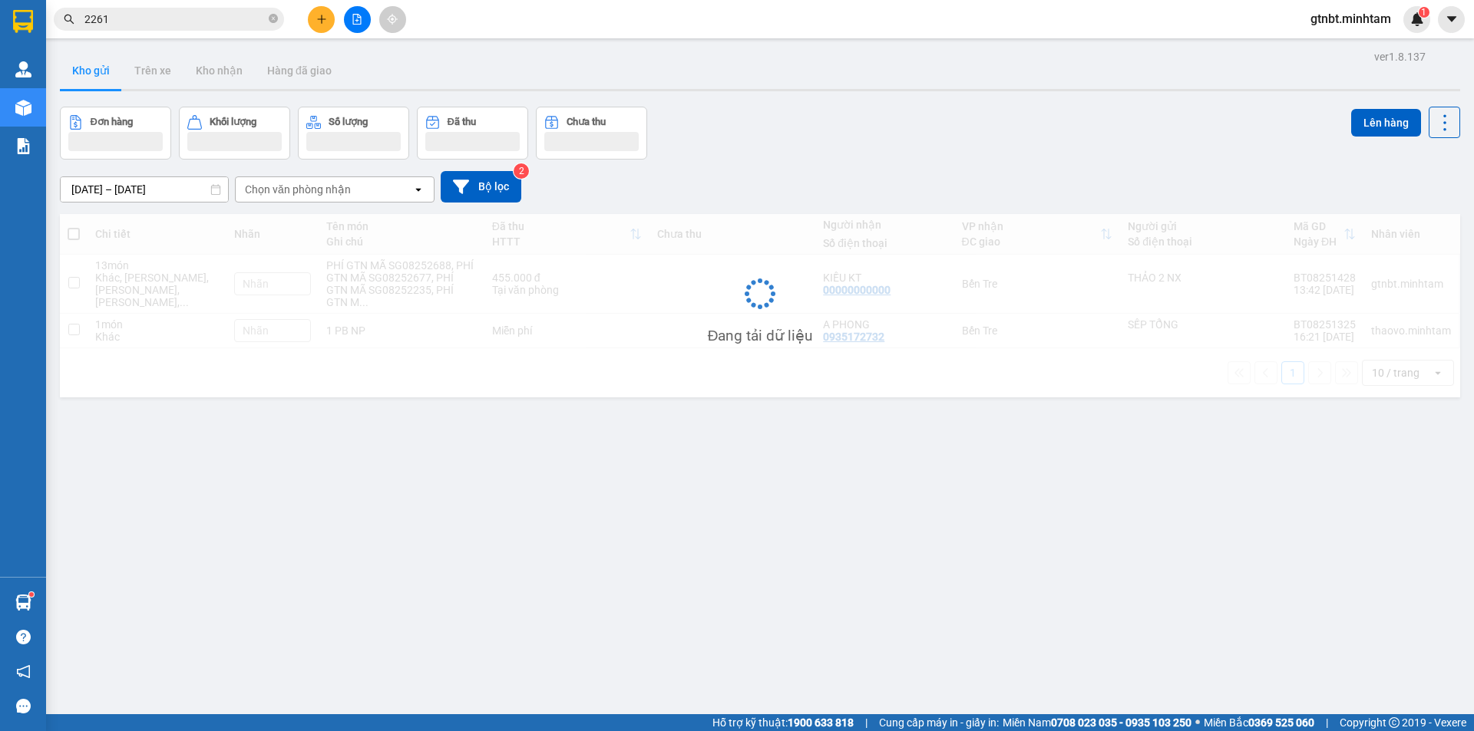
click at [193, 20] on input "2261" at bounding box center [174, 19] width 181 height 17
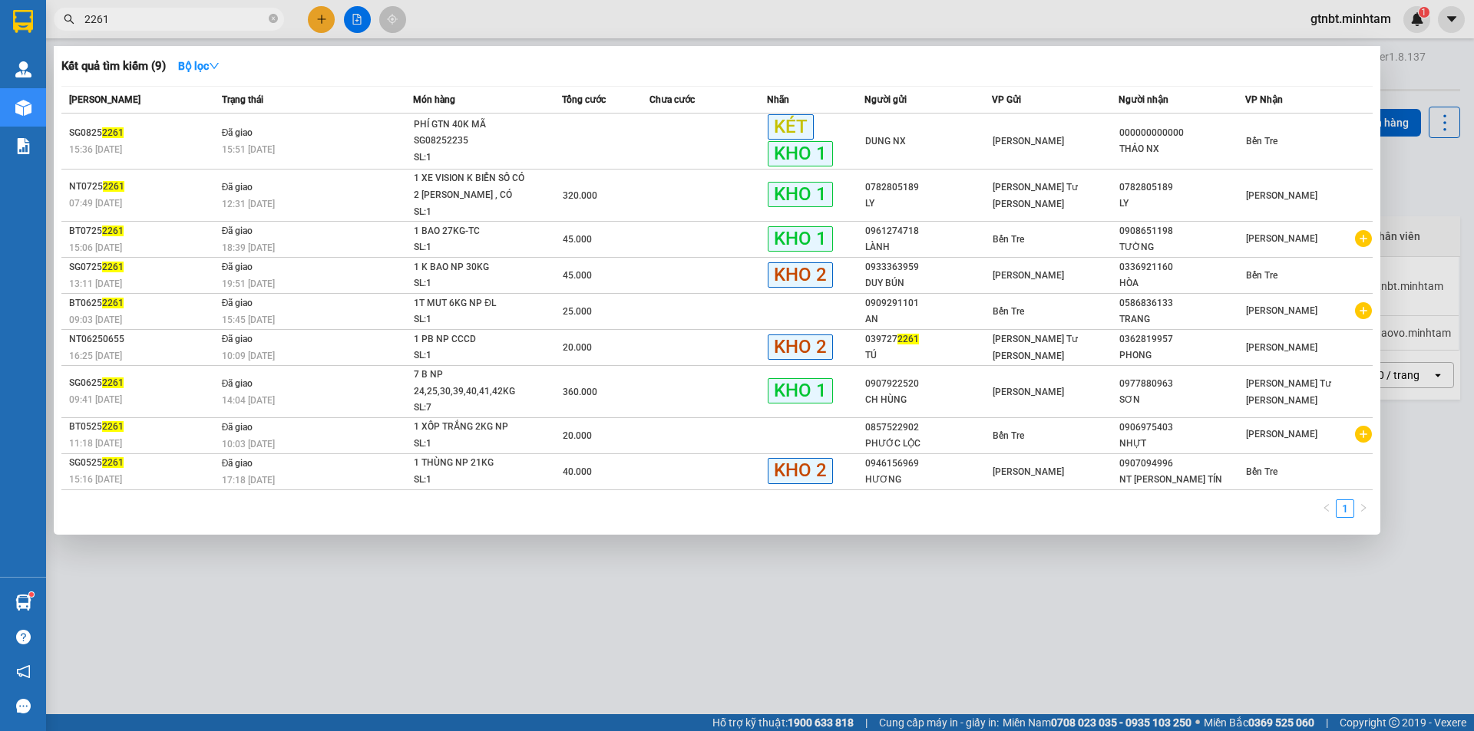
click at [193, 20] on input "2261" at bounding box center [174, 19] width 181 height 17
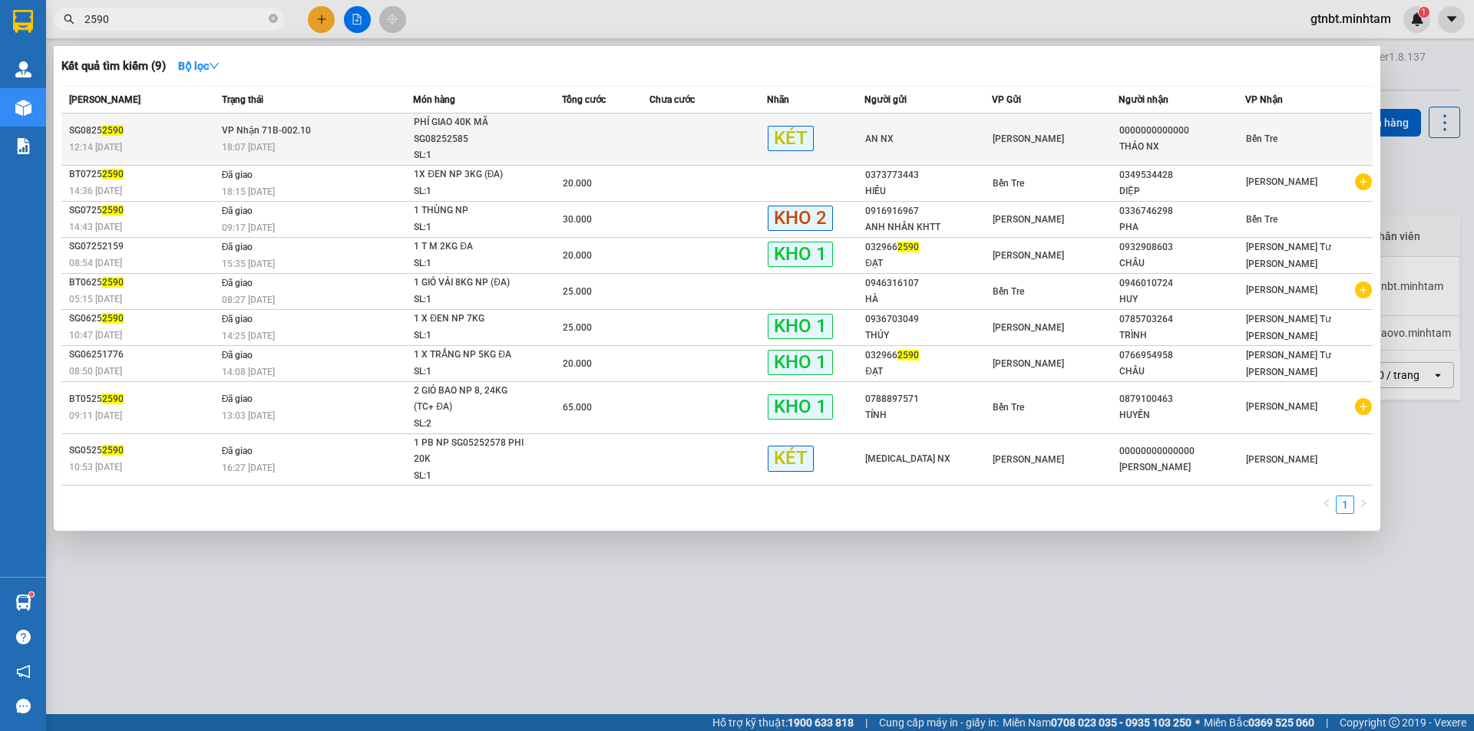
type input "2590"
click at [264, 117] on td "[PERSON_NAME] 71B-002.10 18:07 [DATE]" at bounding box center [316, 140] width 196 height 52
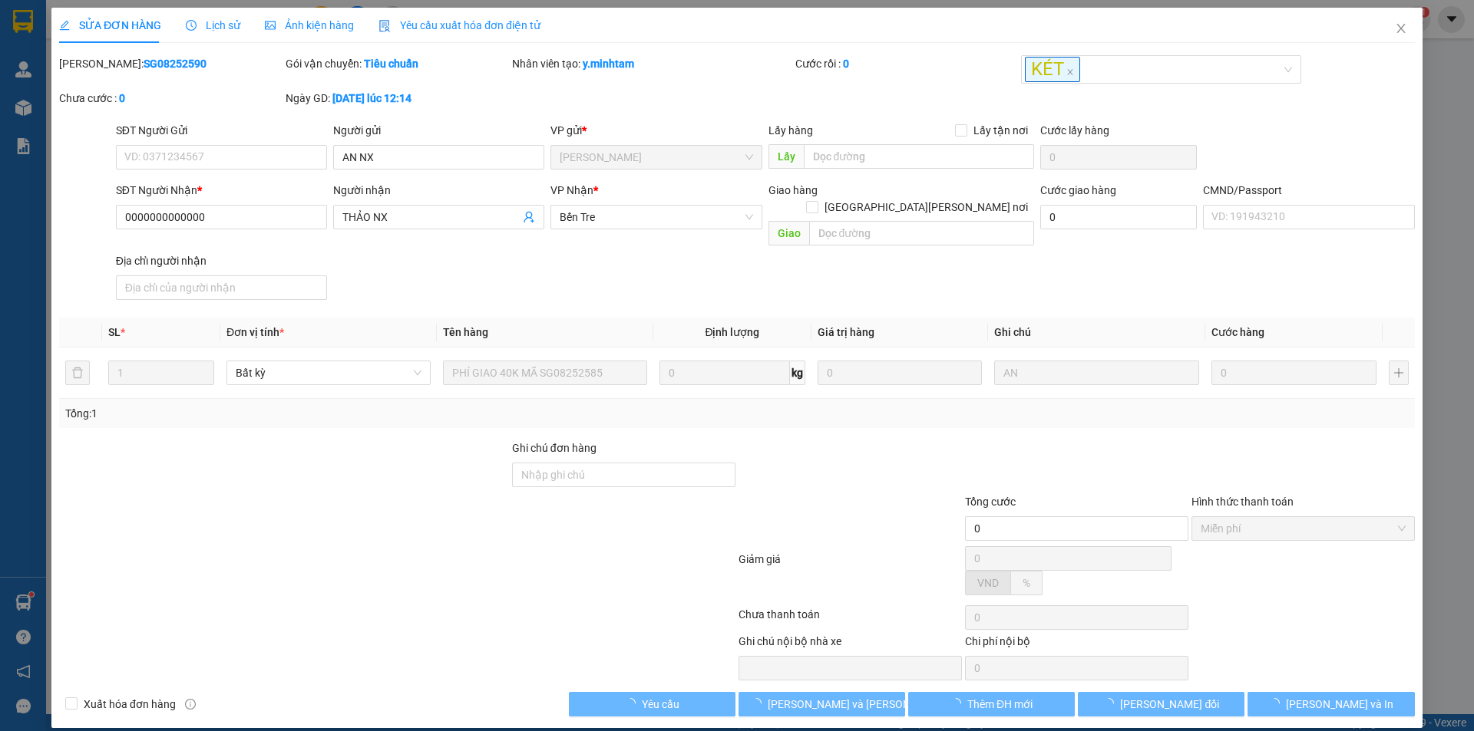
type input "AN NX"
type input "0000000000000"
type input "THẢO NX"
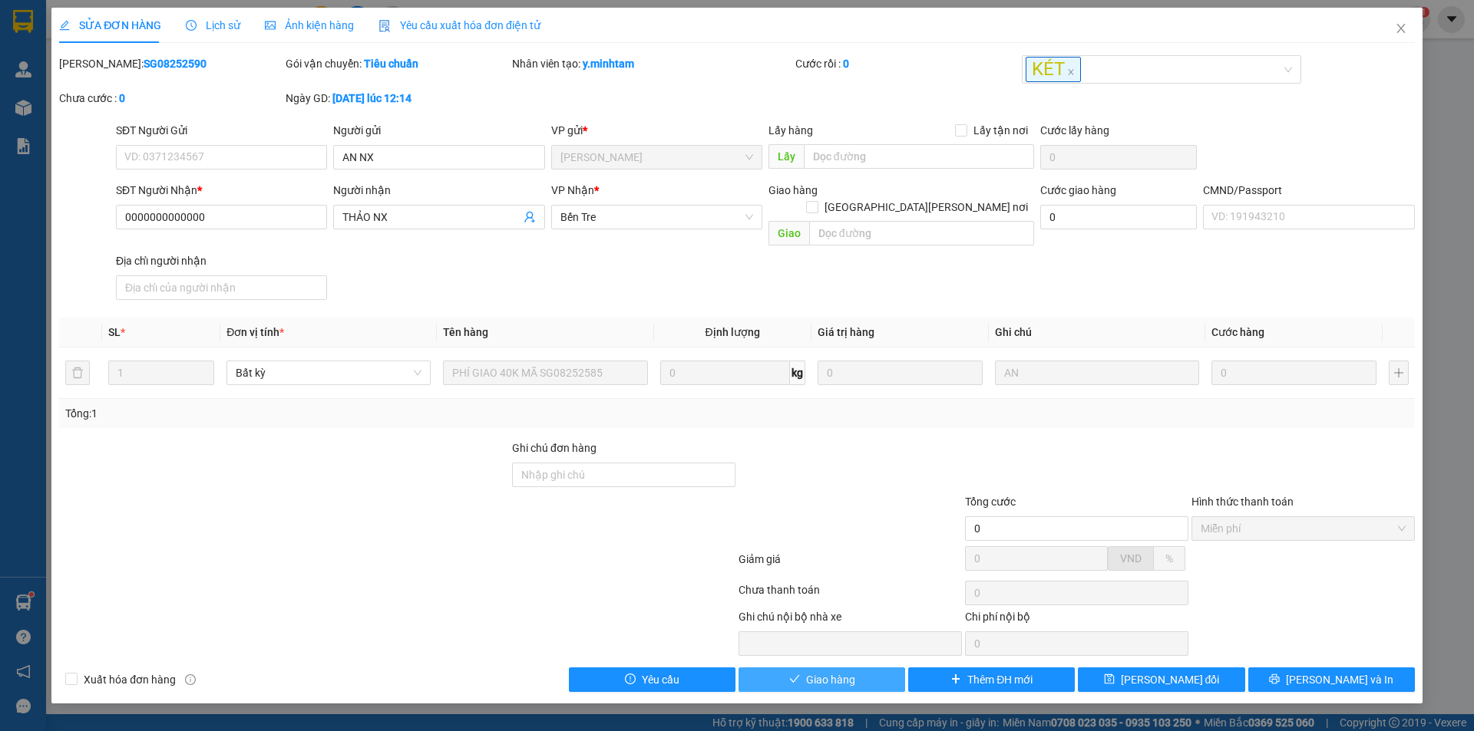
click at [843, 672] on span "Giao hàng" at bounding box center [830, 680] width 49 height 17
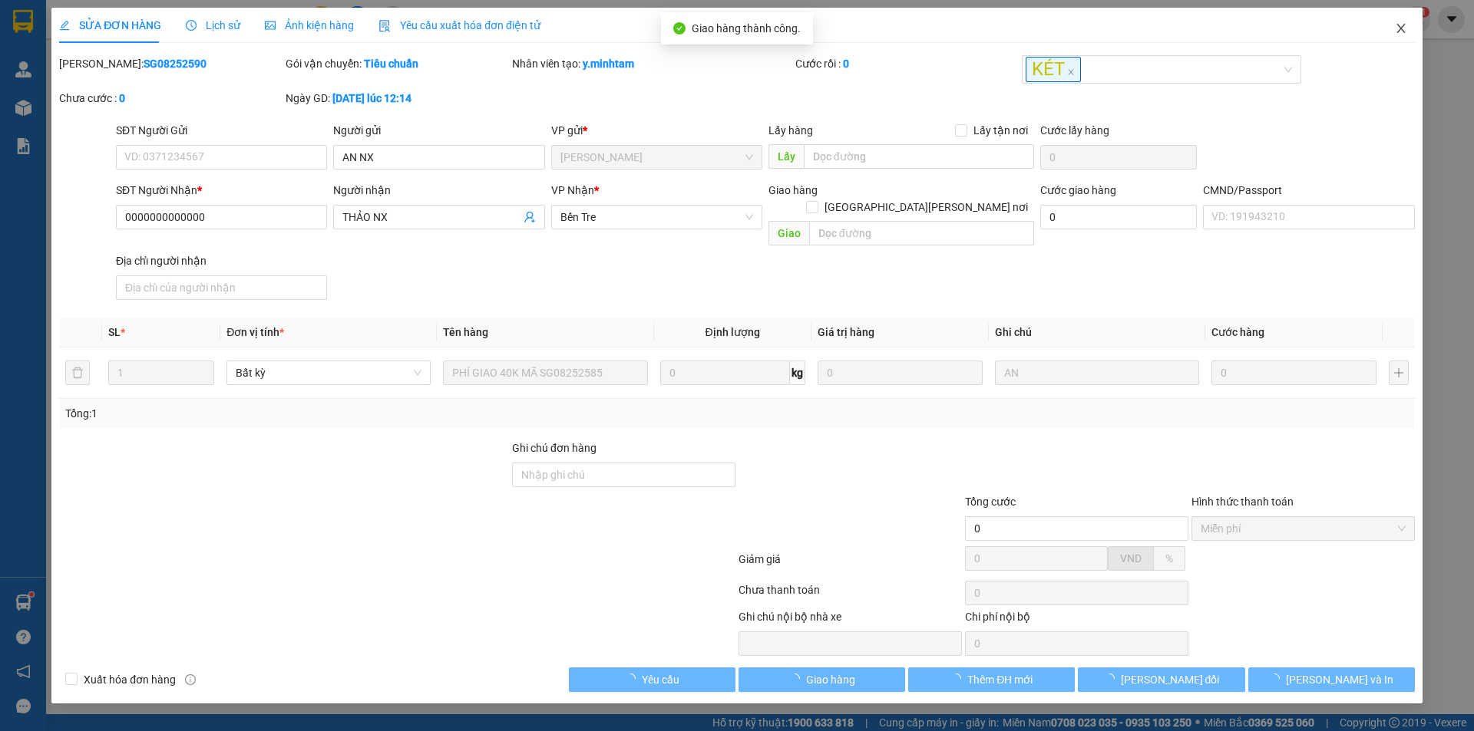
click at [1398, 34] on icon "close" at bounding box center [1401, 28] width 12 height 12
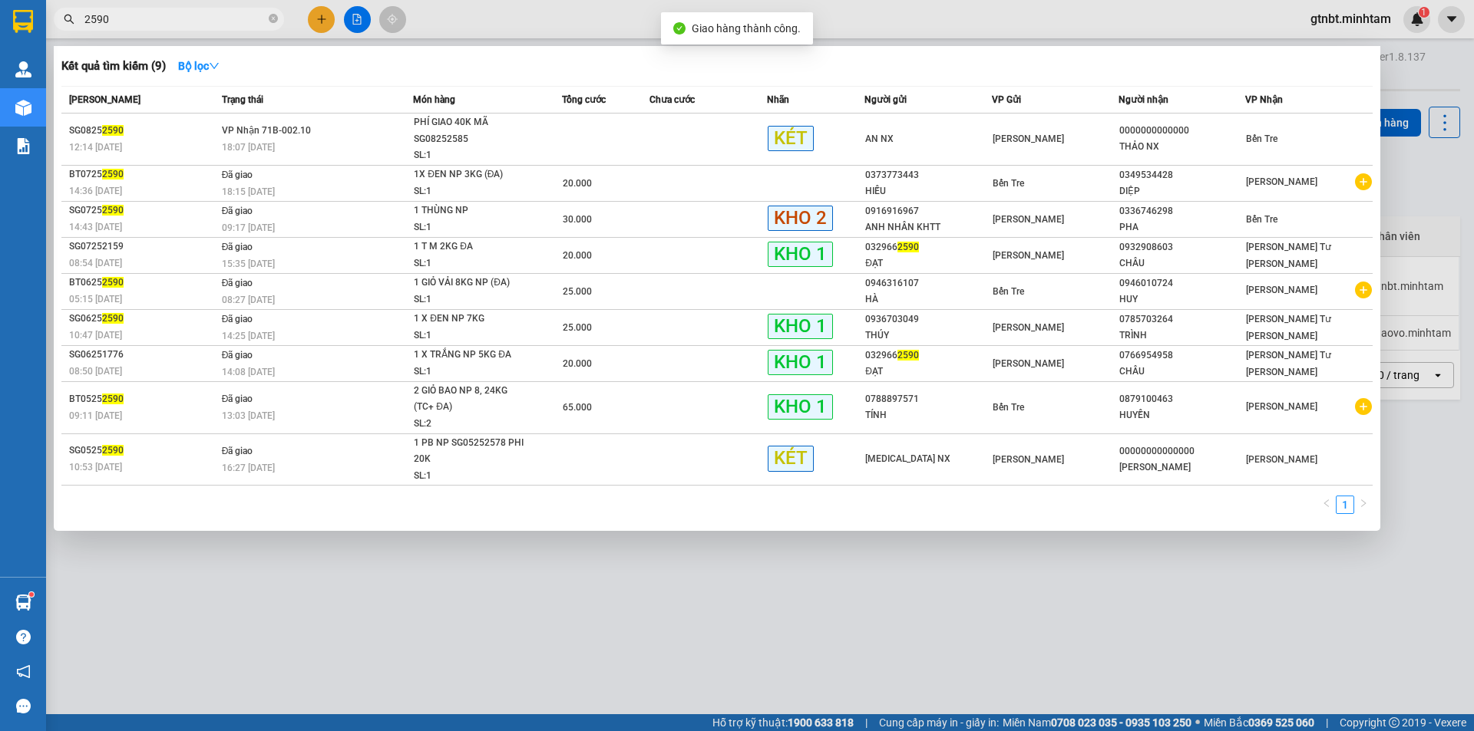
click at [231, 21] on input "2590" at bounding box center [174, 19] width 181 height 17
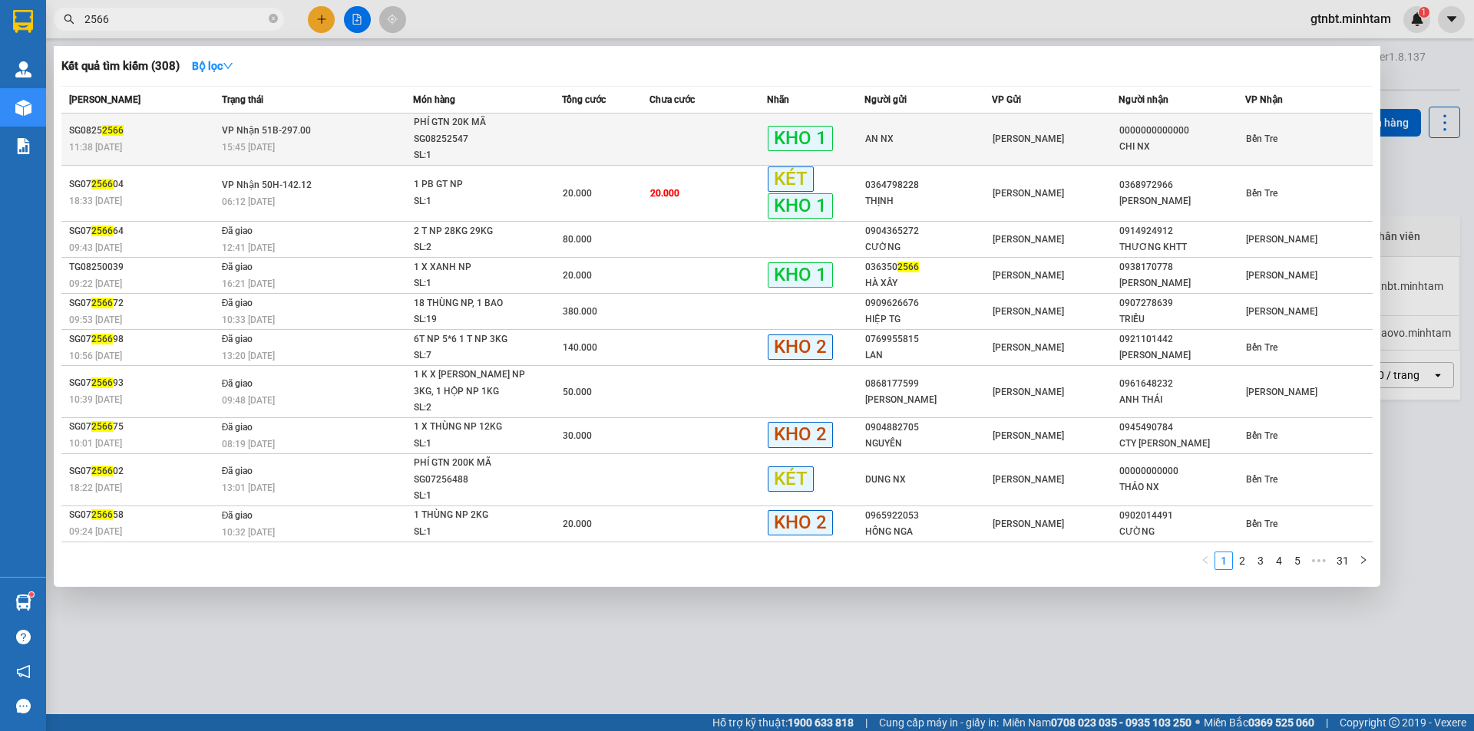
type input "2566"
click at [372, 150] on div "15:45 [DATE]" at bounding box center [317, 147] width 191 height 17
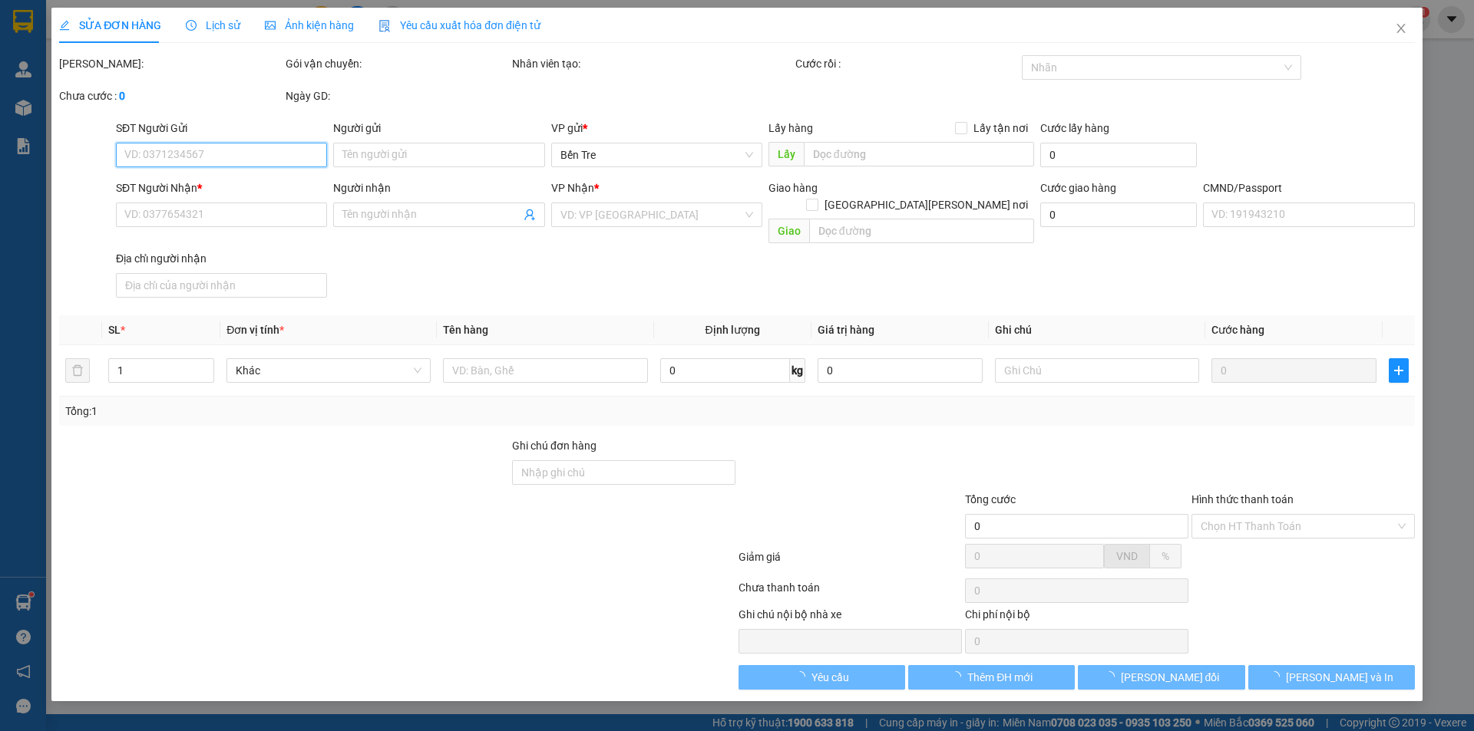
type input "AN NX"
type input "0000000000000"
type input "CHI NX"
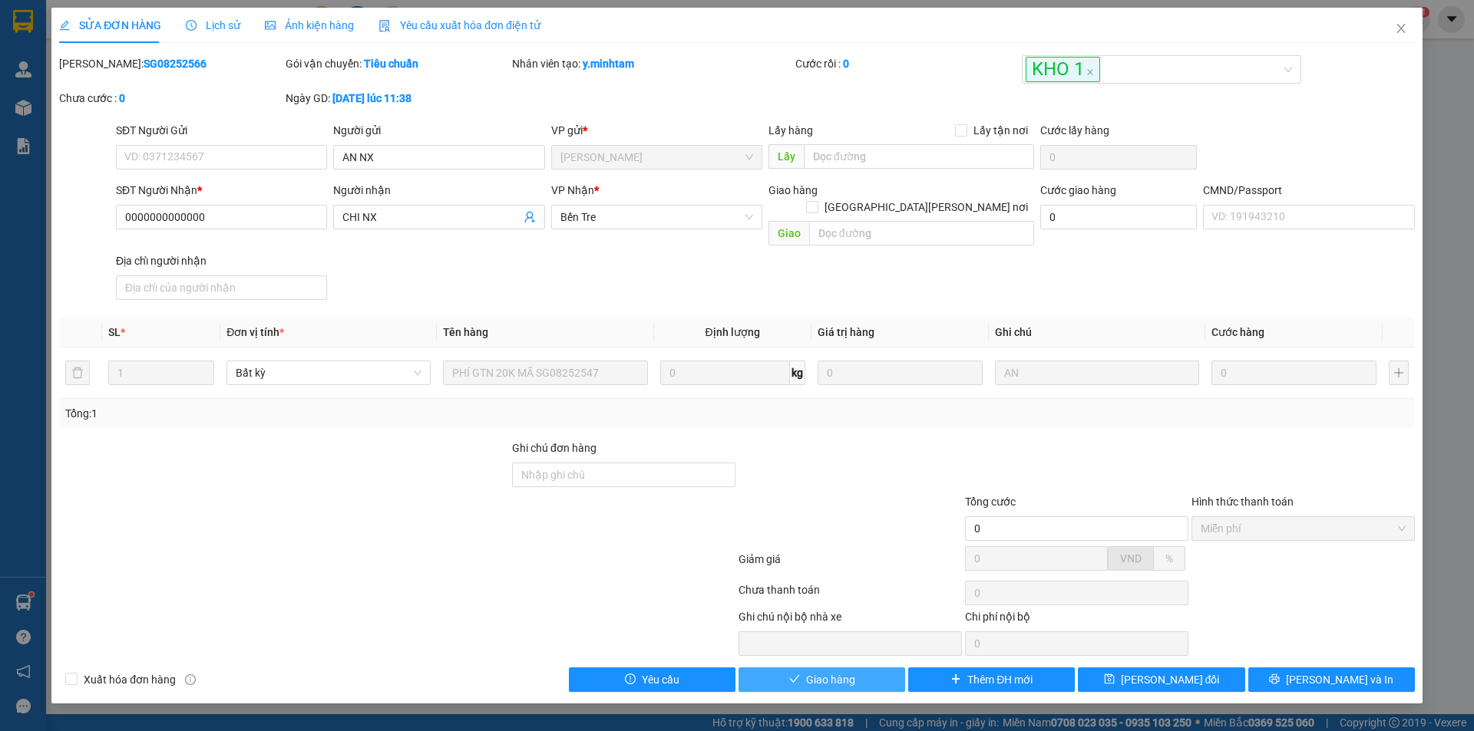
click at [853, 672] on span "Giao hàng" at bounding box center [830, 680] width 49 height 17
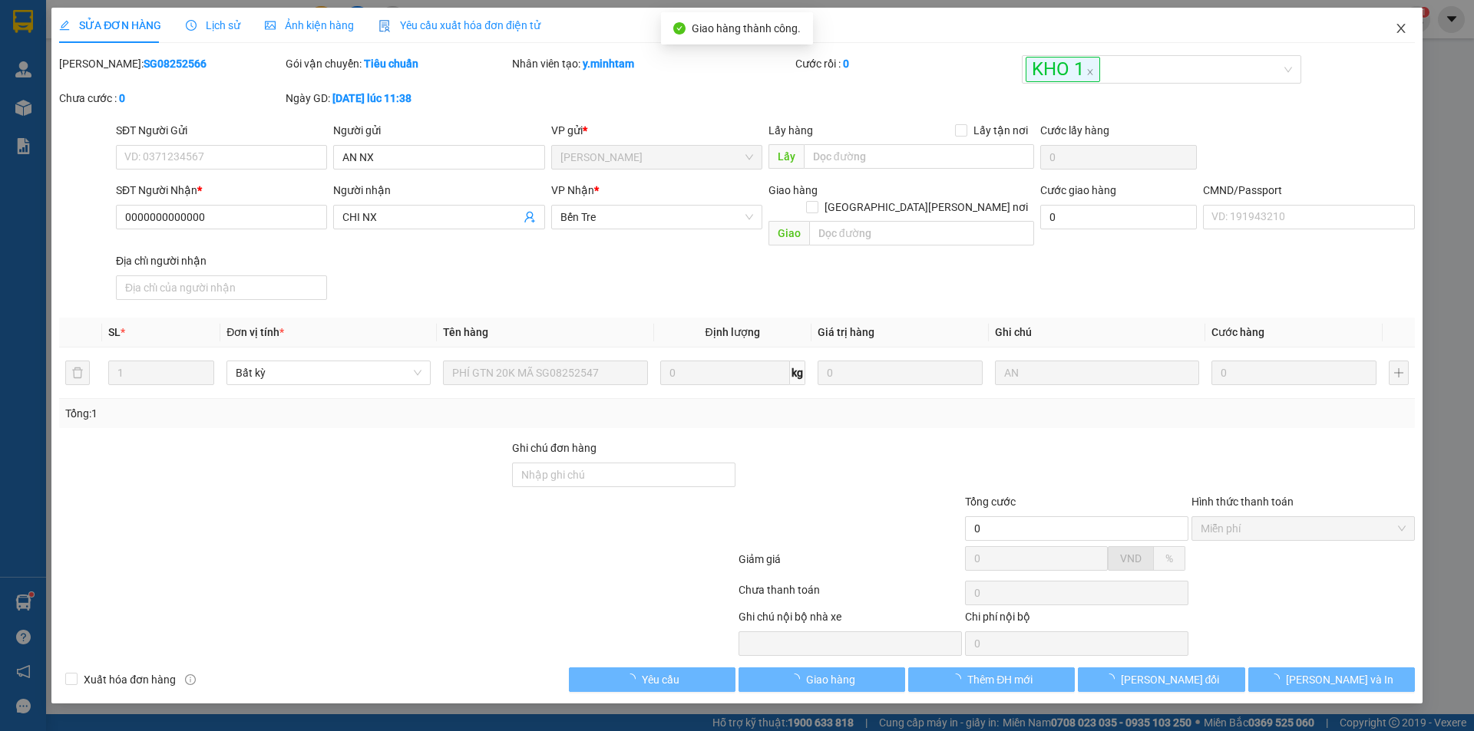
click at [1397, 25] on icon "close" at bounding box center [1400, 28] width 8 height 9
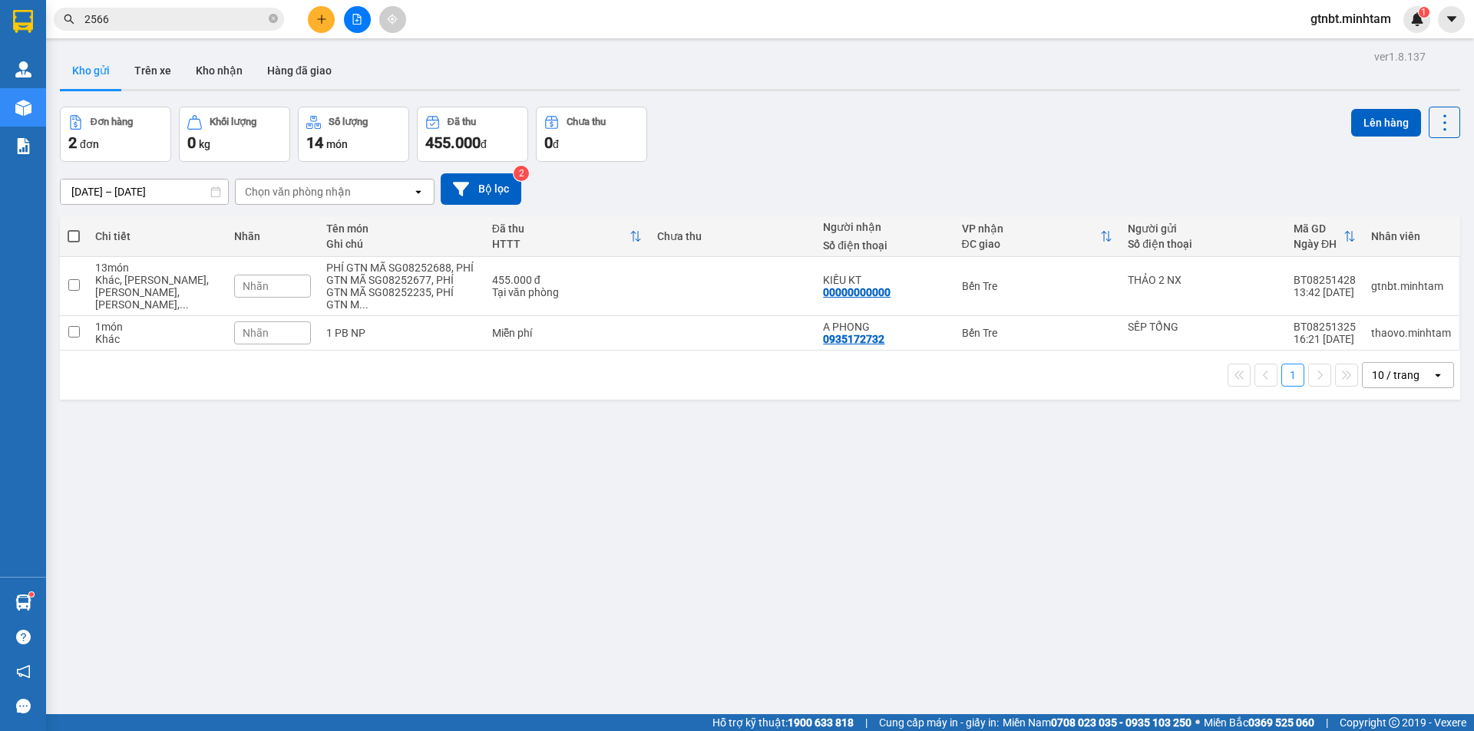
click at [227, 23] on input "2566" at bounding box center [174, 19] width 181 height 17
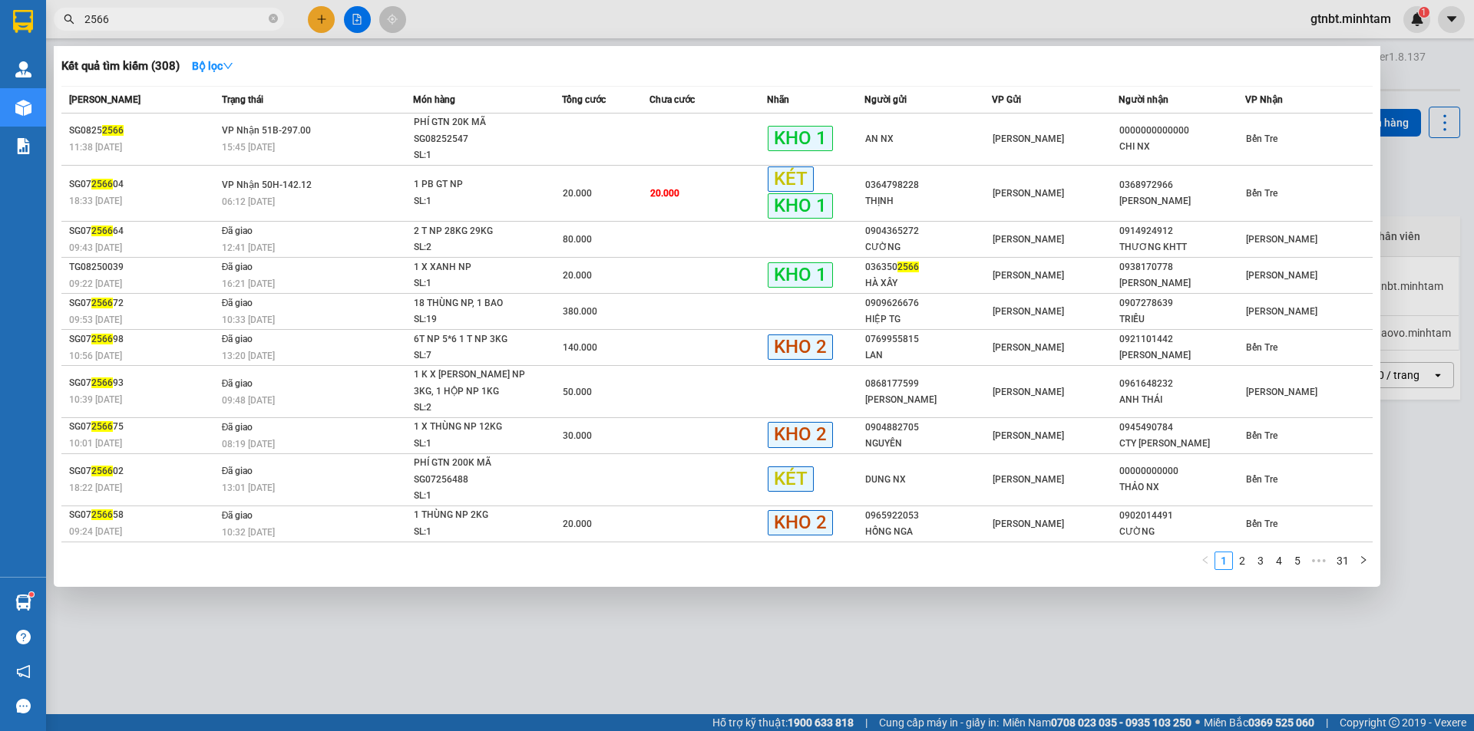
click at [227, 23] on input "2566" at bounding box center [174, 19] width 181 height 17
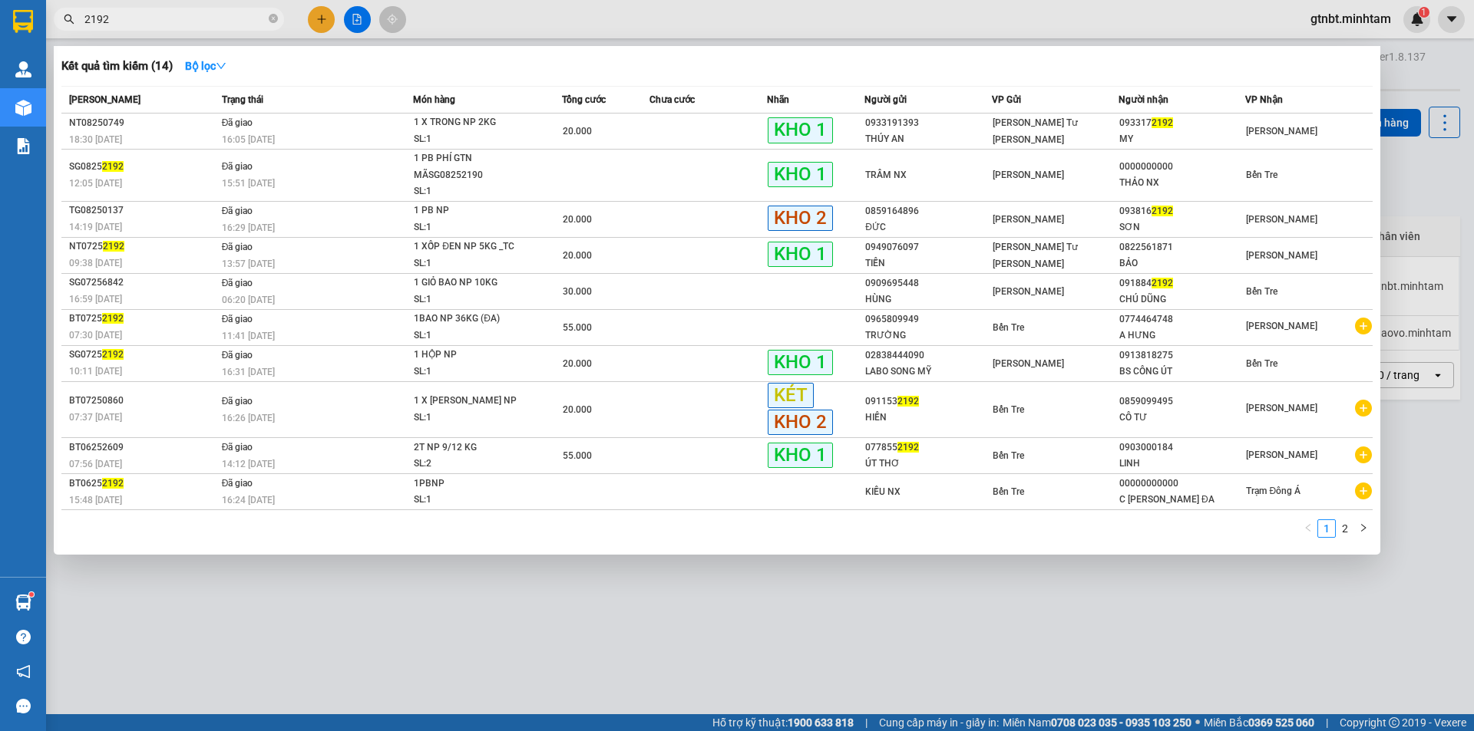
click at [230, 22] on input "2192" at bounding box center [174, 19] width 181 height 17
click at [239, 22] on input "2192" at bounding box center [174, 19] width 181 height 17
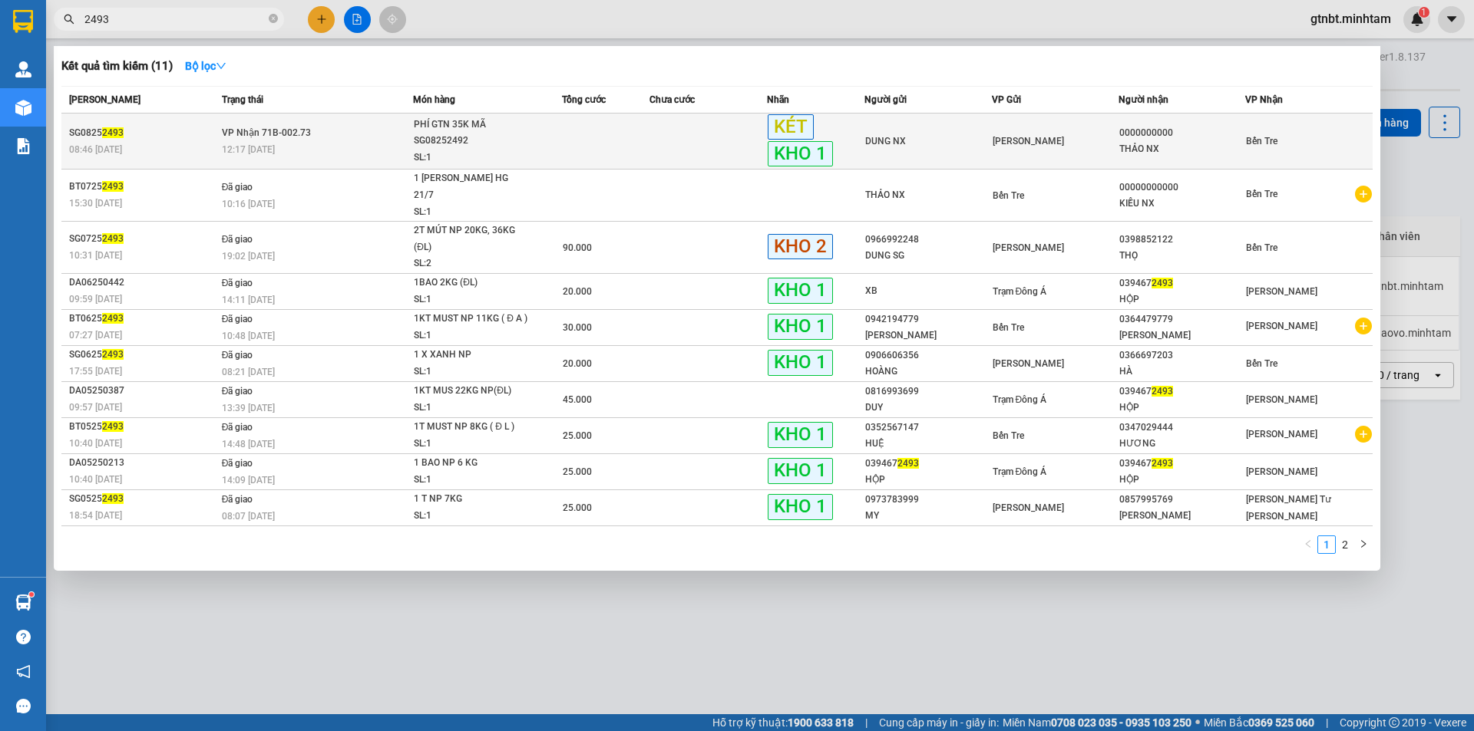
type input "2493"
click at [258, 127] on span "[PERSON_NAME] 71B-002.73" at bounding box center [266, 132] width 89 height 11
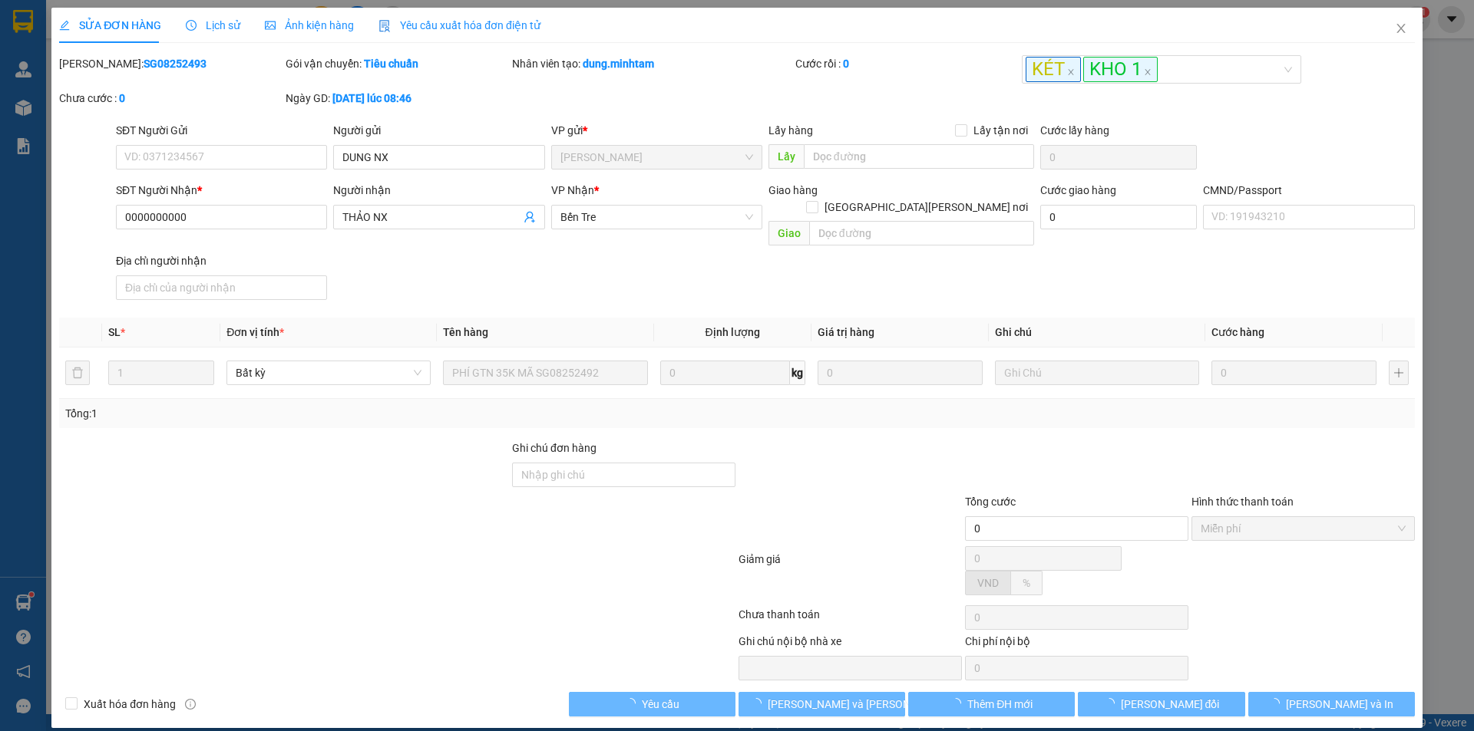
type input "DUNG NX"
type input "0000000000"
type input "THẢO NX"
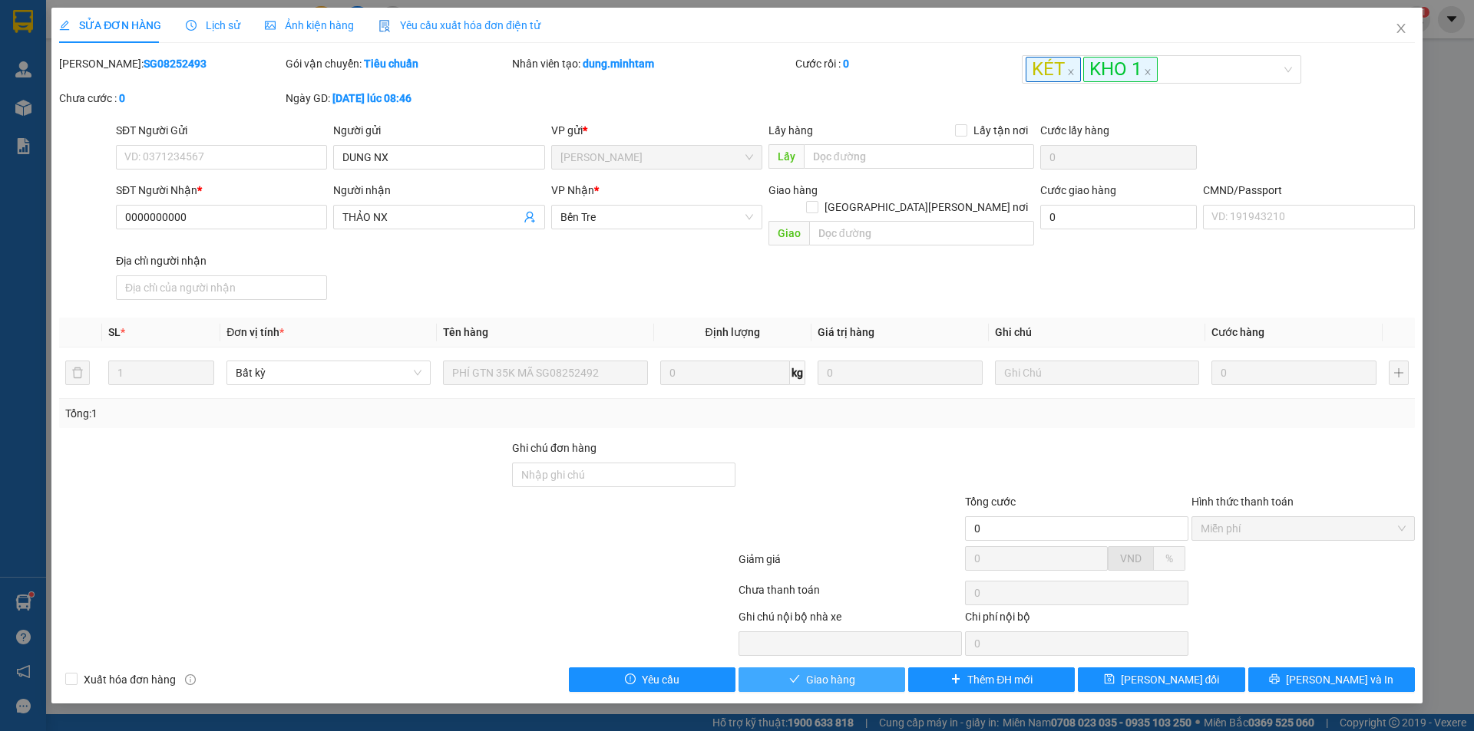
click at [844, 672] on span "Giao hàng" at bounding box center [830, 680] width 49 height 17
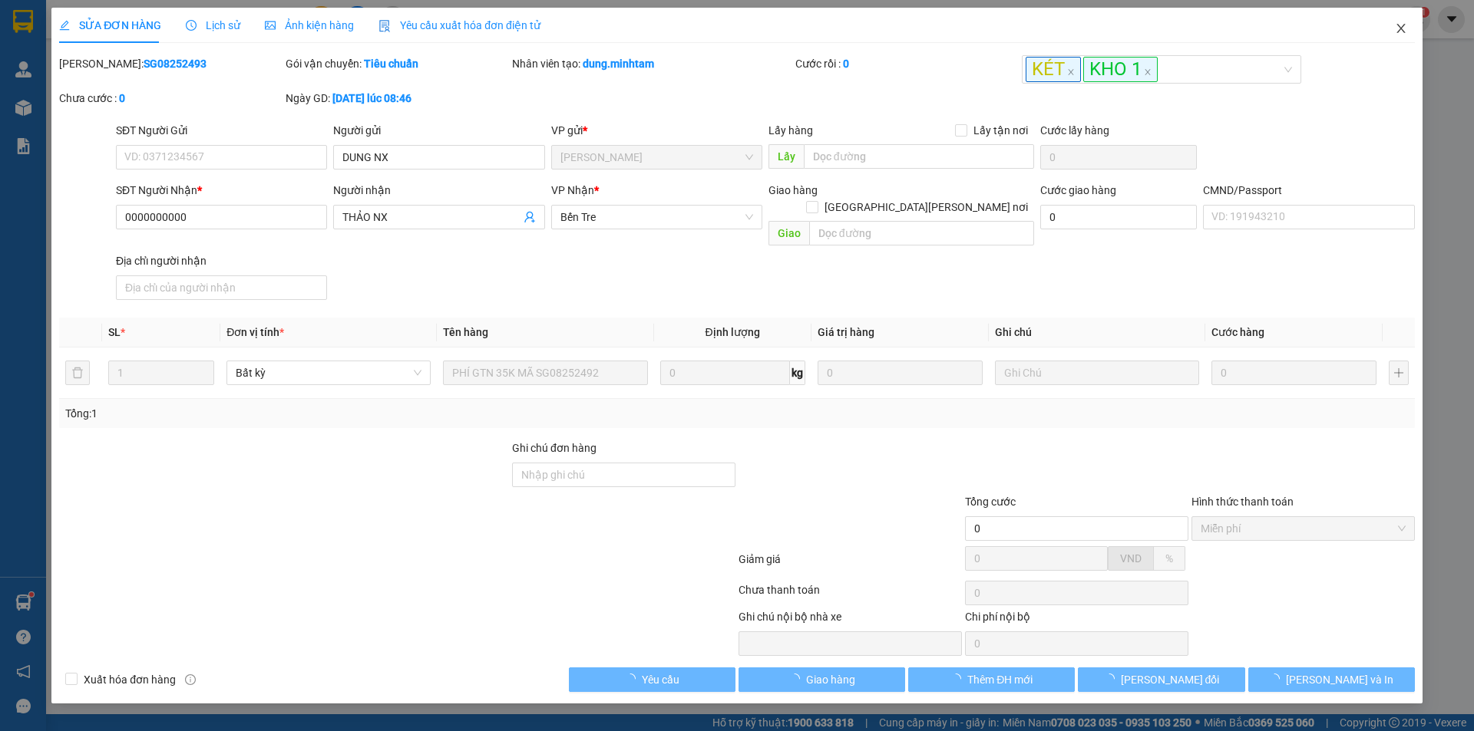
click at [1396, 26] on icon "close" at bounding box center [1401, 28] width 12 height 12
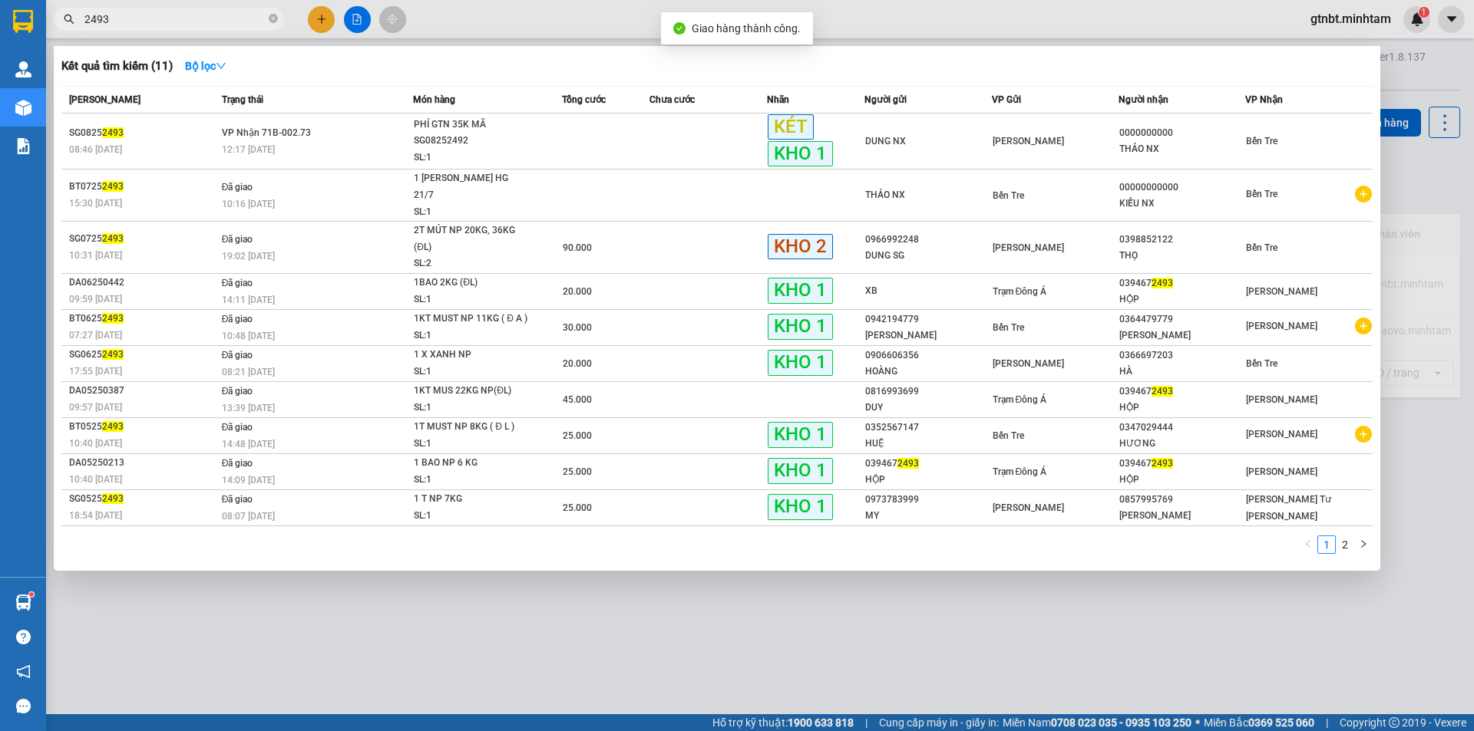
click at [191, 18] on input "2493" at bounding box center [174, 19] width 181 height 17
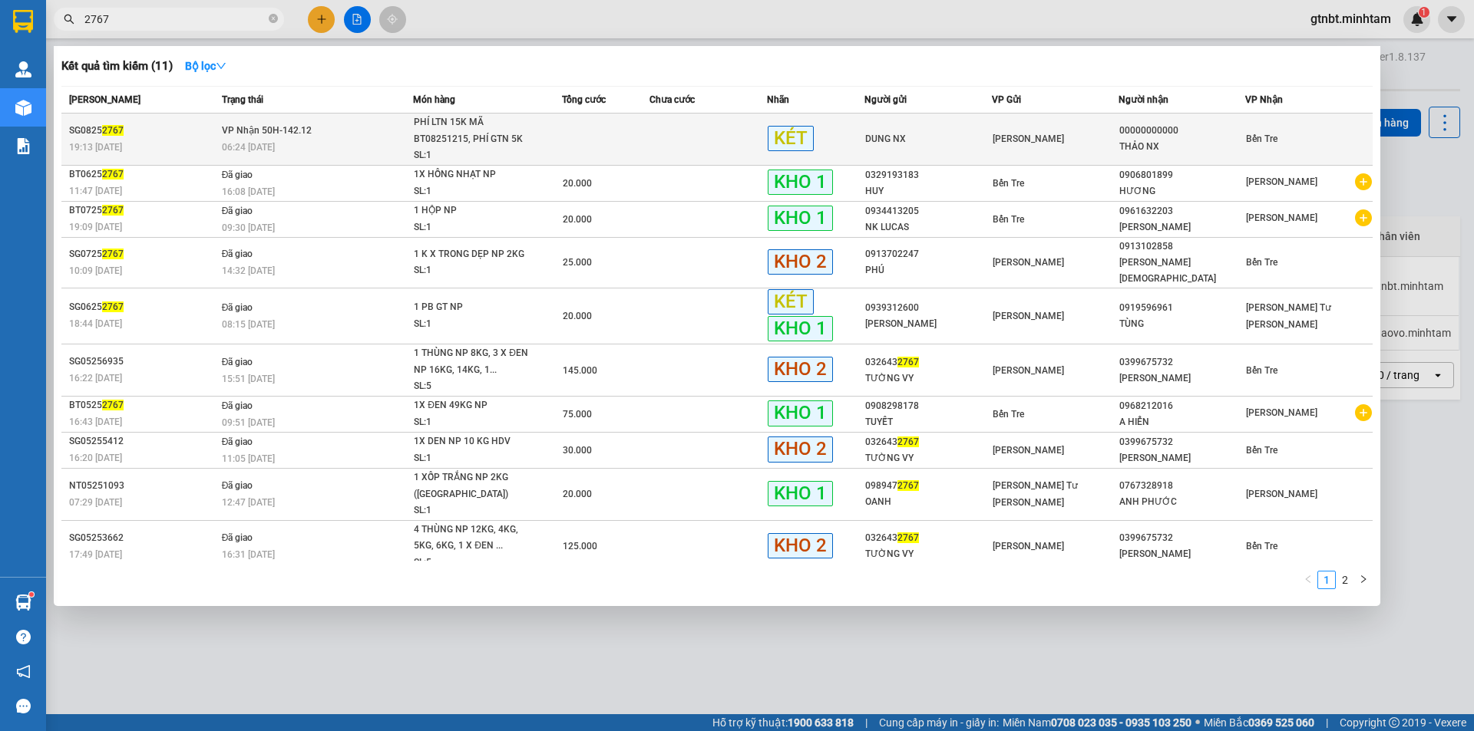
type input "2767"
click at [361, 135] on td "[PERSON_NAME] 50H-142.12 06:24 [DATE]" at bounding box center [316, 140] width 196 height 52
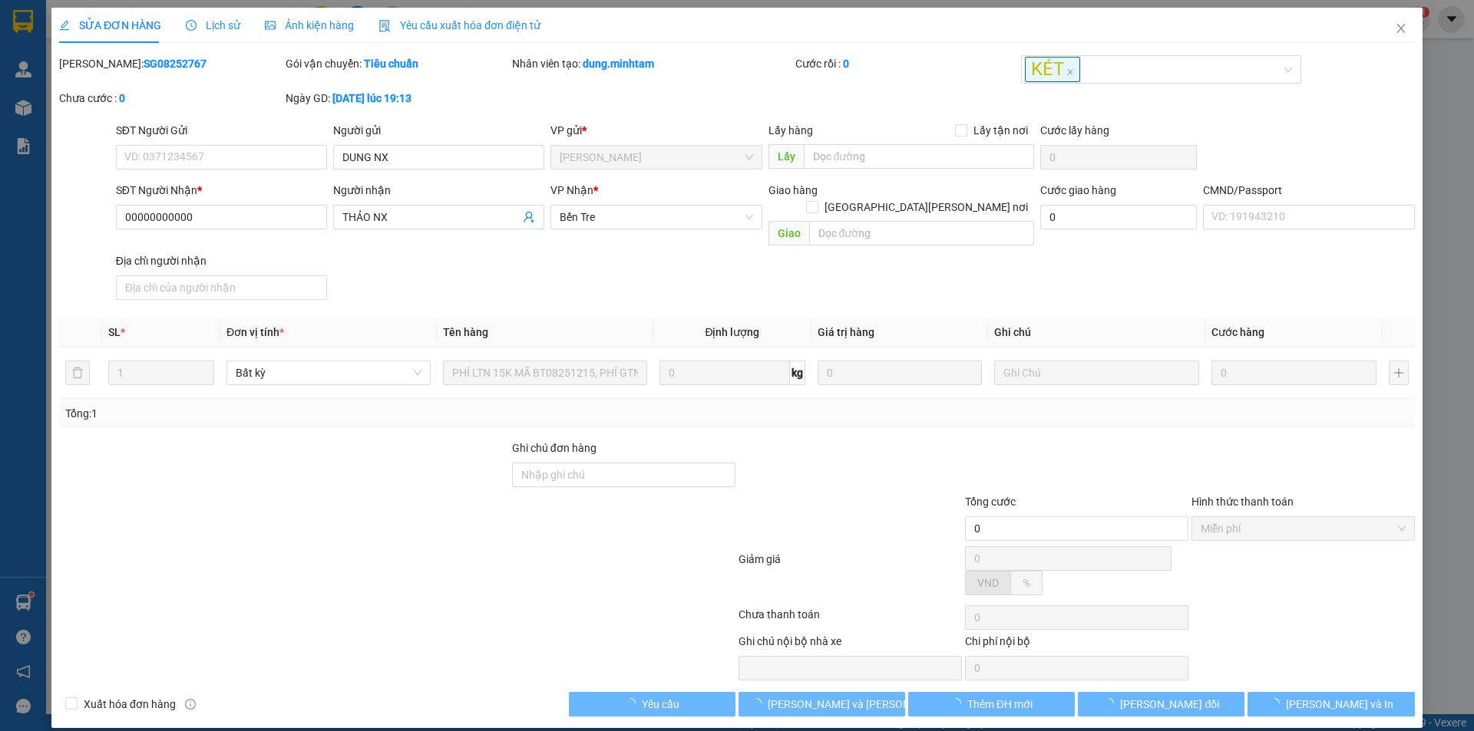
type input "DUNG NX"
type input "00000000000"
type input "THẢO NX"
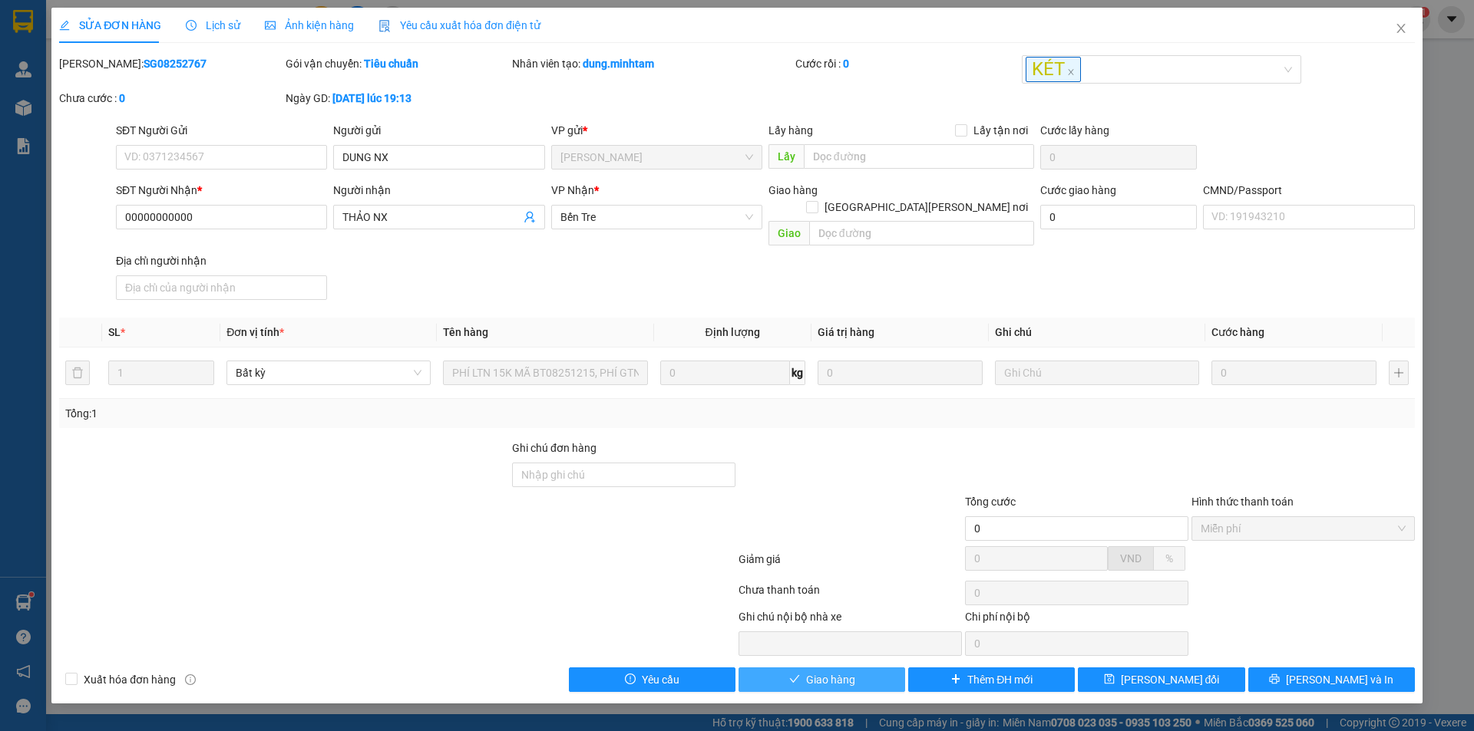
click at [820, 672] on span "Giao hàng" at bounding box center [830, 680] width 49 height 17
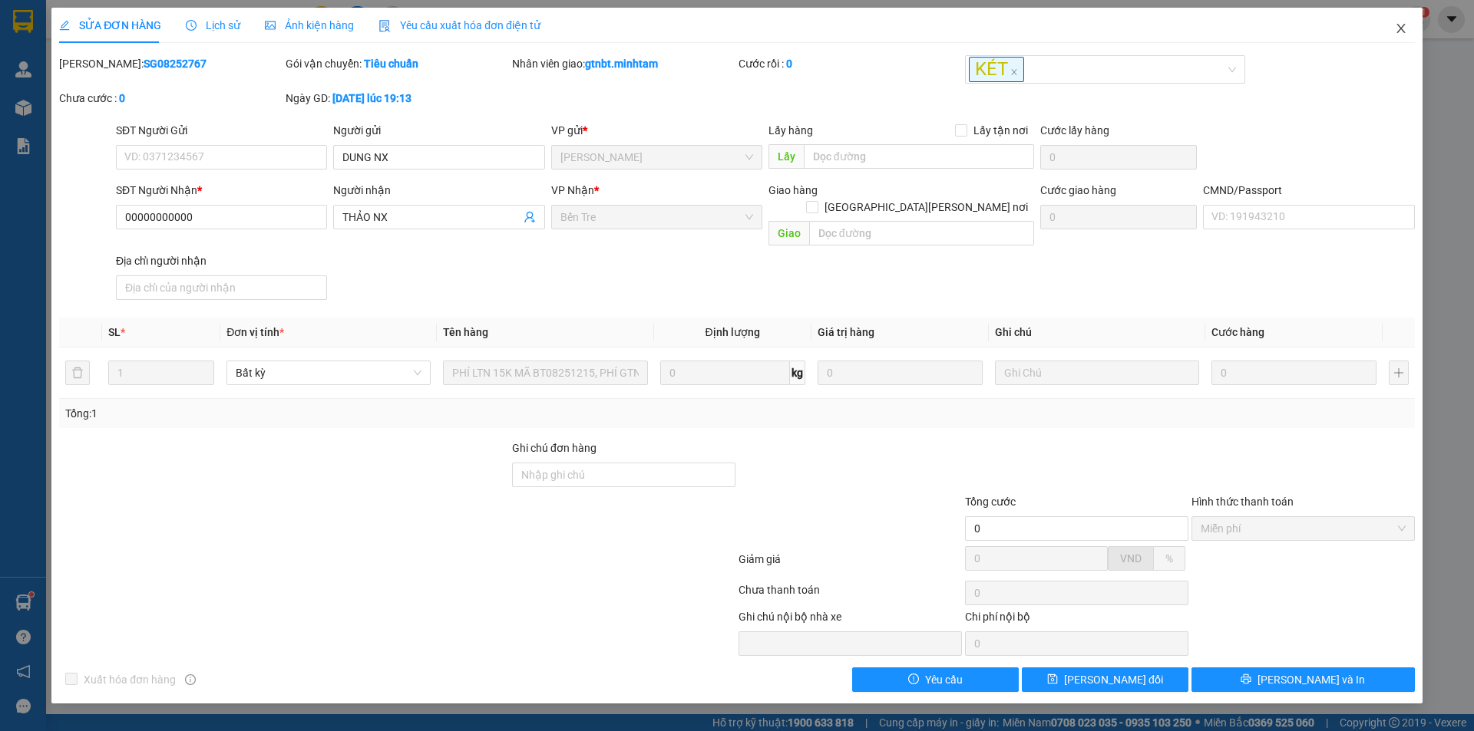
click at [1404, 38] on span "Close" at bounding box center [1400, 29] width 43 height 43
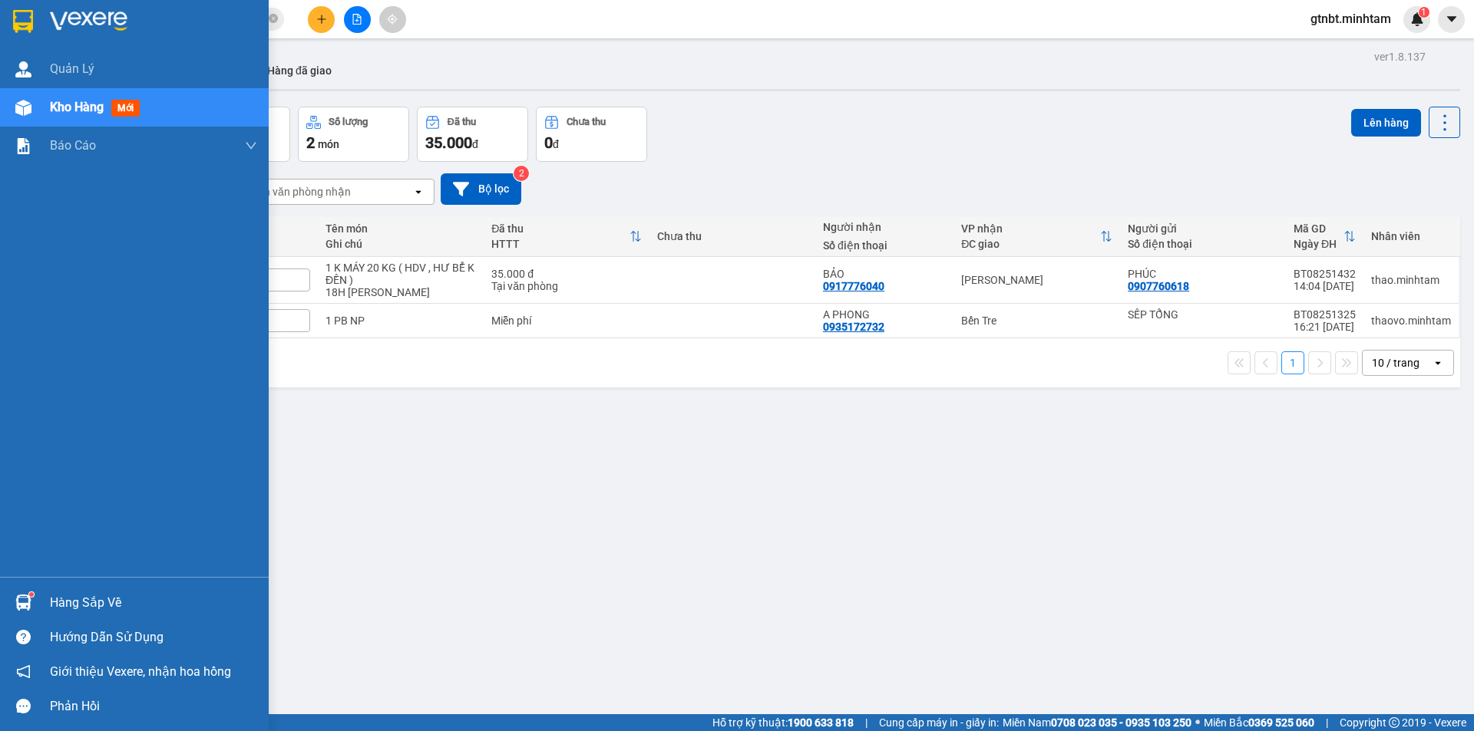
drag, startPoint x: 28, startPoint y: 21, endPoint x: 397, endPoint y: 2, distance: 369.6
click at [30, 21] on img at bounding box center [23, 21] width 20 height 23
